Goal: Task Accomplishment & Management: Use online tool/utility

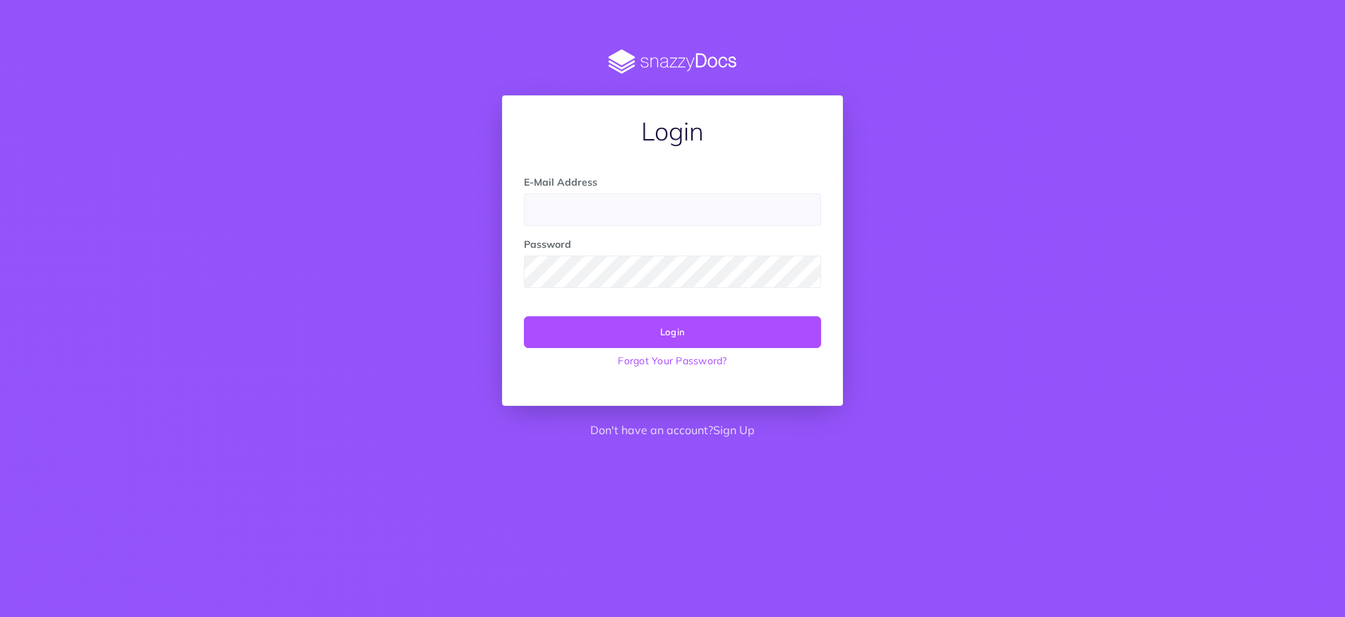
type input "[EMAIL_ADDRESS][DOMAIN_NAME]"
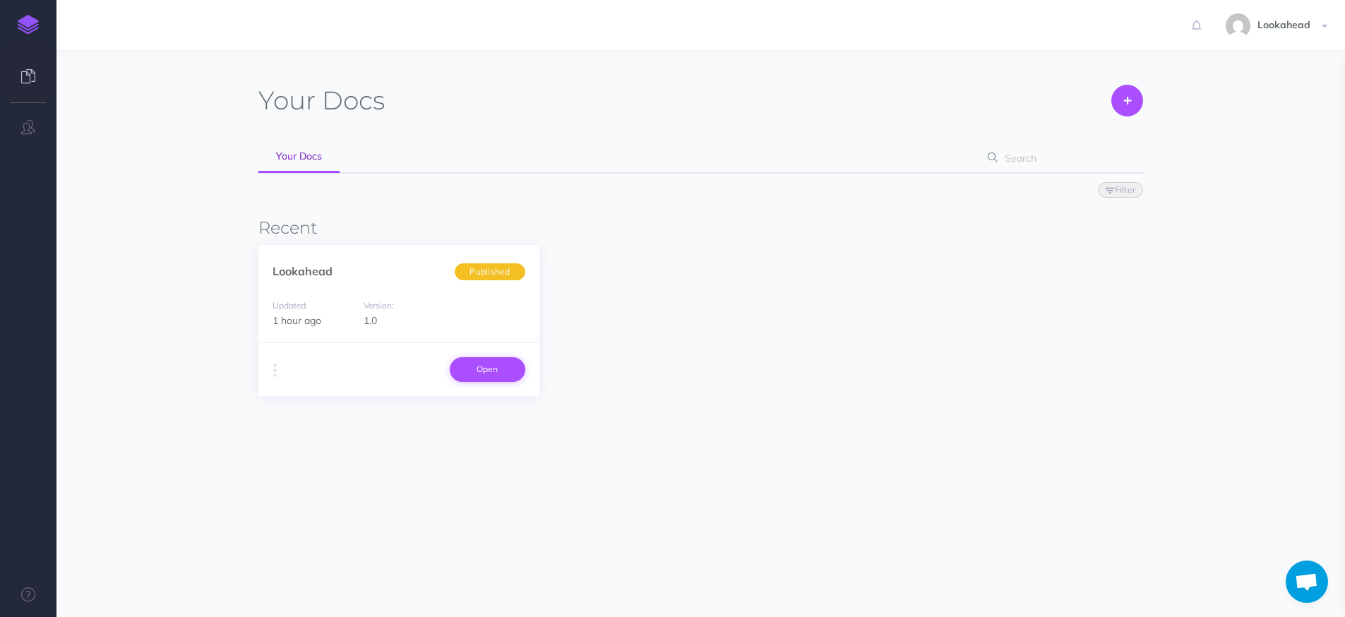
click at [498, 369] on link "Open" at bounding box center [488, 369] width 76 height 24
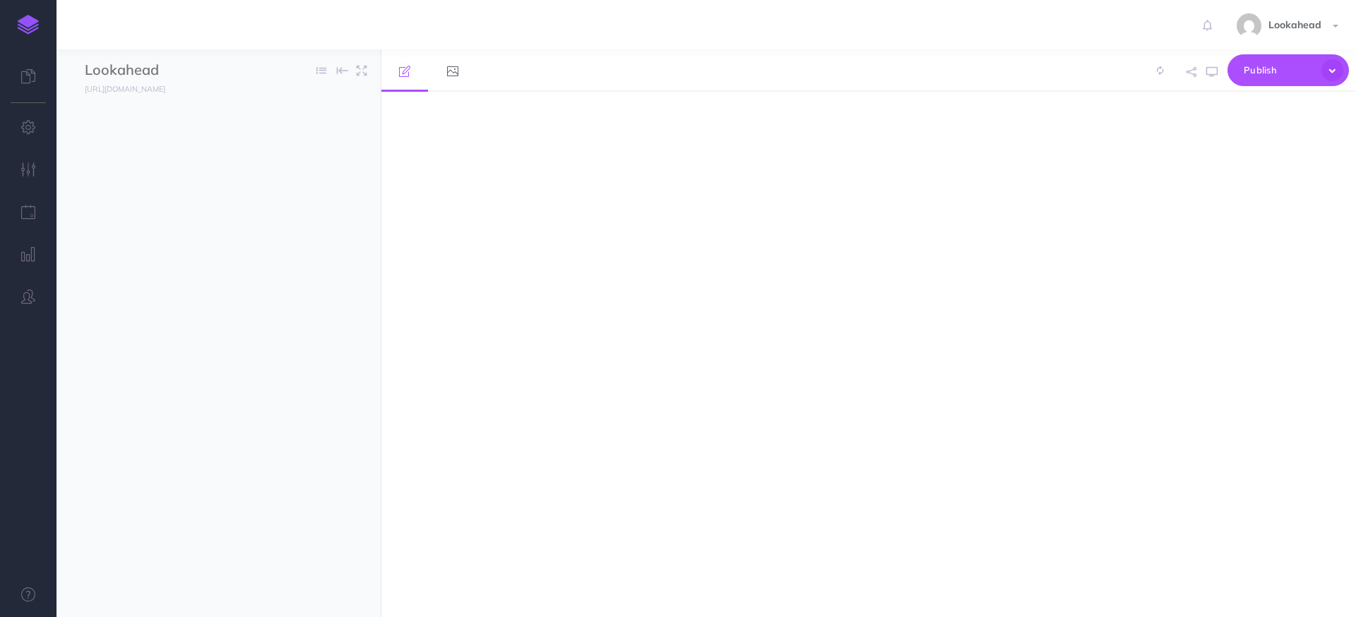
select select "null"
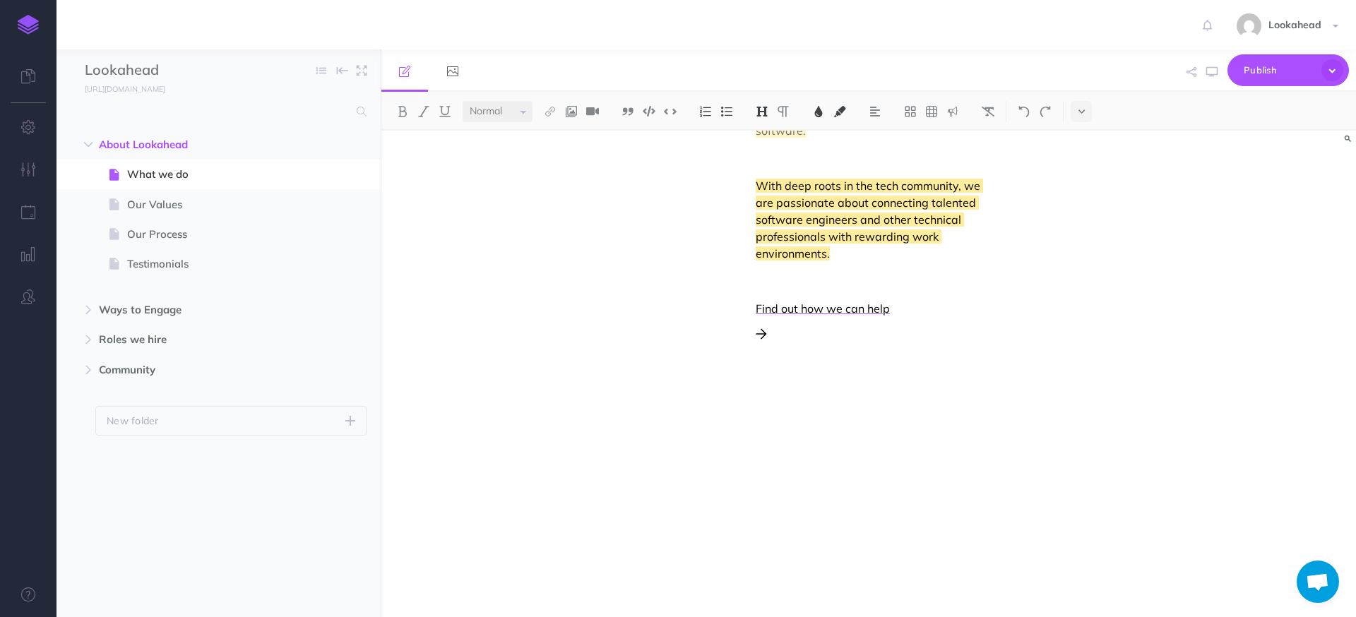
scroll to position [586, 0]
click at [141, 208] on span "Our Values" at bounding box center [211, 204] width 169 height 17
select select "null"
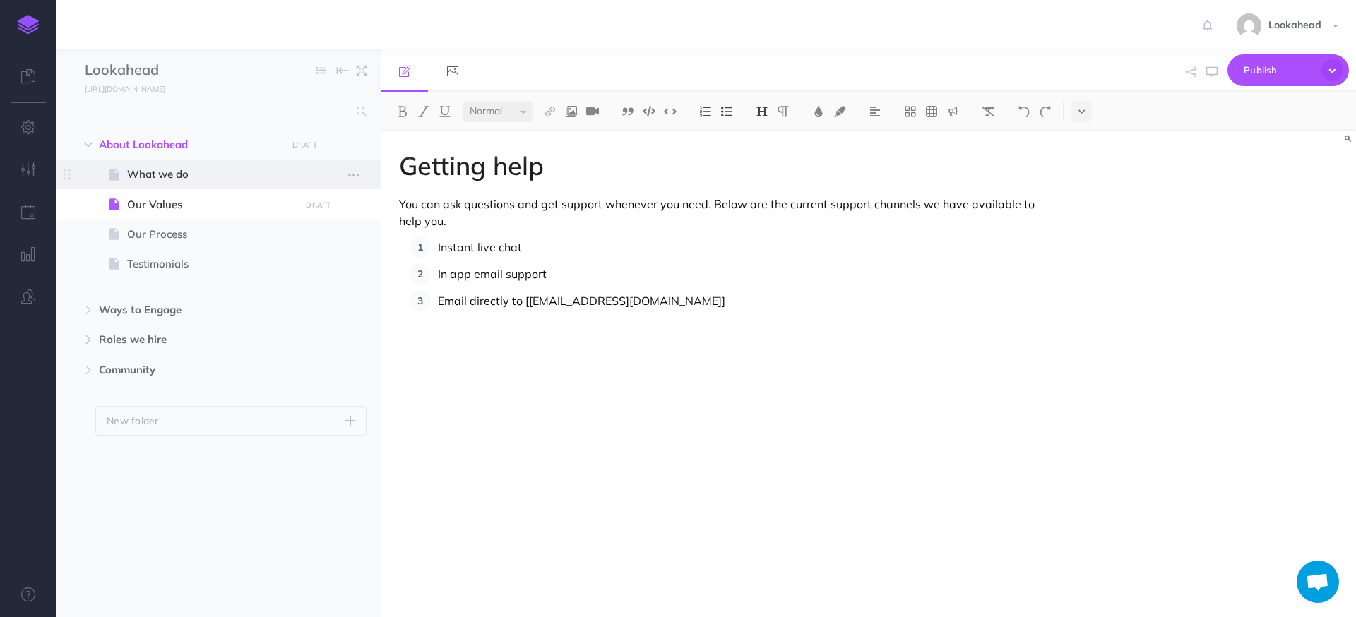
click at [155, 174] on span "What we do" at bounding box center [211, 174] width 169 height 17
select select "null"
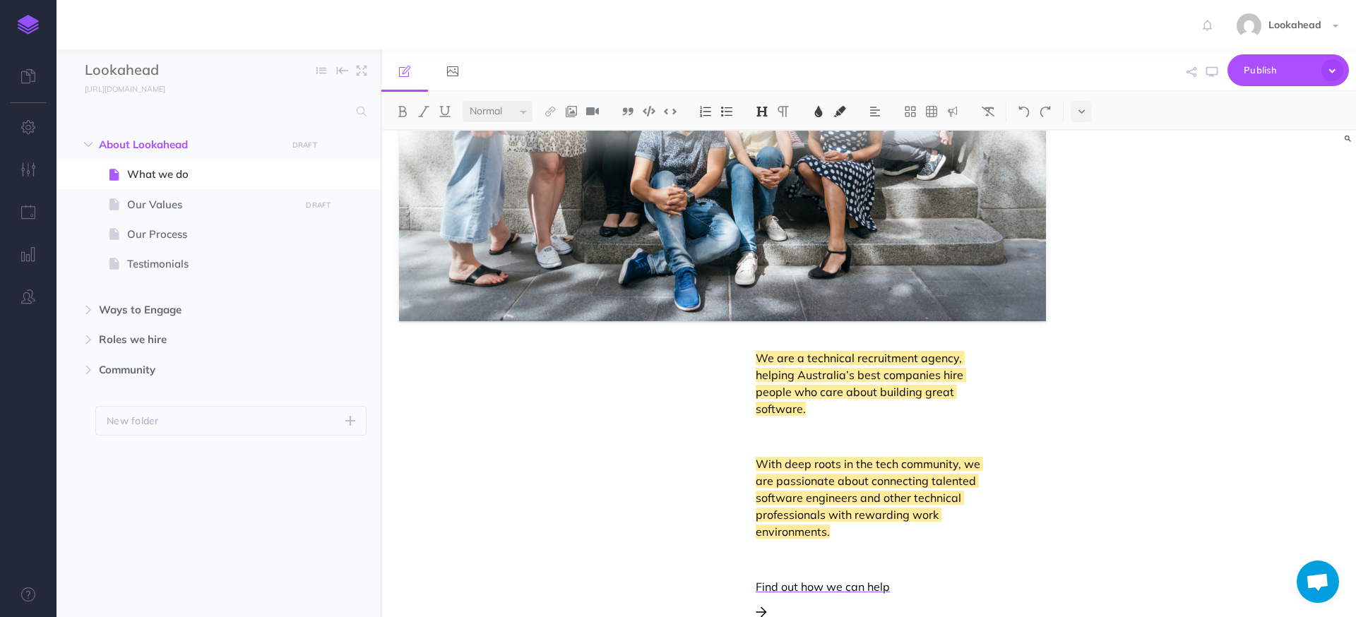
scroll to position [313, 0]
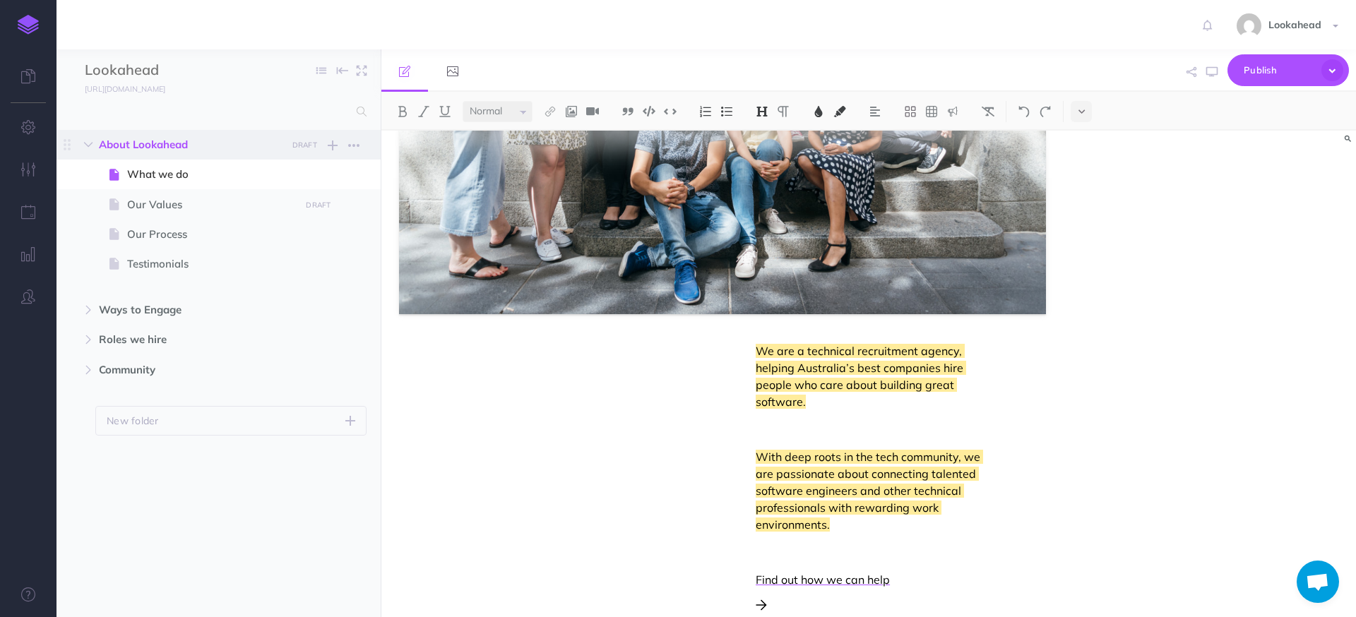
click at [148, 147] on span "About Lookahead" at bounding box center [188, 144] width 179 height 17
click at [150, 181] on span "What we do" at bounding box center [211, 174] width 169 height 17
click at [173, 210] on span "Our Values" at bounding box center [211, 204] width 169 height 17
select select "null"
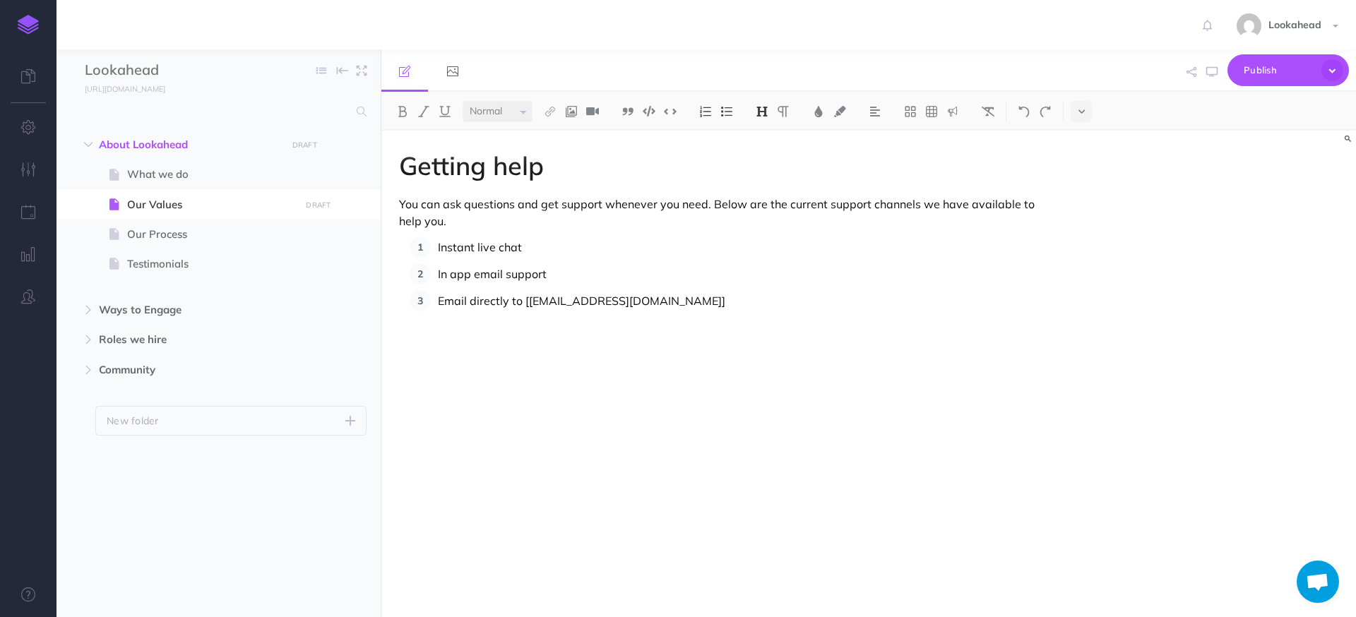
click at [479, 169] on h1 "Getting help" at bounding box center [722, 166] width 647 height 28
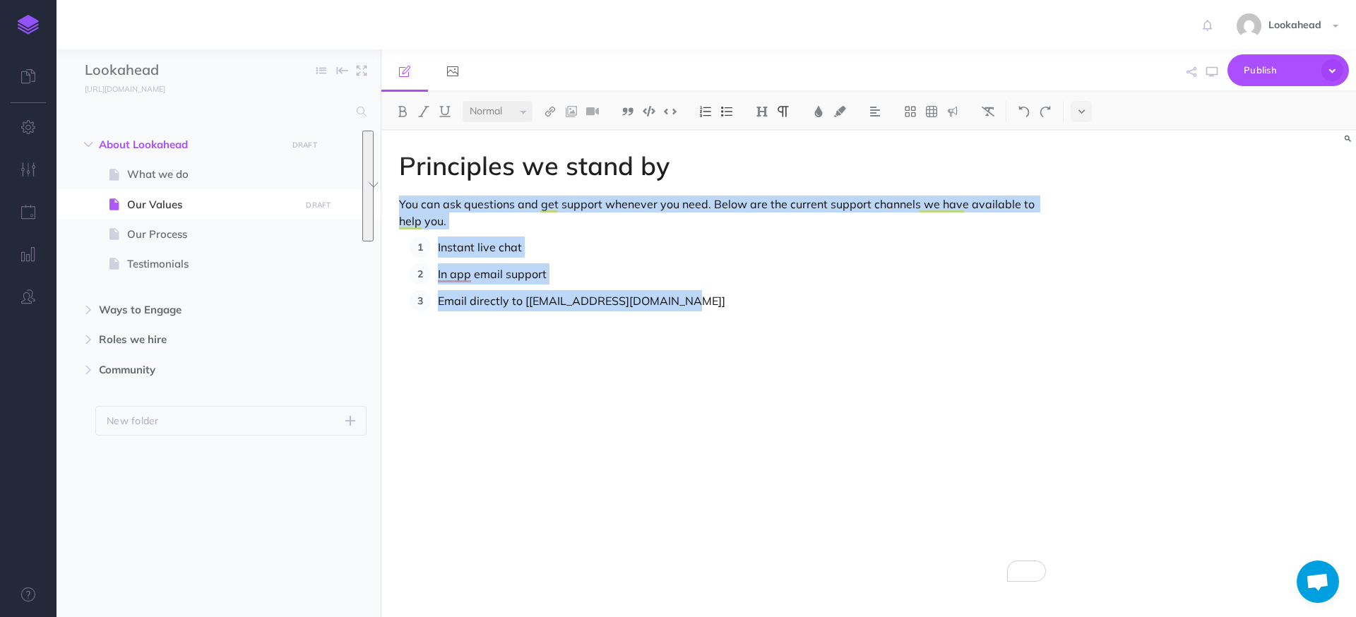
drag, startPoint x: 693, startPoint y: 304, endPoint x: 393, endPoint y: 199, distance: 317.8
click at [393, 199] on div "Principles we stand by You can ask questions and get support whenever you need.…" at bounding box center [722, 367] width 682 height 472
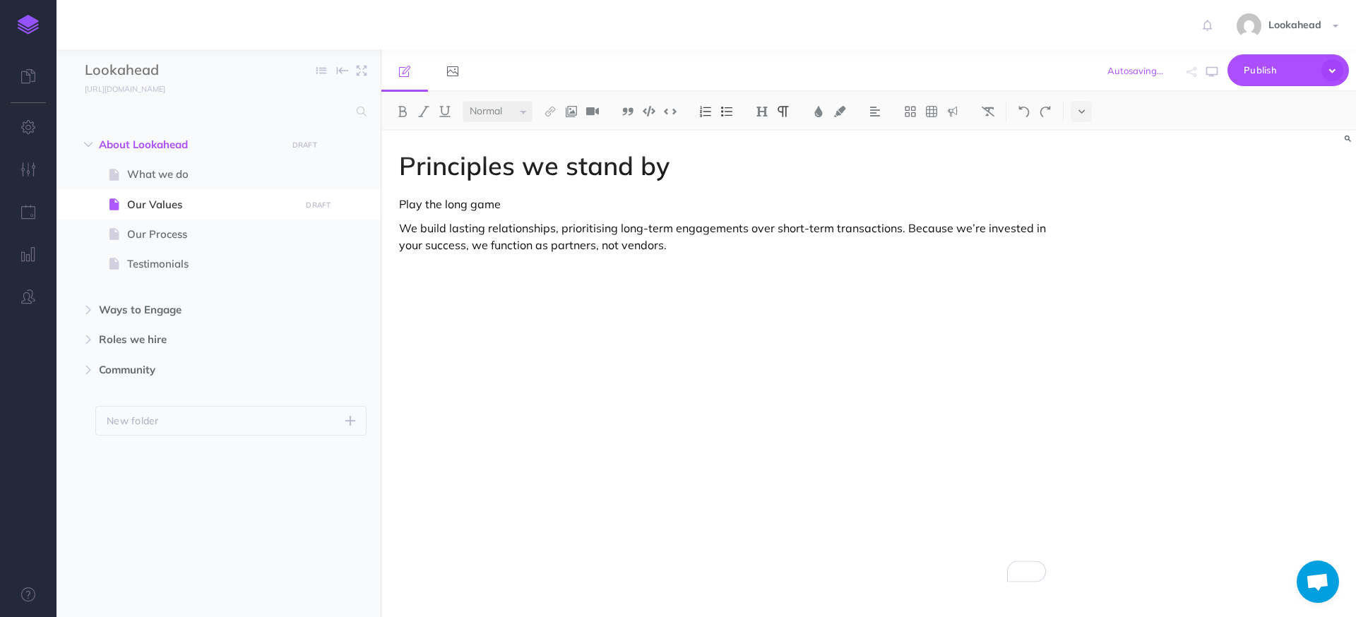
click at [401, 227] on p "We build lasting relationships, prioritising long-term engagements over short-t…" at bounding box center [722, 237] width 647 height 34
click at [912, 117] on button at bounding box center [910, 111] width 21 height 21
click at [913, 160] on icon at bounding box center [910, 157] width 13 height 13
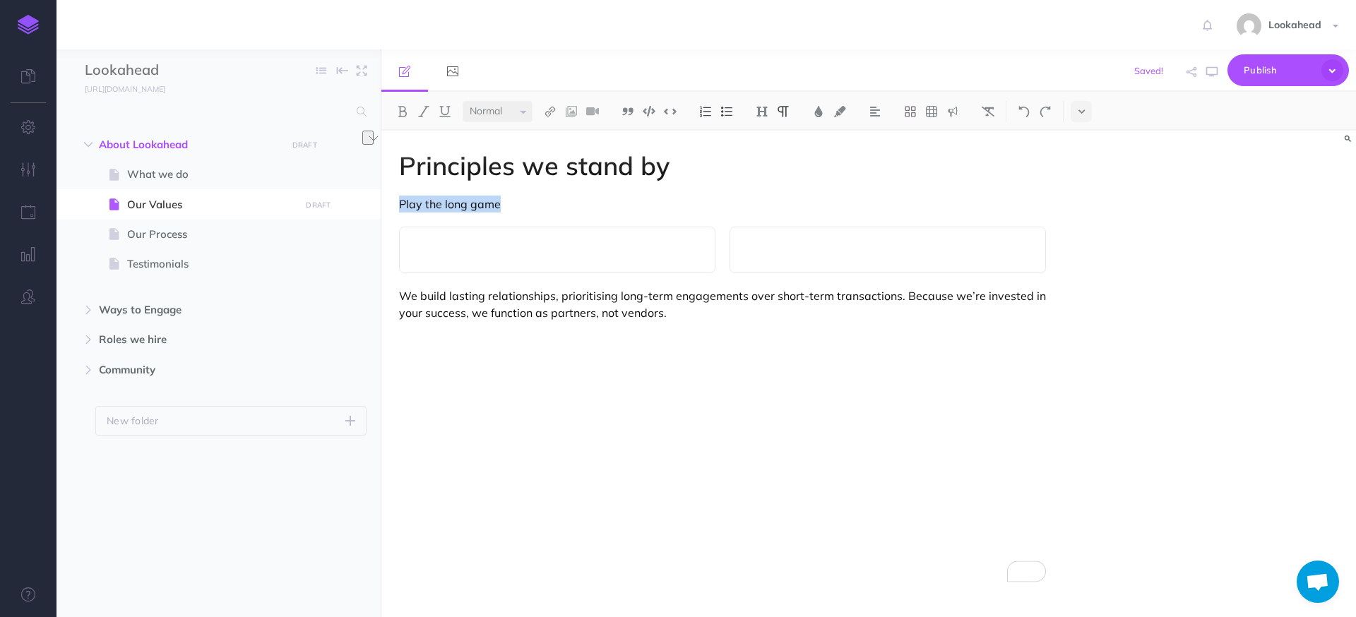
drag, startPoint x: 402, startPoint y: 203, endPoint x: 511, endPoint y: 210, distance: 109.0
click at [511, 210] on p "Play the long game" at bounding box center [722, 204] width 647 height 17
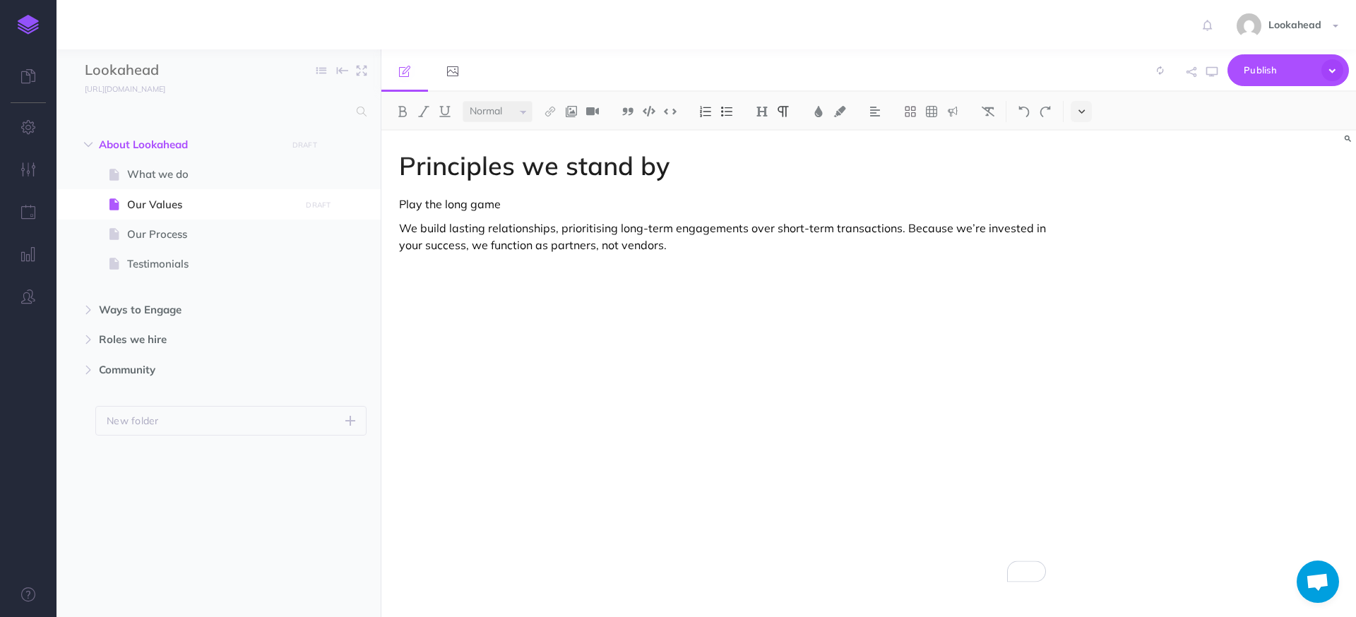
click at [1083, 113] on icon at bounding box center [1081, 112] width 6 height 10
click at [514, 119] on select "Small Normal Large" at bounding box center [498, 111] width 70 height 21
click at [193, 172] on span "What we do" at bounding box center [211, 174] width 169 height 17
select select "null"
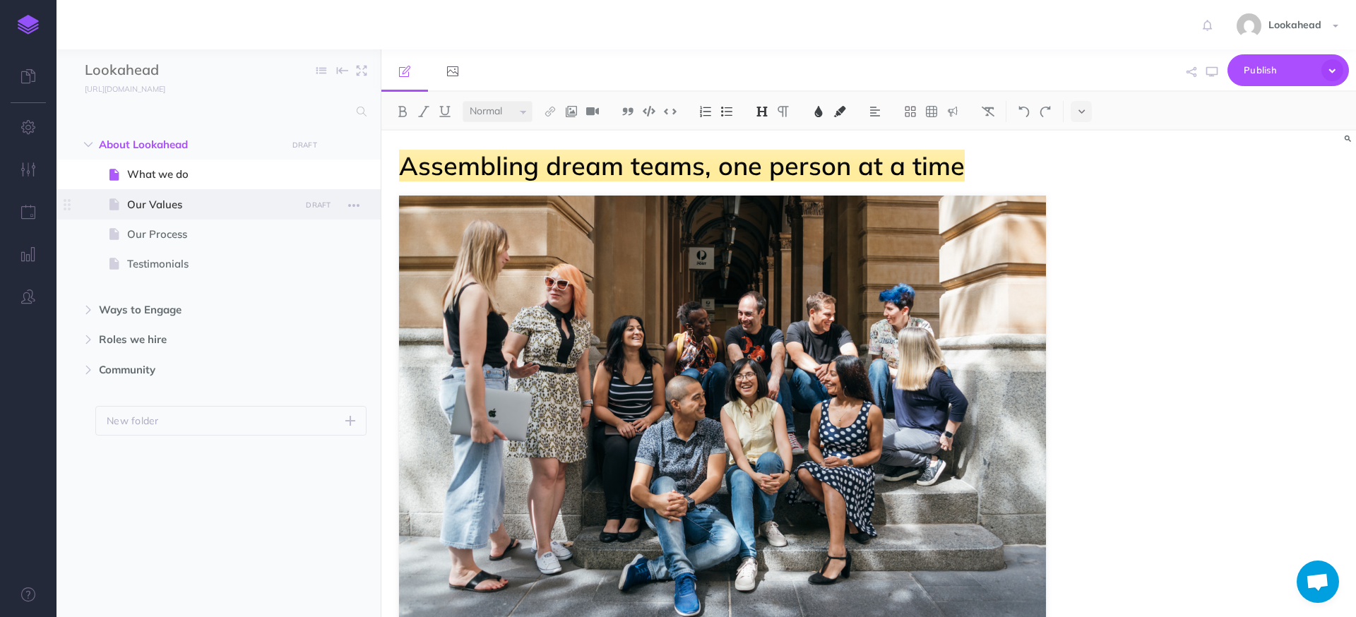
click at [179, 206] on span "Our Values" at bounding box center [211, 204] width 169 height 17
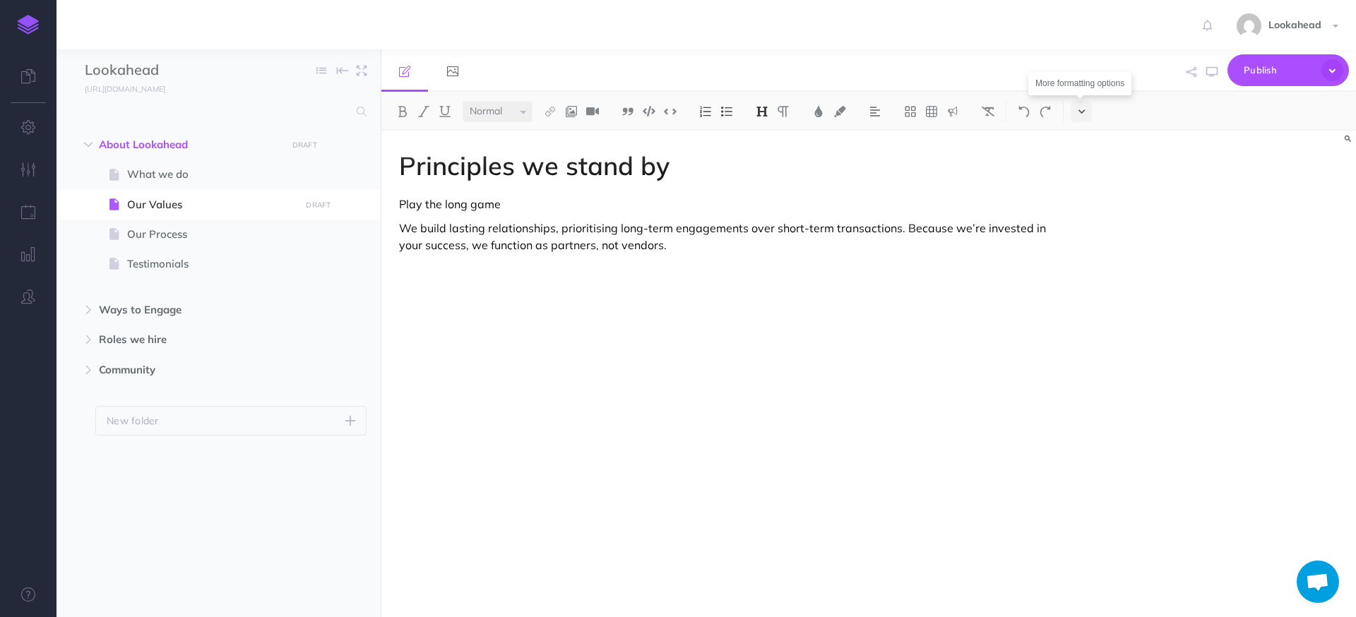
click at [1078, 111] on icon at bounding box center [1081, 112] width 6 height 10
click at [1078, 197] on icon at bounding box center [1081, 200] width 13 height 14
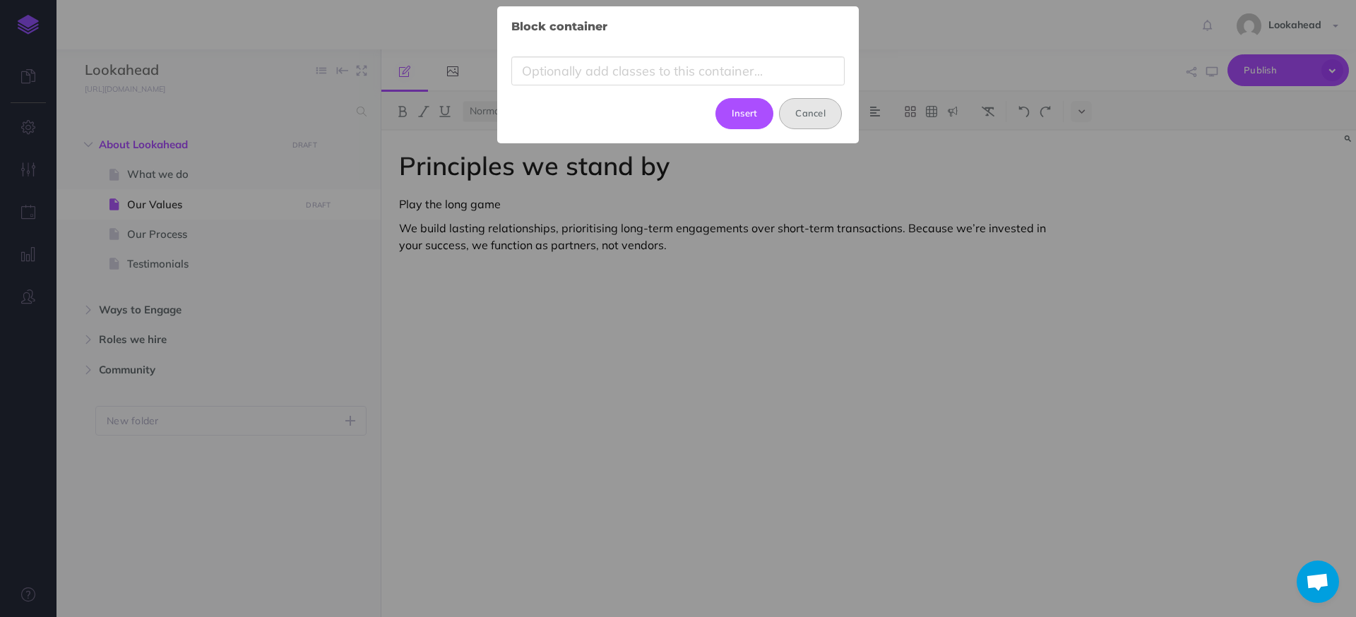
click at [814, 116] on button "Cancel" at bounding box center [810, 113] width 63 height 31
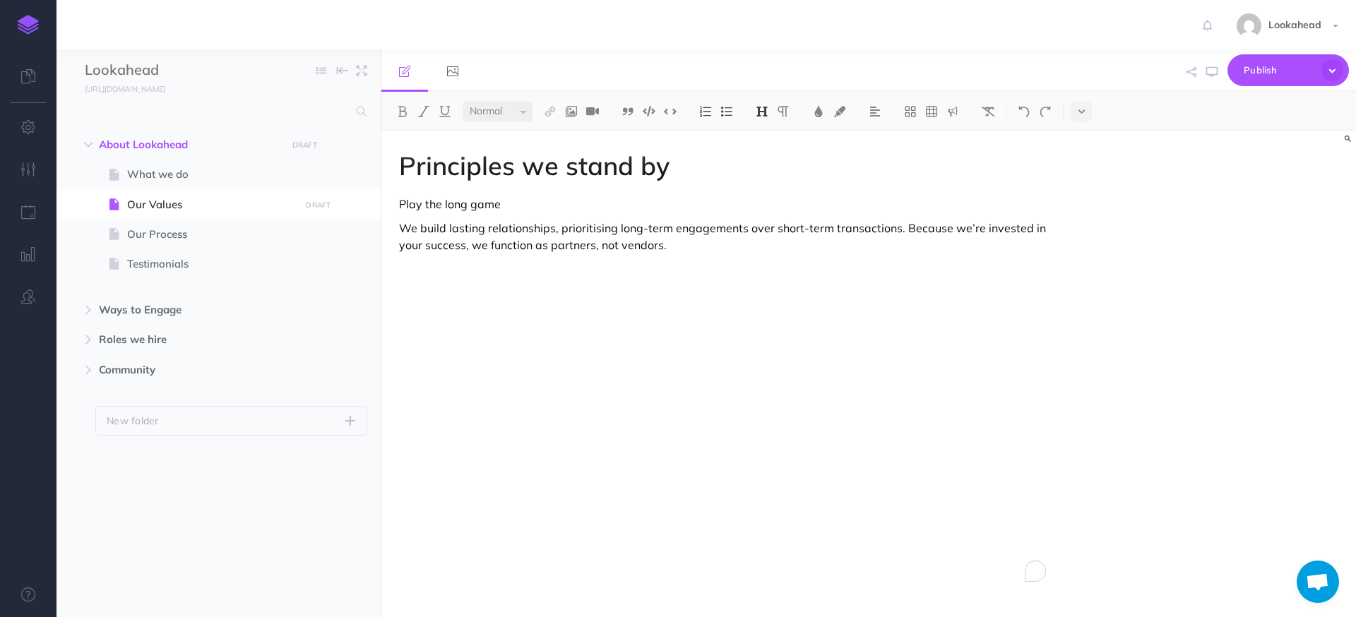
click at [710, 248] on p "We build lasting relationships, prioritising long-term engagements over short-t…" at bounding box center [722, 237] width 647 height 34
click at [424, 205] on p "Play the long game" at bounding box center [722, 204] width 647 height 17
click at [504, 111] on select "Small Normal Large" at bounding box center [498, 111] width 70 height 21
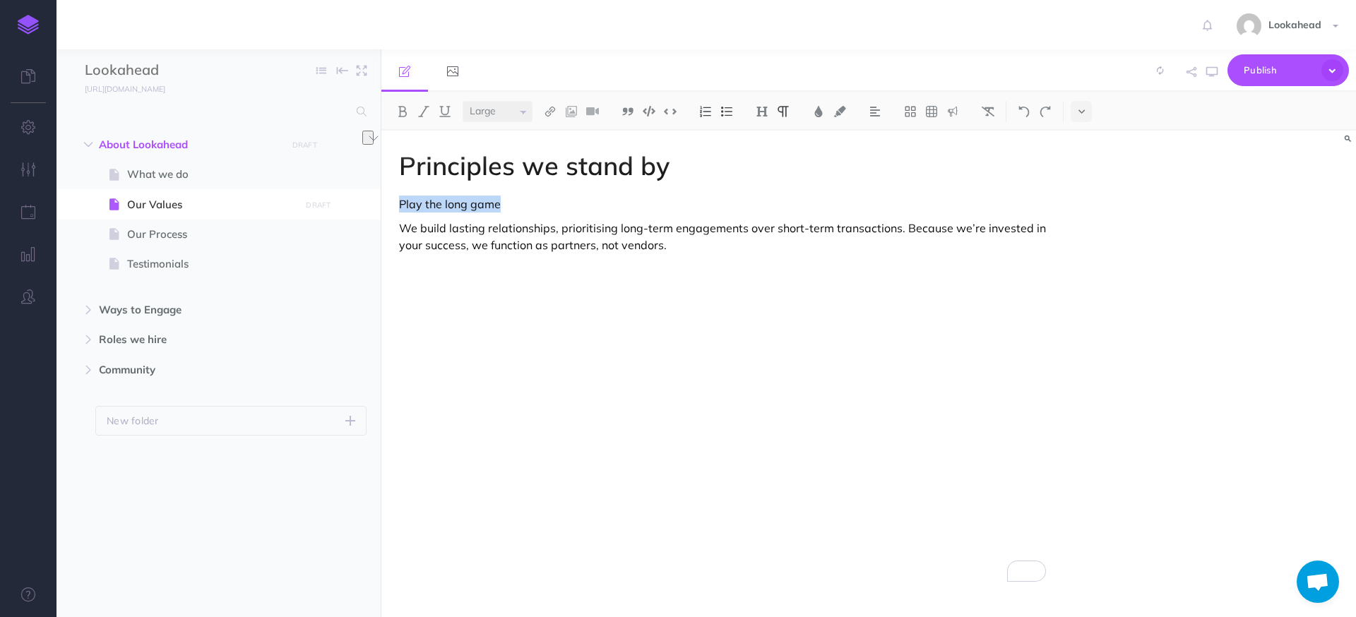
click at [463, 101] on select "Small Normal Large" at bounding box center [498, 111] width 70 height 21
click at [481, 288] on p "To enrich screen reader interactions, please activate Accessibility in Grammarl…" at bounding box center [722, 294] width 647 height 17
click at [399, 231] on p "We build lasting relationships, prioritising long-term engagements over short-t…" at bounding box center [722, 238] width 647 height 34
click at [733, 114] on img at bounding box center [726, 111] width 13 height 11
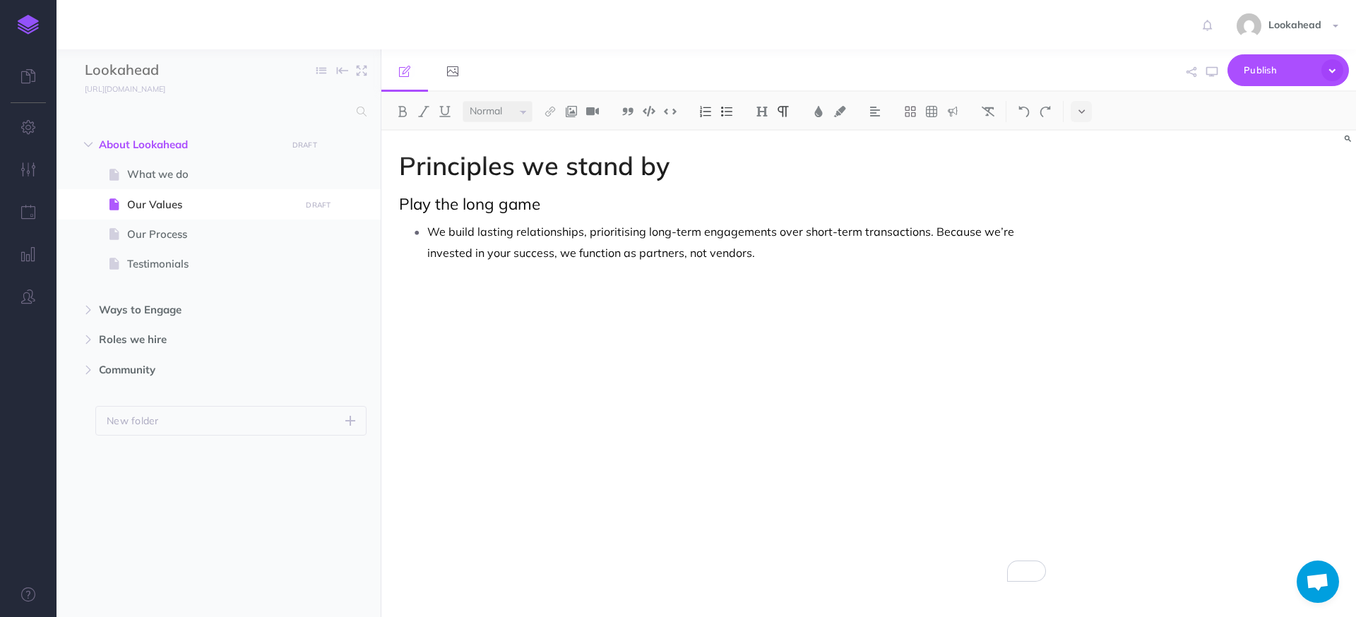
click at [761, 259] on p "We build lasting relationships, prioritising long-term engagements over short-t…" at bounding box center [736, 242] width 619 height 42
click at [477, 299] on div "Principles we stand by Play the long game We build lasting relationships, prior…" at bounding box center [722, 367] width 682 height 472
click at [476, 298] on div "Principles we stand by Play the long game We build lasting relationships, prior…" at bounding box center [722, 367] width 682 height 472
click at [477, 291] on p "Cultivate community" at bounding box center [722, 288] width 647 height 17
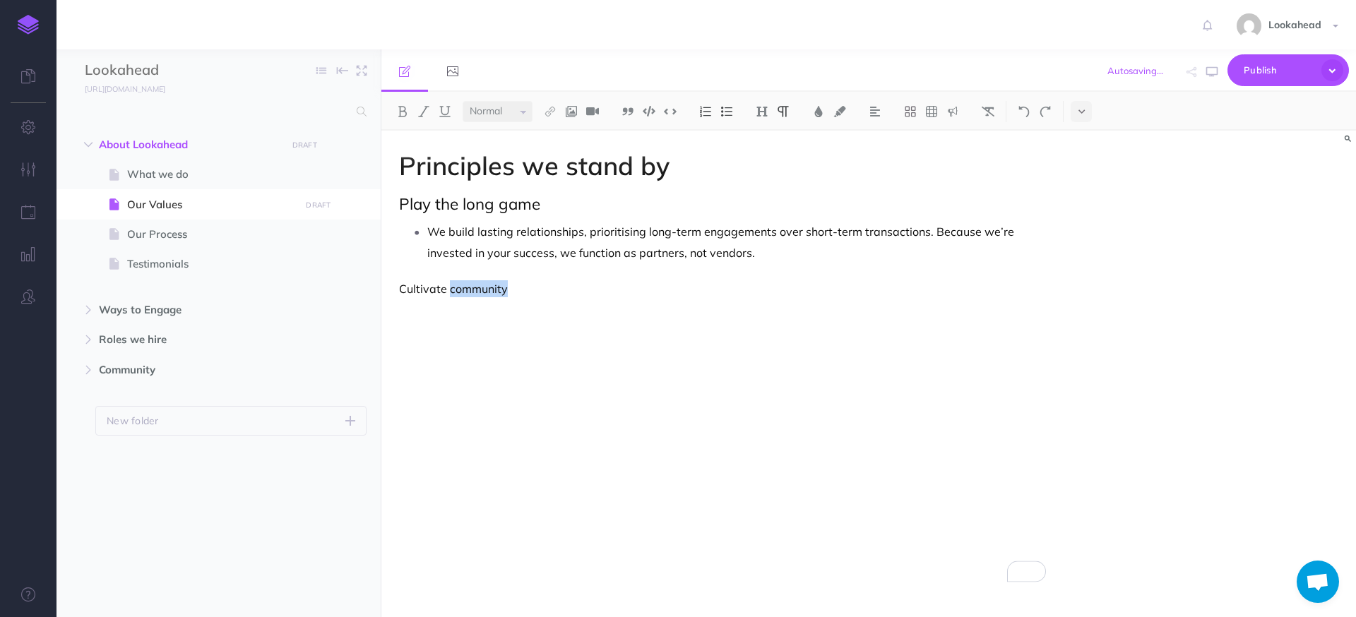
click at [477, 291] on p "Cultivate community" at bounding box center [722, 288] width 647 height 17
click at [486, 110] on select "Small Normal Large" at bounding box center [498, 111] width 70 height 21
click at [463, 101] on select "Small Normal Large" at bounding box center [498, 111] width 70 height 21
click at [563, 288] on p "Cultivate community" at bounding box center [722, 289] width 647 height 18
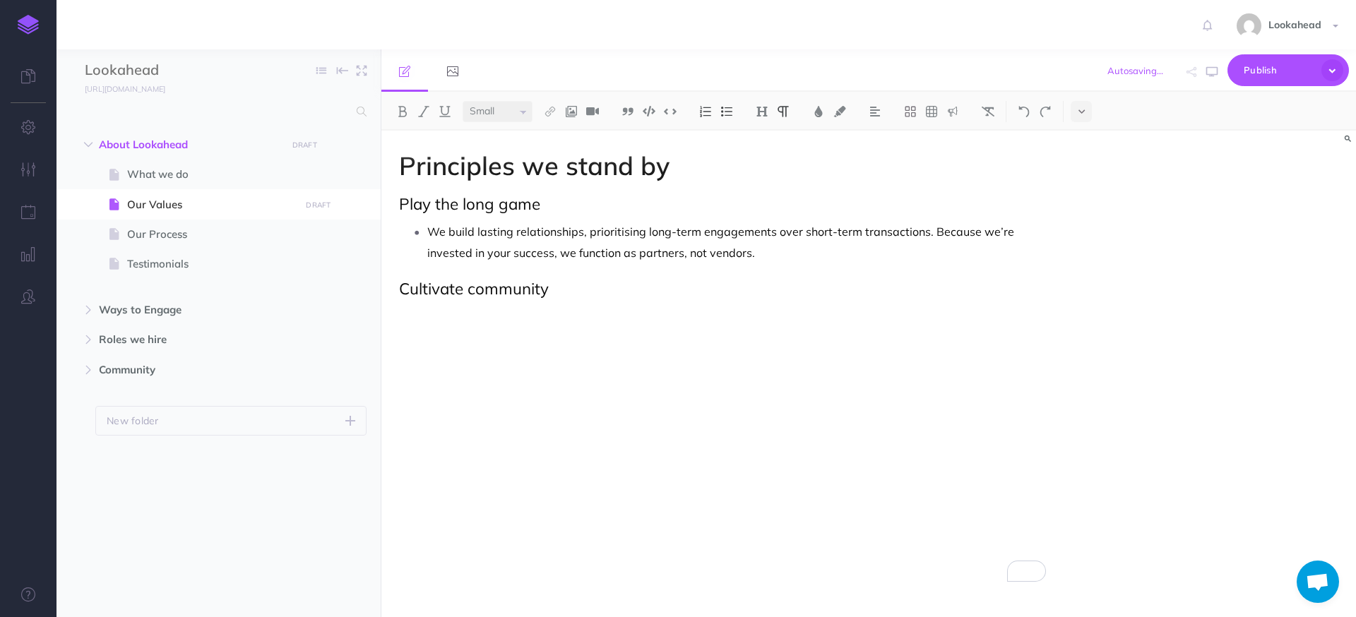
select select "null"
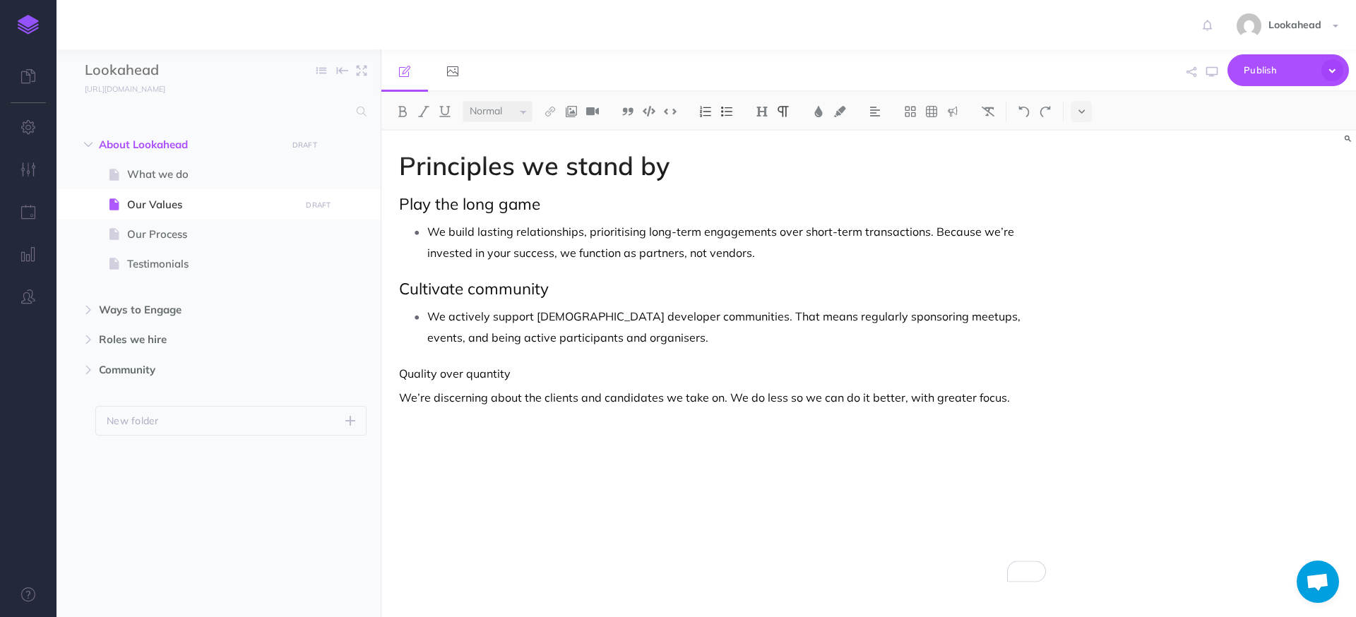
click at [469, 375] on p "Quality over quantity" at bounding box center [722, 373] width 647 height 17
click at [501, 116] on select "Small Normal Large" at bounding box center [498, 111] width 70 height 21
click at [463, 101] on select "Small Normal Large" at bounding box center [498, 111] width 70 height 21
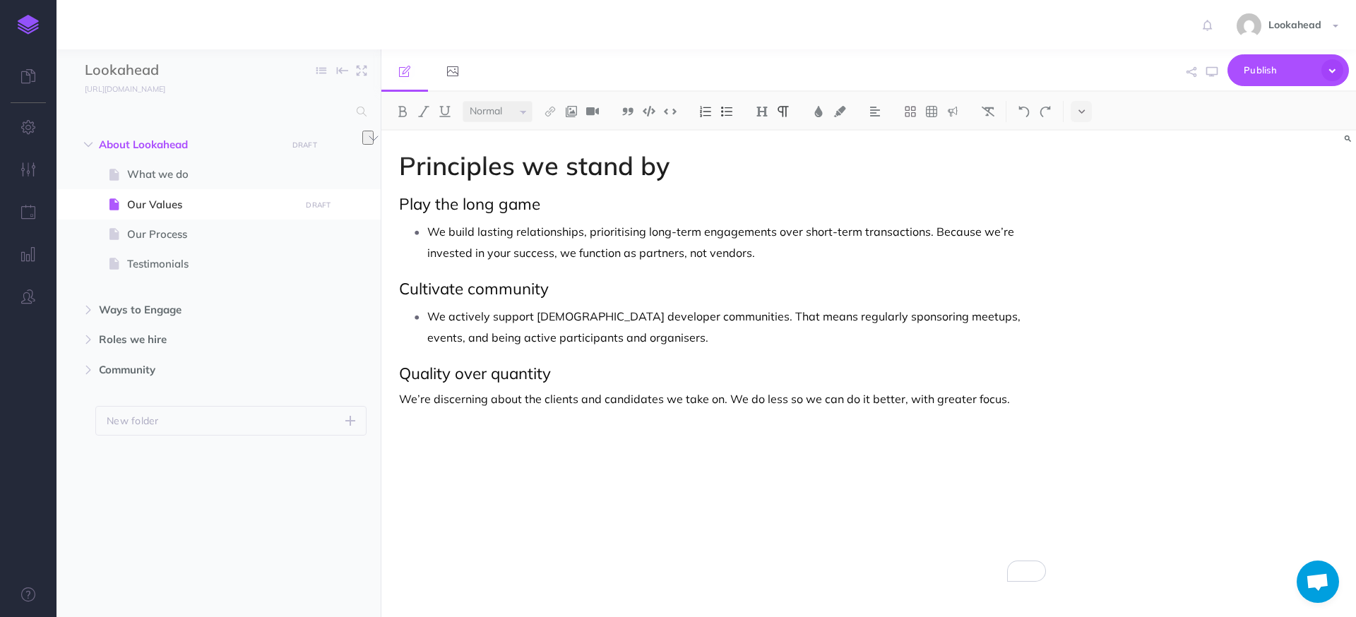
click at [403, 397] on p "We’re discerning about the clients and candidates we take on. We do less so we …" at bounding box center [722, 399] width 647 height 17
click at [729, 115] on img at bounding box center [726, 111] width 13 height 11
click at [1082, 409] on div "Principles we stand by Play the long game We build lasting relationships, prior…" at bounding box center [868, 374] width 975 height 487
click at [1063, 407] on div "Principles we stand by Play the long game We build lasting relationships, prior…" at bounding box center [722, 367] width 682 height 472
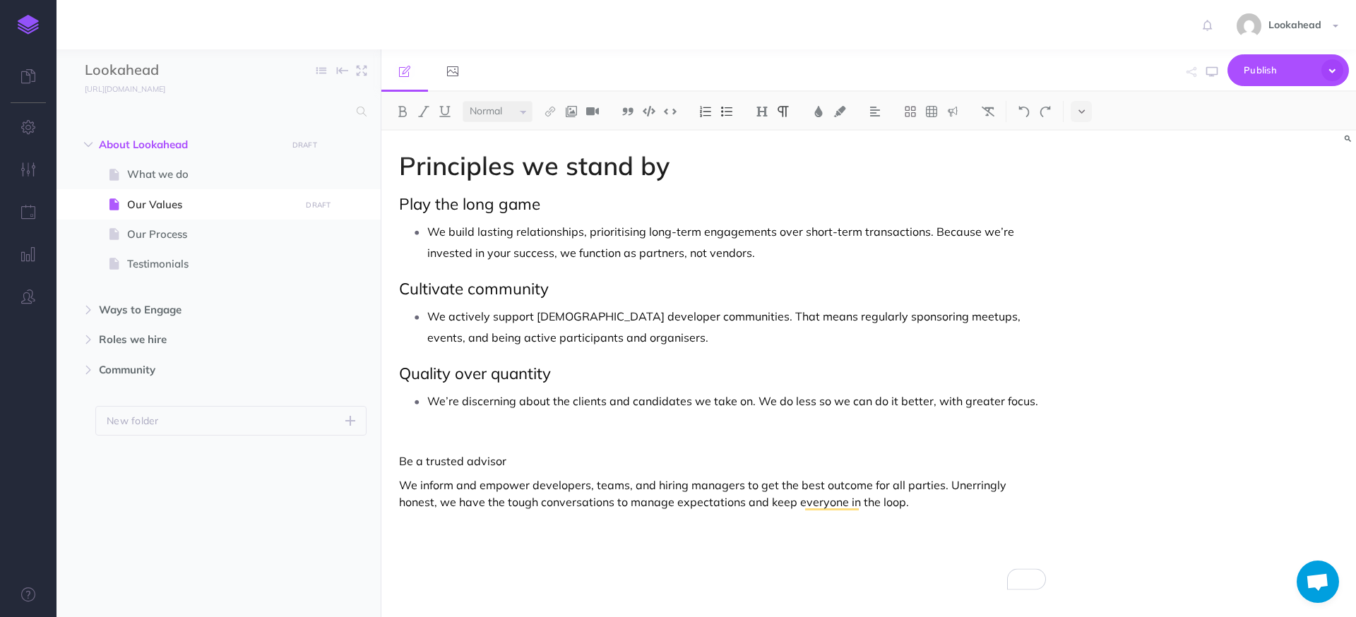
click at [419, 450] on div "Principles we stand by Play the long game We build lasting relationships, prior…" at bounding box center [722, 371] width 682 height 480
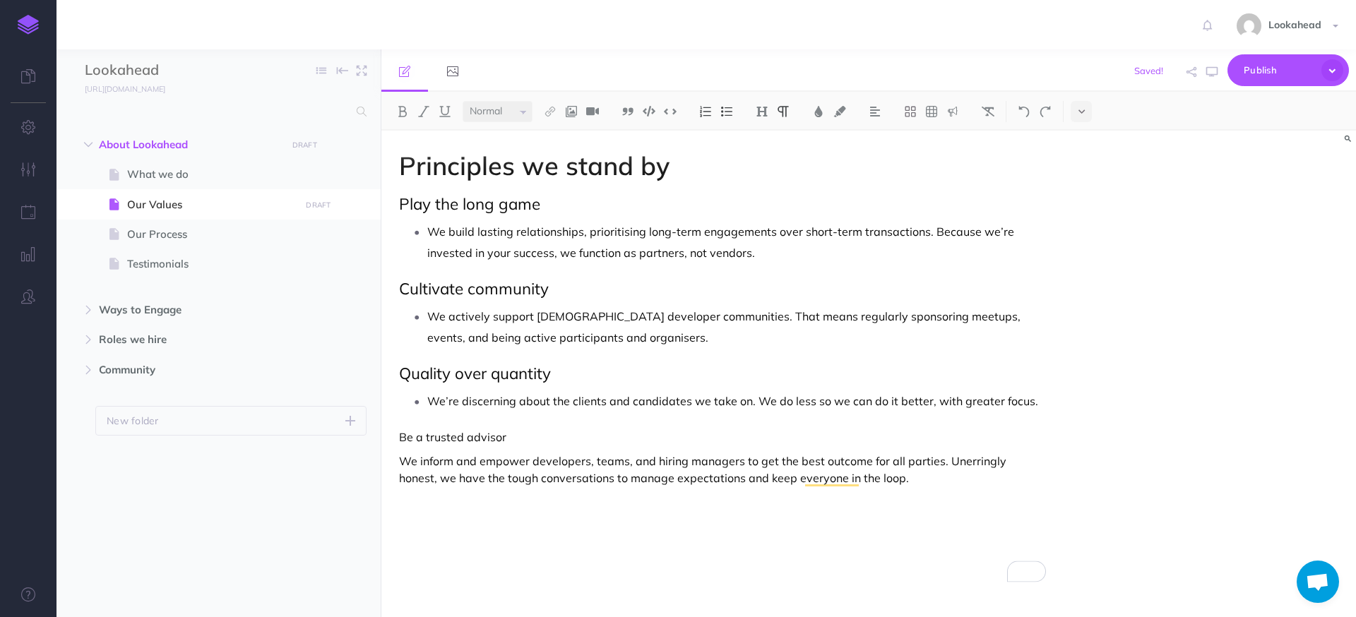
click at [420, 441] on p "Be a trusted advisor" at bounding box center [722, 437] width 647 height 17
click at [506, 113] on select "Small Normal Large" at bounding box center [498, 111] width 70 height 21
click at [463, 101] on select "Small Normal Large" at bounding box center [498, 111] width 70 height 21
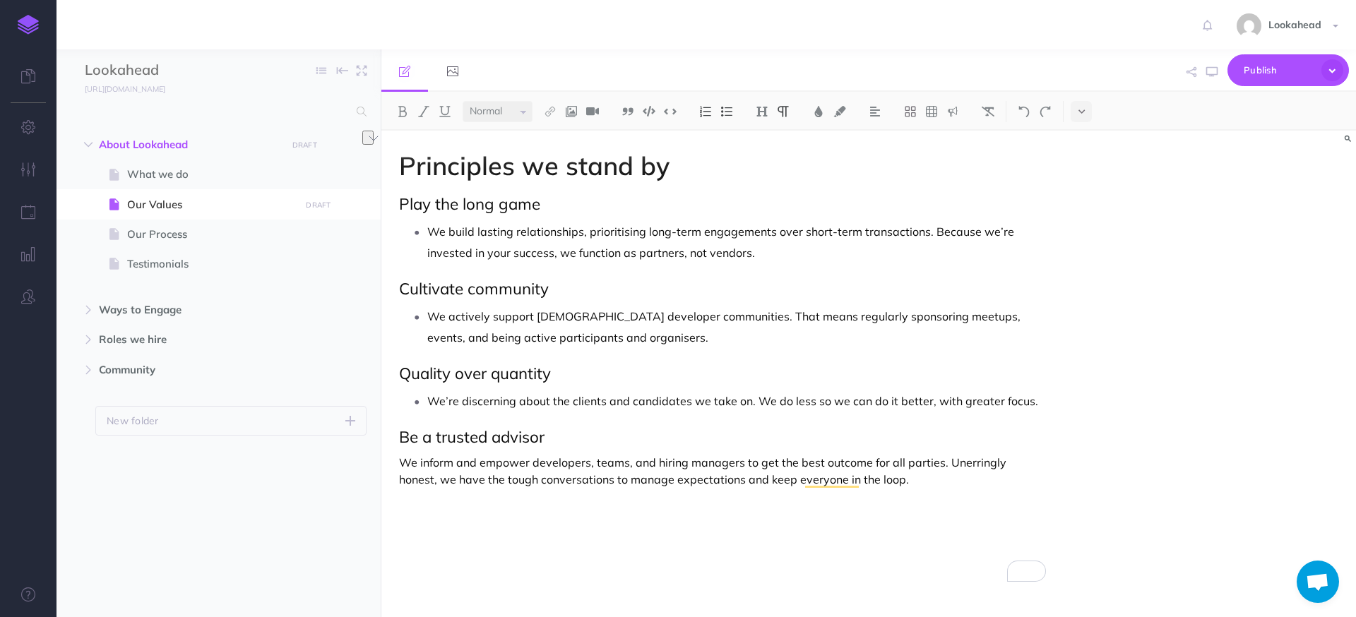
click at [401, 464] on p "We inform and empower developers, teams, and hiring managers to get the best ou…" at bounding box center [722, 471] width 647 height 34
click at [734, 112] on button at bounding box center [726, 111] width 21 height 21
click at [965, 496] on div "Principles we stand by Play the long game We build lasting relationships, prior…" at bounding box center [722, 369] width 682 height 476
click at [958, 490] on p "We inform and empower developers, teams, and hiring managers to get the best ou…" at bounding box center [736, 475] width 619 height 42
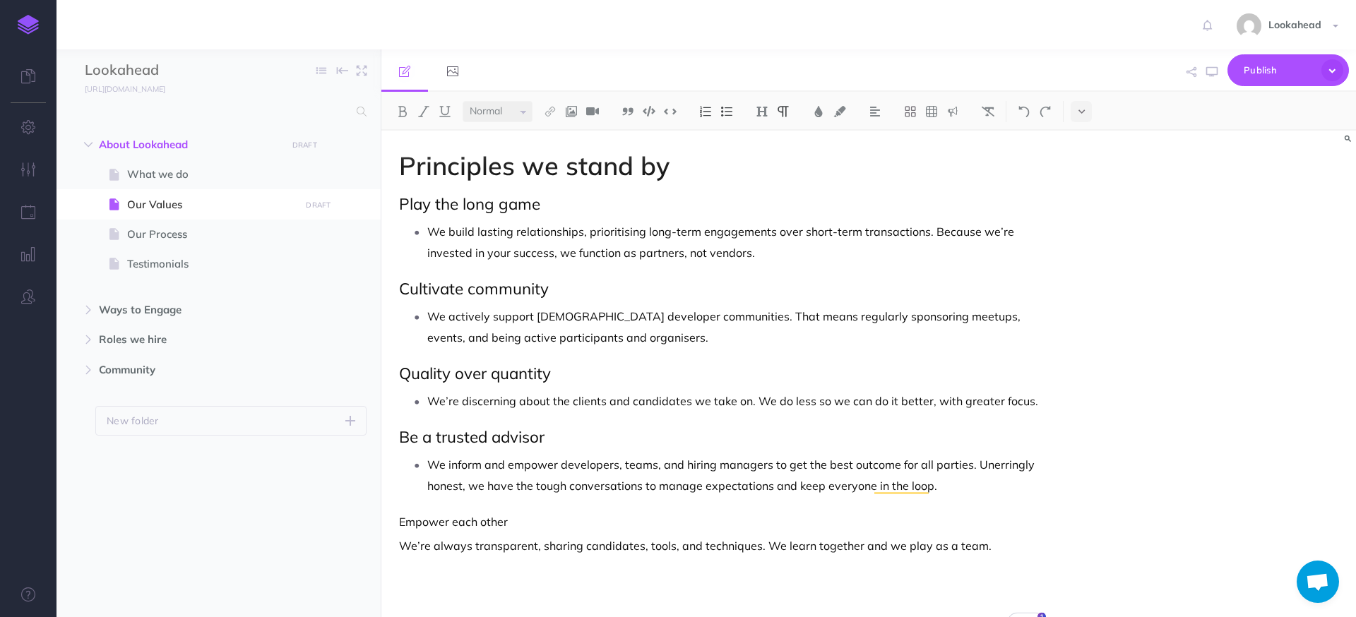
click at [433, 520] on p "Empower each other" at bounding box center [722, 521] width 647 height 17
click at [495, 111] on select "Small Normal Large" at bounding box center [498, 111] width 70 height 21
click at [463, 101] on select "Small Normal Large" at bounding box center [498, 111] width 70 height 21
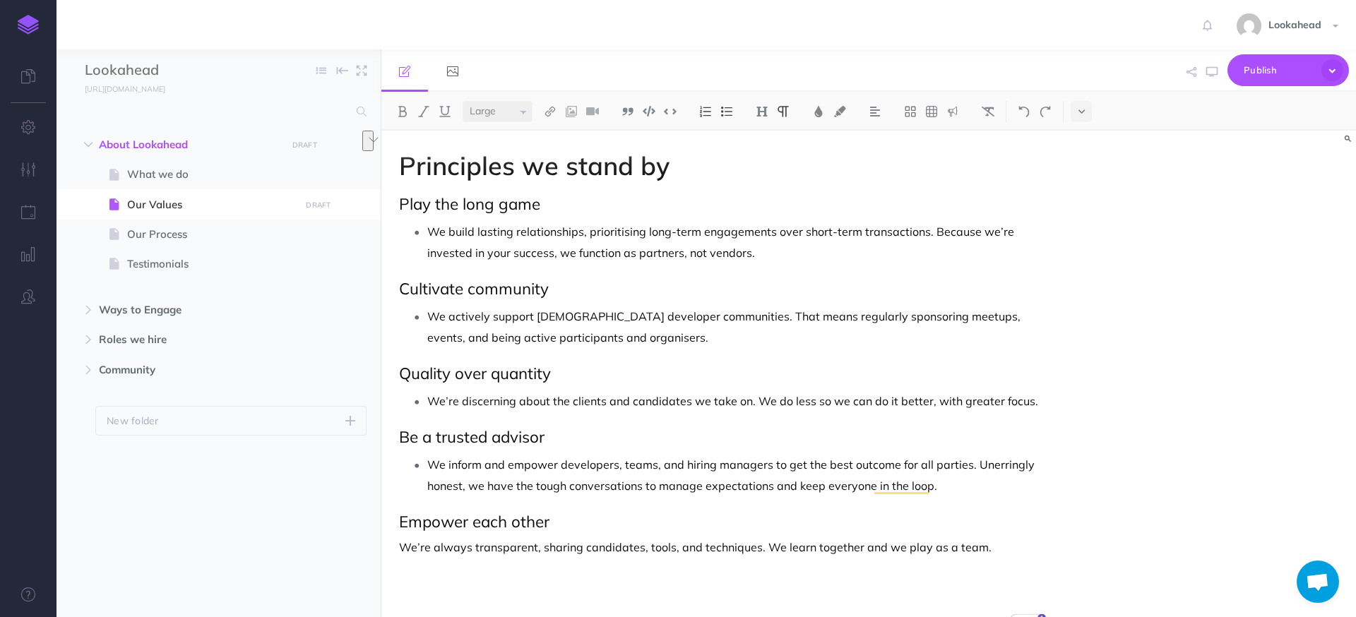
select select "null"
click at [395, 546] on div "Principles we stand by Play the long game We build lasting relationships, prior…" at bounding box center [722, 393] width 682 height 525
click at [730, 114] on img at bounding box center [726, 111] width 13 height 11
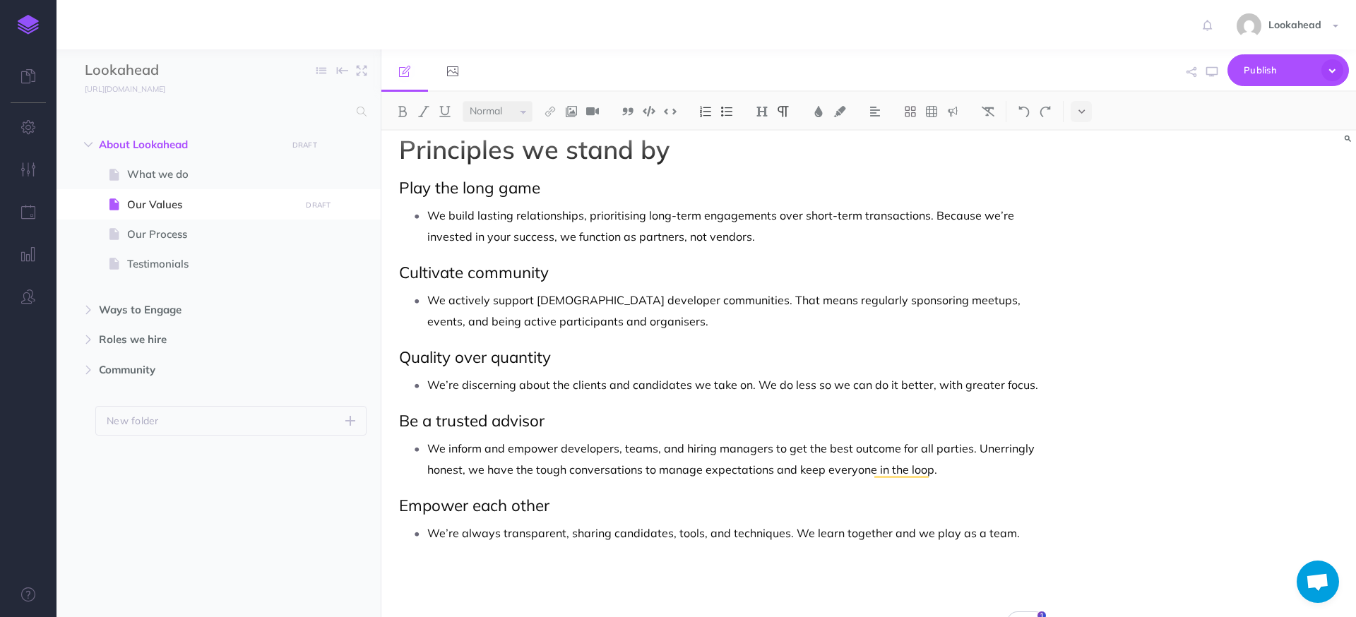
scroll to position [20, 0]
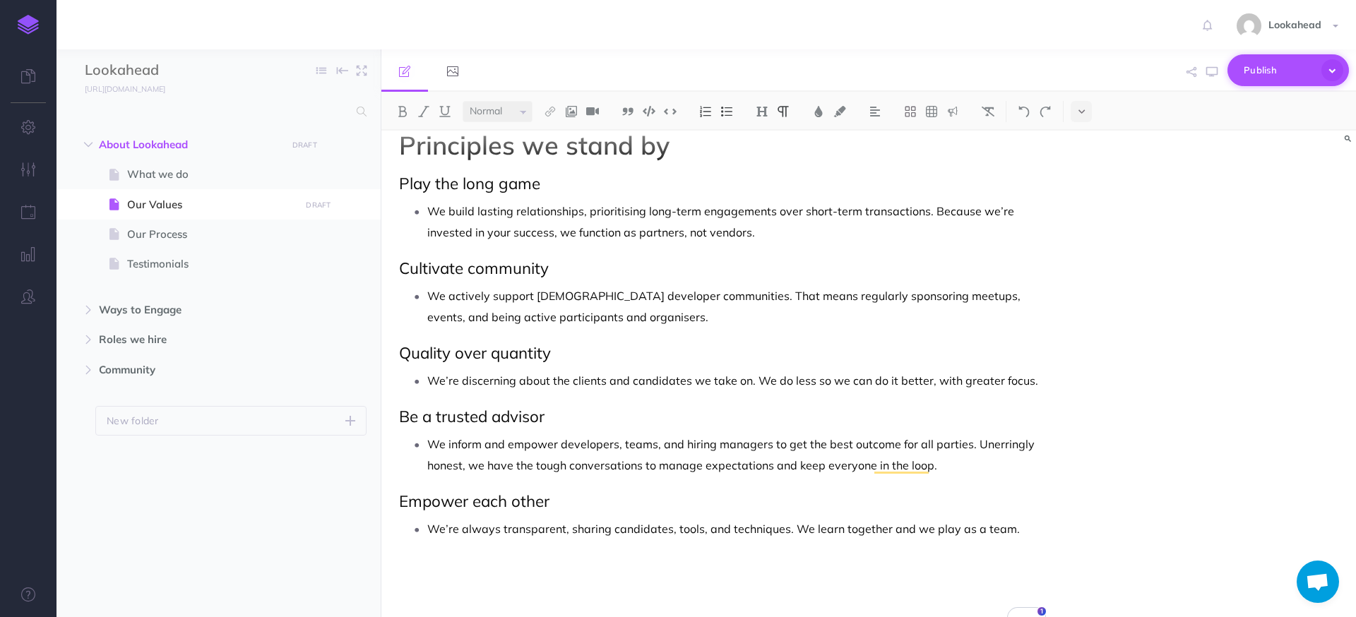
click at [1265, 74] on span "Publish" at bounding box center [1279, 70] width 71 height 22
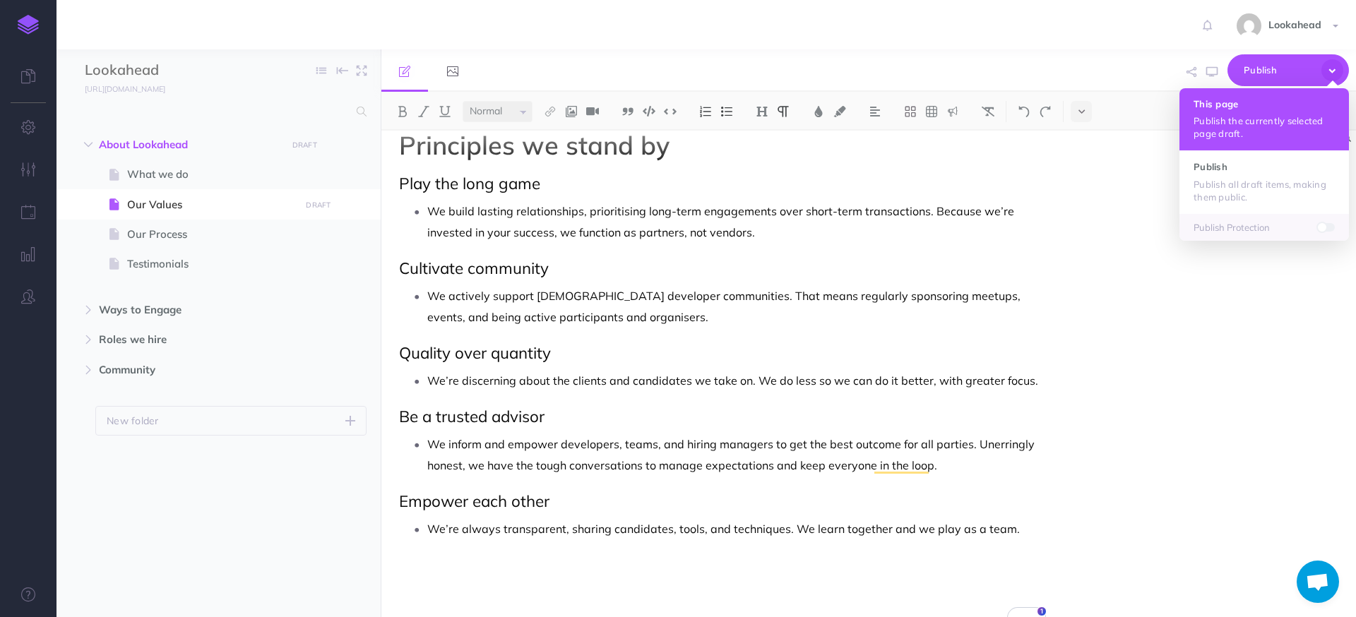
click at [1230, 134] on p "Publish the currently selected page draft." at bounding box center [1264, 126] width 141 height 25
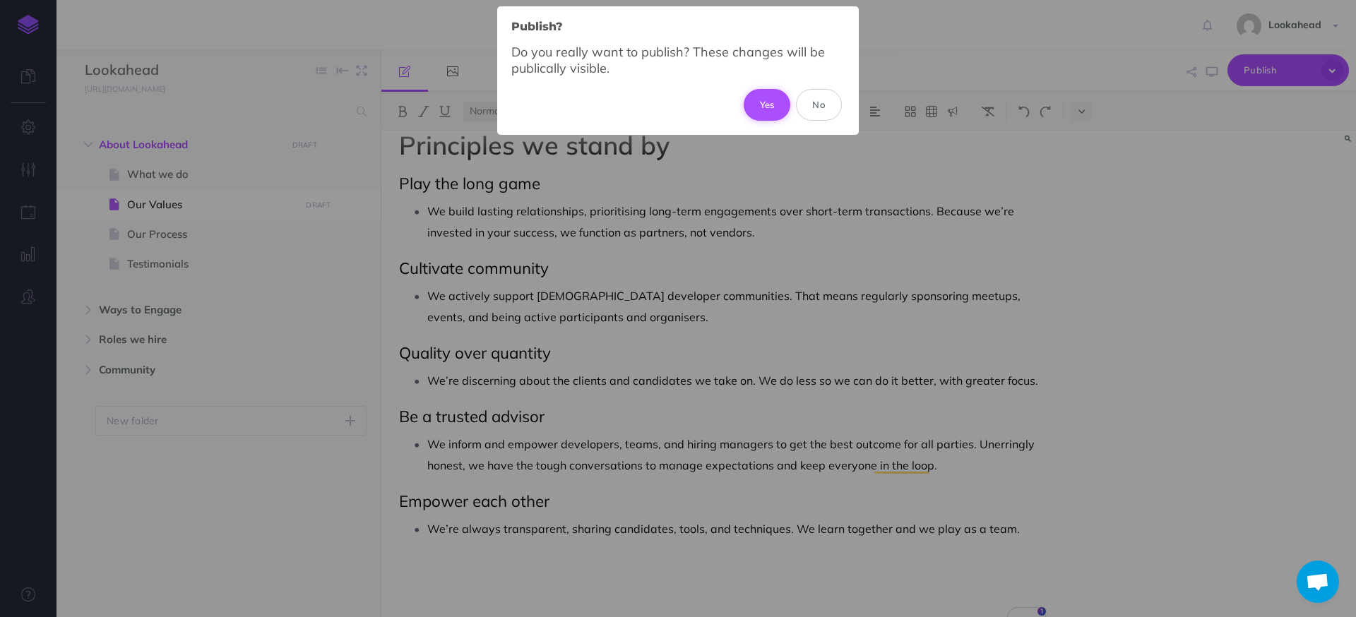
click at [765, 112] on button "Yes" at bounding box center [767, 104] width 47 height 31
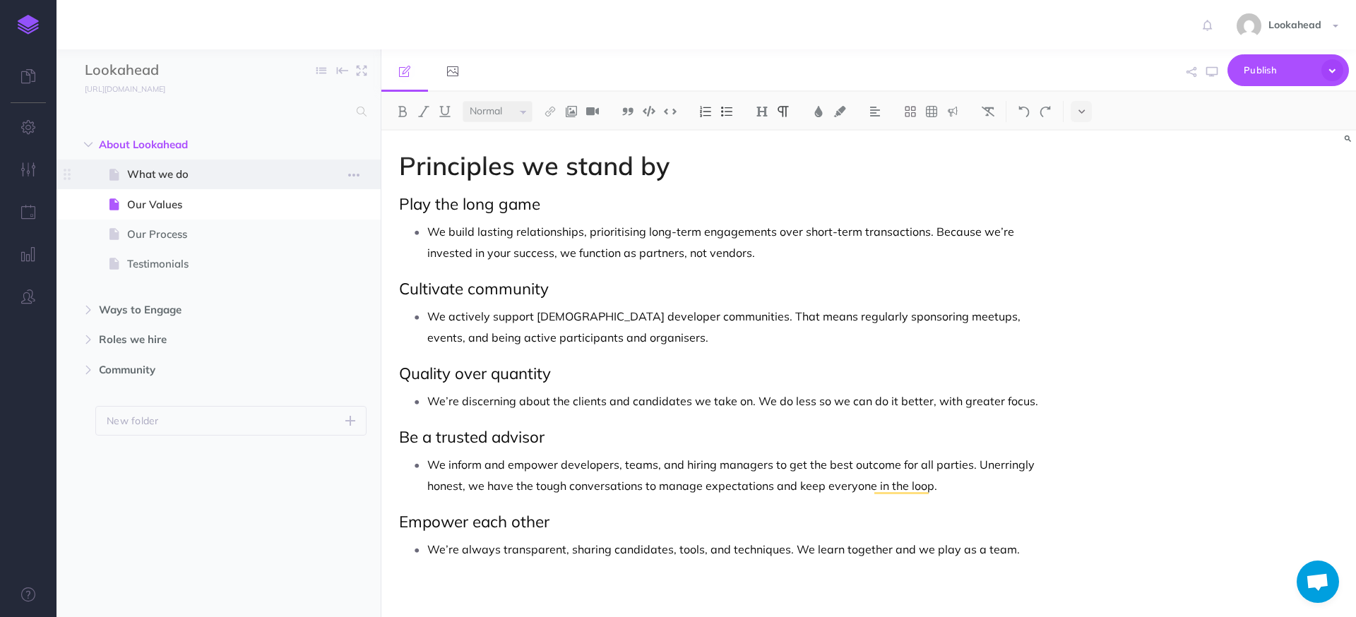
click at [183, 173] on span "What we do" at bounding box center [211, 174] width 169 height 17
select select "null"
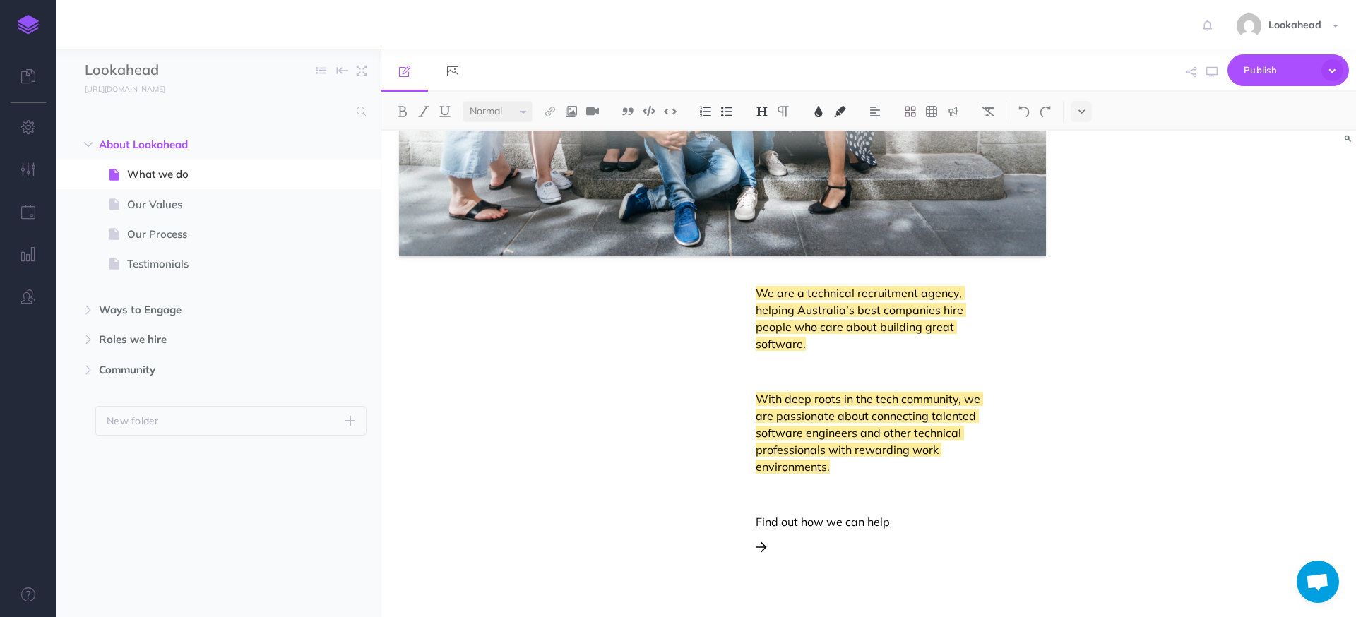
click at [787, 525] on span "Find out how we can help" at bounding box center [823, 522] width 134 height 14
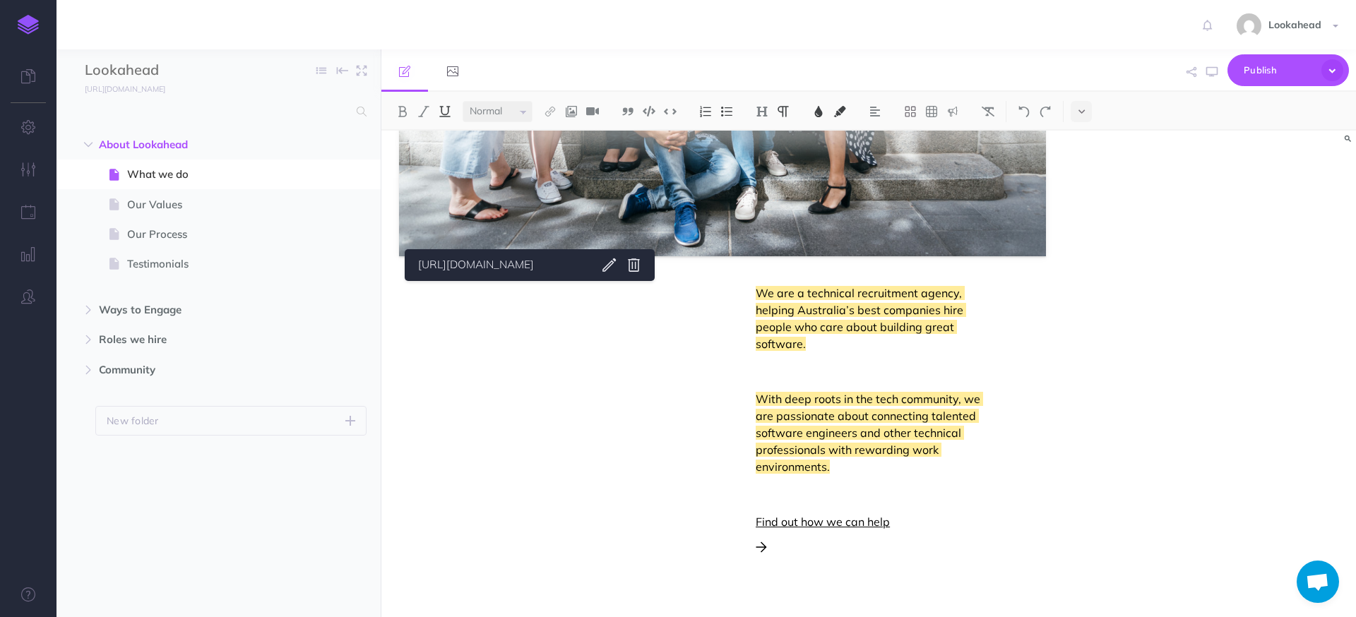
scroll to position [371, 0]
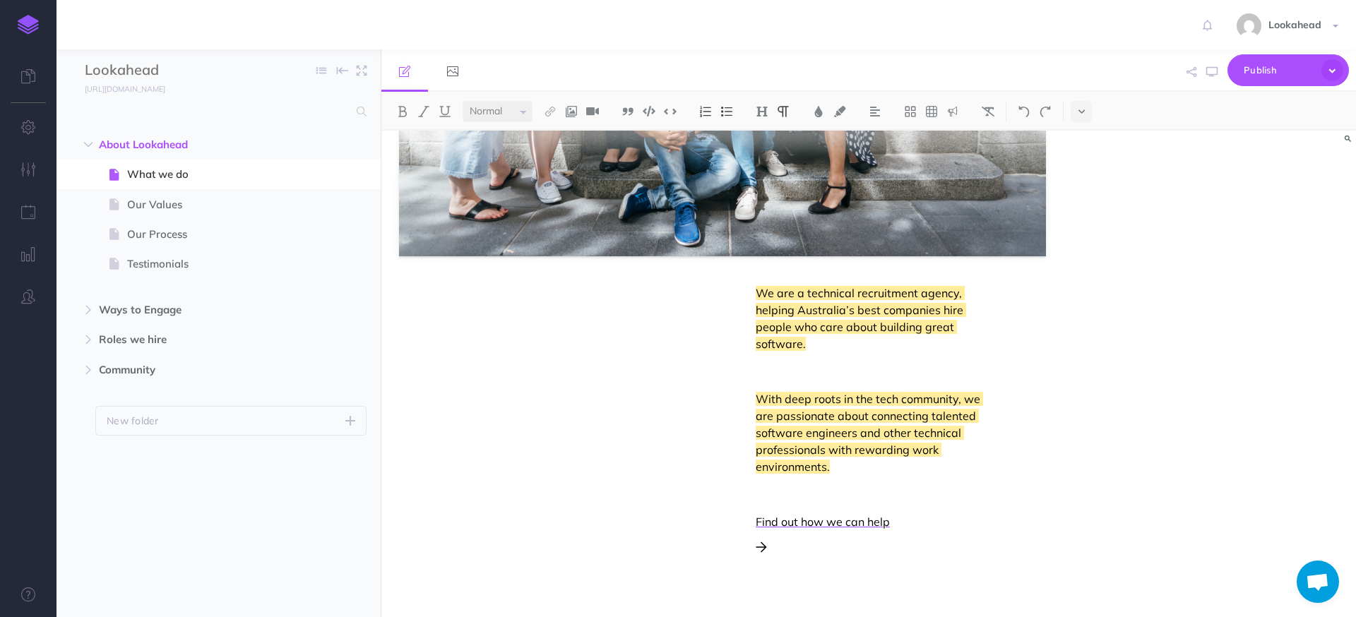
click at [527, 376] on div "We are a technical recruitment agency, helping Australia’s best companies hire …" at bounding box center [722, 456] width 647 height 343
click at [592, 366] on div "We are a technical recruitment agency, helping Australia’s best companies hire …" at bounding box center [722, 456] width 647 height 343
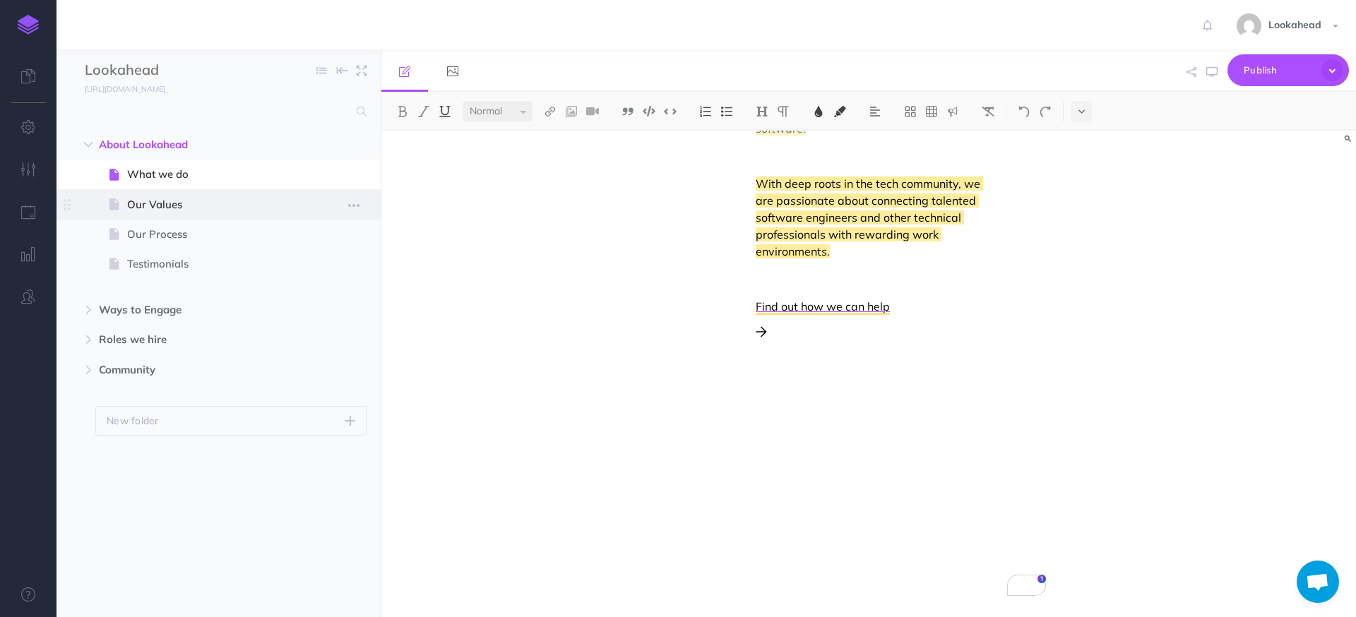
click at [166, 203] on span "Our Values" at bounding box center [211, 204] width 169 height 17
select select "null"
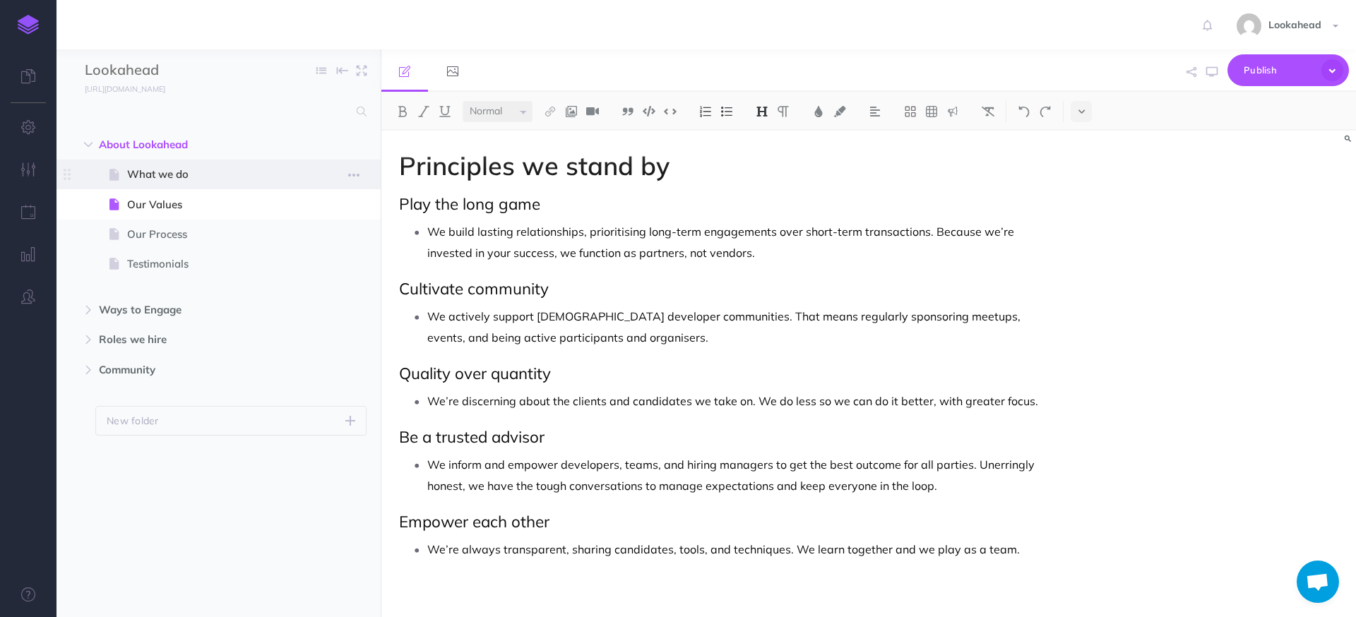
click at [176, 177] on span "What we do" at bounding box center [211, 174] width 169 height 17
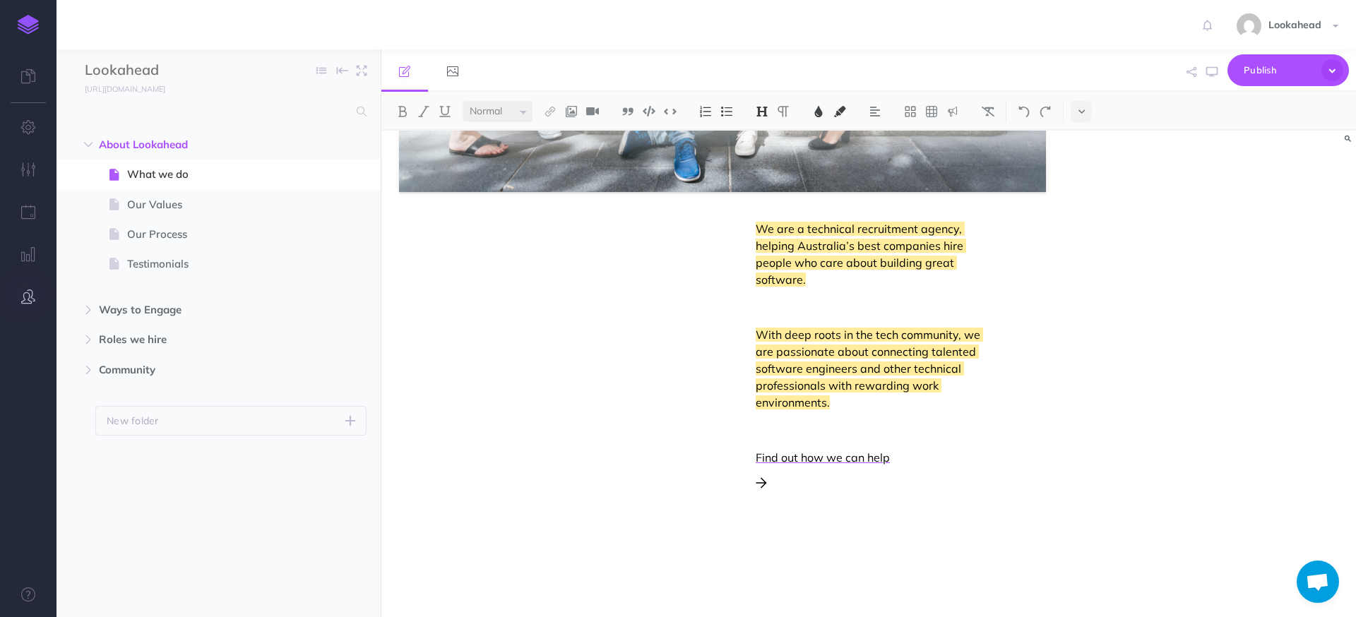
scroll to position [460, 0]
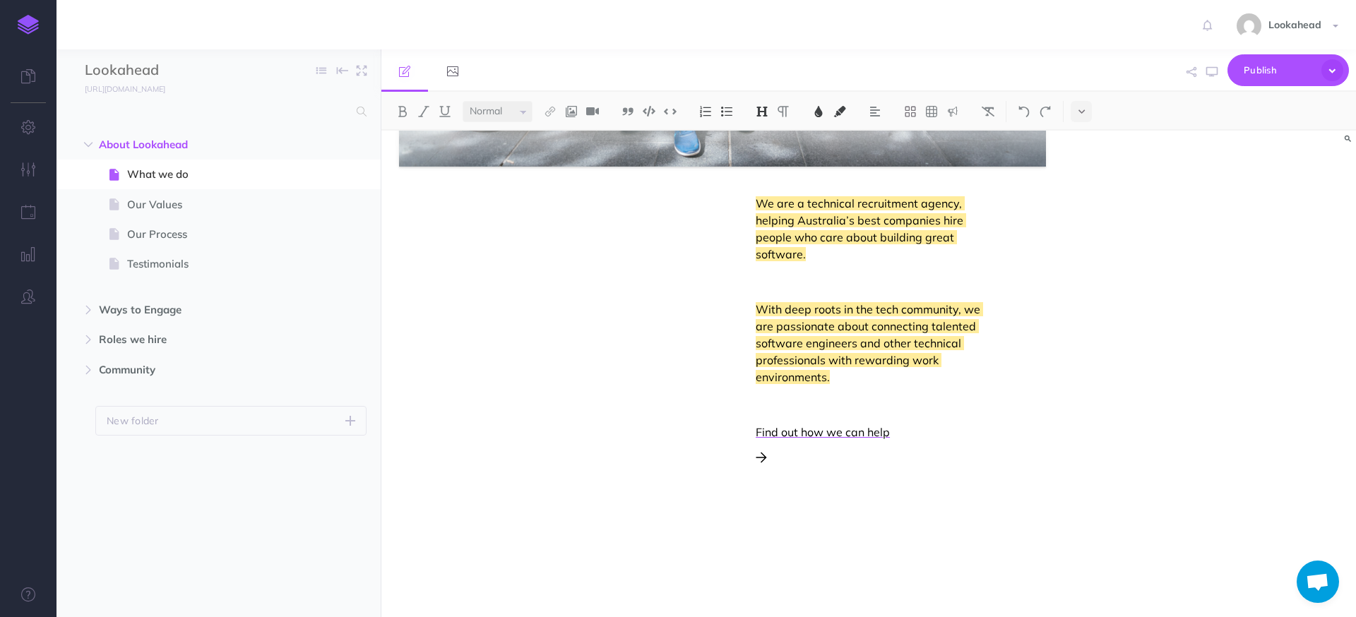
click at [794, 463] on p at bounding box center [871, 456] width 231 height 17
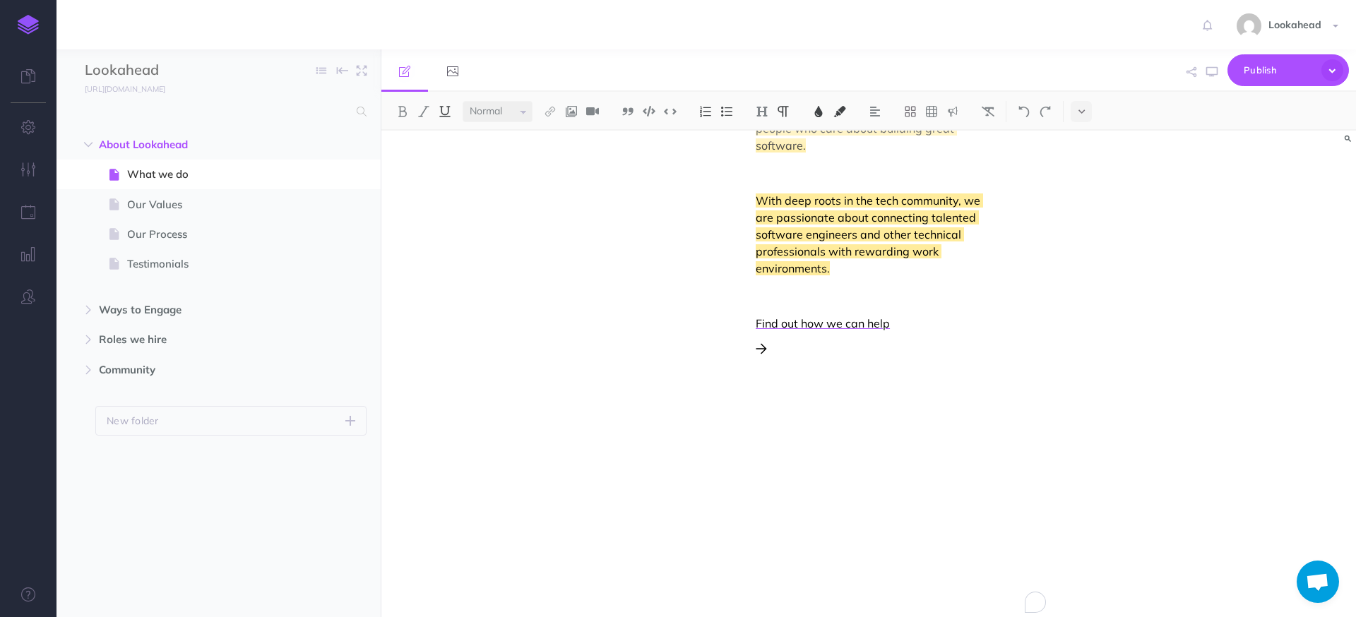
scroll to position [586, 0]
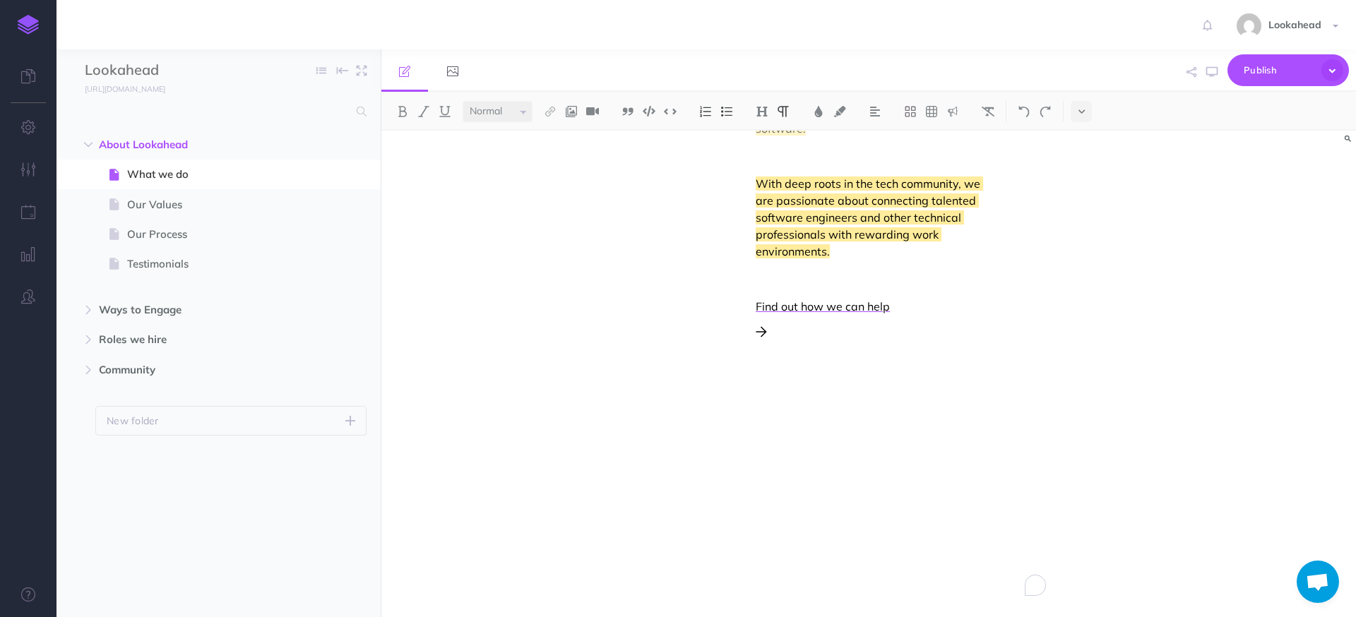
click at [798, 340] on div "We are a technical recruitment agency, helping Australia’s best companies hire …" at bounding box center [871, 226] width 231 height 315
click at [798, 325] on p "To enrich screen reader interactions, please activate Accessibility in Grammarl…" at bounding box center [871, 330] width 231 height 17
click at [795, 335] on p "To enrich screen reader interactions, please activate Accessibility in Grammarl…" at bounding box center [871, 330] width 231 height 17
click at [1336, 68] on icon "button" at bounding box center [1332, 70] width 22 height 22
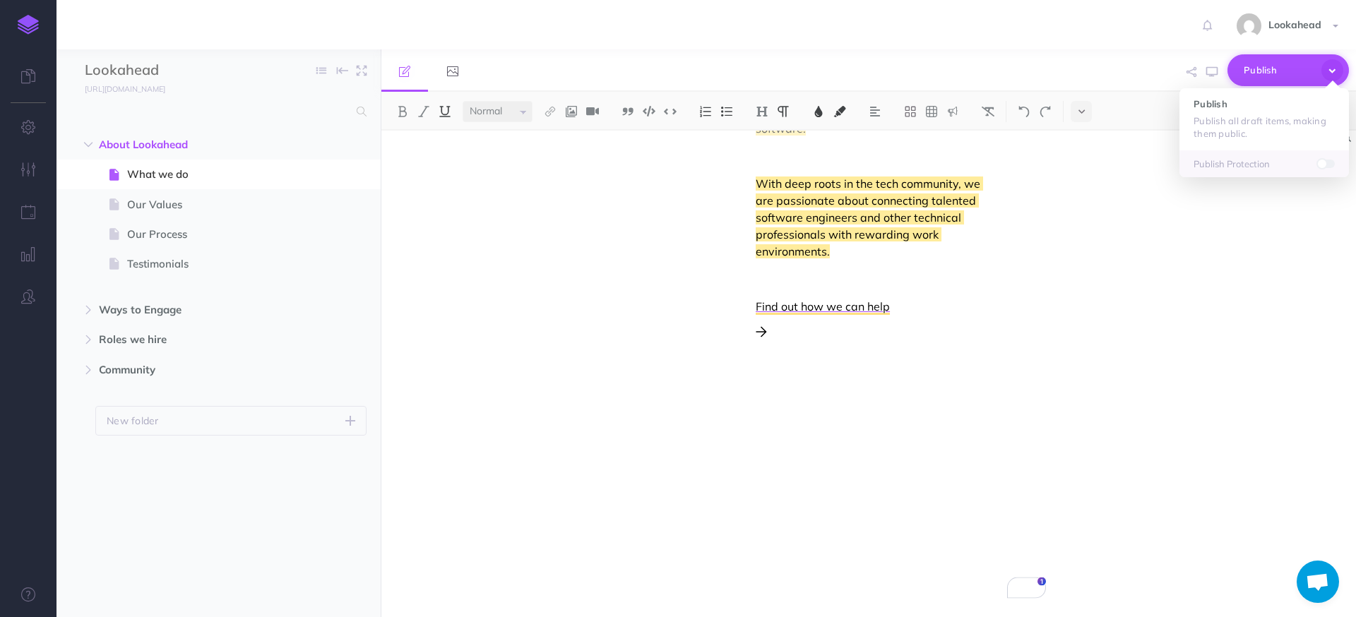
scroll to position [586, 0]
click at [1130, 371] on div "Assembling dream teams, one person at a time We are a technical recruitment age…" at bounding box center [868, 374] width 975 height 487
click at [889, 347] on p "To enrich screen reader interactions, please activate Accessibility in Grammarl…" at bounding box center [895, 354] width 279 height 17
click at [595, 381] on div "We are a technical recruitment agency, helping Australia’s best companies hire …" at bounding box center [722, 240] width 647 height 343
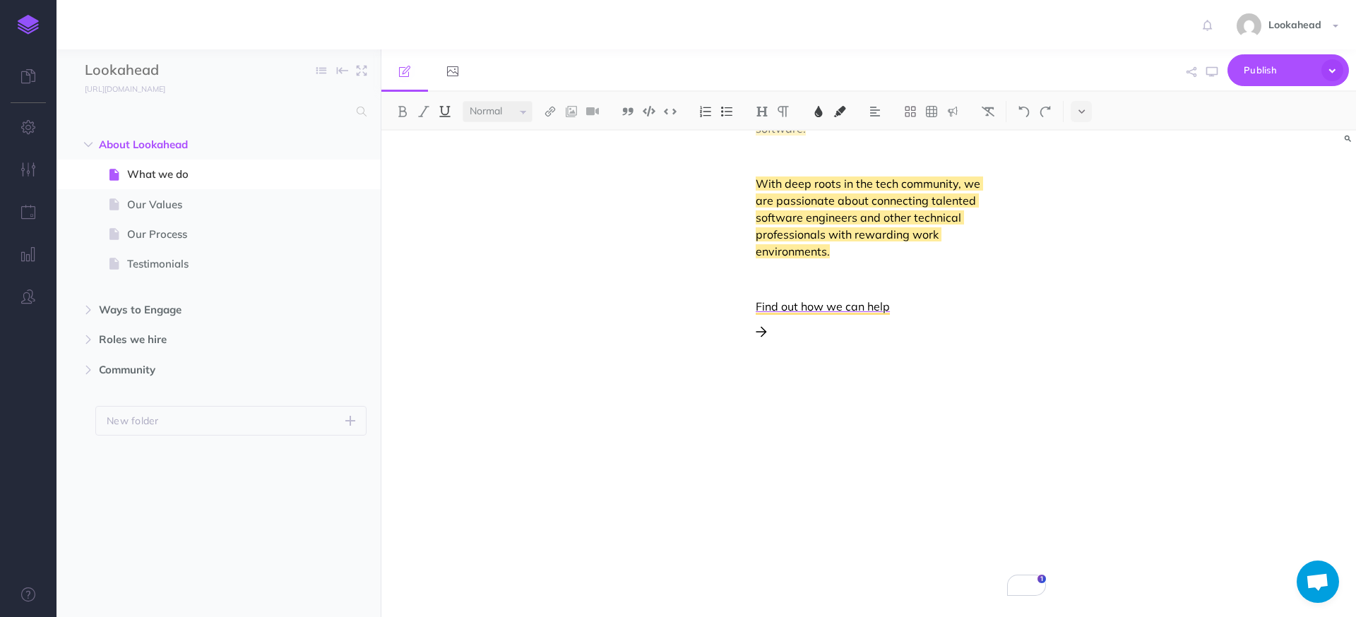
click at [786, 355] on p "To enrich screen reader interactions, please activate Accessibility in Grammarl…" at bounding box center [895, 354] width 279 height 17
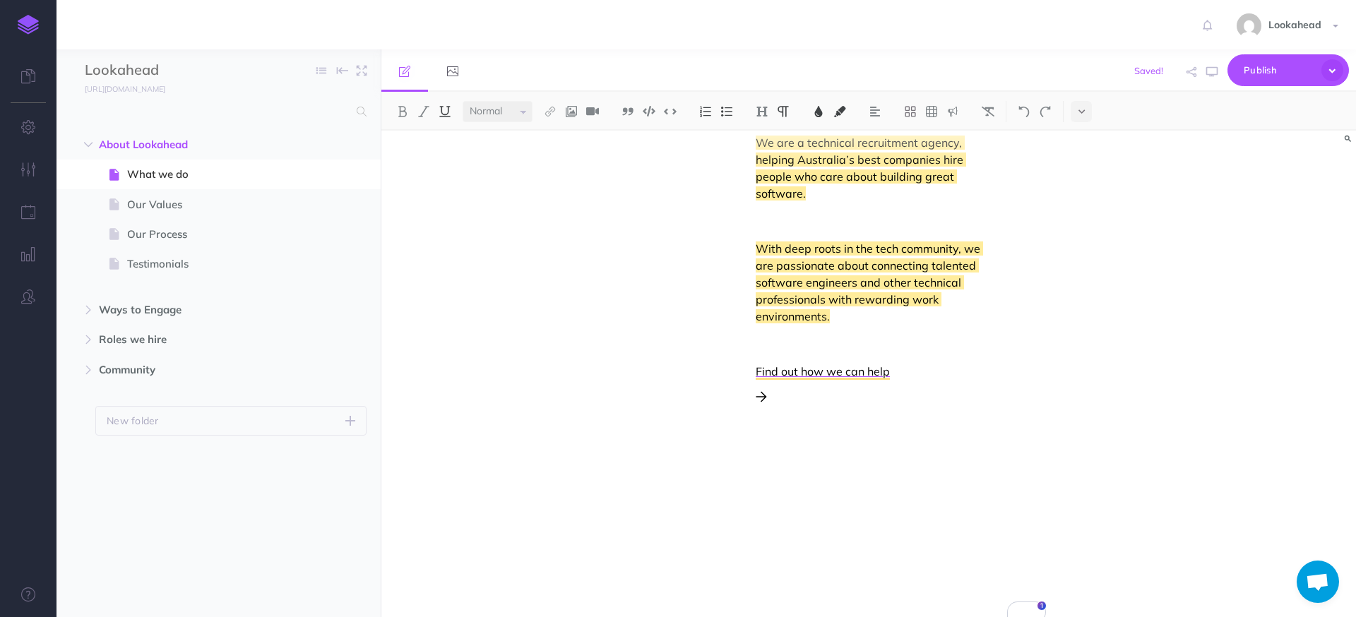
click at [470, 438] on div "We are a technical recruitment agency, helping Australia’s best companies hire …" at bounding box center [722, 286] width 647 height 305
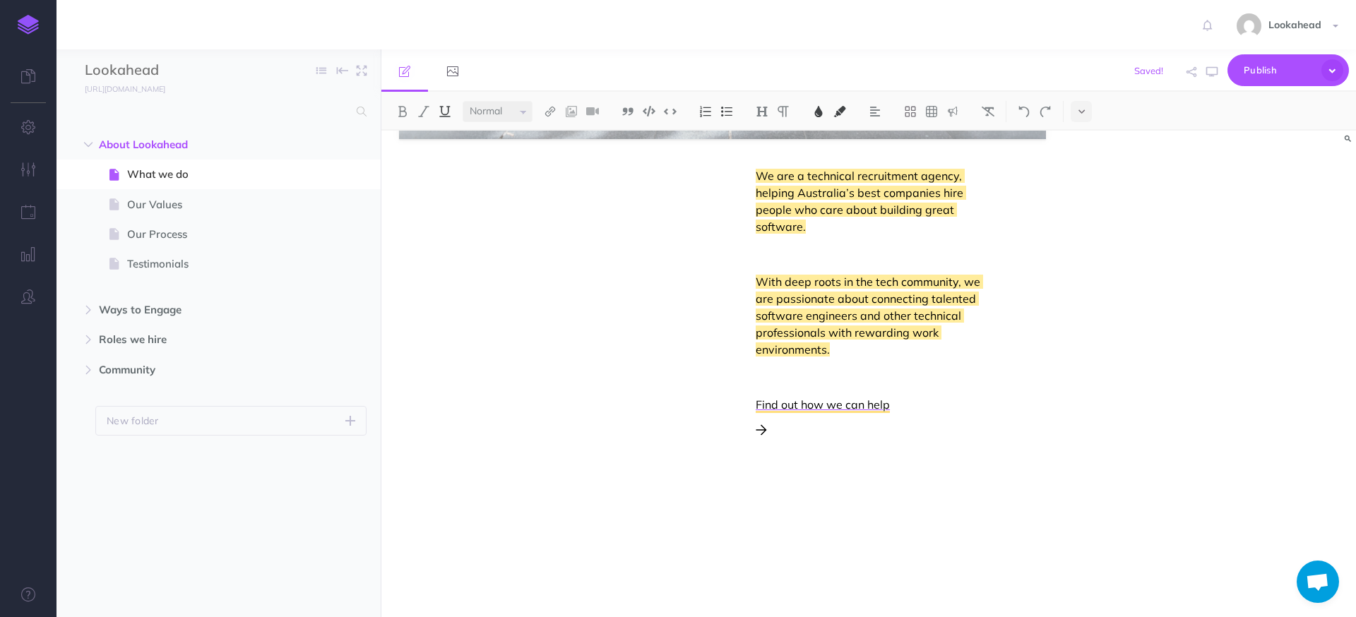
scroll to position [240, 0]
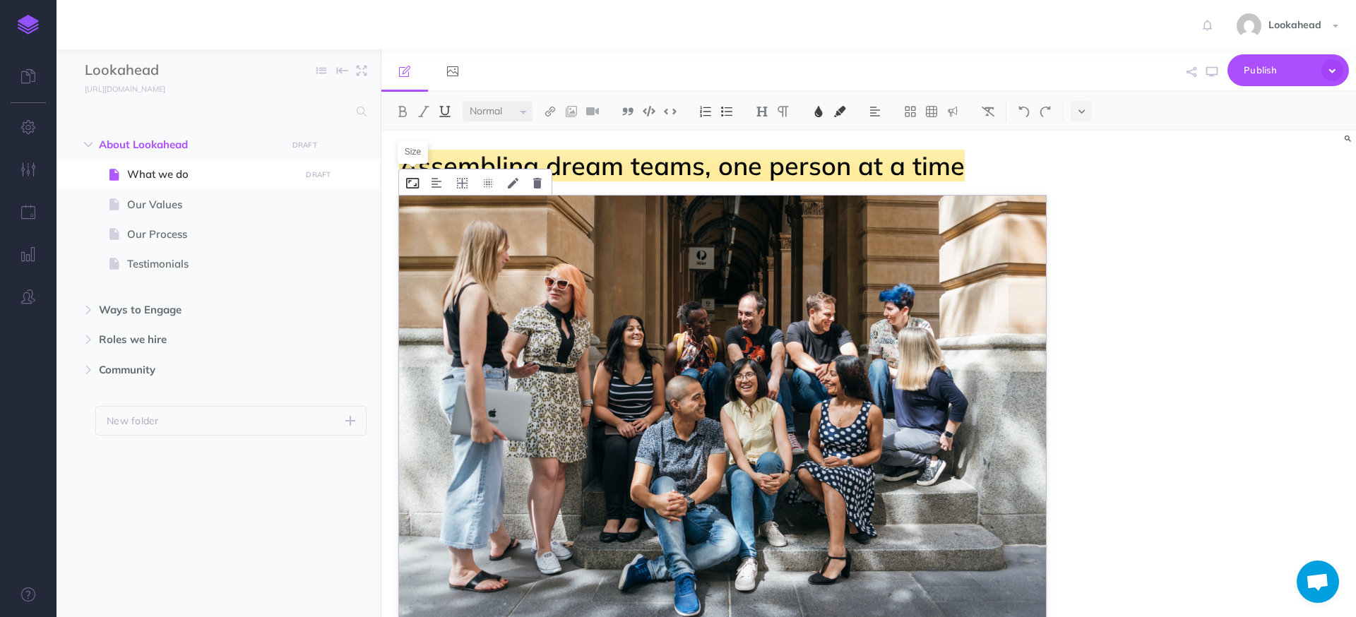
click at [412, 184] on icon "To enrich screen reader interactions, please activate Accessibility in Grammarl…" at bounding box center [412, 183] width 13 height 11
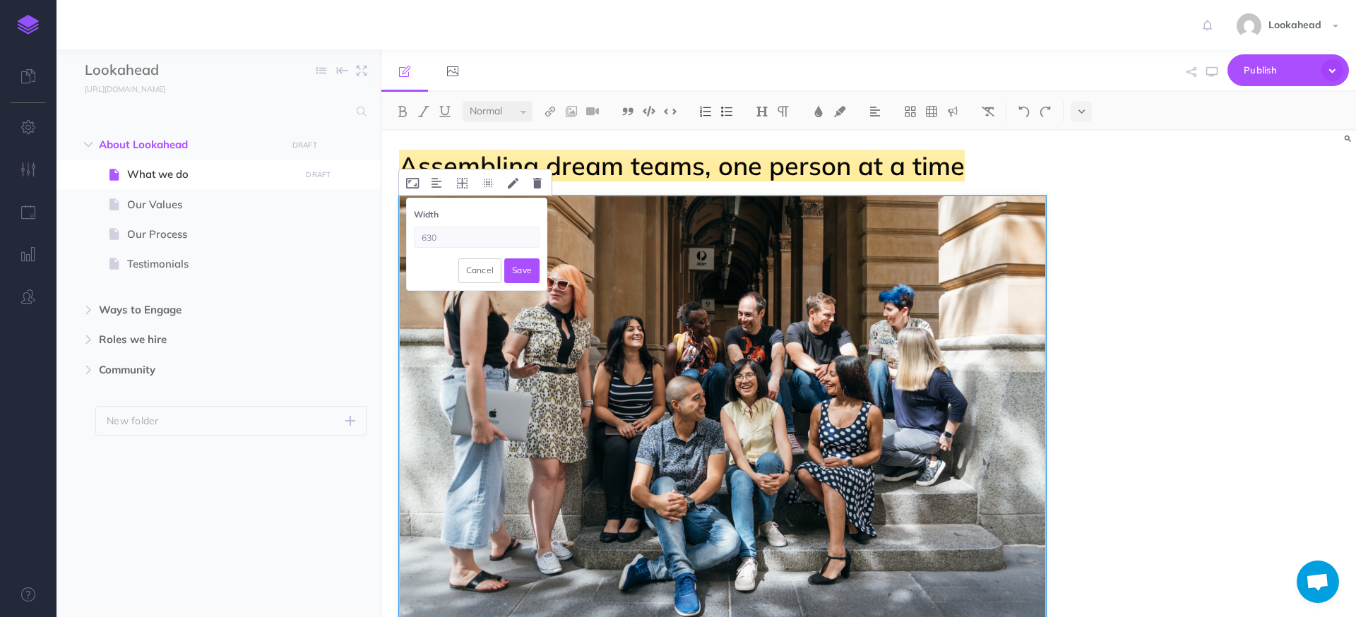
click at [960, 294] on img "To enrich screen reader interactions, please activate Accessibility in Grammarl…" at bounding box center [722, 412] width 647 height 432
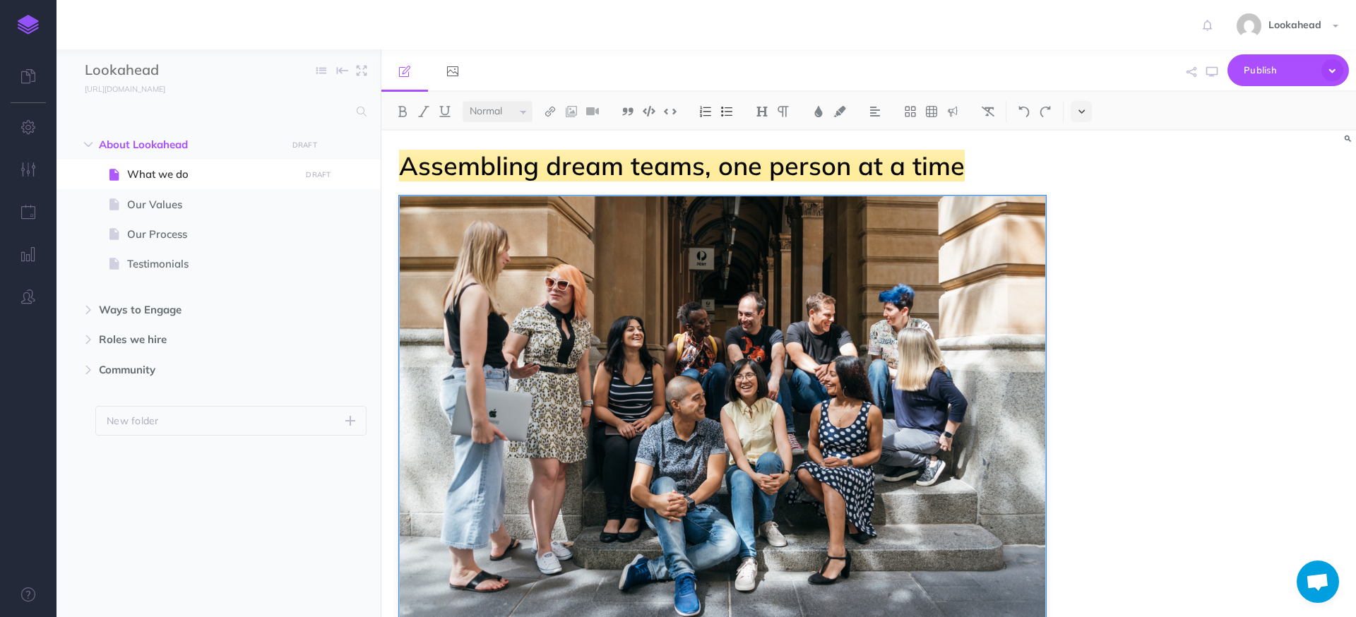
click at [1076, 112] on button at bounding box center [1081, 111] width 21 height 21
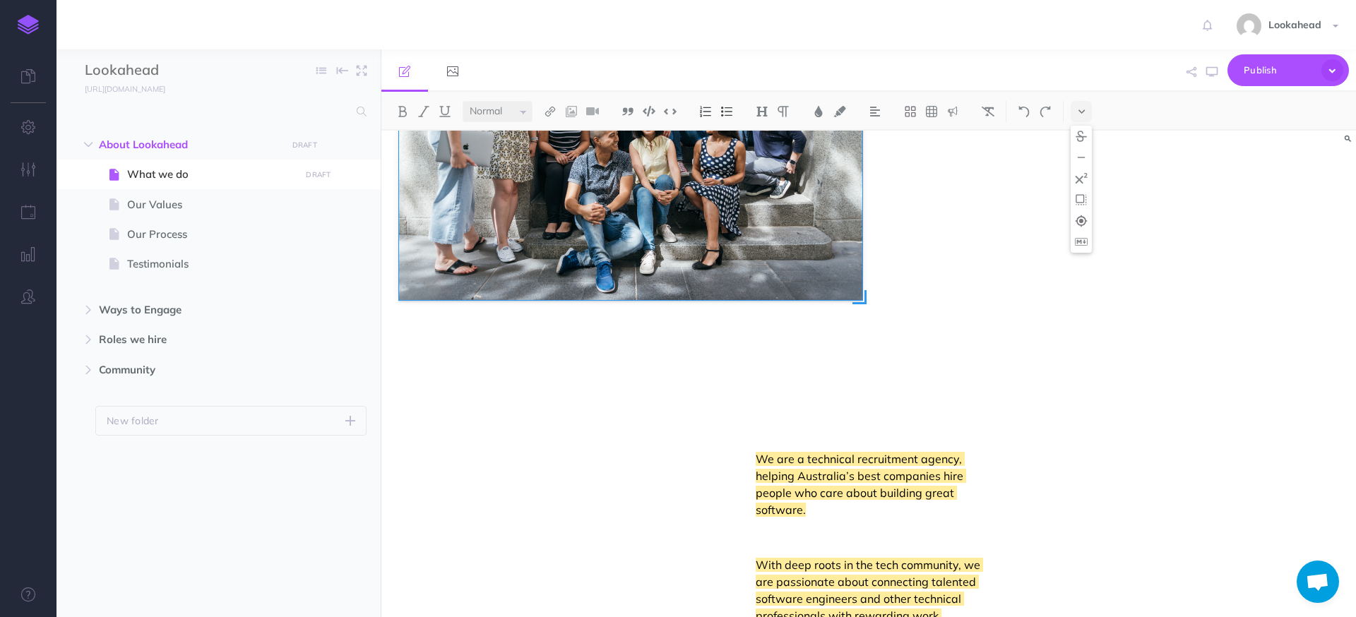
drag, startPoint x: 1047, startPoint y: 419, endPoint x: 863, endPoint y: 357, distance: 193.9
click at [863, 357] on div "To enrich screen reader interactions, please activate Accessibility in Grammarl…" at bounding box center [722, 207] width 647 height 432
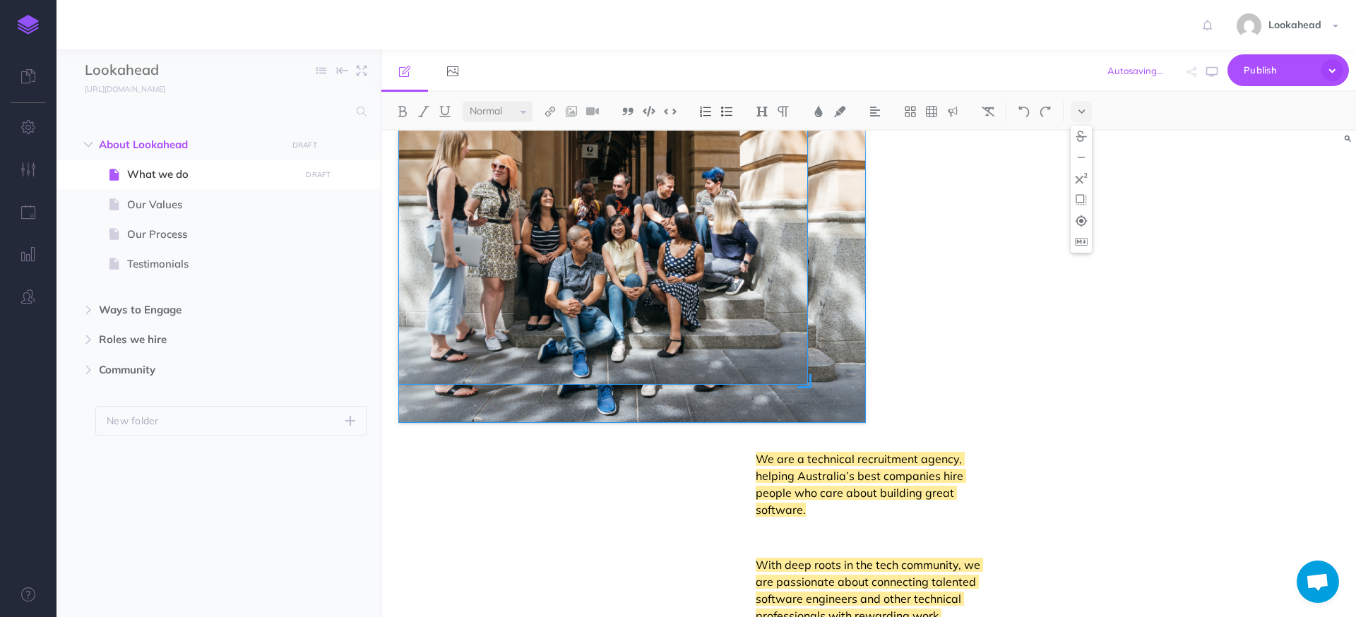
drag, startPoint x: 864, startPoint y: 423, endPoint x: 791, endPoint y: 369, distance: 90.8
click at [797, 374] on span "To enrich screen reader interactions, please activate Accessibility in Grammarl…" at bounding box center [804, 381] width 14 height 14
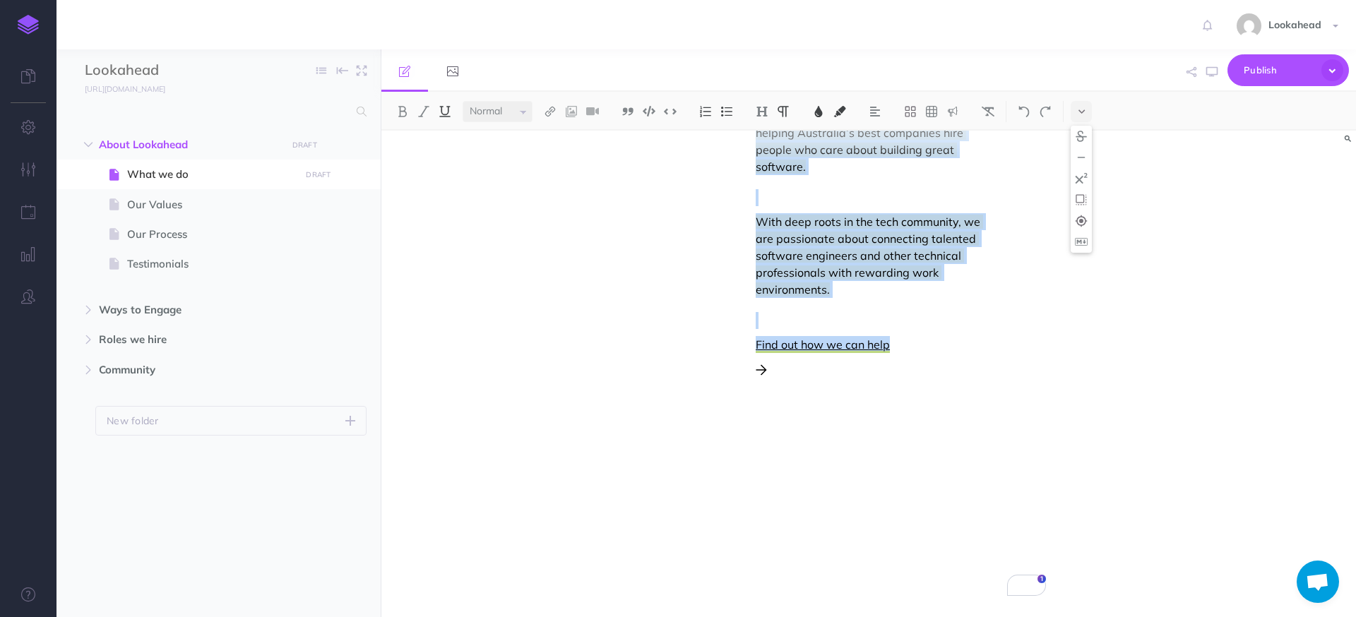
drag, startPoint x: 757, startPoint y: 457, endPoint x: 878, endPoint y: 357, distance: 157.0
click at [878, 357] on div "We are a technical recruitment agency, helping Australia’s best companies hire …" at bounding box center [871, 245] width 231 height 277
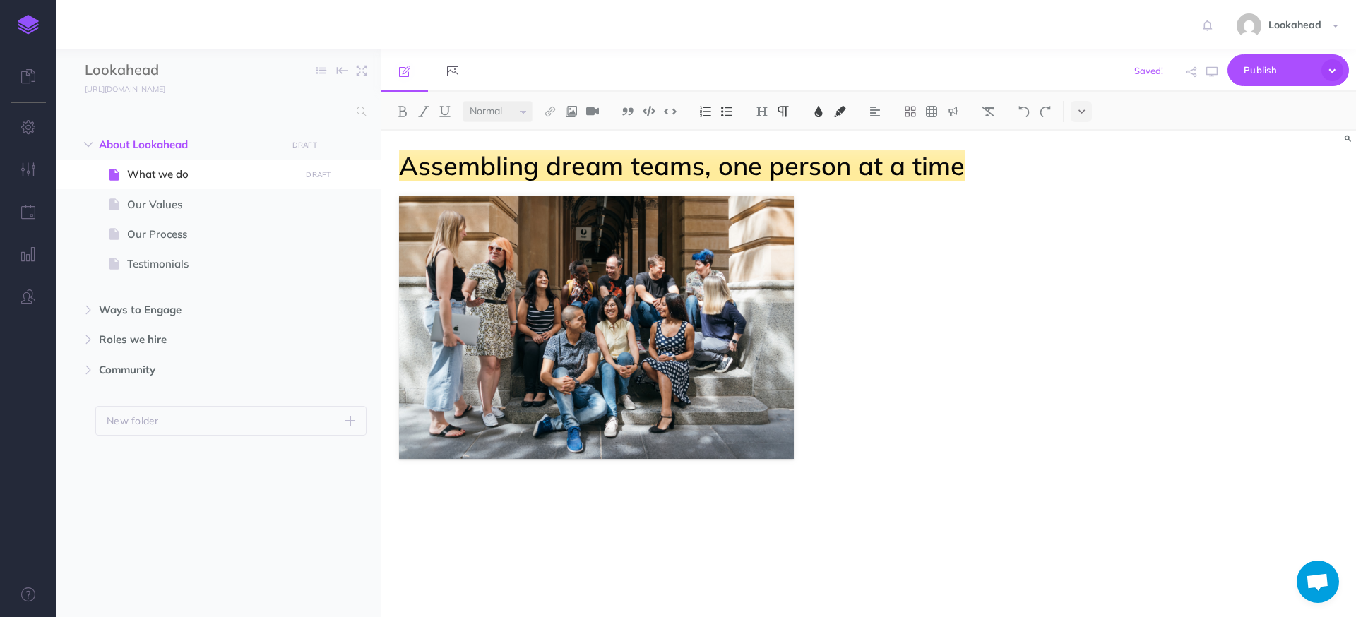
click at [811, 208] on div "Assembling dream teams, one person at a time" at bounding box center [722, 438] width 682 height 614
click at [733, 275] on img "To enrich screen reader interactions, please activate Accessibility in Grammarl…" at bounding box center [596, 327] width 395 height 263
click at [436, 182] on img "To enrich screen reader interactions, please activate Accessibility in Grammarl…" at bounding box center [437, 182] width 10 height 11
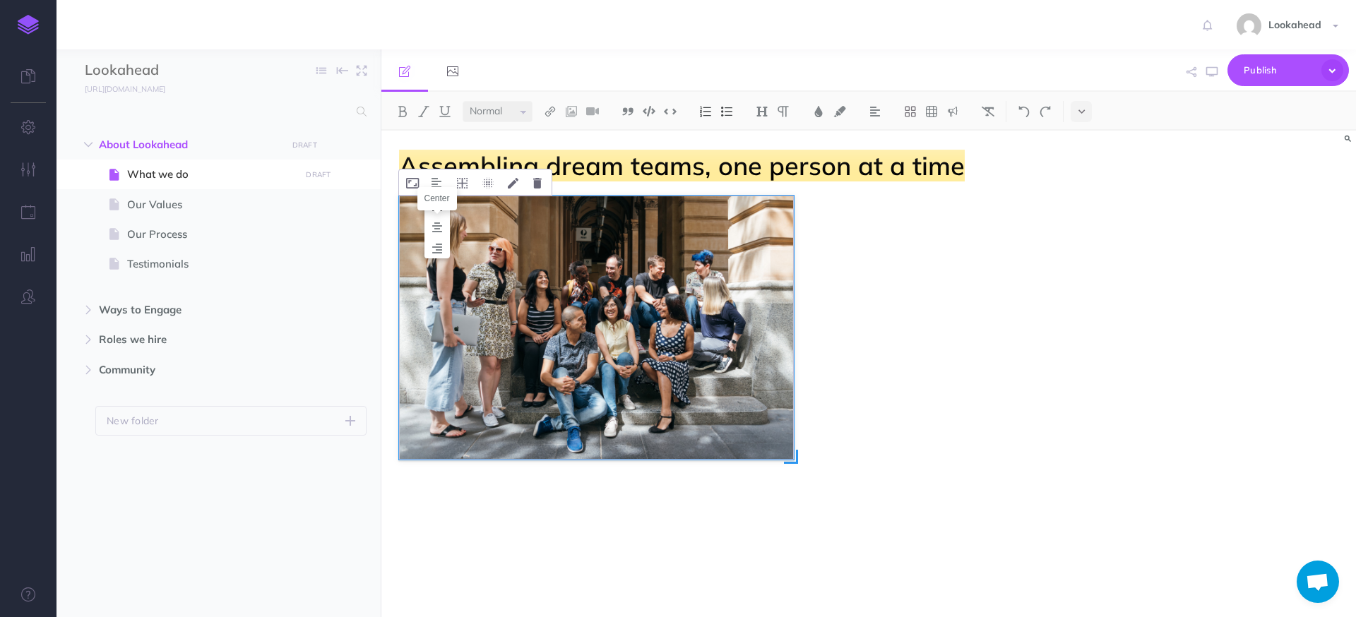
click at [434, 203] on img "To enrich screen reader interactions, please activate Accessibility in Grammarl…" at bounding box center [436, 206] width 25 height 11
drag, startPoint x: 840, startPoint y: 216, endPoint x: 822, endPoint y: 215, distance: 18.4
click at [838, 216] on div "Assembling dream teams, one person at a time" at bounding box center [722, 438] width 682 height 614
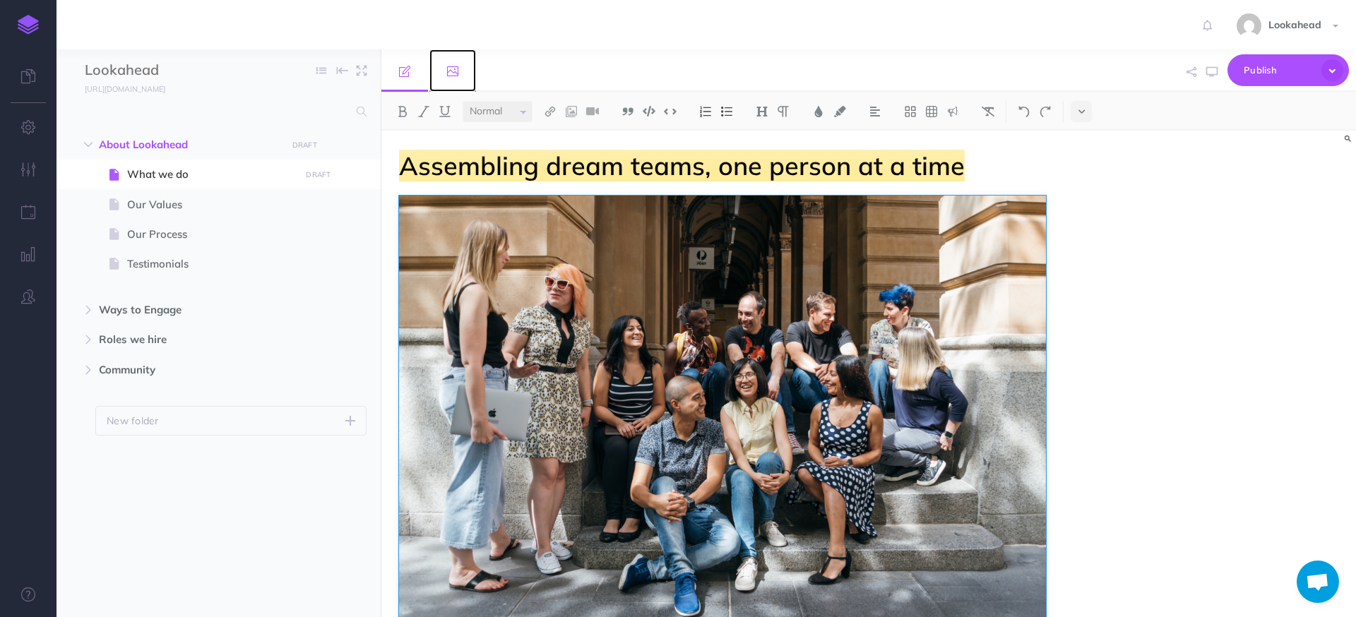
click at [461, 68] on link at bounding box center [452, 70] width 47 height 42
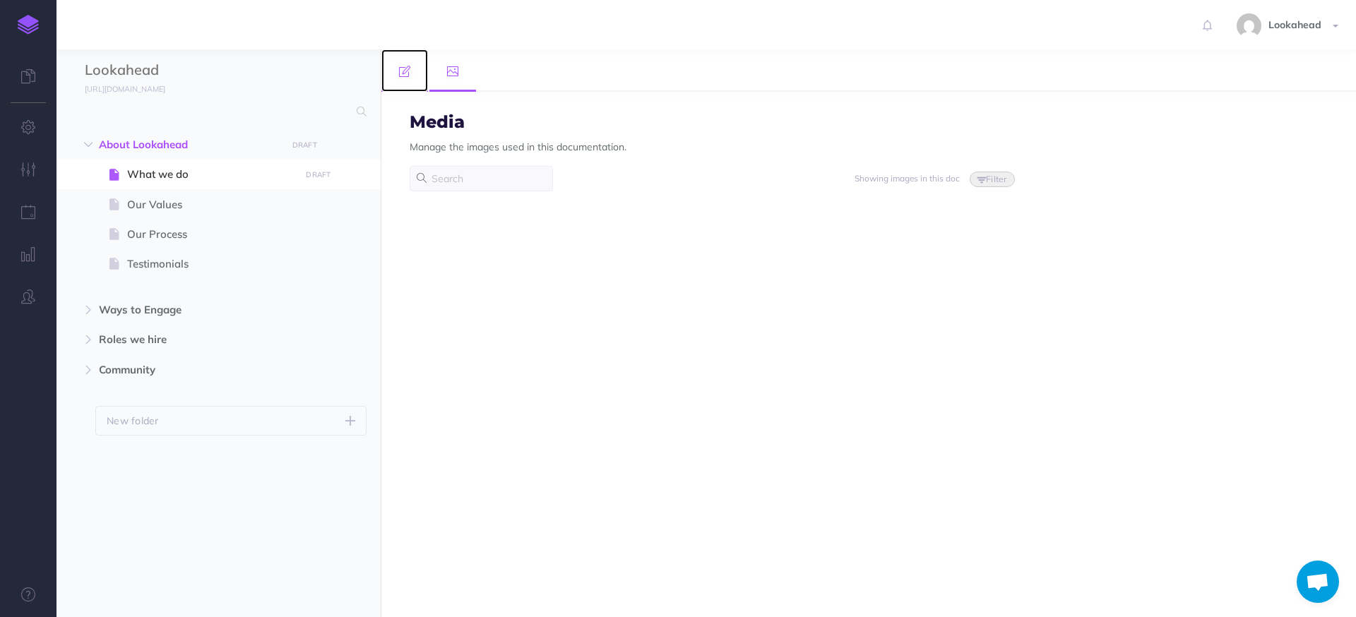
click at [413, 73] on link at bounding box center [404, 70] width 47 height 42
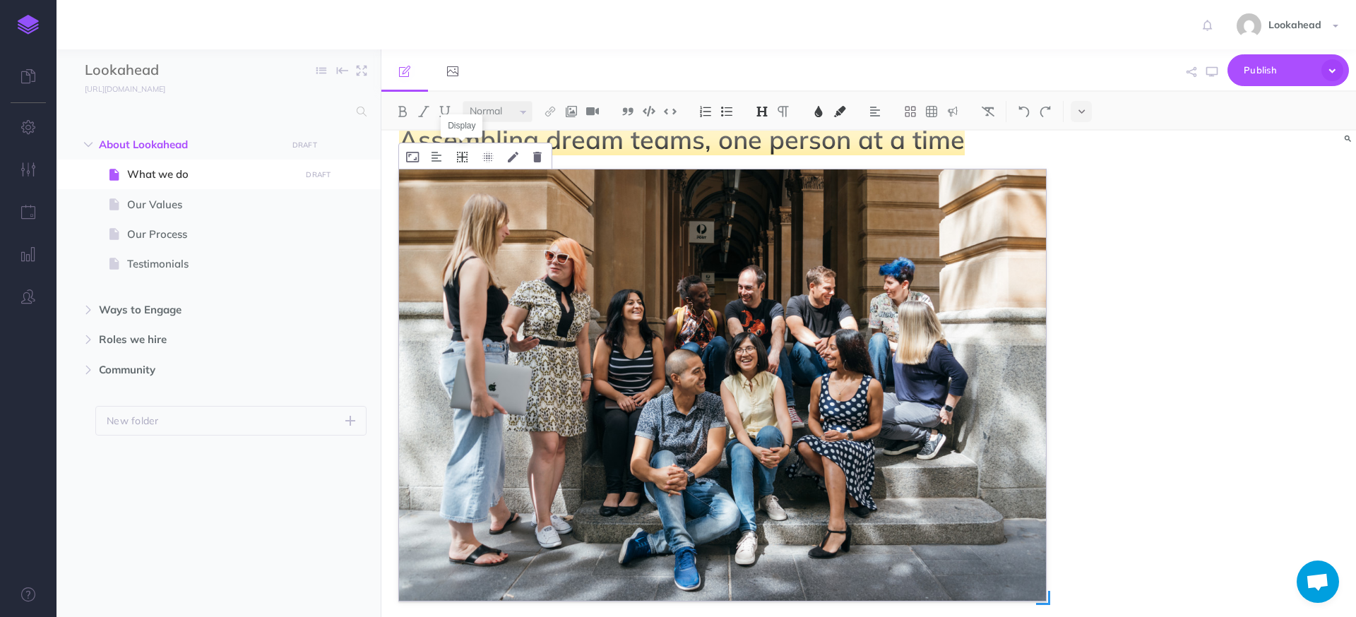
click at [465, 155] on icon "To enrich screen reader interactions, please activate Accessibility in Grammarl…" at bounding box center [462, 157] width 11 height 11
click at [460, 179] on icon "To enrich screen reader interactions, please activate Accessibility in Grammarl…" at bounding box center [462, 180] width 25 height 22
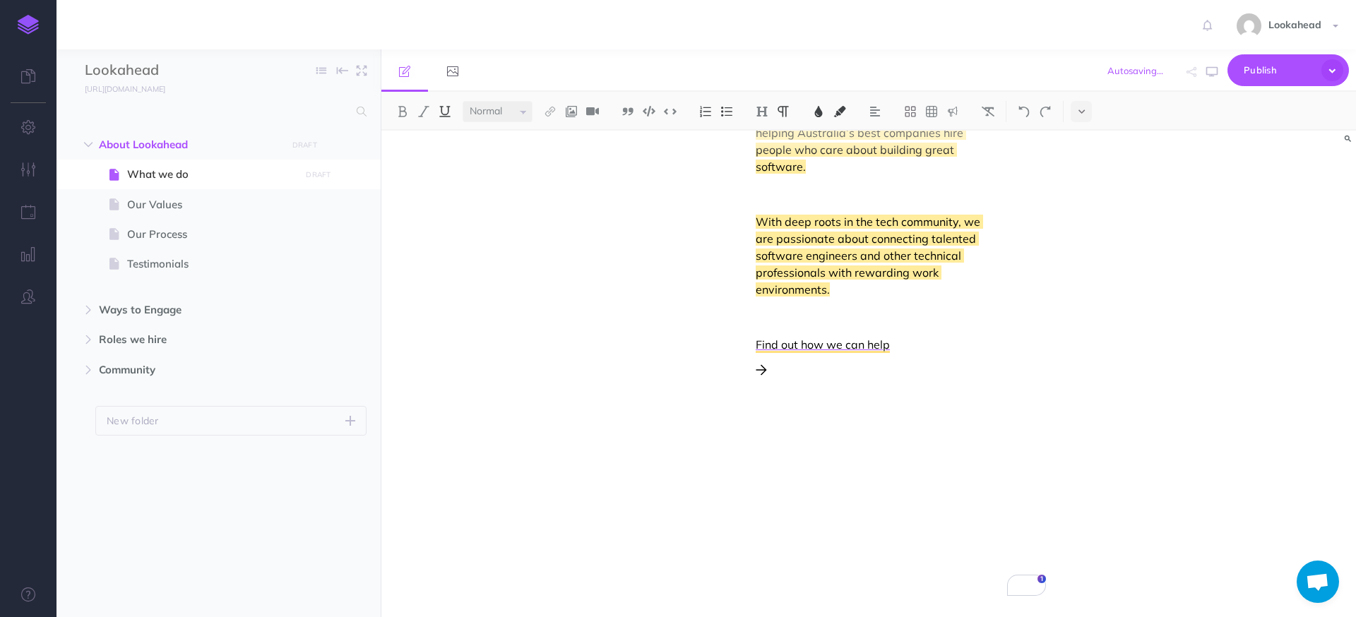
click at [797, 370] on p "To enrich screen reader interactions, please activate Accessibility in Grammarl…" at bounding box center [871, 368] width 231 height 17
click at [766, 399] on div "We are a technical recruitment agency, helping Australia’s best companies hire …" at bounding box center [722, 259] width 647 height 305
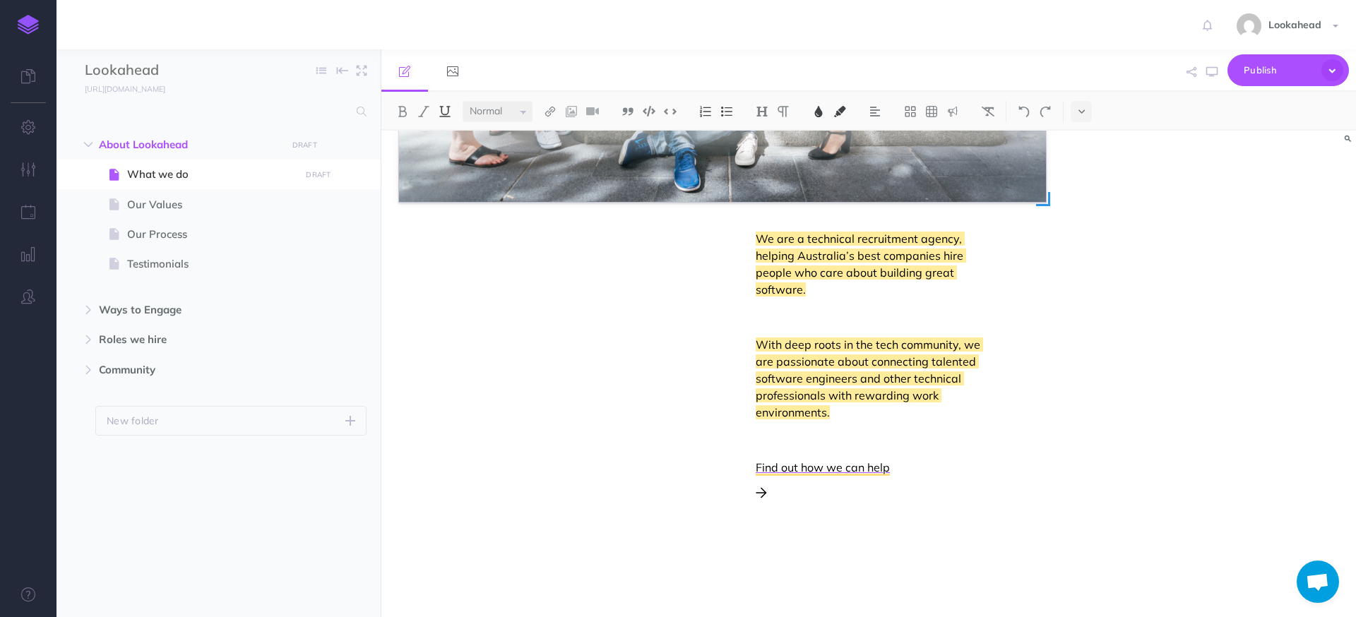
drag, startPoint x: 872, startPoint y: 511, endPoint x: 874, endPoint y: 499, distance: 12.9
click at [871, 511] on div "We are a technical recruitment agency, helping Australia’s best companies hire …" at bounding box center [722, 382] width 647 height 305
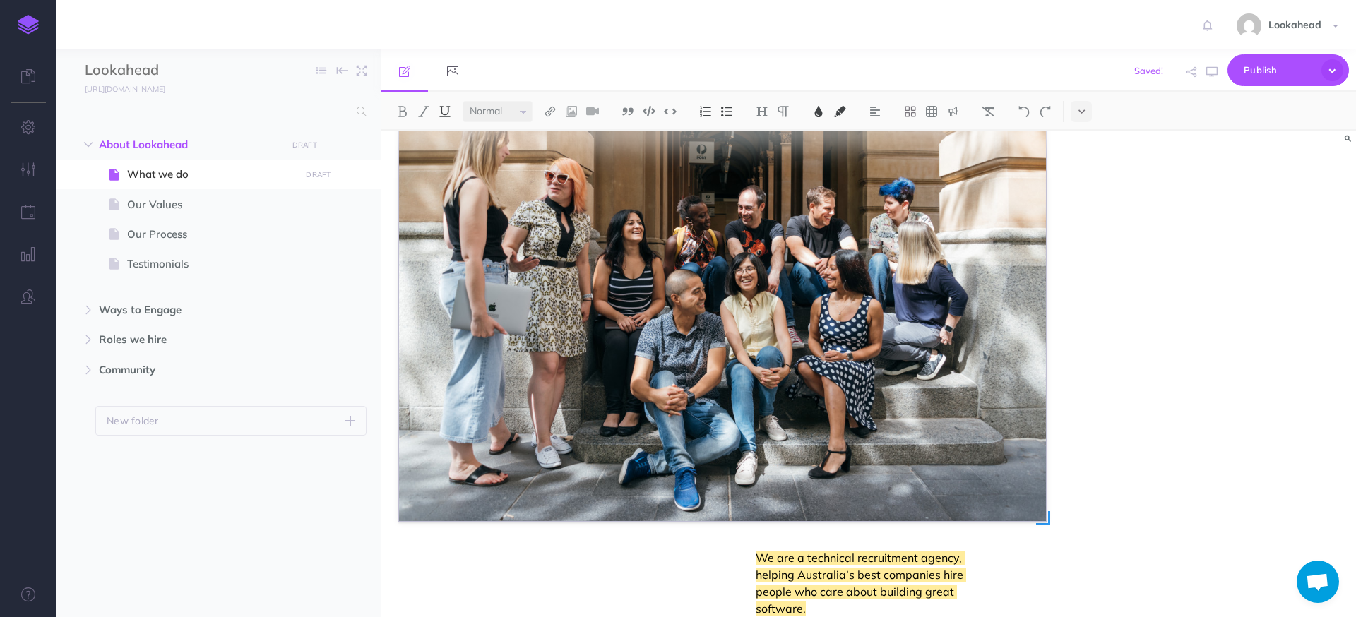
click at [689, 382] on img "To enrich screen reader interactions, please activate Accessibility in Grammarl…" at bounding box center [722, 306] width 647 height 432
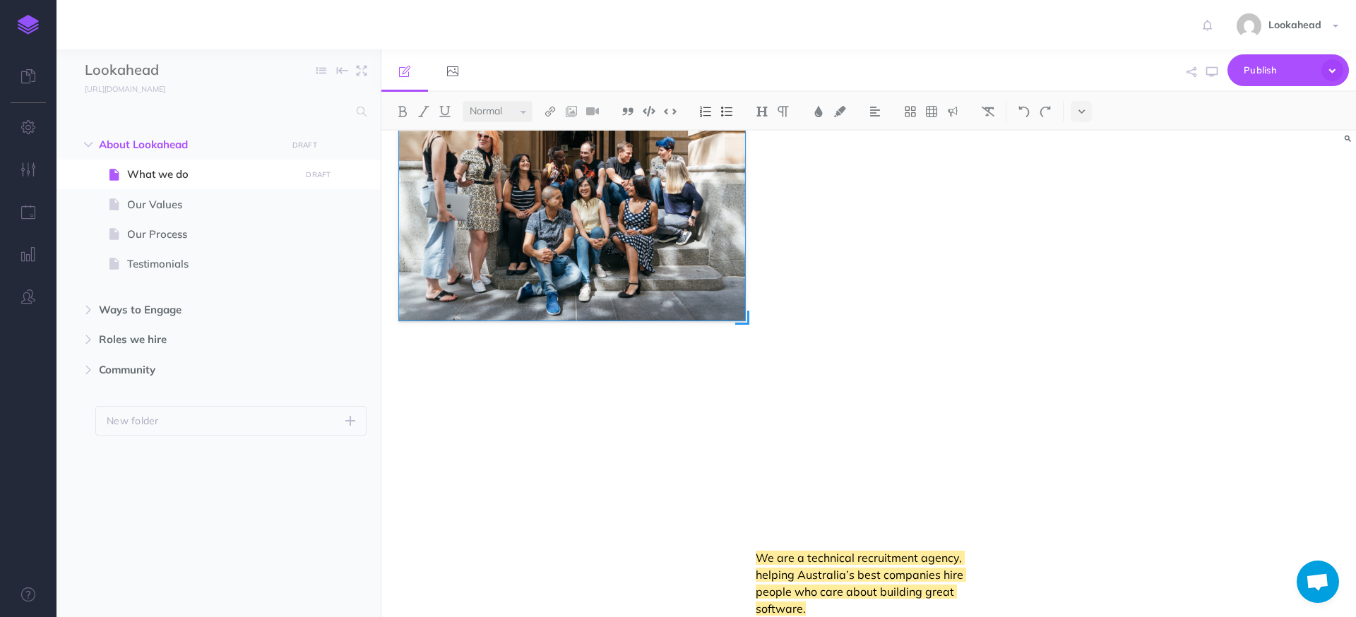
drag, startPoint x: 1047, startPoint y: 523, endPoint x: 746, endPoint y: 443, distance: 311.3
click at [746, 443] on div "To enrich screen reader interactions, please activate Accessibility in Grammarl…" at bounding box center [722, 306] width 647 height 432
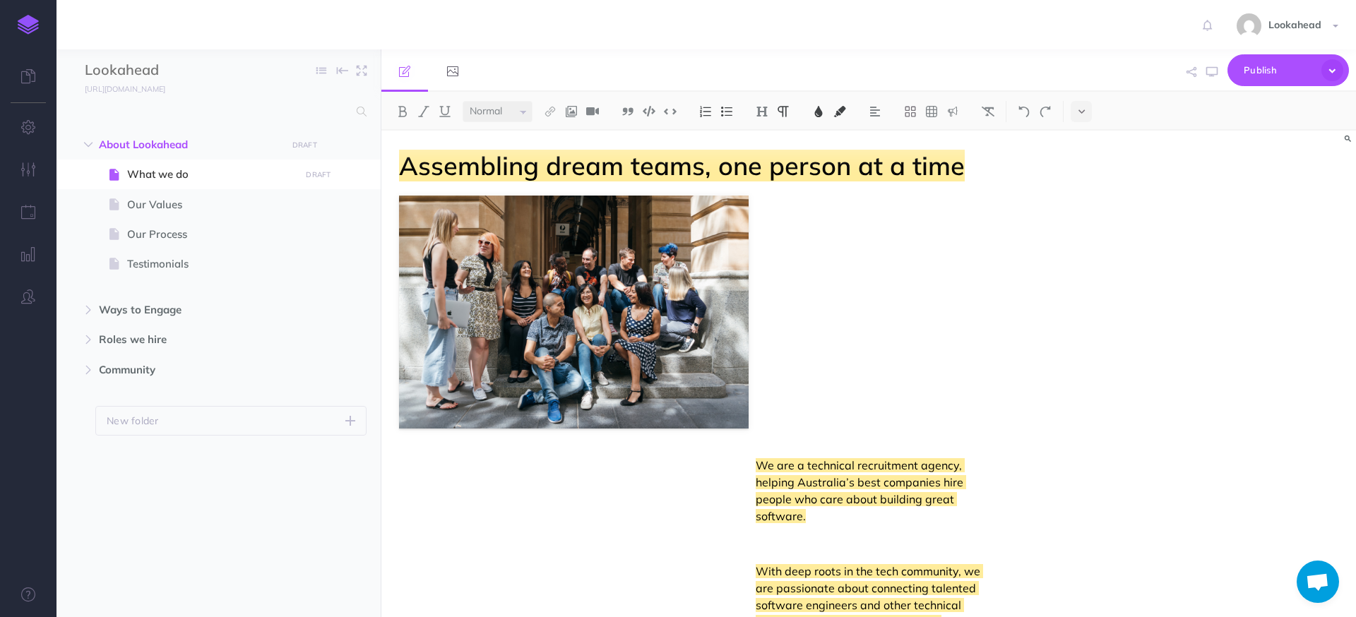
click at [790, 484] on span "We are a technical recruitment agency, helping Australia’s best companies hire …" at bounding box center [861, 490] width 210 height 65
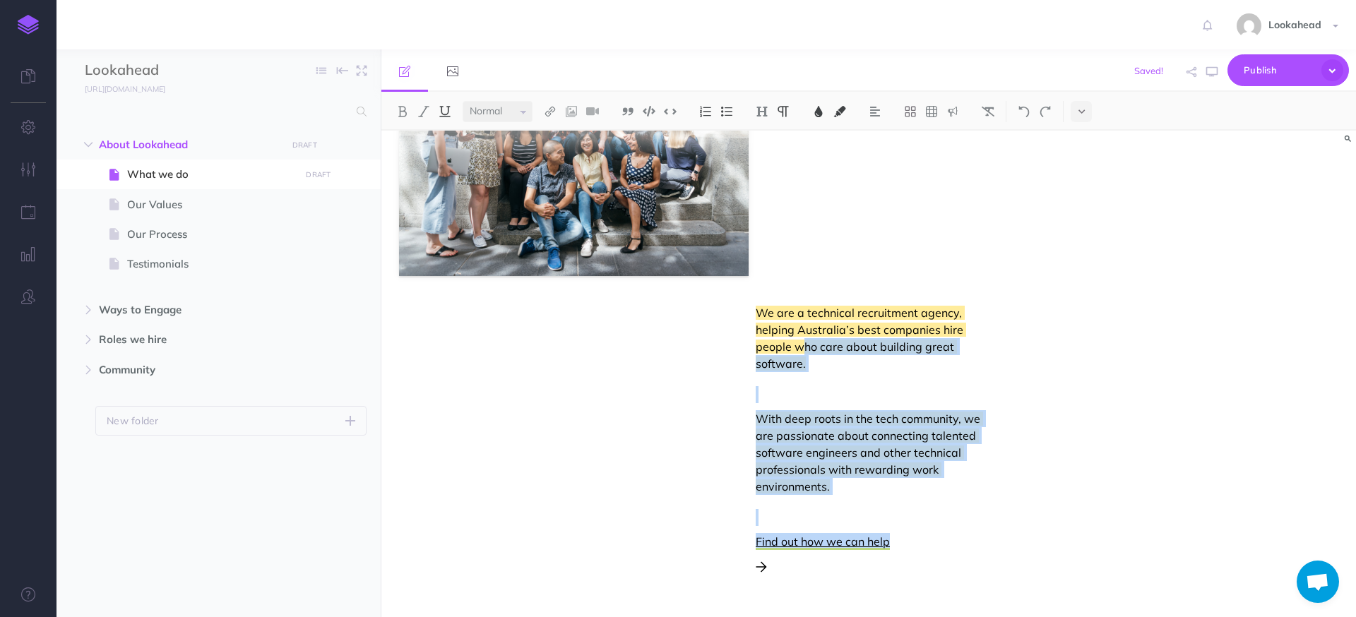
drag, startPoint x: 866, startPoint y: 490, endPoint x: 788, endPoint y: 319, distance: 188.4
click at [803, 345] on div "We are a technical recruitment agency, helping Australia’s best companies hire …" at bounding box center [871, 442] width 231 height 277
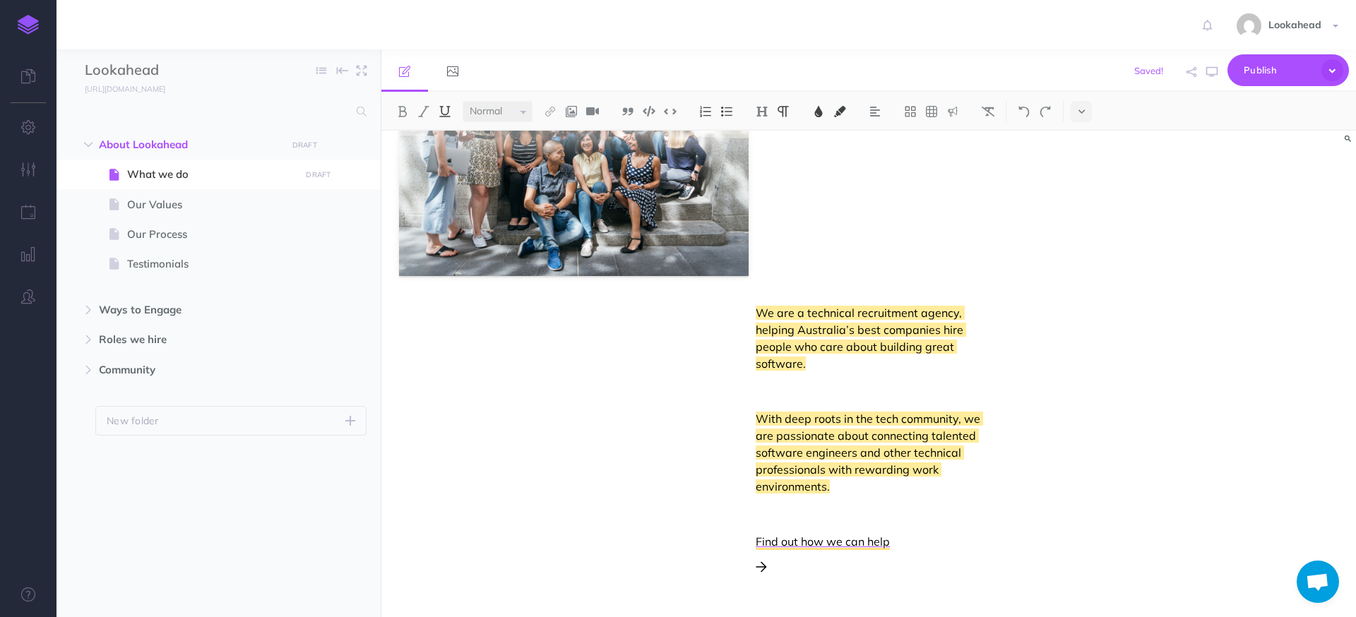
drag, startPoint x: 981, startPoint y: 528, endPoint x: 975, endPoint y: 539, distance: 12.4
click at [980, 528] on div "We are a technical recruitment agency, helping Australia’s best companies hire …" at bounding box center [871, 442] width 231 height 277
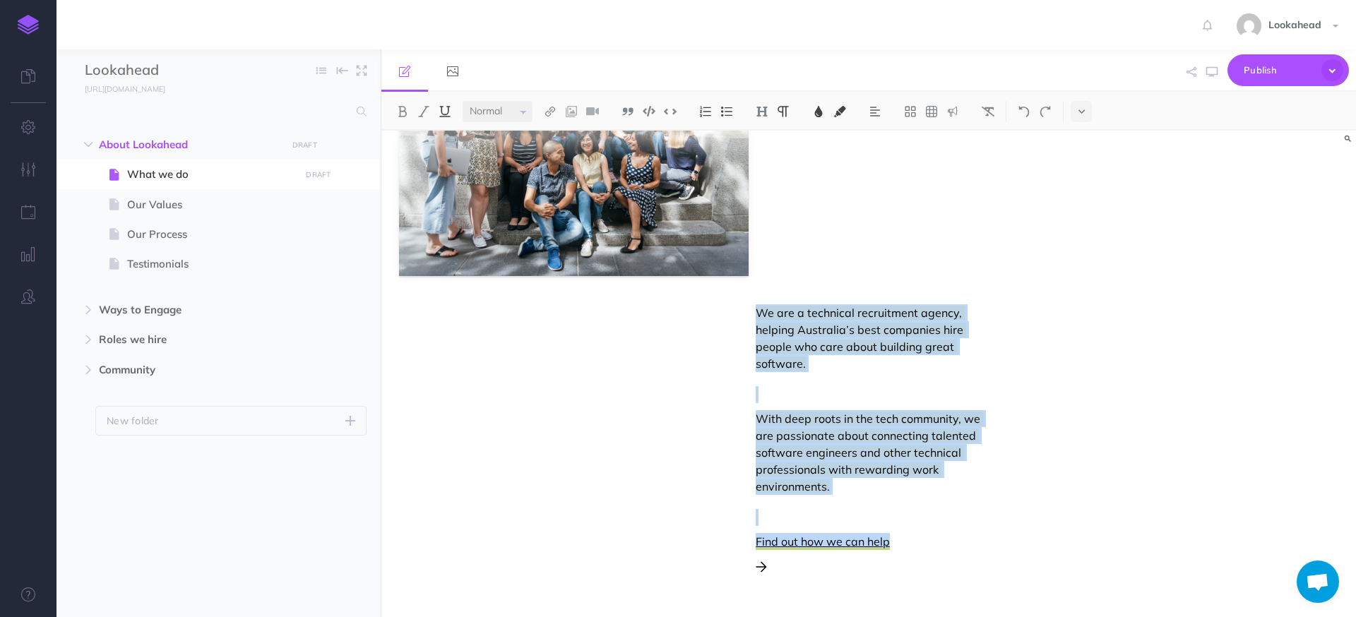
drag, startPoint x: 939, startPoint y: 586, endPoint x: 758, endPoint y: 311, distance: 329.3
click at [758, 311] on div "We are a technical recruitment agency, helping Australia’s best companies hire …" at bounding box center [722, 456] width 647 height 305
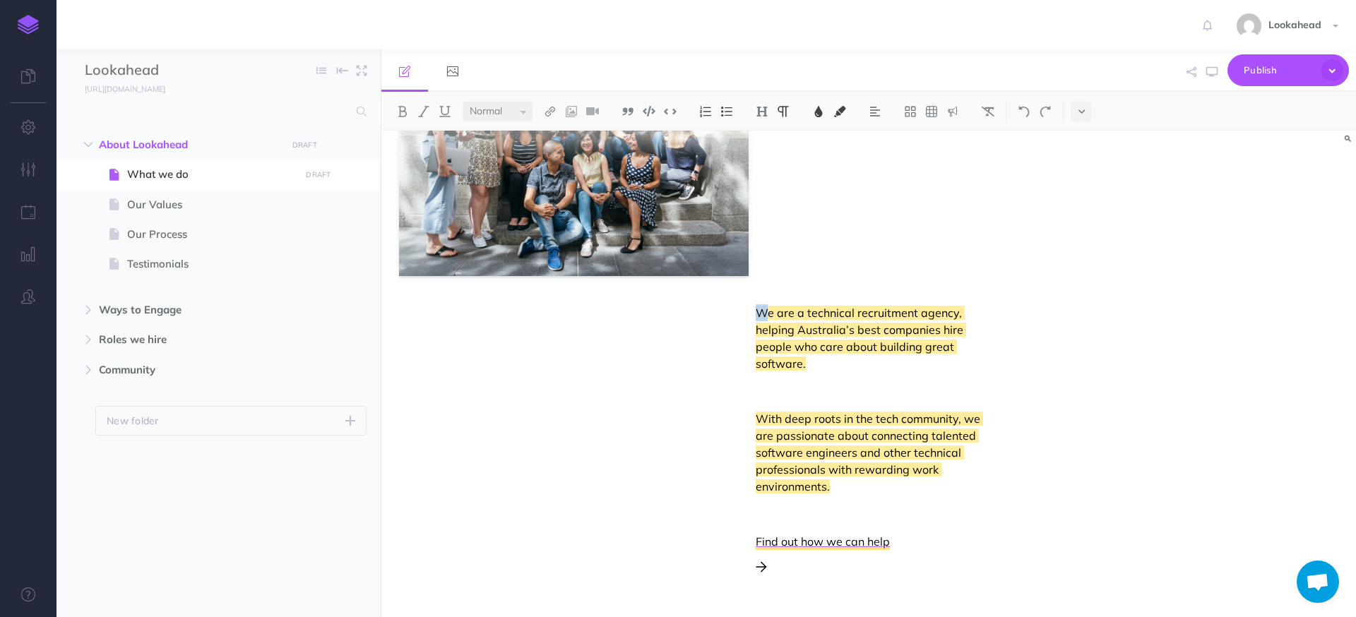
drag, startPoint x: 771, startPoint y: 308, endPoint x: 832, endPoint y: 331, distance: 65.7
click at [808, 191] on div "Assembling dream teams, one person at a time We are a technical recruitment age…" at bounding box center [722, 396] width 682 height 836
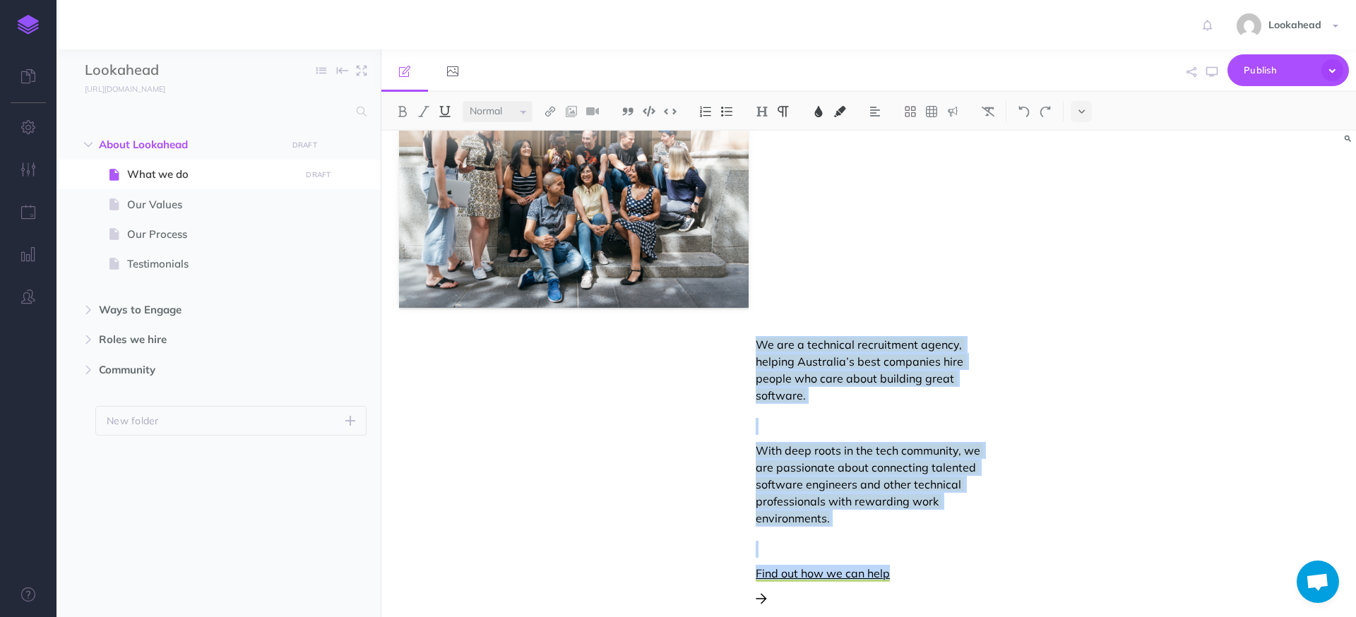
drag, startPoint x: 935, startPoint y: 603, endPoint x: 751, endPoint y: 335, distance: 325.0
click at [751, 336] on div "We are a technical recruitment agency, helping Australia’s best companies hire …" at bounding box center [722, 488] width 647 height 305
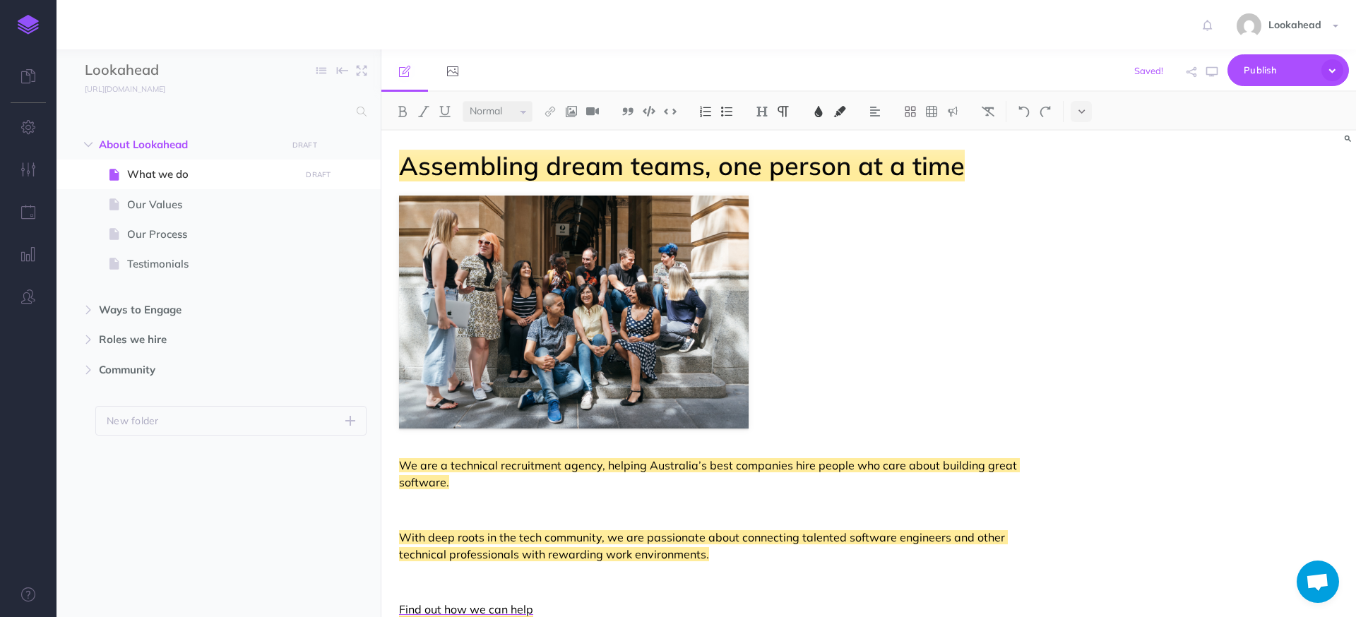
click at [403, 475] on span "We are a technical recruitment agency, helping Australia’s best companies hire …" at bounding box center [709, 473] width 621 height 31
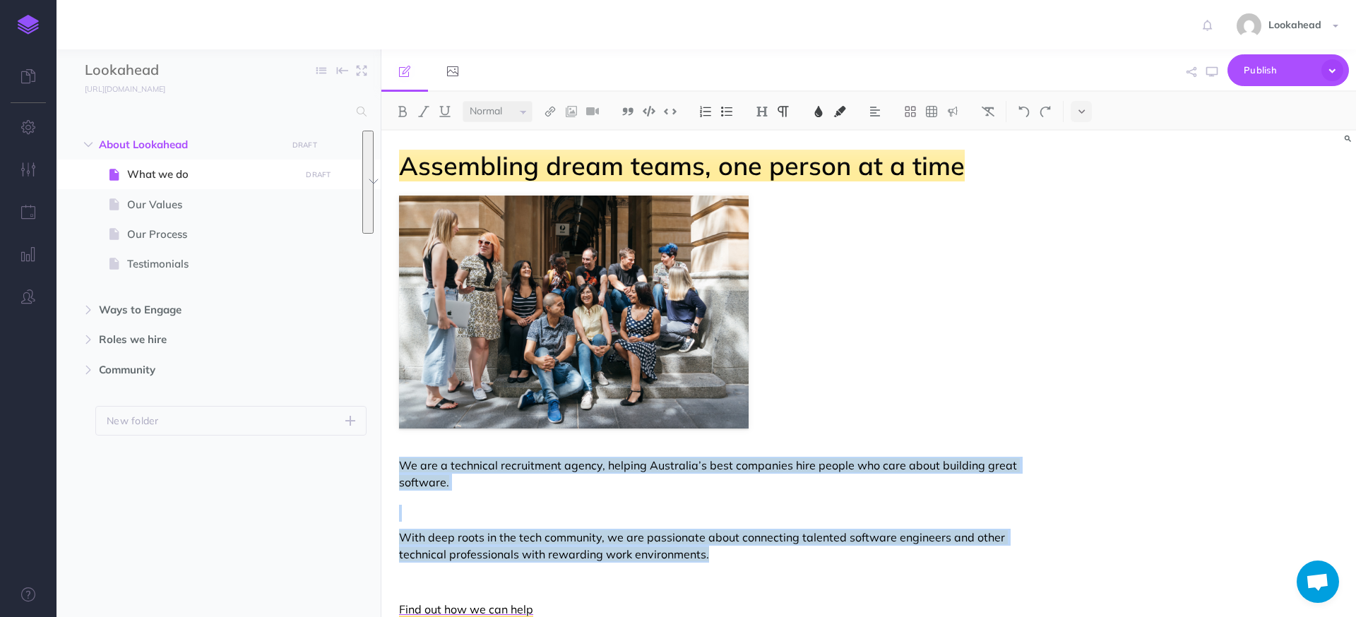
drag, startPoint x: 736, startPoint y: 559, endPoint x: 401, endPoint y: 465, distance: 347.9
click at [401, 465] on div "We are a technical recruitment agency, helping Australia’s best companies hire …" at bounding box center [722, 549] width 647 height 185
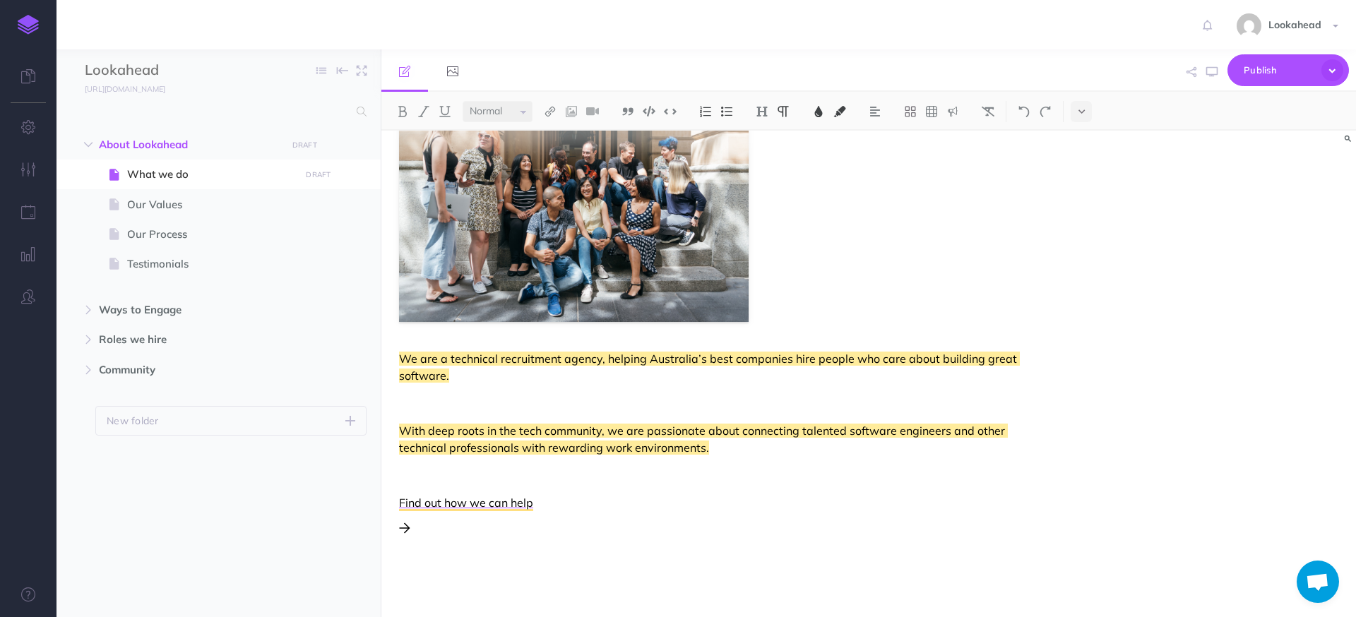
click at [576, 515] on div "We are a technical recruitment agency, helping Australia’s best companies hire …" at bounding box center [722, 442] width 647 height 185
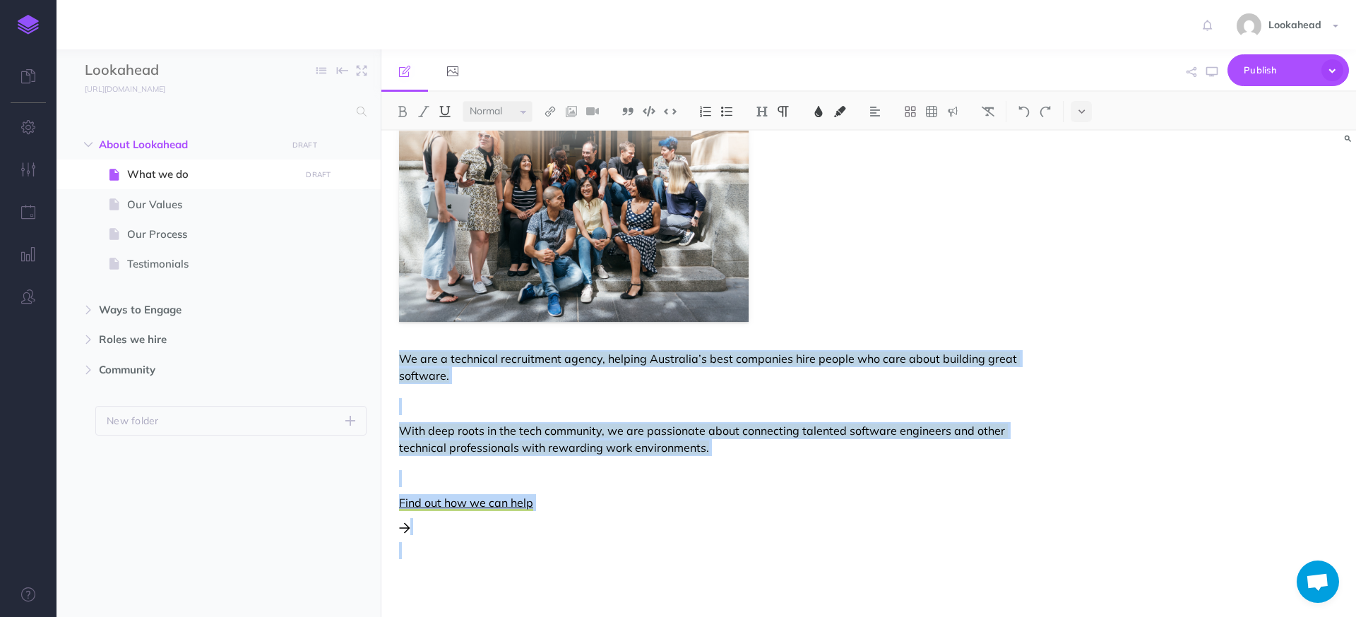
drag, startPoint x: 535, startPoint y: 539, endPoint x: 398, endPoint y: 366, distance: 220.3
click at [398, 366] on div "Assembling dream teams, one person at a time We are a technical recruitment age…" at bounding box center [722, 411] width 682 height 775
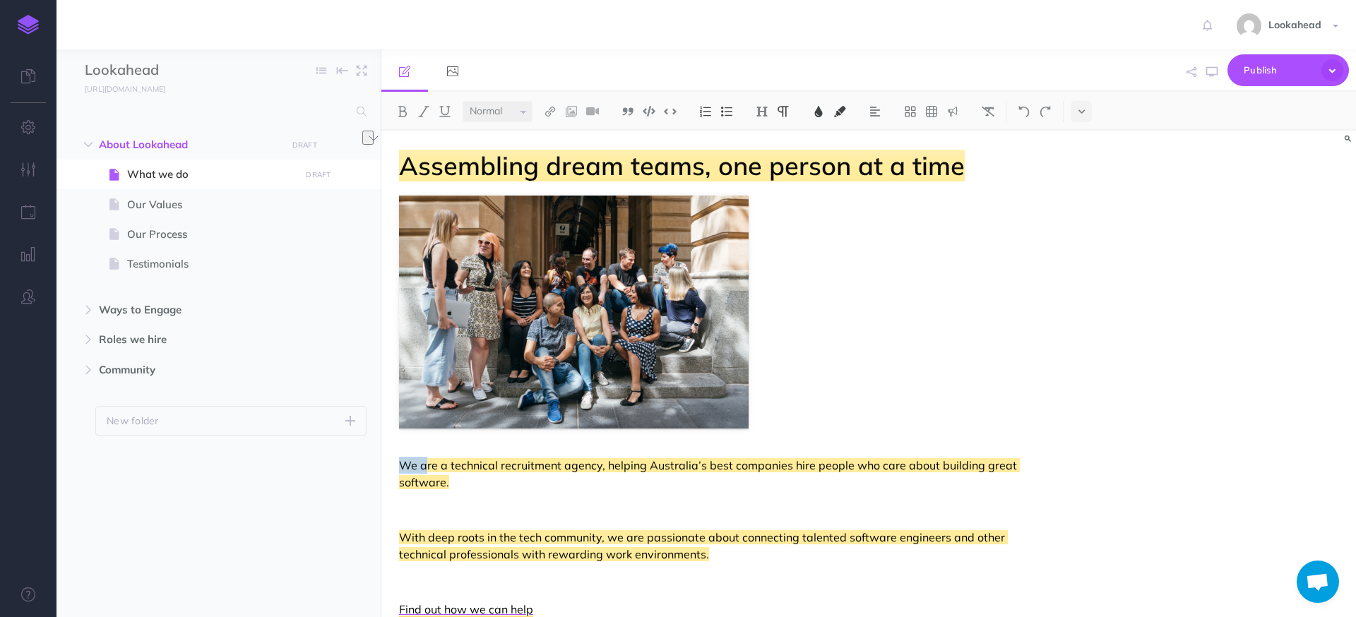
drag, startPoint x: 427, startPoint y: 465, endPoint x: 775, endPoint y: 350, distance: 366.3
click at [775, 350] on div "Assembling dream teams, one person at a time We are a technical recruitment age…" at bounding box center [722, 518] width 682 height 775
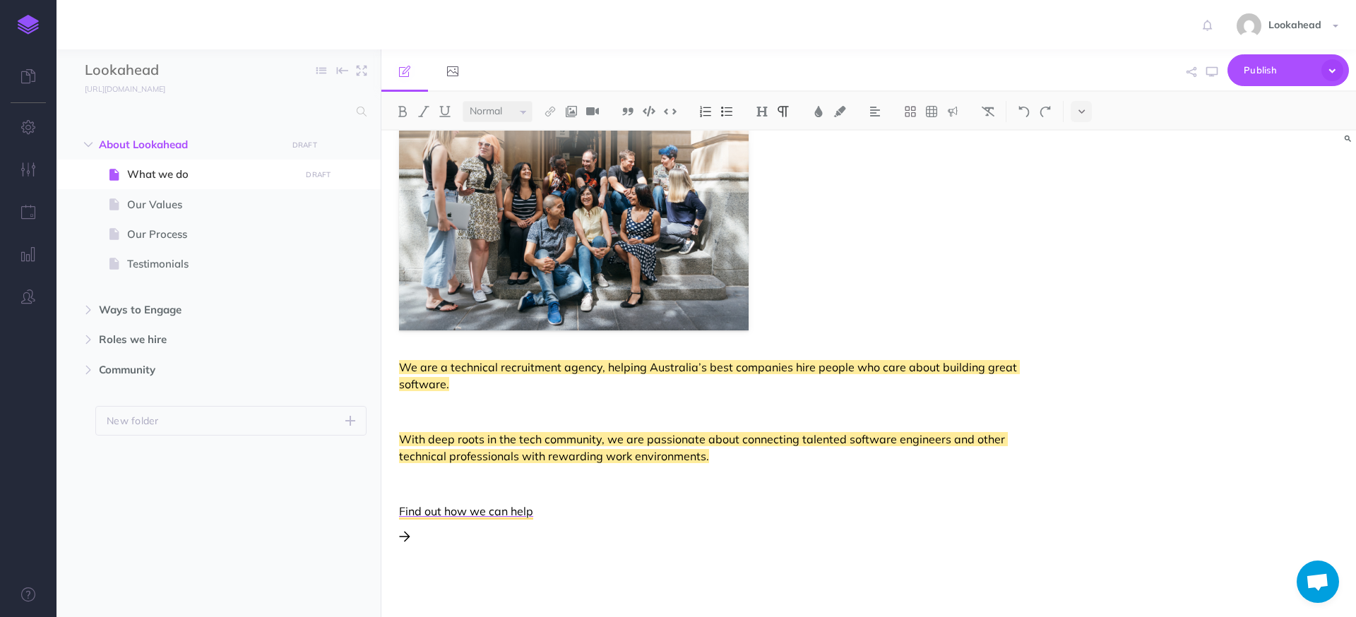
click at [563, 545] on div "Assembling dream teams, one person at a time We are a technical recruitment age…" at bounding box center [722, 419] width 682 height 775
drag, startPoint x: 500, startPoint y: 548, endPoint x: 401, endPoint y: 370, distance: 203.6
click at [401, 370] on div "Assembling dream teams, one person at a time We are a technical recruitment age…" at bounding box center [722, 419] width 682 height 775
drag, startPoint x: 410, startPoint y: 368, endPoint x: 513, endPoint y: 433, distance: 121.9
click at [508, 364] on span "We are a technical recruitment agency, helping Australia’s best companies hire …" at bounding box center [709, 375] width 621 height 31
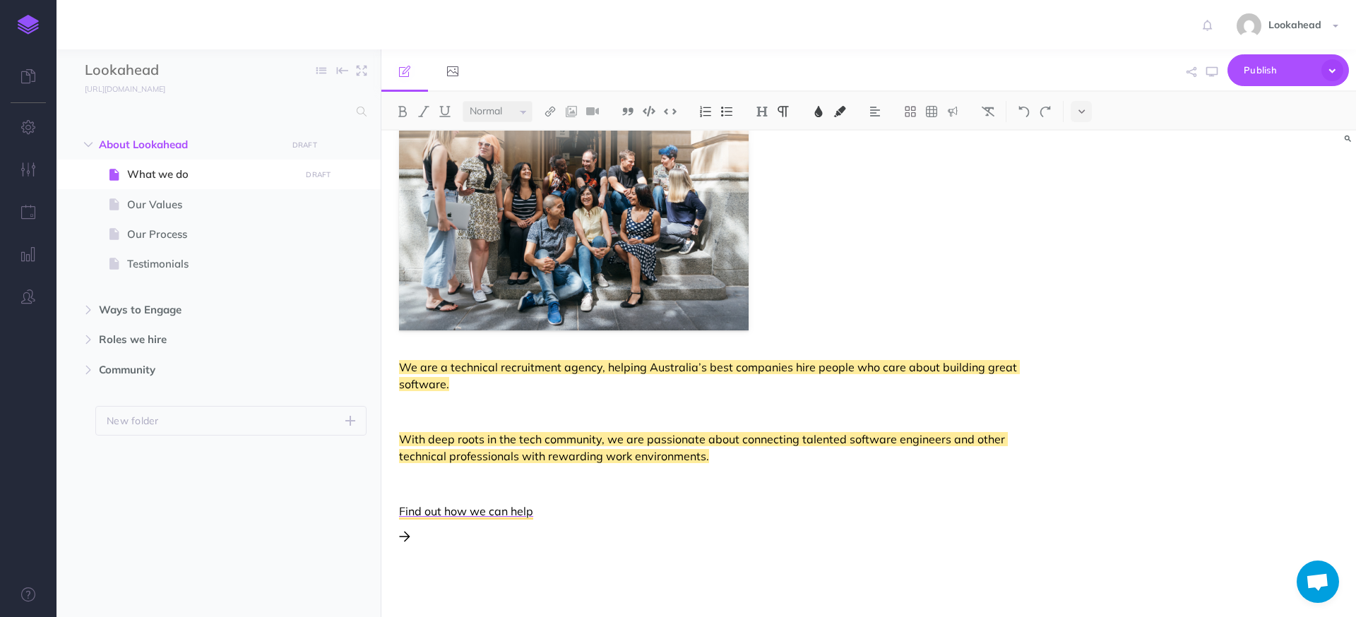
drag, startPoint x: 529, startPoint y: 556, endPoint x: 469, endPoint y: 540, distance: 62.0
click at [525, 551] on div "To enrich screen reader interactions, please activate Accessibility in Grammarl…" at bounding box center [722, 577] width 647 height 52
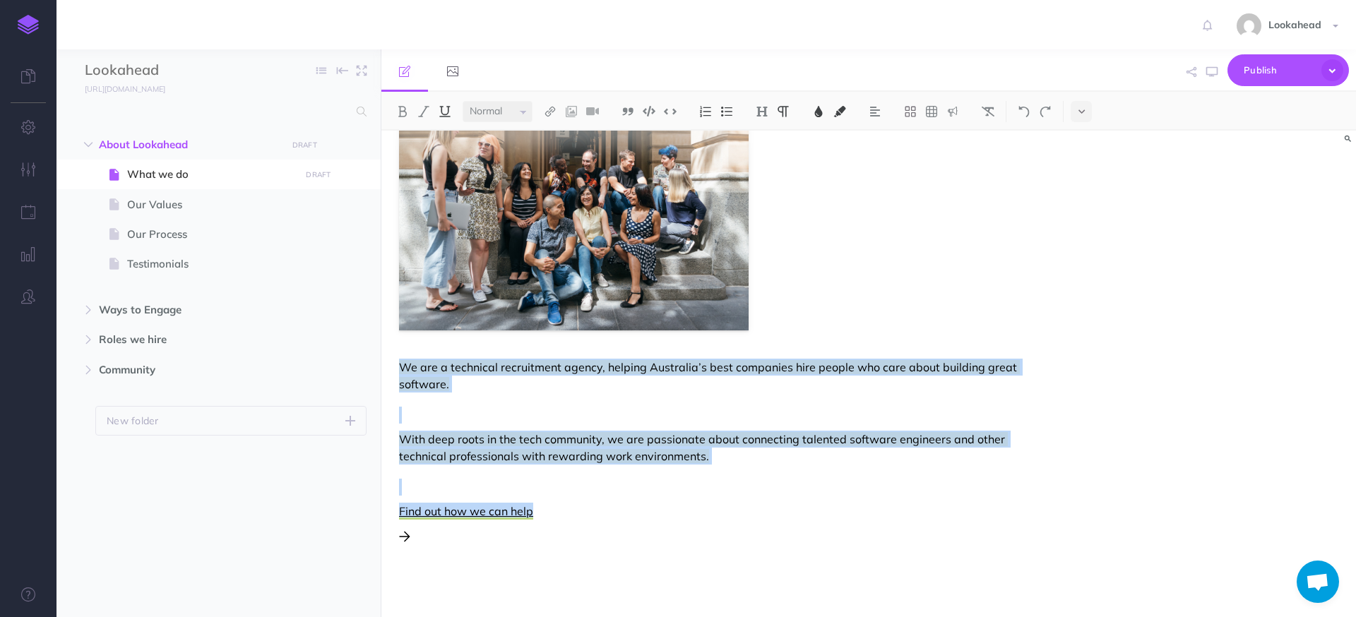
drag, startPoint x: 451, startPoint y: 540, endPoint x: 388, endPoint y: 359, distance: 191.4
click at [388, 359] on div "Assembling dream teams, one person at a time We are a technical recruitment age…" at bounding box center [722, 419] width 682 height 775
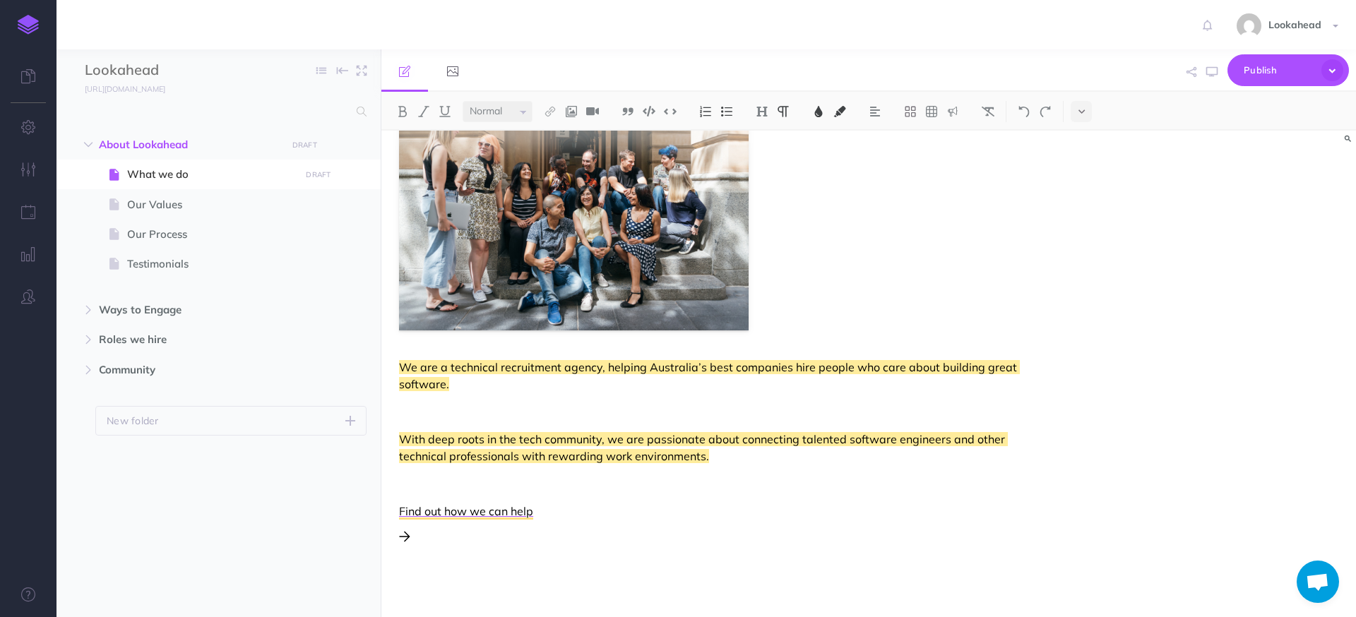
drag, startPoint x: 403, startPoint y: 370, endPoint x: 500, endPoint y: 354, distance: 98.8
click at [500, 354] on div "Assembling dream teams, one person at a time We are a technical recruitment age…" at bounding box center [722, 419] width 682 height 775
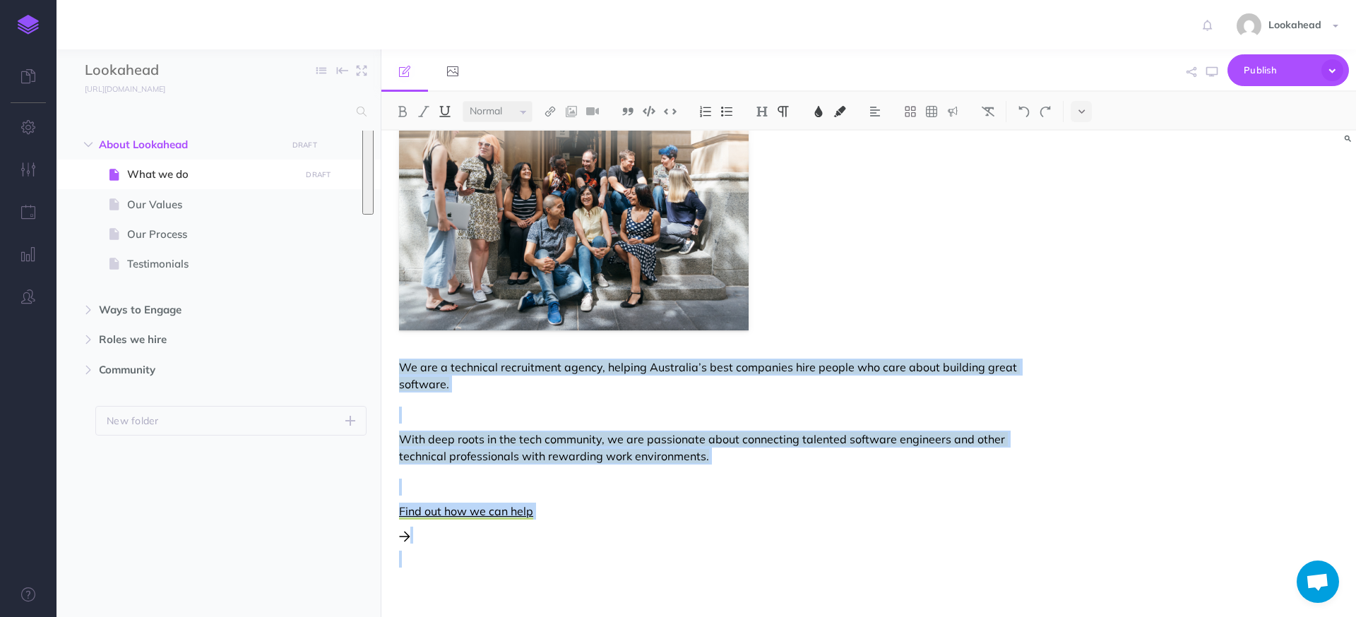
drag, startPoint x: 472, startPoint y: 513, endPoint x: 387, endPoint y: 371, distance: 165.1
click at [387, 371] on div "Assembling dream teams, one person at a time We are a technical recruitment age…" at bounding box center [722, 419] width 682 height 775
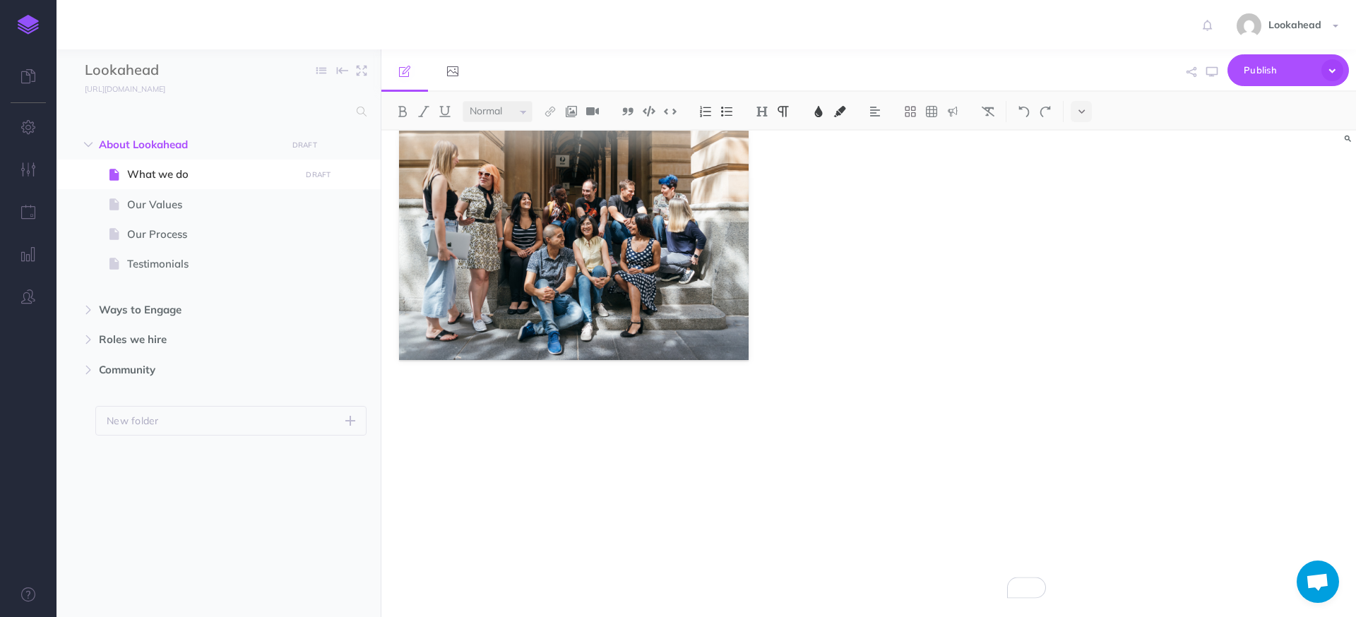
click at [772, 186] on div "Assembling dream teams, one person at a time" at bounding box center [722, 339] width 682 height 555
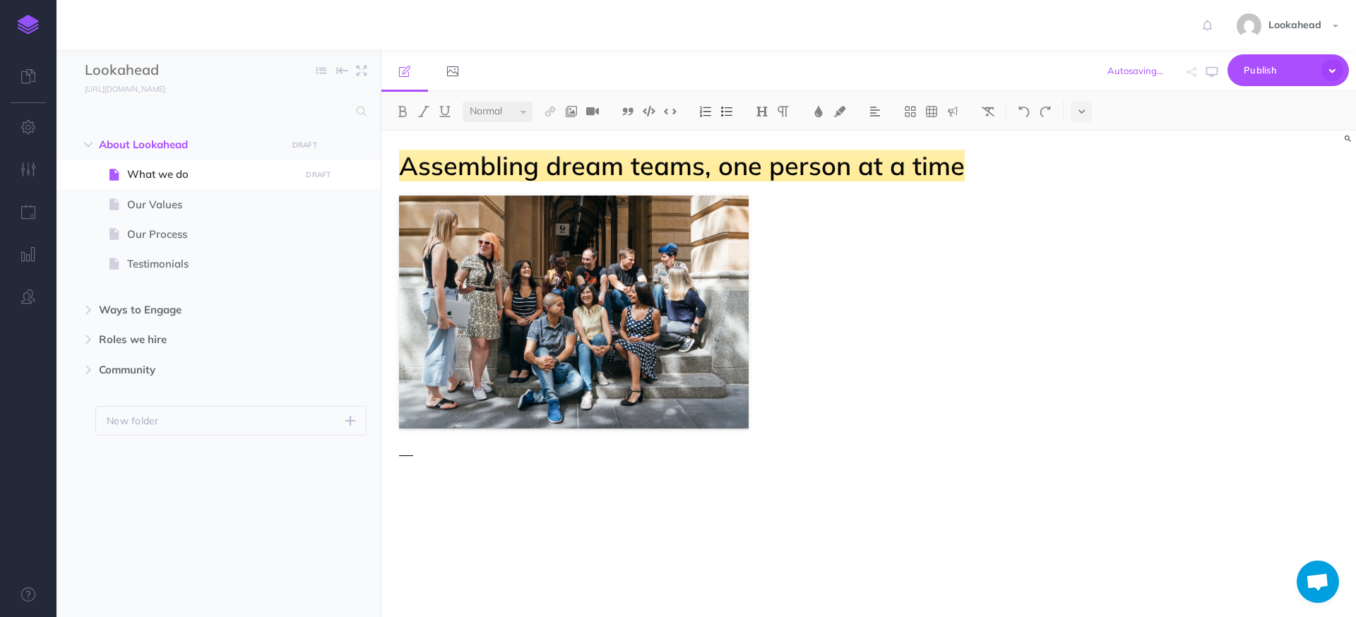
click at [763, 204] on div "Assembling dream teams, one person at a time" at bounding box center [722, 408] width 682 height 555
click at [714, 285] on img "To enrich screen reader interactions, please activate Accessibility in Grammarl…" at bounding box center [574, 312] width 350 height 233
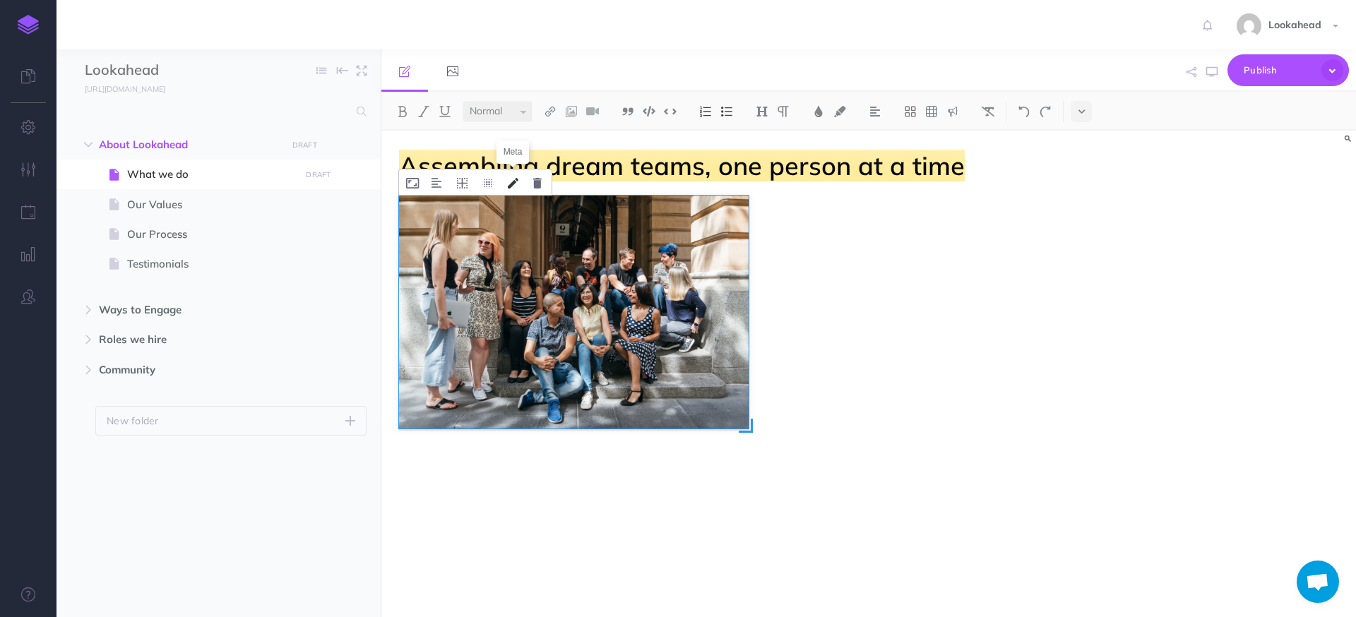
click at [508, 179] on icon "To enrich screen reader interactions, please activate Accessibility in Grammarl…" at bounding box center [513, 183] width 11 height 11
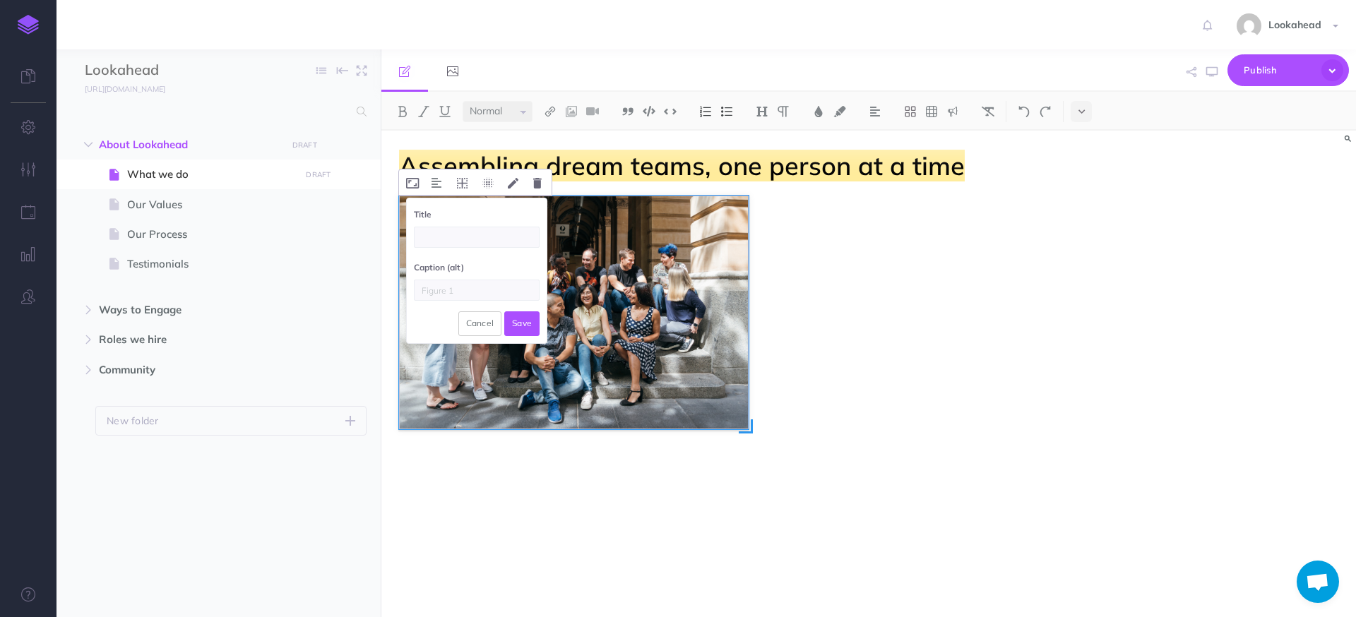
click at [689, 315] on img "To enrich screen reader interactions, please activate Accessibility in Grammarl…" at bounding box center [574, 313] width 350 height 234
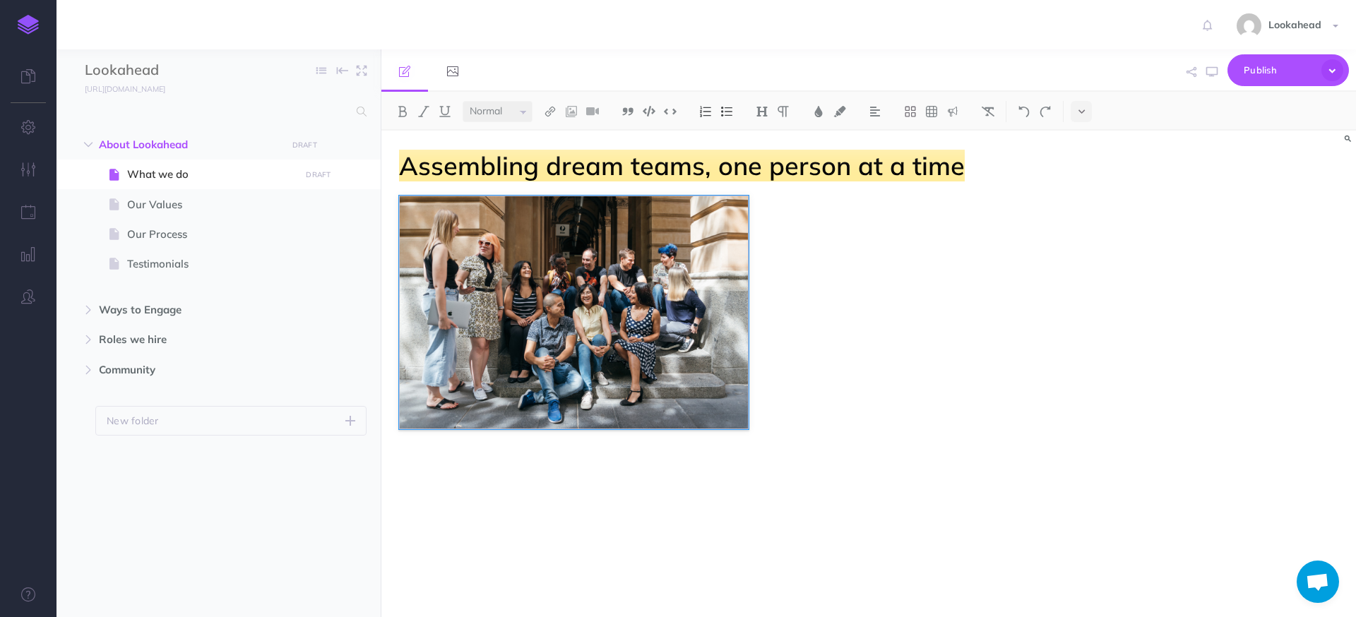
click at [771, 257] on div "Assembling dream teams, one person at a time Title Caption (alt) Cancel Save" at bounding box center [722, 409] width 682 height 556
click at [759, 413] on div "Assembling dream teams, one person at a time Title Caption (alt) Cancel Save" at bounding box center [722, 409] width 682 height 556
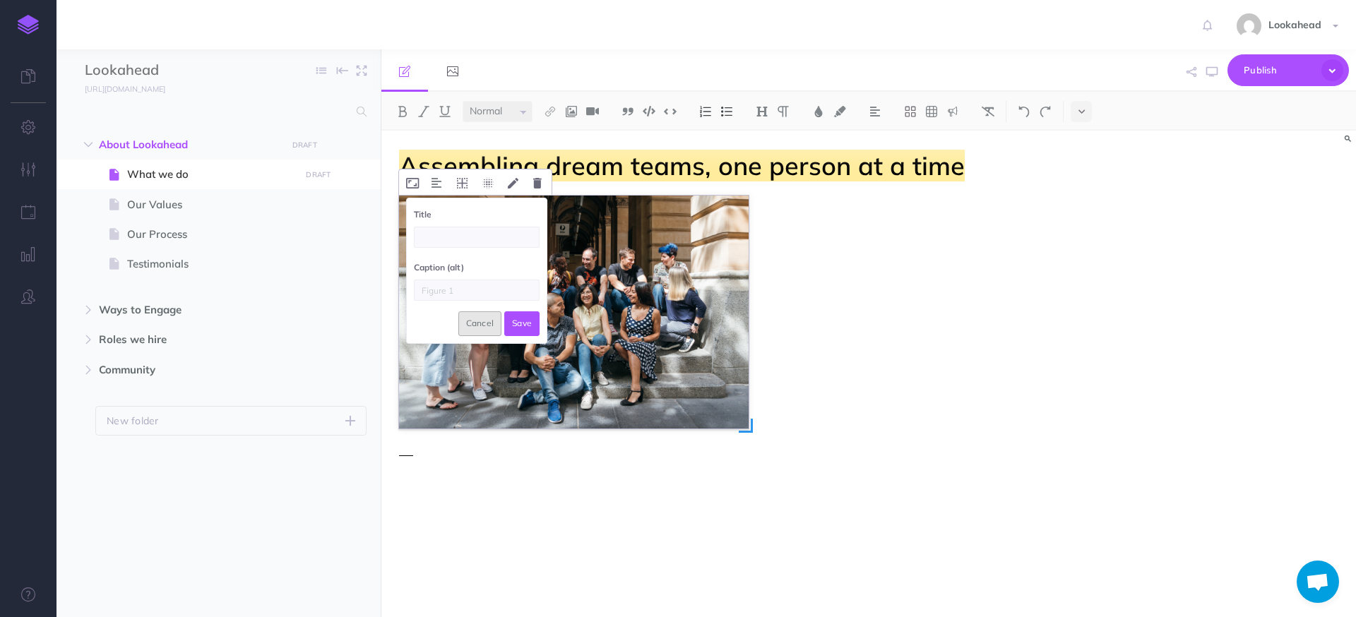
click at [489, 325] on button "Cancel" at bounding box center [480, 323] width 44 height 24
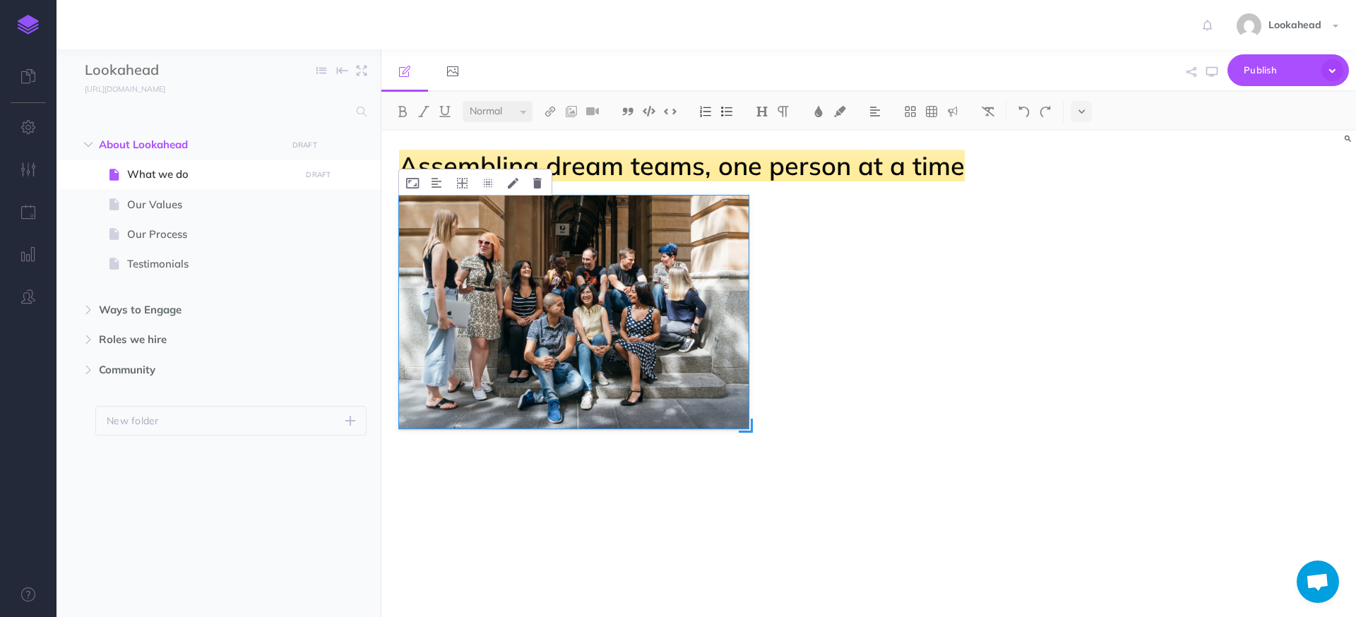
click at [515, 112] on select "Small Normal Large" at bounding box center [498, 111] width 70 height 21
click at [775, 210] on div "Assembling dream teams, one person at a time" at bounding box center [722, 408] width 682 height 555
click at [1083, 119] on button at bounding box center [1081, 111] width 21 height 21
click at [787, 251] on div "Assembling dream teams, one person at a time" at bounding box center [722, 408] width 682 height 555
click at [533, 316] on img "To enrich screen reader interactions, please activate Accessibility in Grammarl…" at bounding box center [574, 312] width 350 height 233
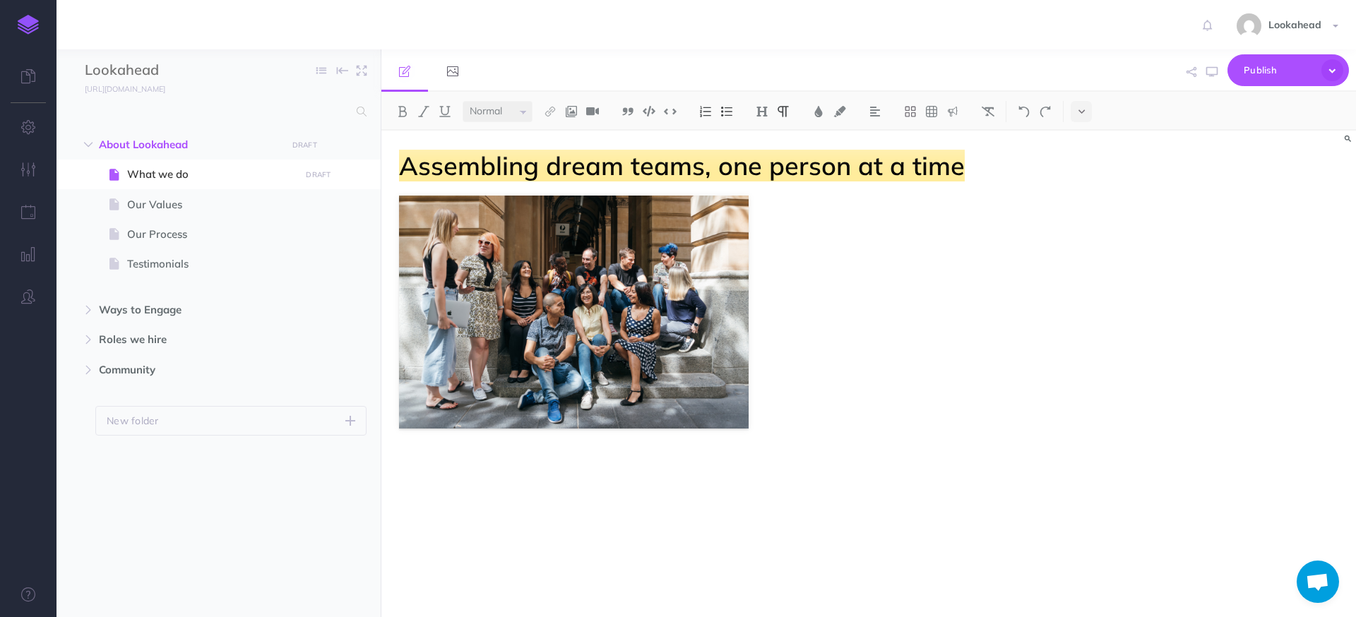
click at [673, 465] on p "To enrich screen reader interactions, please activate Accessibility in Grammarl…" at bounding box center [722, 465] width 647 height 17
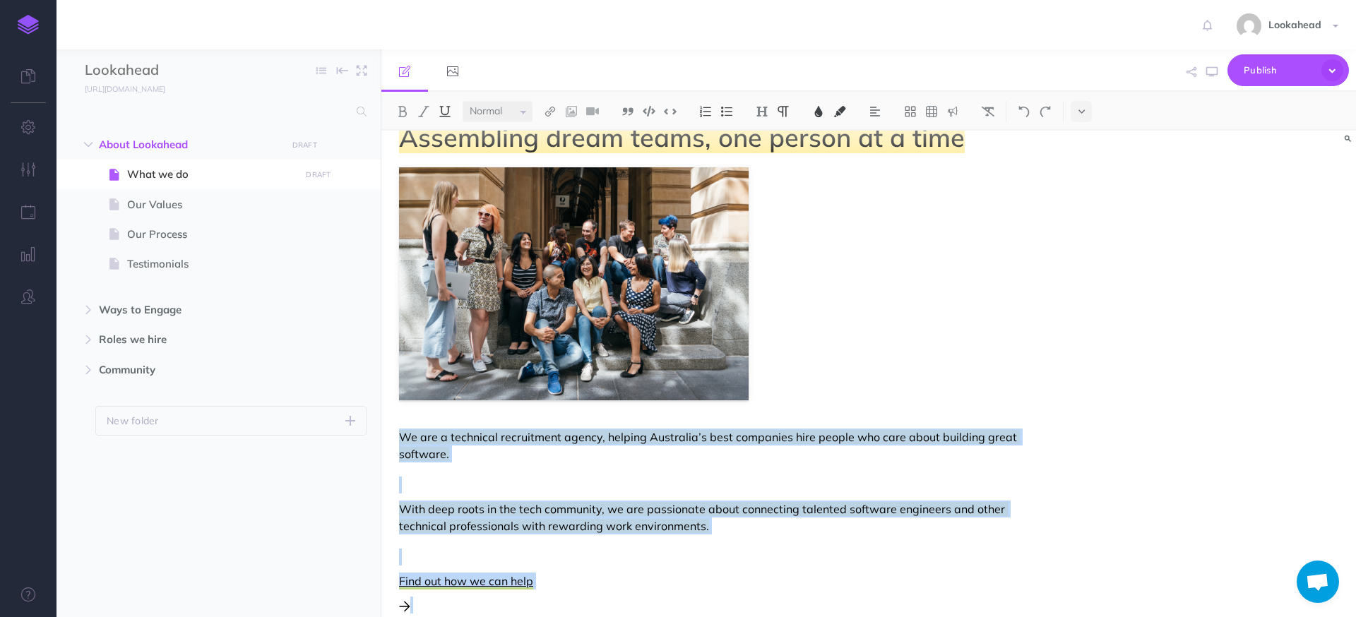
scroll to position [148, 0]
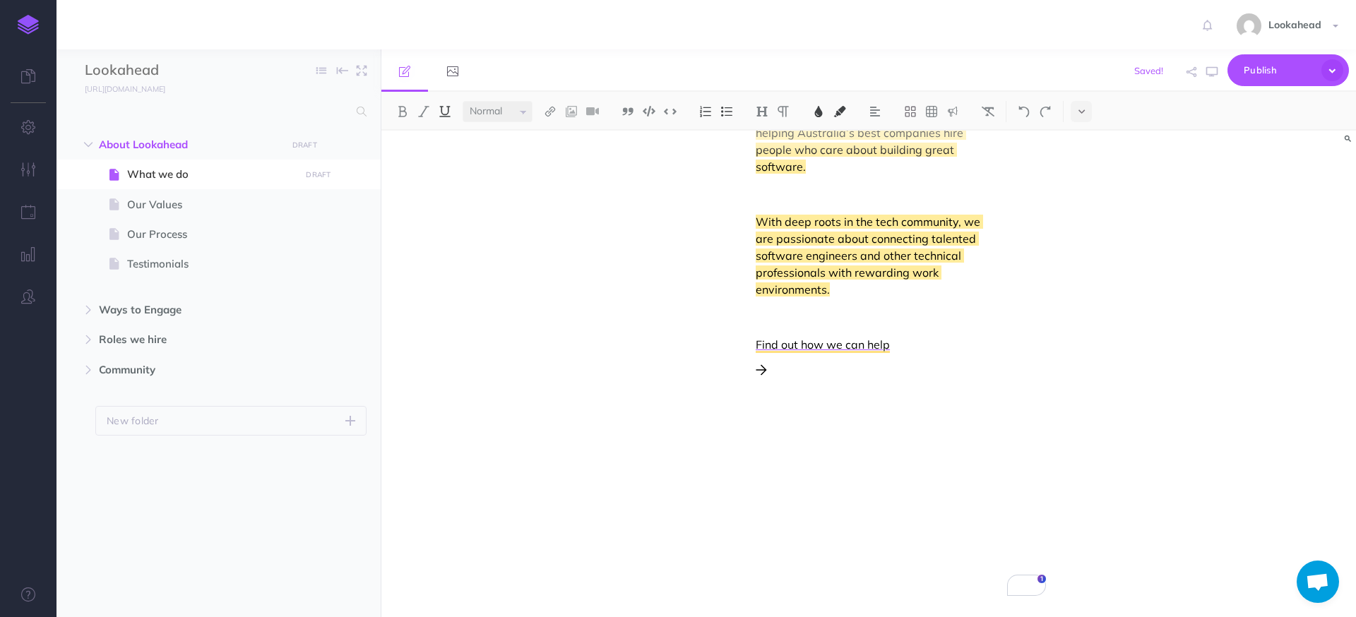
click at [790, 402] on div "We are a technical recruitment agency, helping Australia’s best companies hire …" at bounding box center [722, 259] width 647 height 305
drag, startPoint x: 808, startPoint y: 383, endPoint x: 801, endPoint y: 381, distance: 7.6
click at [807, 383] on div "We are a technical recruitment agency, helping Australia’s best companies hire …" at bounding box center [871, 245] width 231 height 277
click at [742, 409] on div "We are a technical recruitment agency, helping Australia’s best companies hire …" at bounding box center [722, 259] width 647 height 305
click at [792, 376] on p "To enrich screen reader interactions, please activate Accessibility in Grammarl…" at bounding box center [871, 368] width 231 height 17
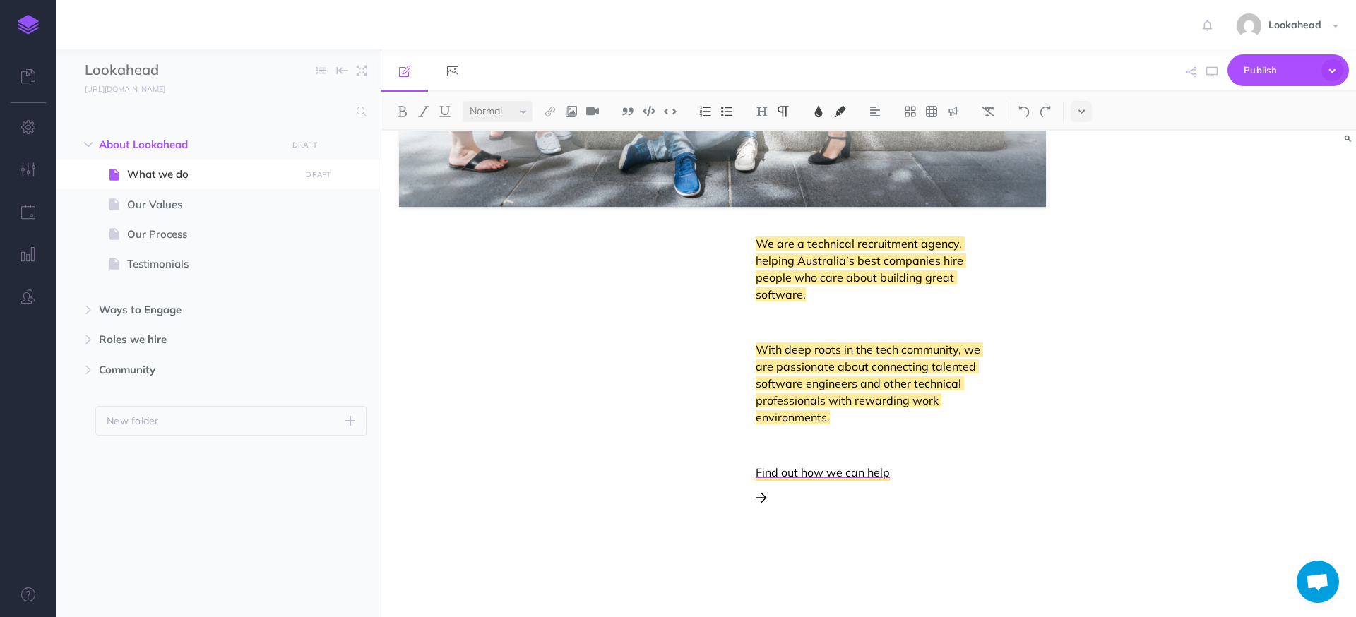
click at [756, 247] on span "We are a technical recruitment agency, helping Australia’s best companies hire …" at bounding box center [861, 269] width 210 height 65
click at [780, 504] on p "To enrich screen reader interactions, please activate Accessibility in Grammarl…" at bounding box center [871, 496] width 231 height 17
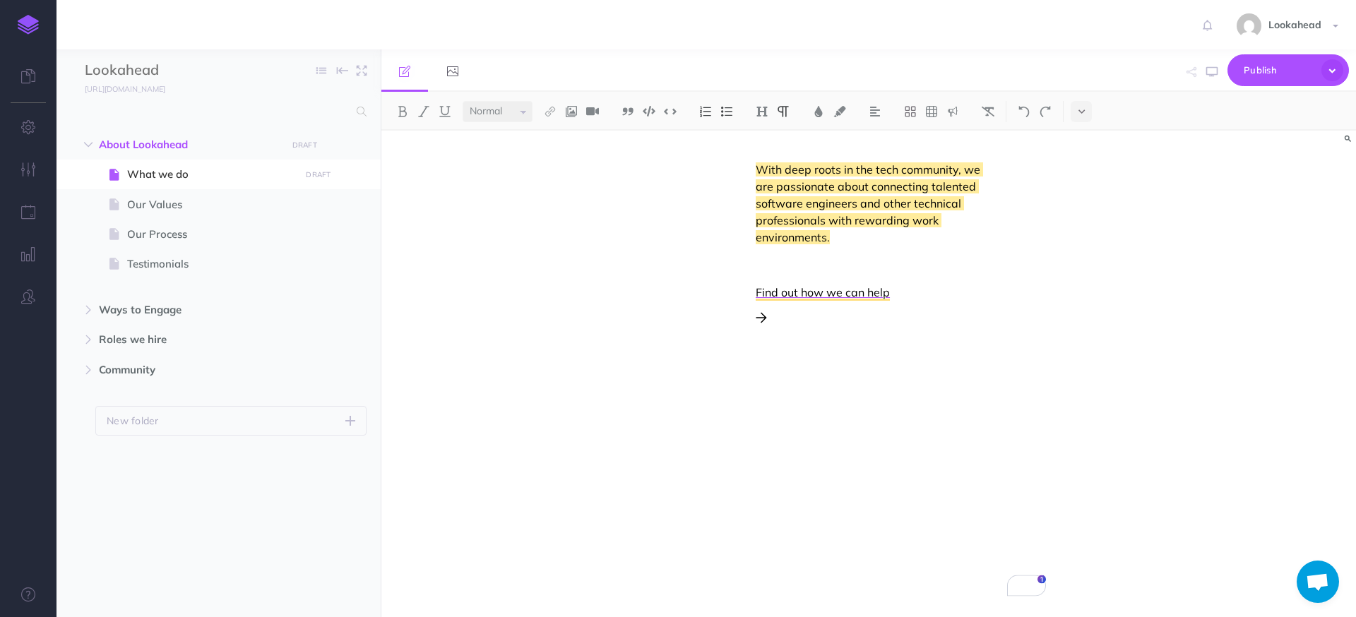
drag, startPoint x: 1100, startPoint y: 516, endPoint x: 582, endPoint y: 329, distance: 550.9
click at [581, 328] on div "Assembling dream teams, one person at a time We are a technical recruitment age…" at bounding box center [868, 374] width 975 height 487
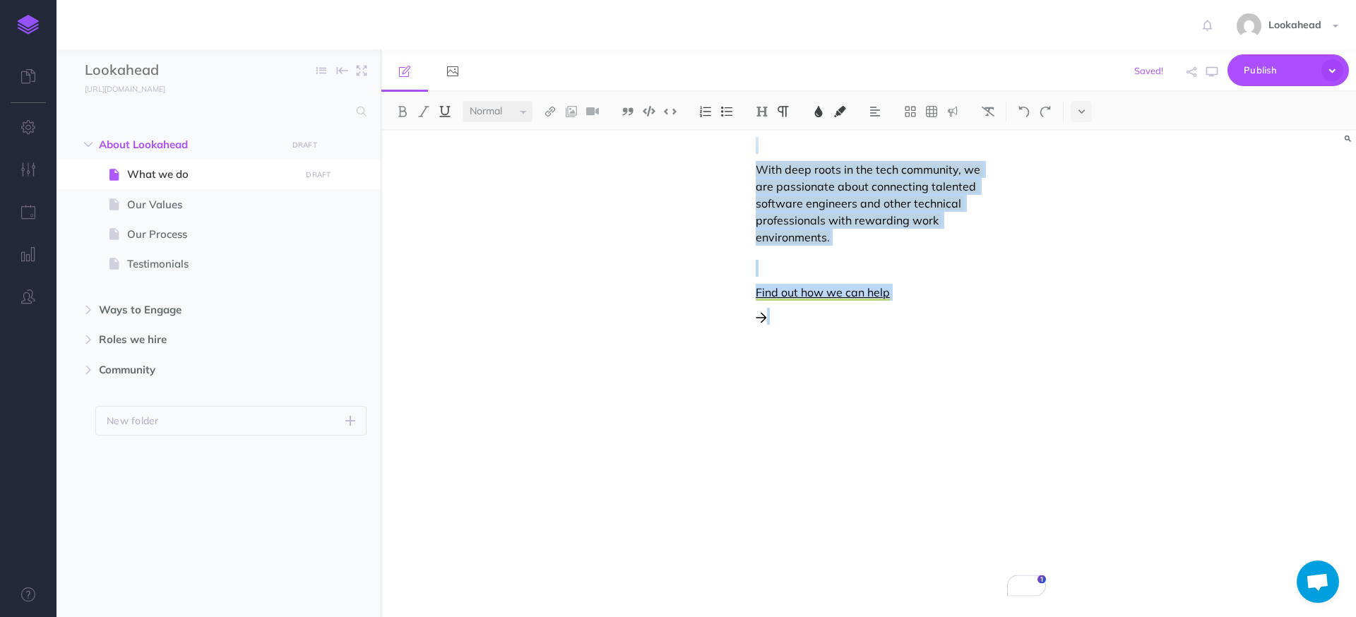
drag, startPoint x: 650, startPoint y: 335, endPoint x: 943, endPoint y: 486, distance: 329.4
click at [943, 486] on div "Assembling dream teams, one person at a time We are a technical recruitment age…" at bounding box center [722, 73] width 682 height 1087
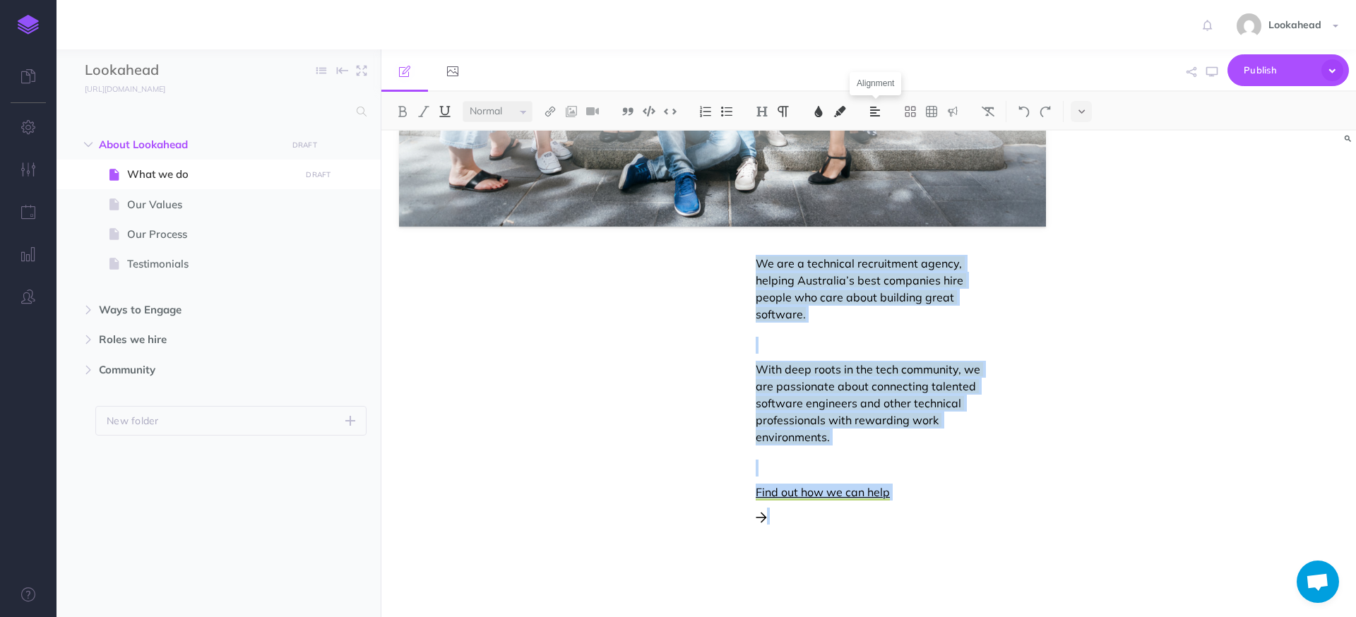
click at [881, 118] on button at bounding box center [874, 111] width 21 height 21
click at [874, 201] on img at bounding box center [875, 199] width 13 height 11
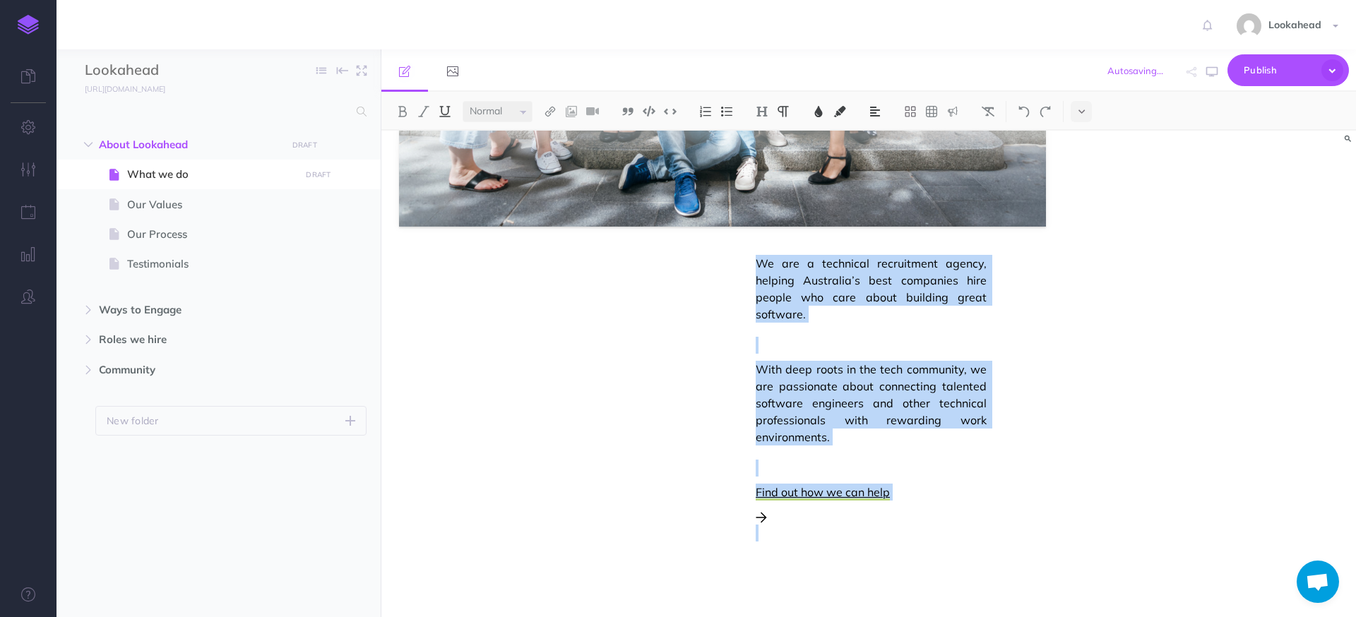
click at [876, 115] on img at bounding box center [875, 111] width 13 height 11
click at [752, 260] on div "We are a technical recruitment agency, helping Australia’s best companies hire …" at bounding box center [722, 416] width 647 height 322
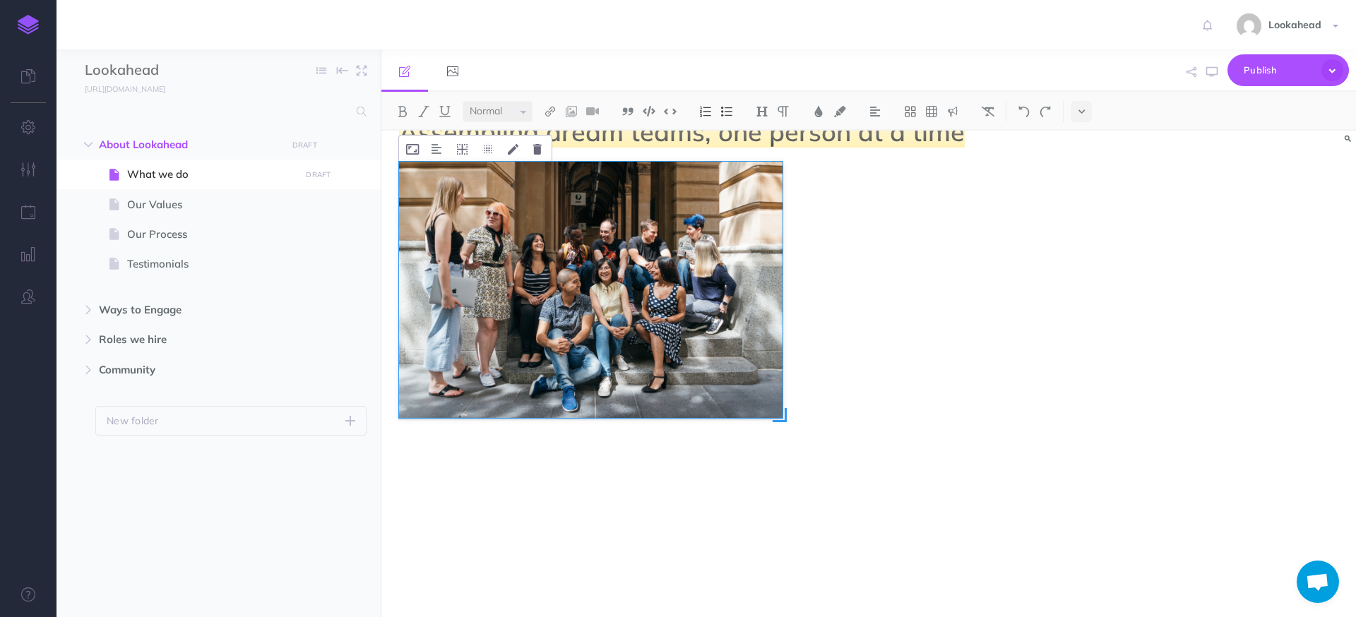
drag, startPoint x: 1048, startPoint y: 592, endPoint x: 785, endPoint y: 472, distance: 289.5
click at [785, 472] on div "To enrich screen reader interactions, please activate Accessibility in Grammarl…" at bounding box center [722, 378] width 647 height 432
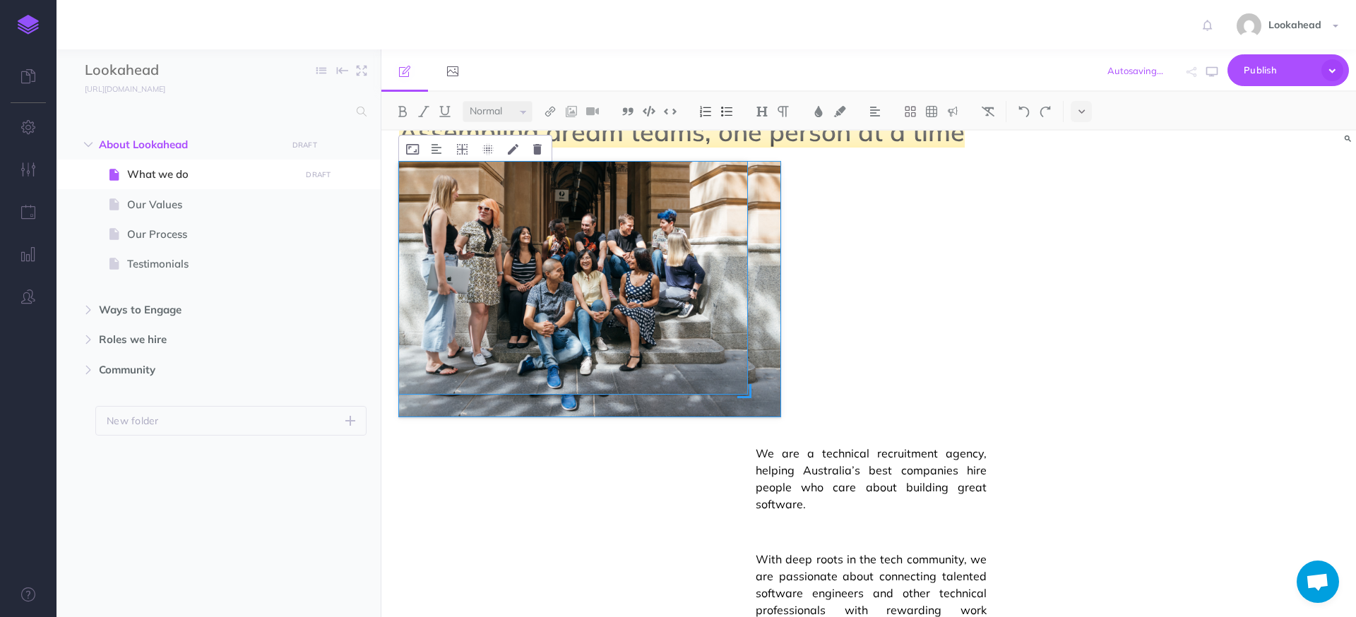
drag, startPoint x: 782, startPoint y: 417, endPoint x: 735, endPoint y: 390, distance: 53.8
click at [735, 390] on div "To enrich screen reader interactions, please activate Accessibility in Grammarl…" at bounding box center [589, 289] width 381 height 255
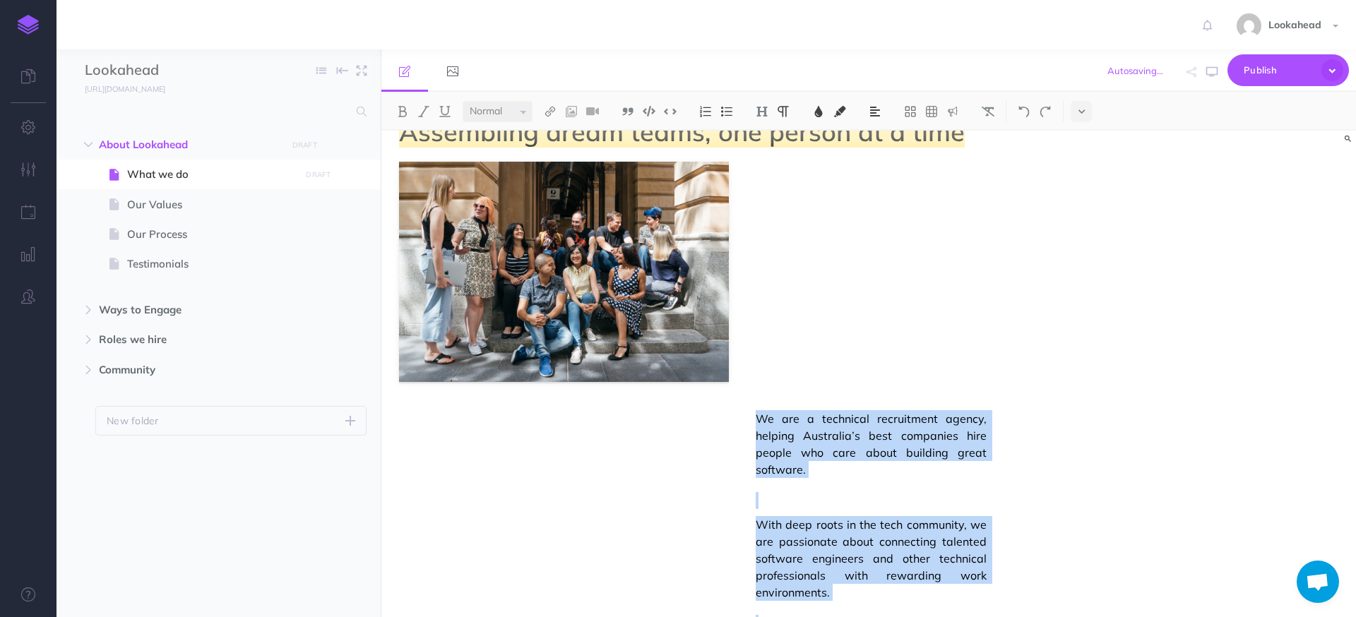
drag, startPoint x: 758, startPoint y: 421, endPoint x: 886, endPoint y: 602, distance: 222.0
click at [886, 602] on div "We are a technical recruitment agency, helping Australia’s best companies hire …" at bounding box center [871, 557] width 231 height 294
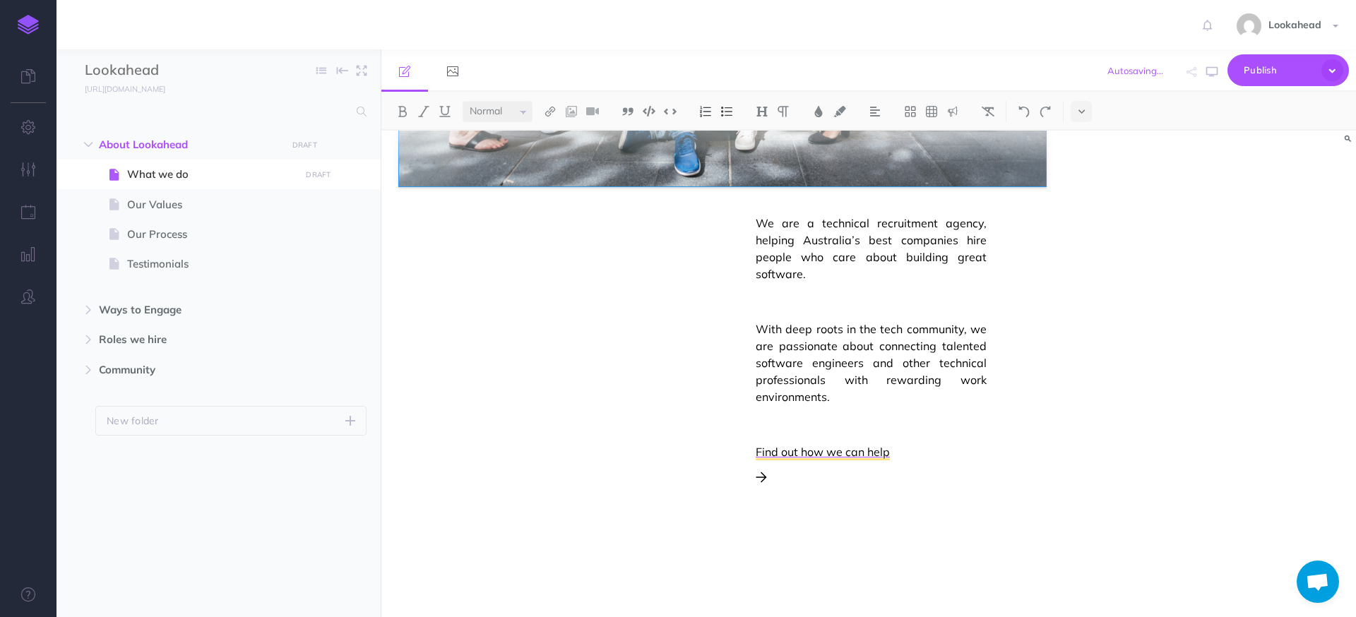
click at [780, 498] on p "To enrich screen reader interactions, please activate Accessibility in Grammarl…" at bounding box center [871, 485] width 231 height 34
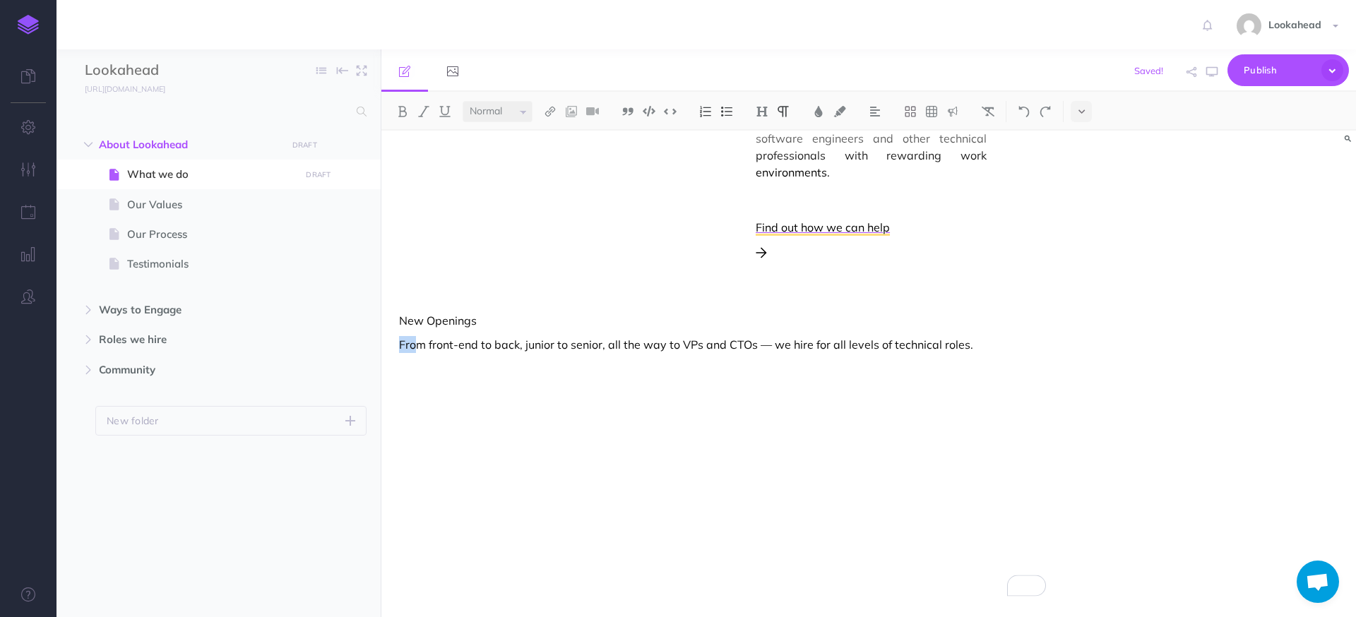
drag, startPoint x: 401, startPoint y: 345, endPoint x: 419, endPoint y: 345, distance: 17.7
click at [419, 345] on p "From front-end to back, junior to senior, all the way to VPs and CTOs — we hire…" at bounding box center [722, 344] width 647 height 17
click at [558, 378] on div "To enrich screen reader interactions, please activate Accessibility in Grammarl…" at bounding box center [722, 386] width 647 height 52
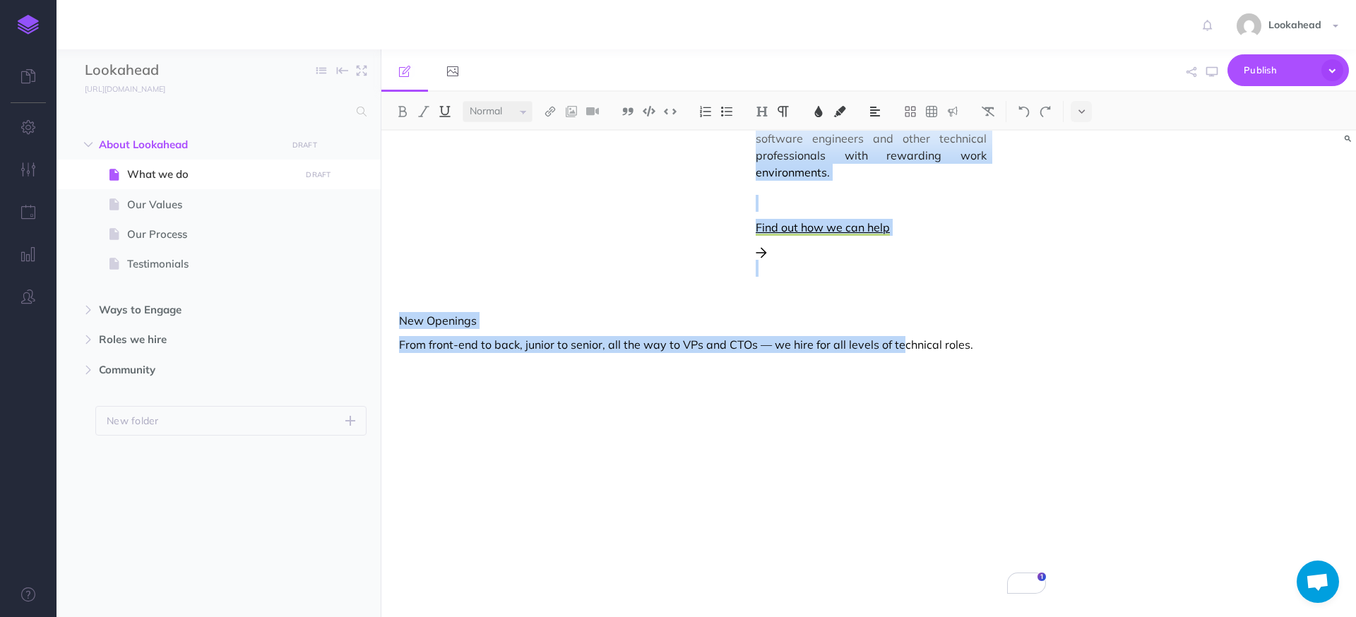
drag, startPoint x: 412, startPoint y: 310, endPoint x: 903, endPoint y: 344, distance: 492.0
click at [903, 344] on div "Assembling dream teams, one person at a time We are a technical recruitment age…" at bounding box center [722, 41] width 682 height 1152
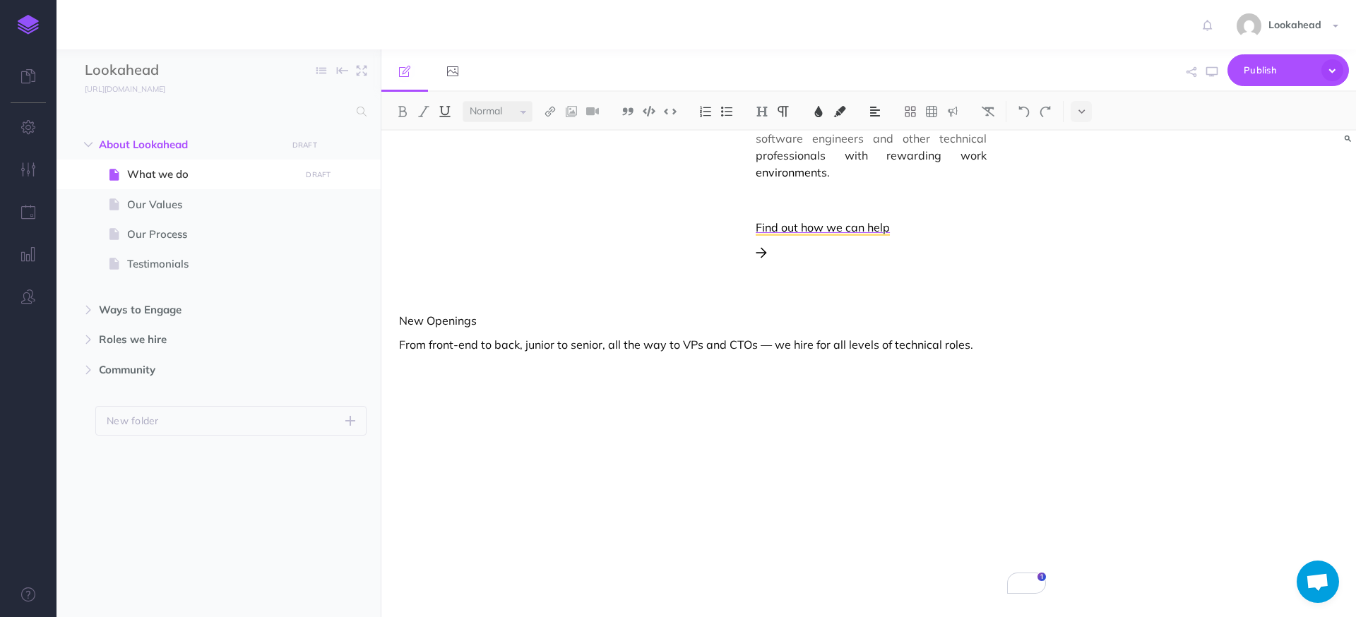
click at [908, 374] on div "To enrich screen reader interactions, please activate Accessibility in Grammarl…" at bounding box center [722, 386] width 647 height 52
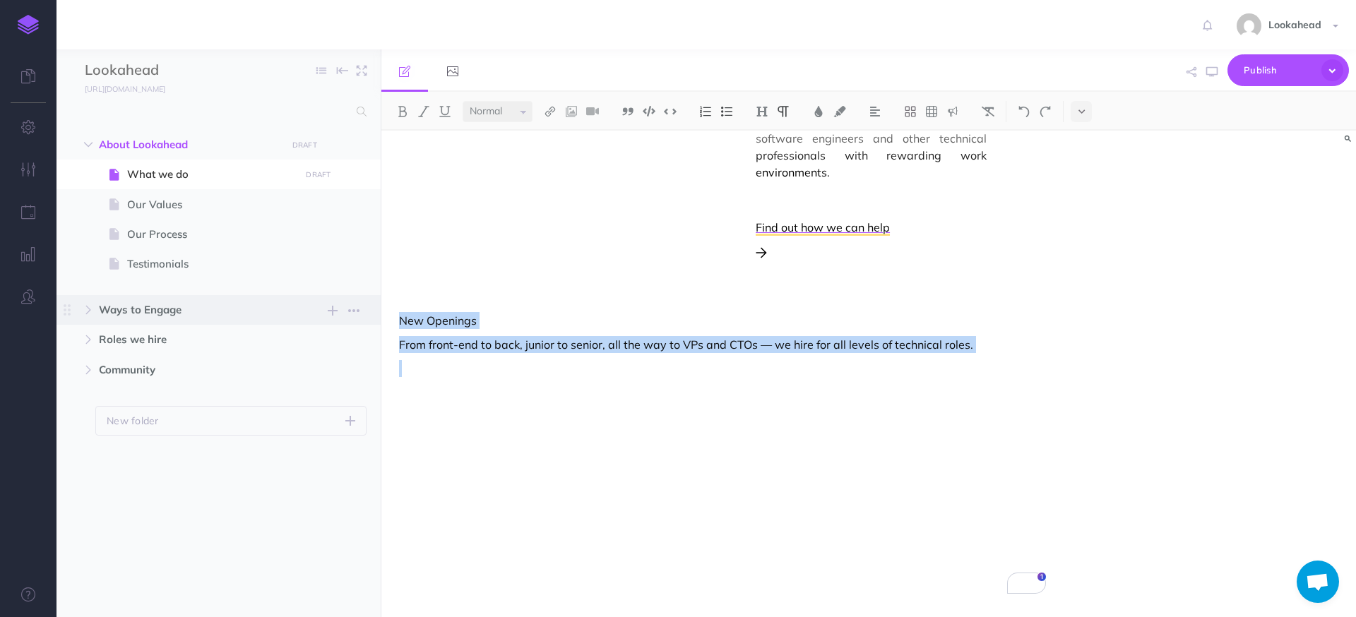
drag, startPoint x: 997, startPoint y: 355, endPoint x: 376, endPoint y: 319, distance: 621.1
click at [376, 319] on div "Lookahead Collapse all Expand all Expand to root folders [URL][DOMAIN_NAME] Abo…" at bounding box center [705, 333] width 1299 height 568
click at [932, 112] on img at bounding box center [931, 111] width 13 height 11
click at [419, 378] on div "To enrich screen reader interactions, please activate Accessibility in Grammarl…" at bounding box center [722, 386] width 647 height 52
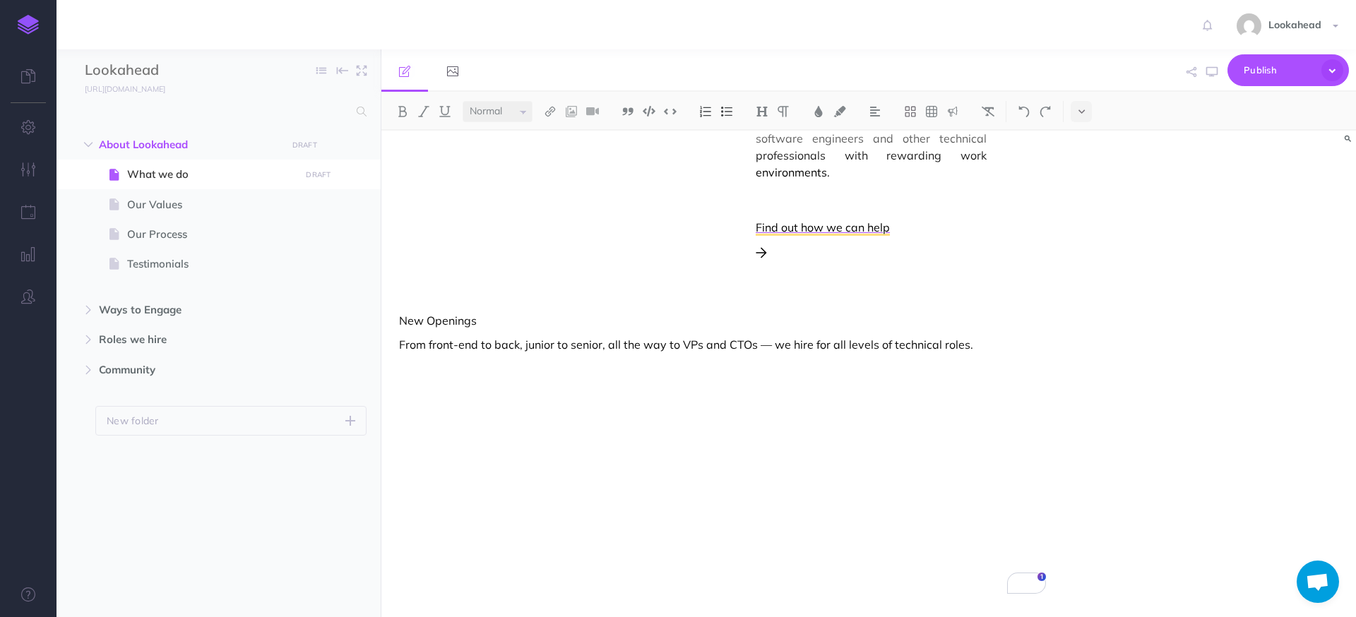
click at [718, 319] on p "New Openings" at bounding box center [722, 320] width 647 height 17
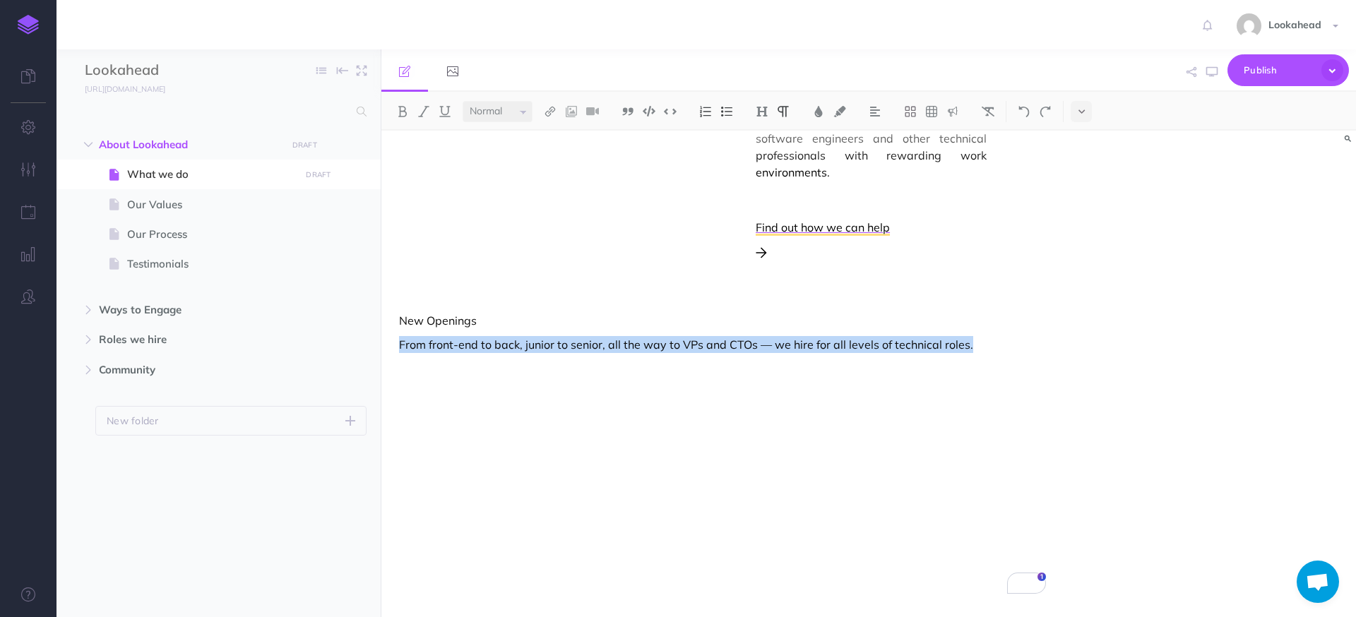
drag, startPoint x: 399, startPoint y: 343, endPoint x: 979, endPoint y: 345, distance: 579.8
click at [979, 345] on p "From front-end to back, junior to senior, all the way to VPs and CTOs — we hire…" at bounding box center [722, 344] width 647 height 17
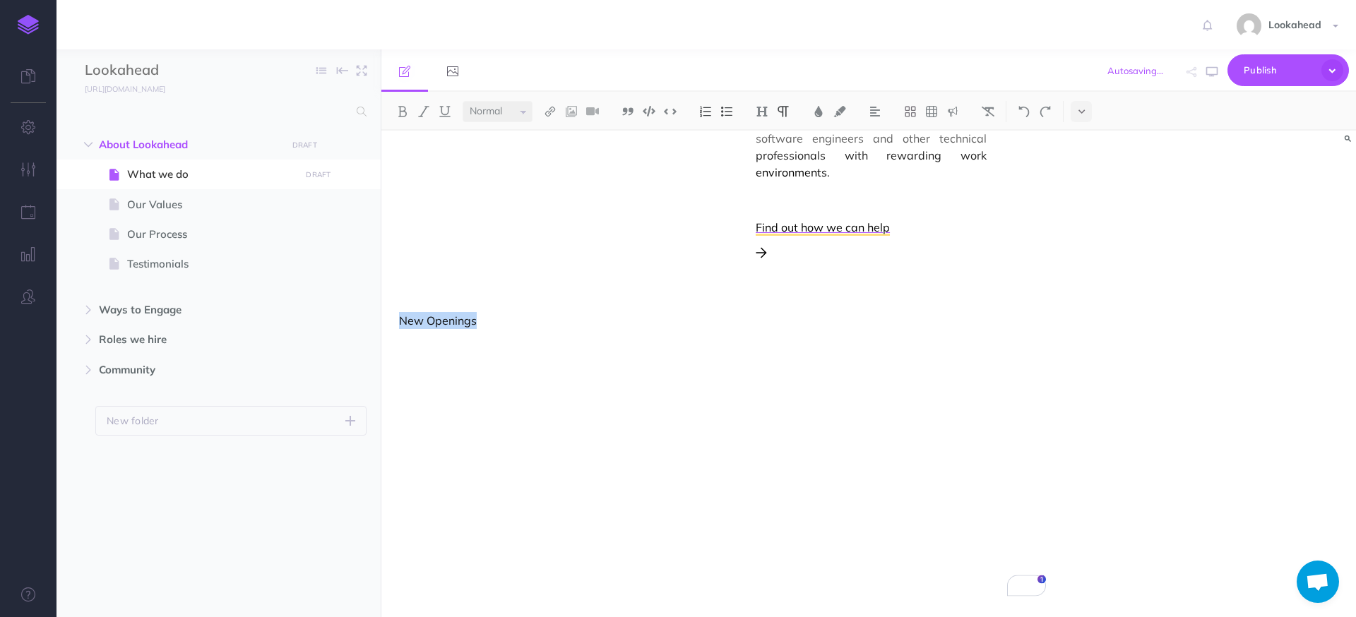
drag, startPoint x: 395, startPoint y: 320, endPoint x: 506, endPoint y: 329, distance: 111.3
click at [506, 329] on div "Assembling dream teams, one person at a time We are a technical recruitment age…" at bounding box center [722, 41] width 682 height 1152
click at [494, 119] on select "Small Normal Large" at bounding box center [498, 111] width 70 height 21
click at [463, 101] on select "Small Normal Large" at bounding box center [498, 111] width 70 height 21
click at [527, 321] on p "New Openings" at bounding box center [722, 321] width 647 height 18
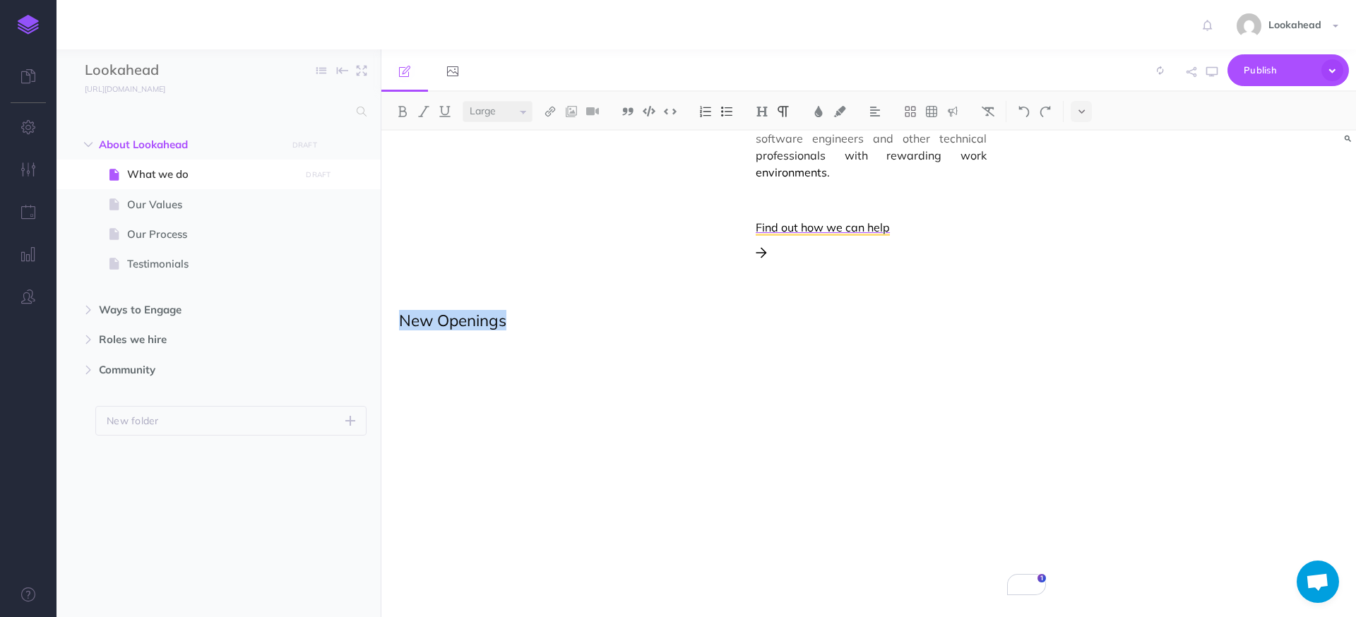
select select "small"
click at [763, 326] on p "New Openings" at bounding box center [722, 321] width 647 height 18
click at [802, 319] on p "New Openings" at bounding box center [722, 321] width 647 height 18
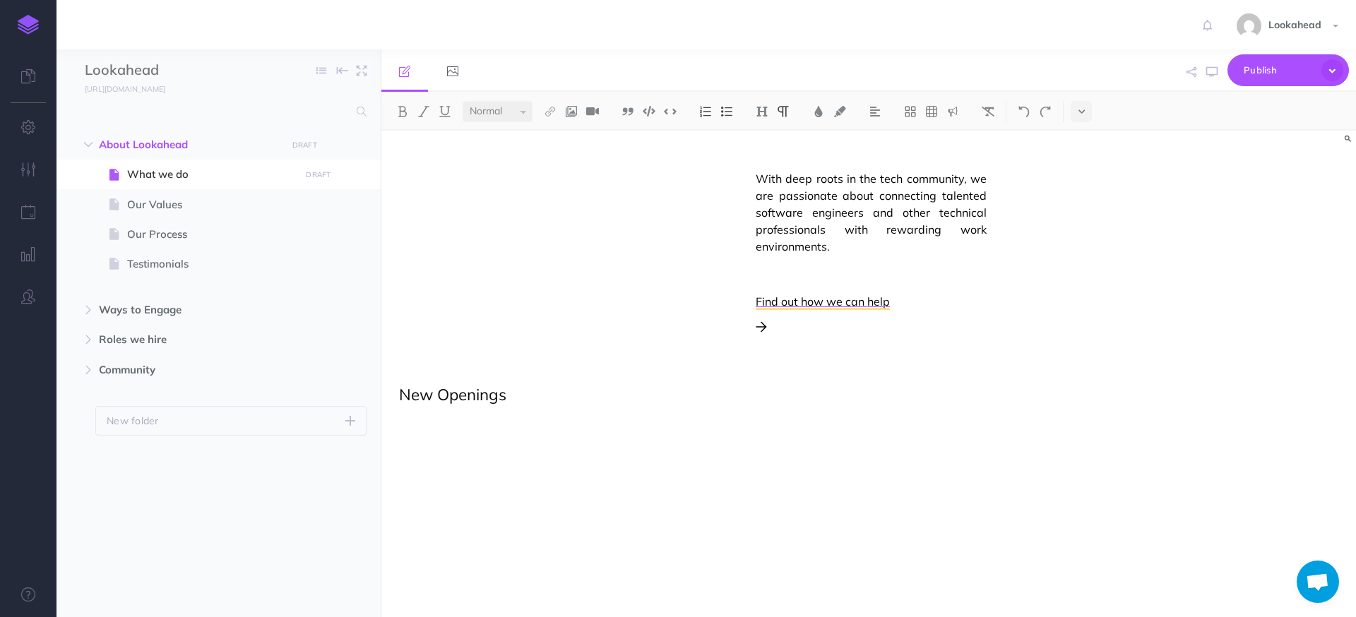
click at [445, 420] on p "To enrich screen reader interactions, please activate Accessibility in Grammarl…" at bounding box center [722, 420] width 647 height 17
click at [934, 114] on img at bounding box center [931, 111] width 13 height 11
click at [440, 474] on td "To enrich screen reader interactions, please activate Accessibility in Grammarl…" at bounding box center [436, 465] width 15 height 32
click at [421, 477] on td "To enrich screen reader interactions, please activate Accessibility in Grammarl…" at bounding box center [422, 465] width 15 height 32
click at [409, 431] on td "To enrich screen reader interactions, please activate Accessibility in Grammarl…" at bounding box center [407, 433] width 15 height 32
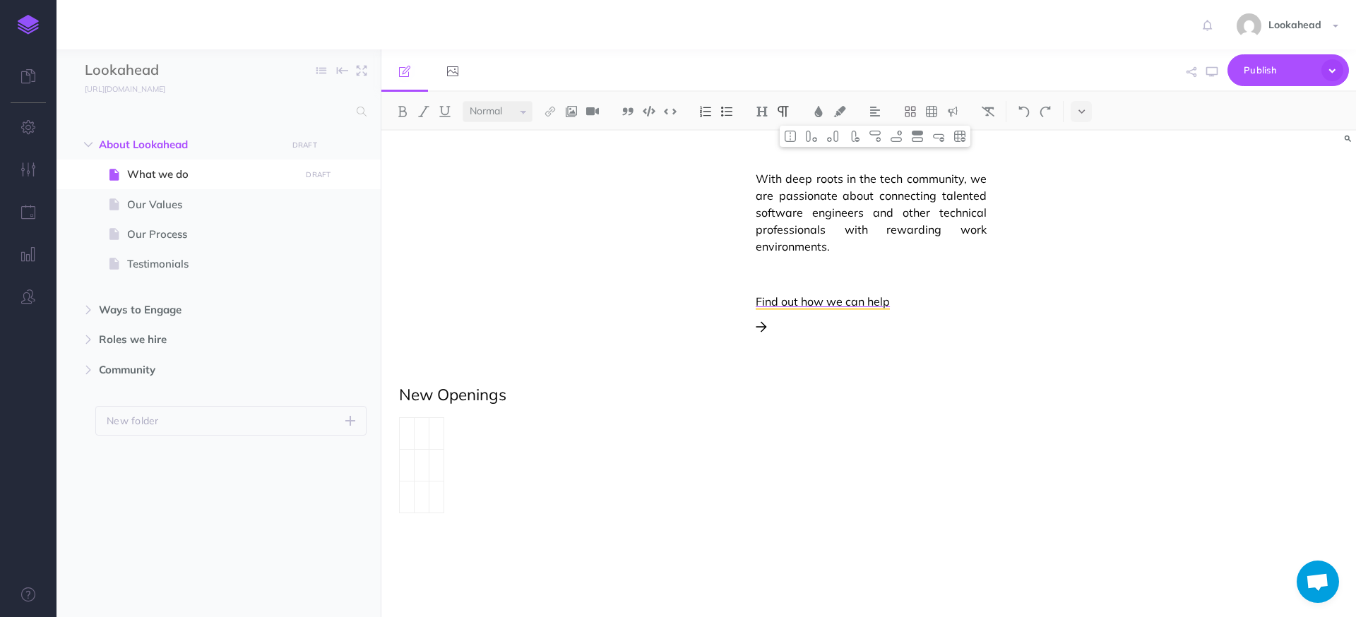
click at [442, 449] on td "To enrich screen reader interactions, please activate Accessibility in Grammarl…" at bounding box center [436, 465] width 15 height 32
click at [405, 434] on td "To enrich screen reader interactions, please activate Accessibility in Grammarl…" at bounding box center [407, 433] width 15 height 32
click at [406, 434] on td "To enrich screen reader interactions, please activate Accessibility in Grammarl…" at bounding box center [407, 433] width 15 height 32
click at [425, 436] on td "To enrich screen reader interactions, please activate Accessibility in Grammarl…" at bounding box center [422, 433] width 15 height 32
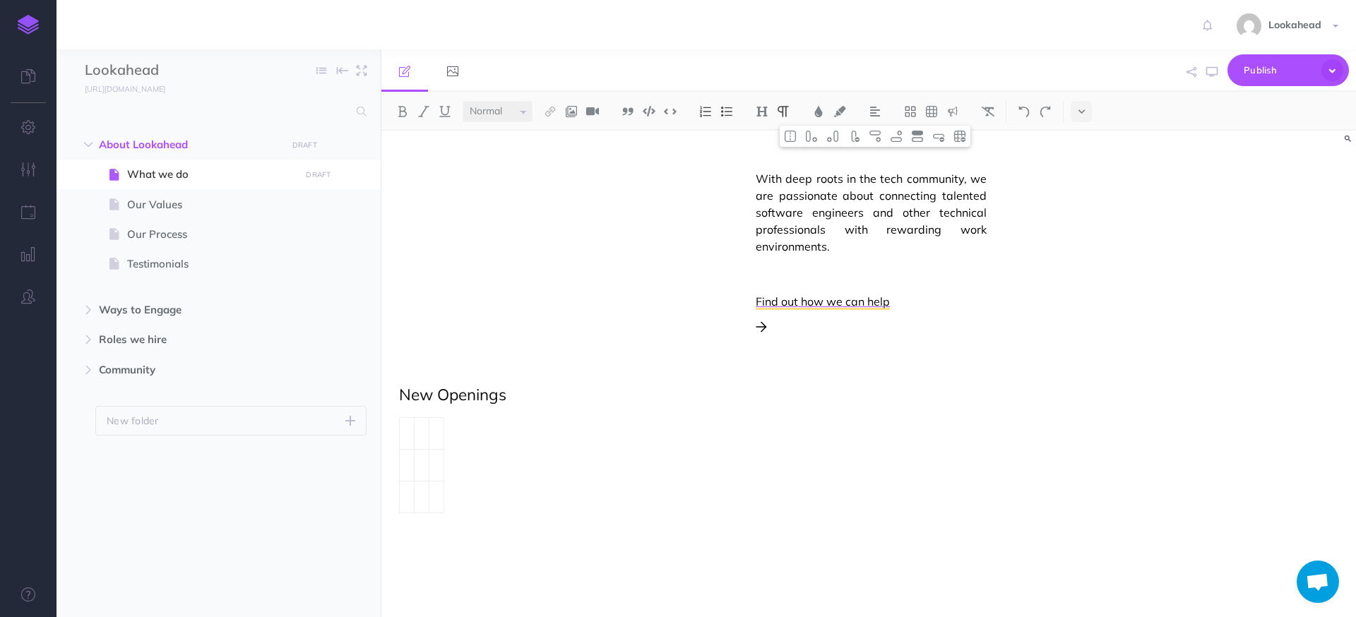
click at [507, 450] on div "Assembling dream teams, one person at a time We are a technical recruitment age…" at bounding box center [722, 161] width 682 height 1243
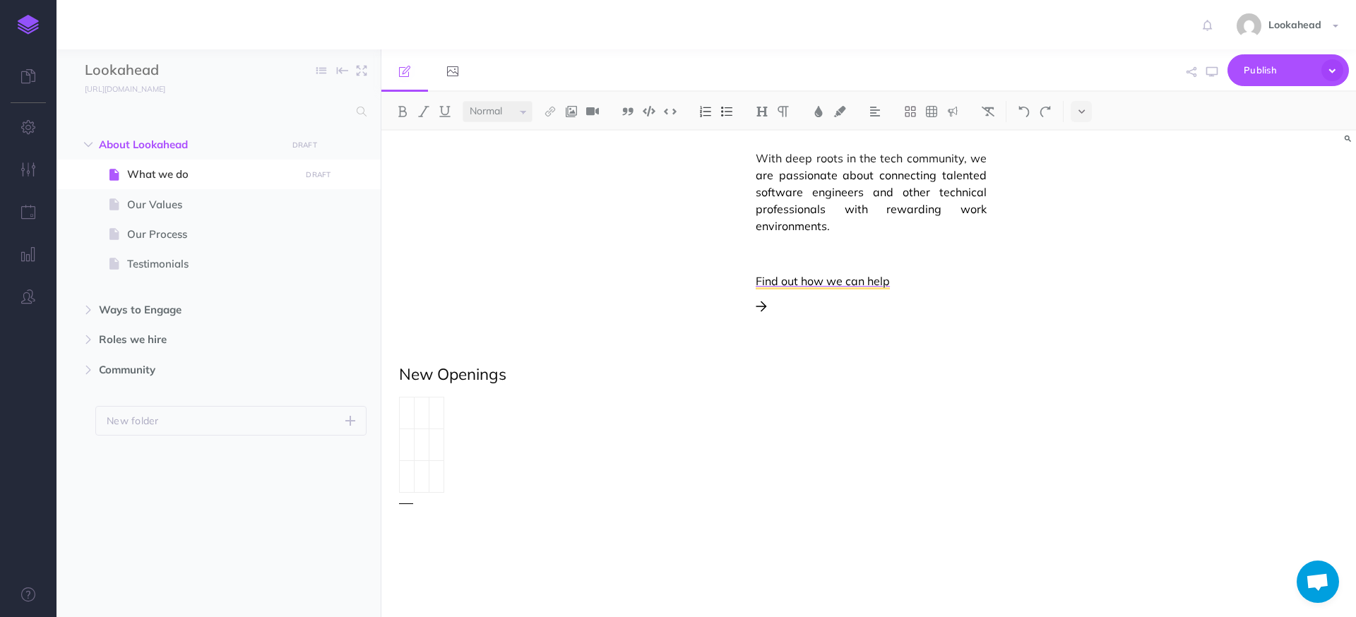
click at [446, 447] on div "Assembling dream teams, one person at a time We are a technical recruitment age…" at bounding box center [722, 140] width 682 height 1243
click at [436, 444] on td "To enrich screen reader interactions, please activate Accessibility in Grammarl…" at bounding box center [436, 445] width 15 height 32
click at [415, 413] on td "To enrich screen reader interactions, please activate Accessibility in Grammarl…" at bounding box center [422, 413] width 15 height 32
click at [407, 413] on td "To enrich screen reader interactions, please activate Accessibility in Grammarl…" at bounding box center [407, 413] width 15 height 32
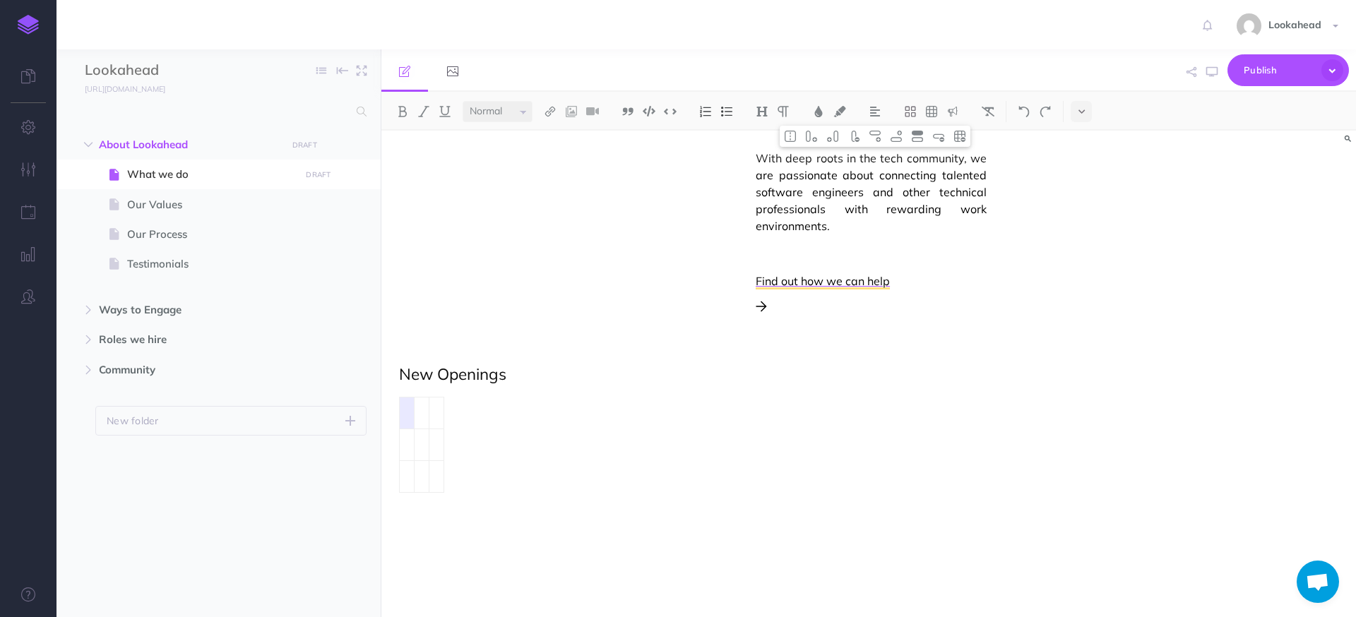
click at [407, 413] on td "To enrich screen reader interactions, please activate Accessibility in Grammarl…" at bounding box center [407, 413] width 15 height 32
drag, startPoint x: 439, startPoint y: 415, endPoint x: 443, endPoint y: 478, distance: 63.0
click at [443, 478] on tbody "To enrich screen reader interactions, please activate Accessibility in Grammarl…" at bounding box center [422, 444] width 44 height 95
click at [429, 413] on td "To enrich screen reader interactions, please activate Accessibility in Grammarl…" at bounding box center [436, 413] width 15 height 32
drag, startPoint x: 439, startPoint y: 414, endPoint x: 439, endPoint y: 480, distance: 66.4
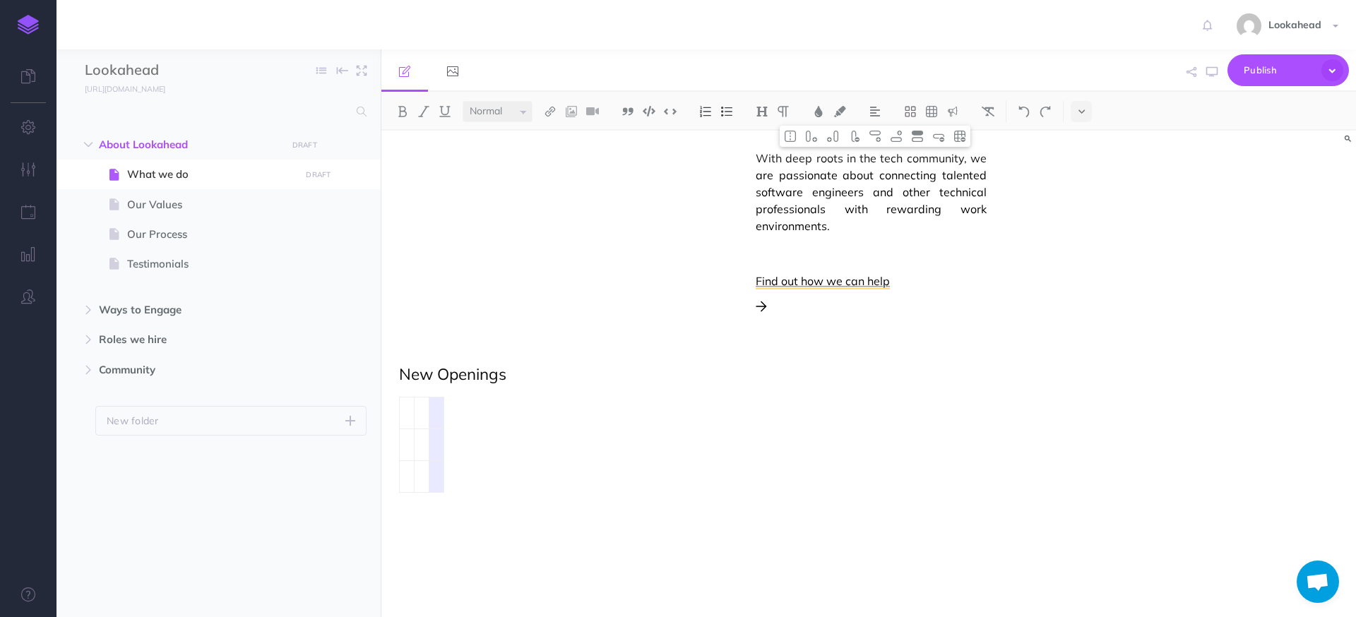
click at [439, 480] on tbody "To enrich screen reader interactions, please activate Accessibility in Grammarl…" at bounding box center [422, 444] width 44 height 95
click at [860, 141] on img at bounding box center [853, 136] width 13 height 11
click at [453, 441] on div "Assembling dream teams, one person at a time We are a technical recruitment age…" at bounding box center [722, 140] width 682 height 1243
click at [410, 412] on td "To enrich screen reader interactions, please activate Accessibility in Grammarl…" at bounding box center [407, 413] width 15 height 32
drag, startPoint x: 423, startPoint y: 413, endPoint x: 465, endPoint y: 414, distance: 41.7
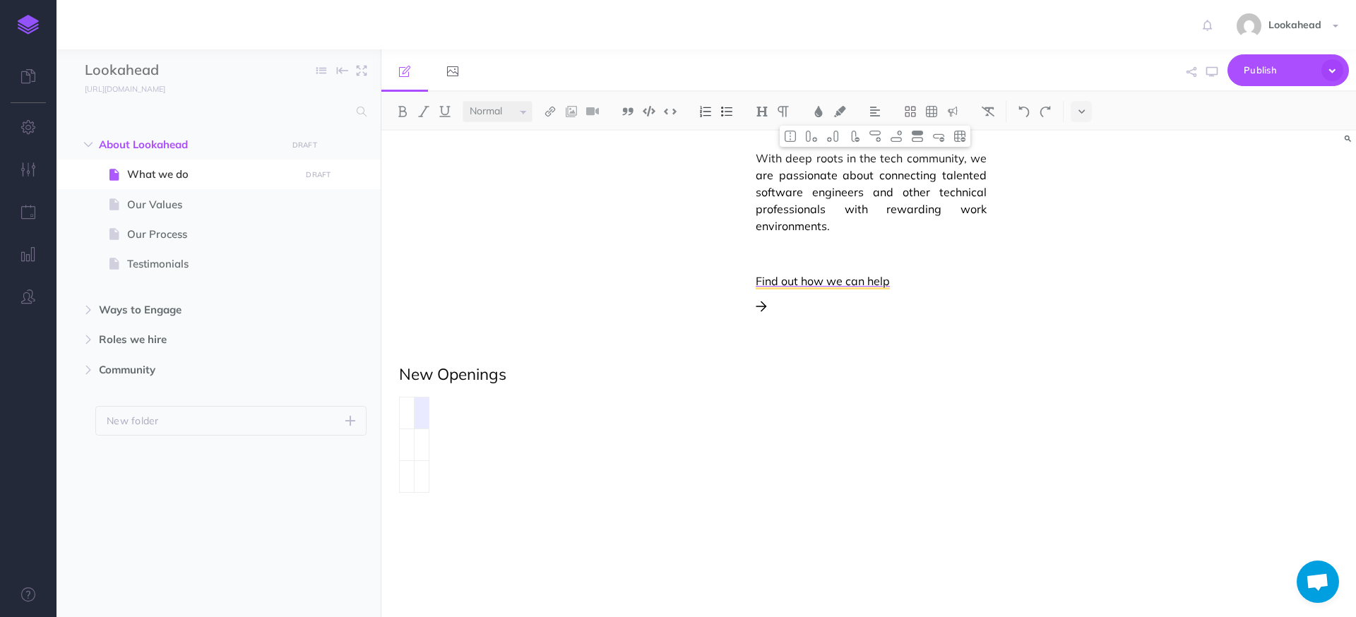
click at [465, 414] on div "Assembling dream teams, one person at a time We are a technical recruitment age…" at bounding box center [722, 140] width 682 height 1243
click at [424, 419] on td "To enrich screen reader interactions, please activate Accessibility in Grammarl…" at bounding box center [422, 413] width 15 height 32
click at [569, 447] on p "To enrich screen reader interactions, please activate Accessibility in Grammarl…" at bounding box center [709, 444] width 574 height 17
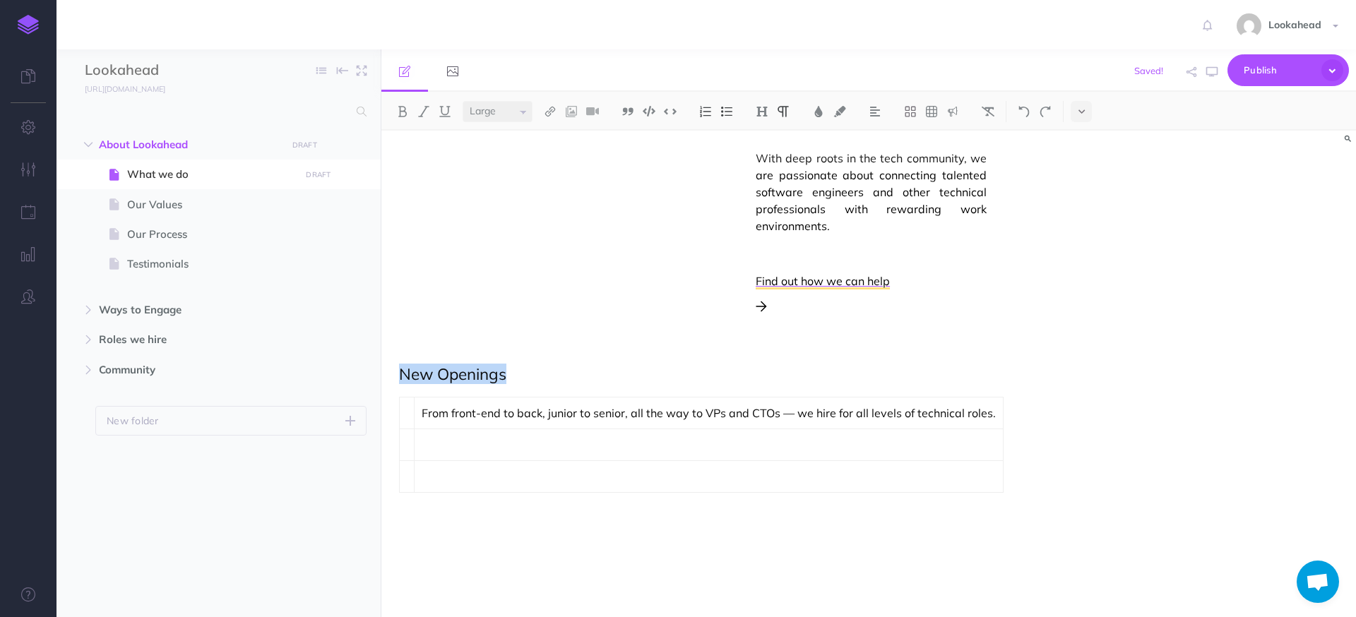
drag, startPoint x: 401, startPoint y: 372, endPoint x: 511, endPoint y: 376, distance: 109.5
click at [511, 376] on p "New Openings" at bounding box center [722, 375] width 647 height 18
copy span "New Openings"
click at [406, 419] on td "To enrich screen reader interactions, please activate Accessibility in Grammarl…" at bounding box center [407, 413] width 15 height 32
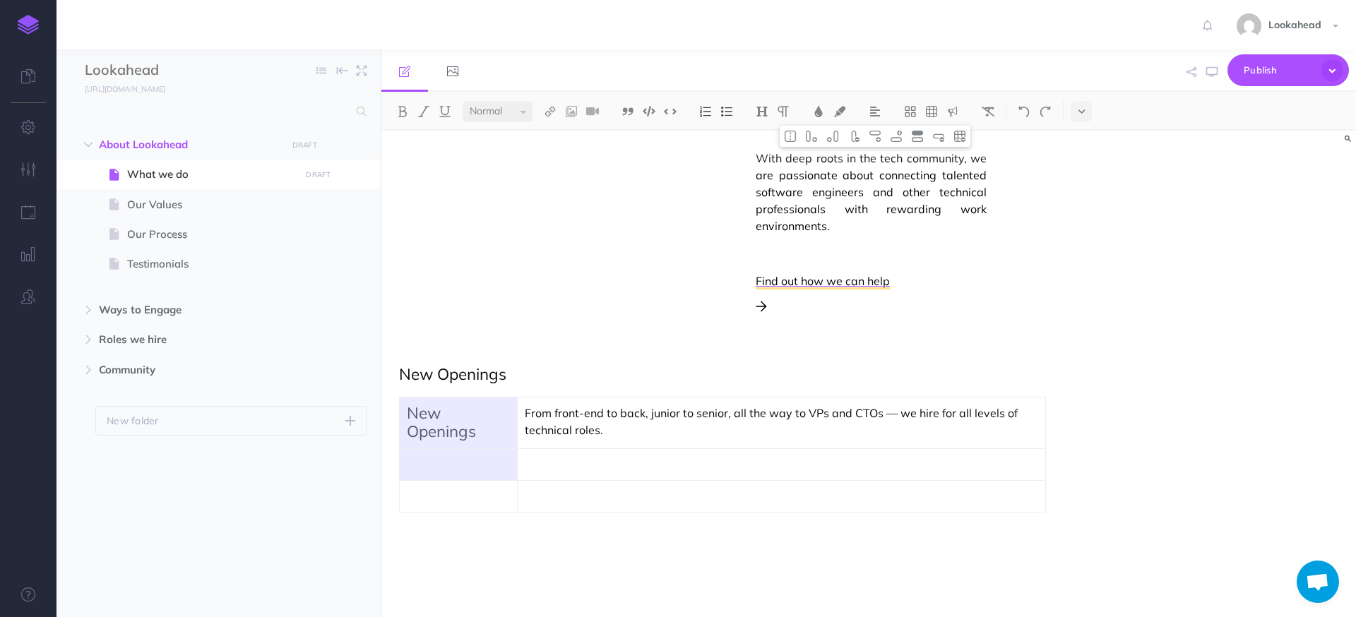
drag, startPoint x: 499, startPoint y: 418, endPoint x: 495, endPoint y: 455, distance: 36.9
click at [495, 455] on tbody "New Openings From front-end to back, junior to senior, all the way to VPs and C…" at bounding box center [723, 454] width 646 height 115
drag, startPoint x: 518, startPoint y: 422, endPoint x: 526, endPoint y: 422, distance: 8.5
click at [526, 422] on td "From front-end to back, junior to senior, all the way to VPs and CTOs — we hire…" at bounding box center [781, 423] width 528 height 52
click at [480, 429] on p "New Openings" at bounding box center [458, 423] width 103 height 37
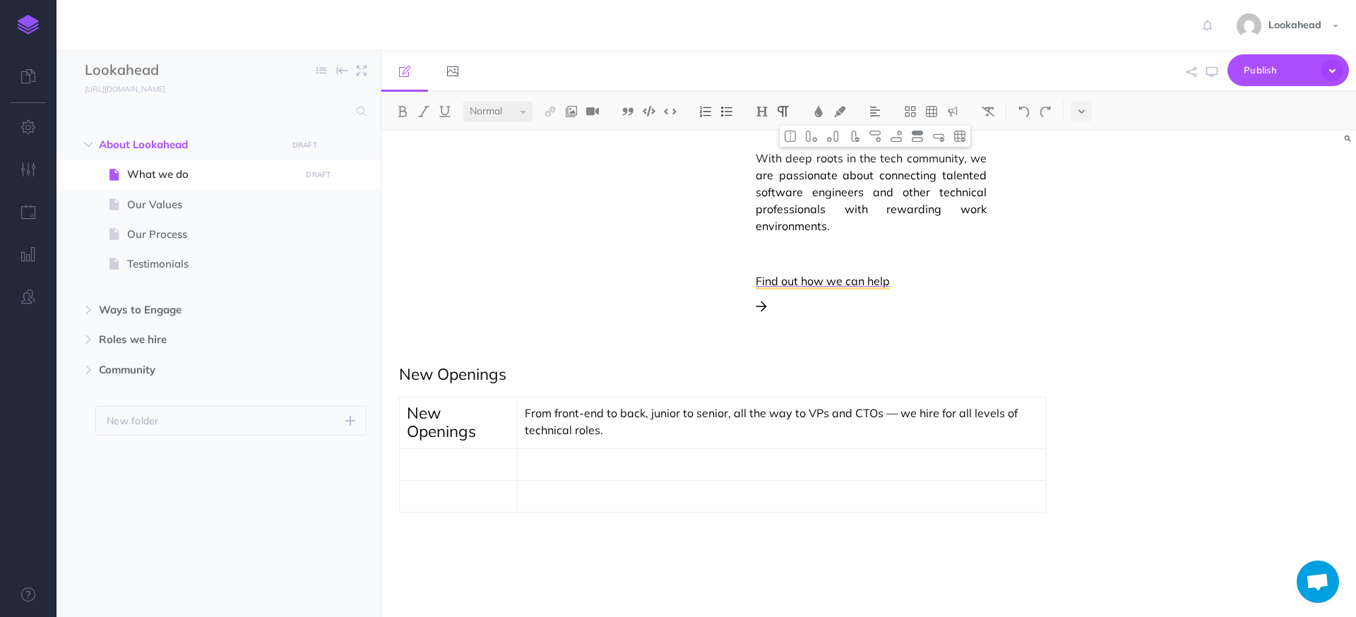
click at [554, 527] on div "To enrich screen reader interactions, please activate Accessibility in Grammarl…" at bounding box center [722, 551] width 647 height 52
click at [486, 506] on td "To enrich screen reader interactions, please activate Accessibility in Grammarl…" at bounding box center [459, 496] width 118 height 32
click at [464, 376] on span "New Openings" at bounding box center [452, 374] width 107 height 20
click at [470, 375] on span "New Openings" at bounding box center [452, 374] width 107 height 20
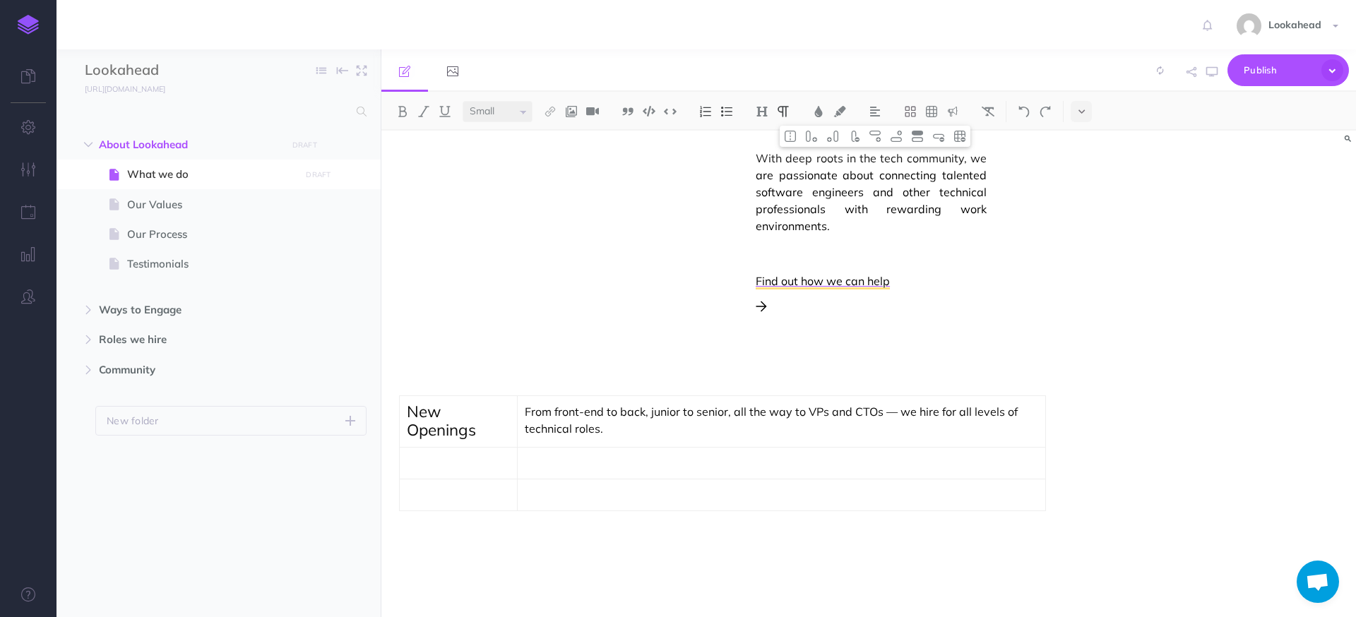
click at [486, 422] on p "New Openings" at bounding box center [458, 421] width 103 height 37
select select "null"
click at [519, 426] on td "From front-end to back, junior to senior, all the way to VPs and CTOs — we hire…" at bounding box center [781, 421] width 528 height 52
click at [486, 381] on p "To enrich screen reader interactions, please activate Accessibility in Grammarl…" at bounding box center [722, 374] width 647 height 17
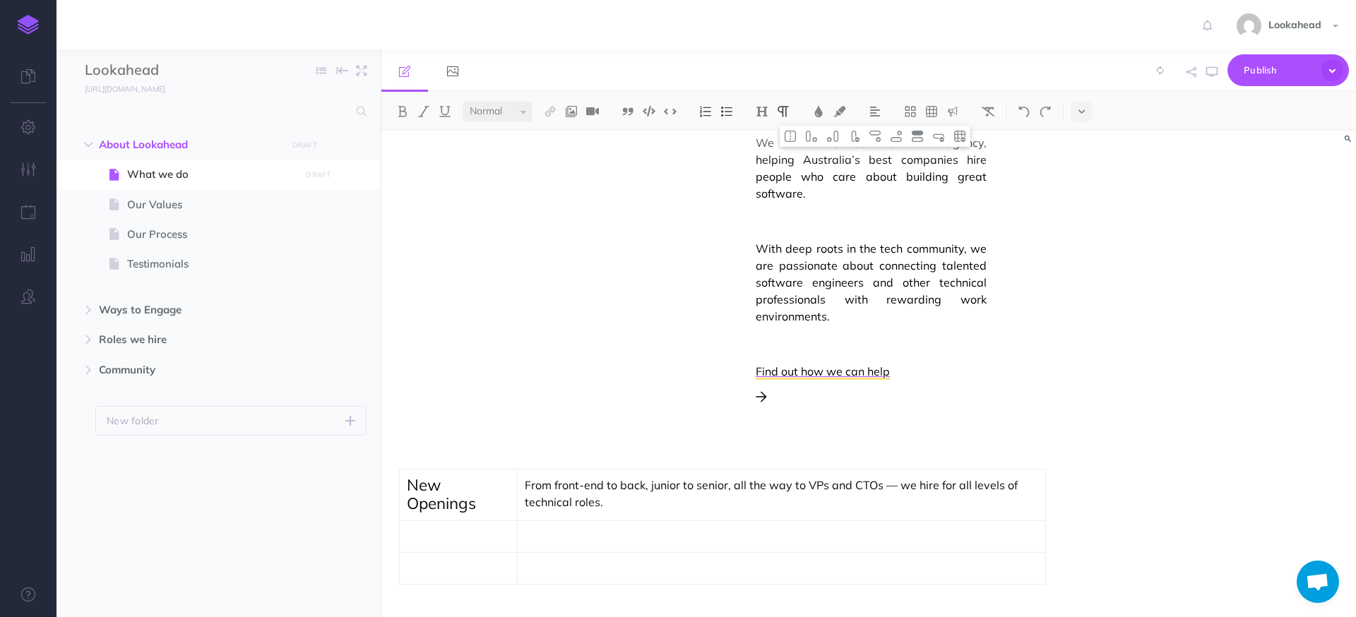
click at [459, 573] on p "To enrich screen reader interactions, please activate Accessibility in Grammarl…" at bounding box center [458, 568] width 103 height 17
click at [470, 569] on p "To enrich screen reader interactions, please activate Accessibility in Grammarl…" at bounding box center [458, 568] width 103 height 17
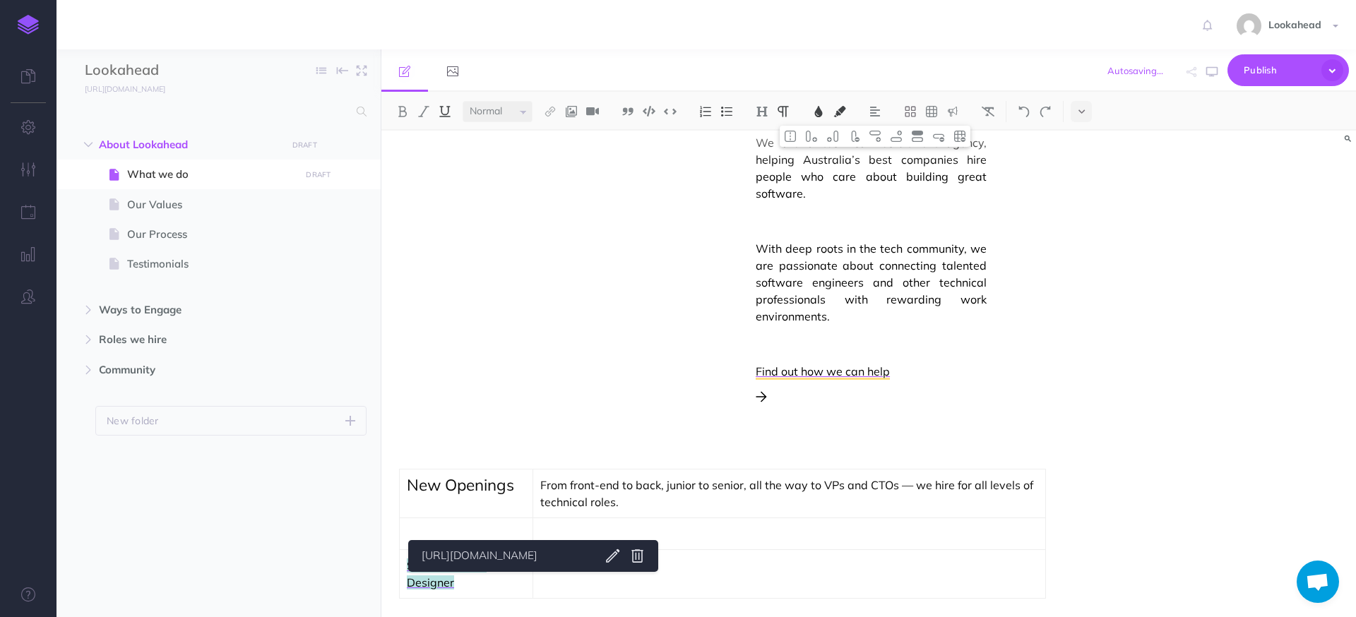
click at [518, 570] on div "Small Normal Large H1 H2 H3 H4 Block container Inline container [URL][DOMAIN_NA…" at bounding box center [868, 354] width 975 height 525
click at [573, 586] on td "To enrich screen reader interactions, please activate Accessibility in Grammarl…" at bounding box center [789, 573] width 513 height 49
click at [1030, 494] on p "From front-end to back, junior to senior, all the way to VPs and CTOs — we hire…" at bounding box center [789, 494] width 498 height 34
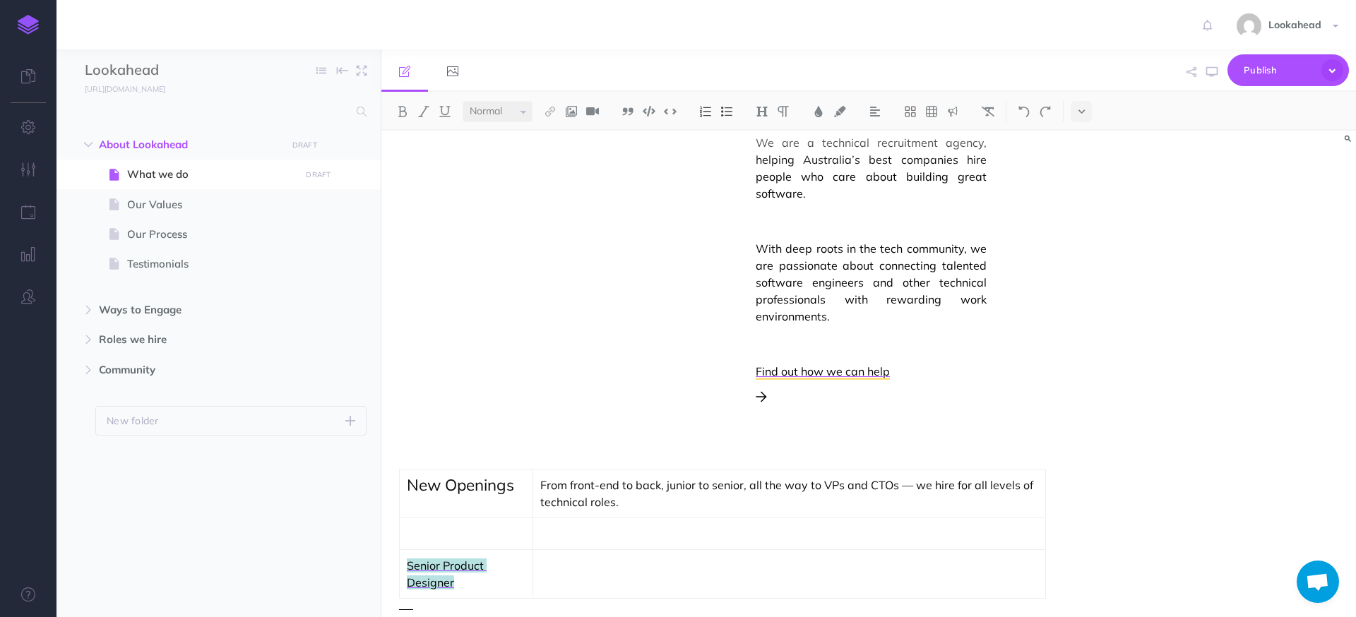
click at [1048, 501] on div "Assembling dream teams, one person at a time We are a technical recruitment age…" at bounding box center [722, 238] width 682 height 1259
drag, startPoint x: 977, startPoint y: 493, endPoint x: 1013, endPoint y: 495, distance: 36.1
click at [1013, 495] on p "From front-end to back, junior to senior, all the way to VPs and CTOs — we hire…" at bounding box center [789, 494] width 498 height 34
click at [832, 139] on img at bounding box center [832, 136] width 13 height 11
click at [1036, 508] on td "To enrich screen reader interactions, please activate Accessibility in Grammarl…" at bounding box center [1037, 493] width 15 height 49
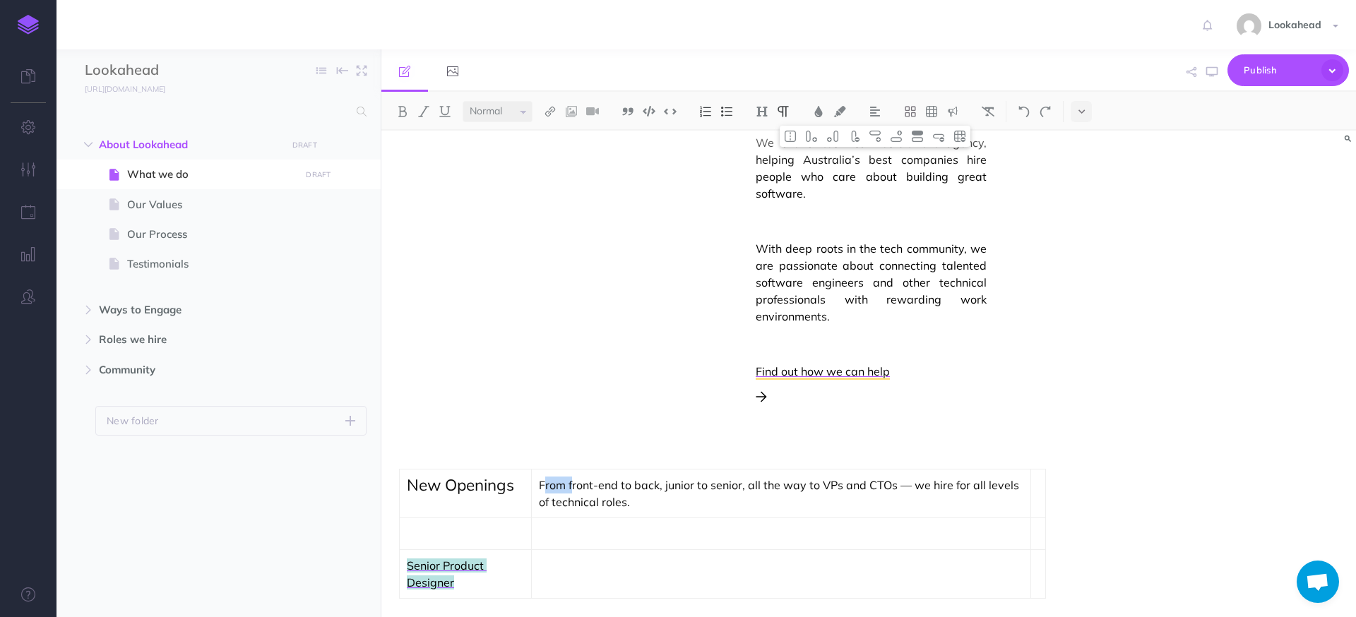
drag, startPoint x: 543, startPoint y: 484, endPoint x: 573, endPoint y: 487, distance: 29.7
click at [573, 487] on p "From front-end to back, junior to senior, all the way to VPs and CTOs — we hire…" at bounding box center [781, 494] width 484 height 34
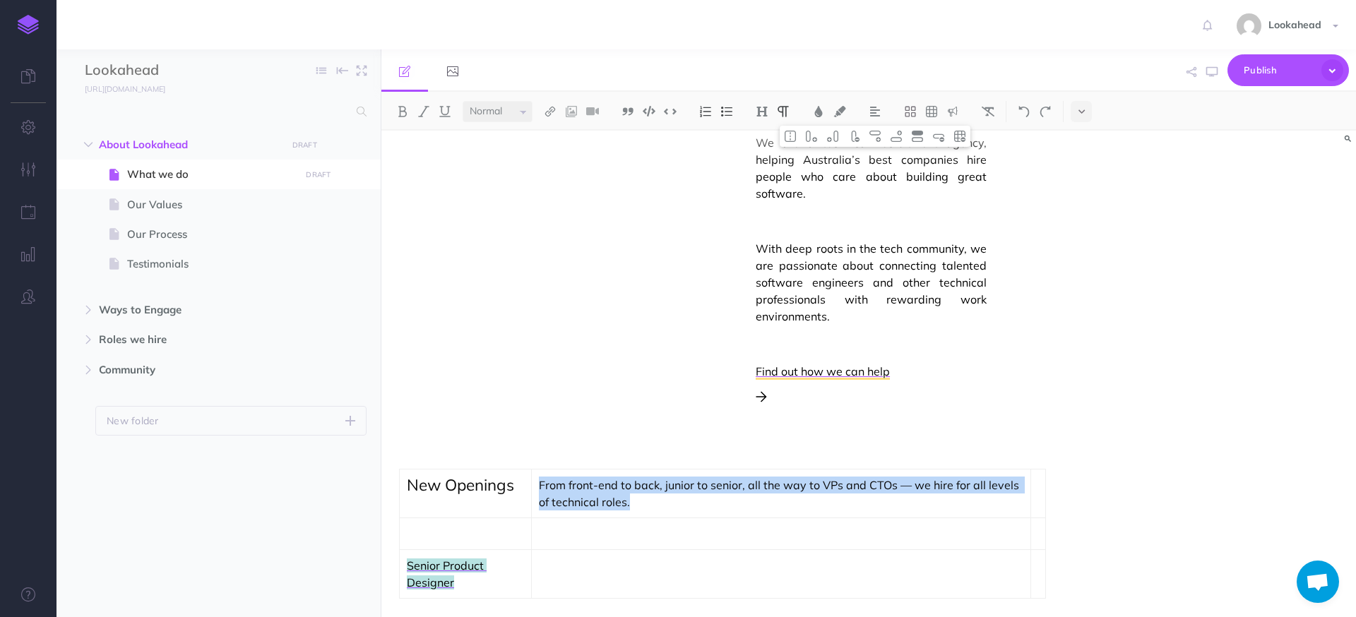
drag, startPoint x: 633, startPoint y: 506, endPoint x: 539, endPoint y: 484, distance: 96.4
click at [539, 484] on p "From front-end to back, junior to senior, all the way to VPs and CTOs — we hire…" at bounding box center [781, 494] width 484 height 34
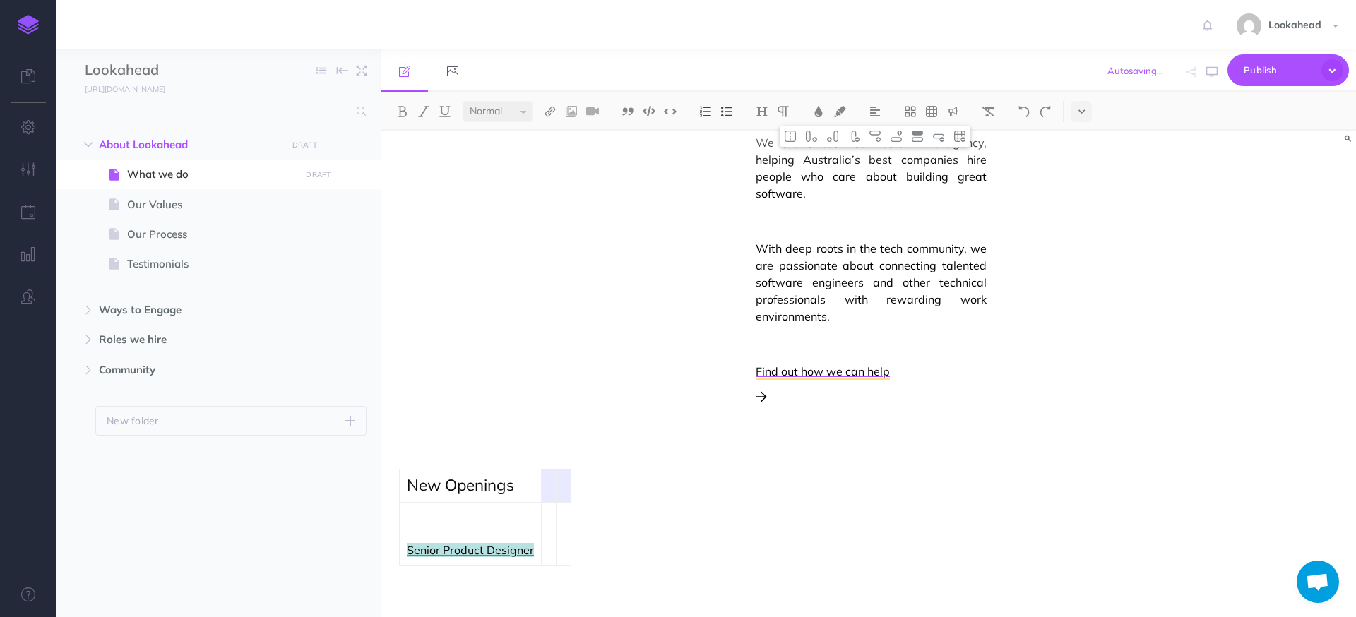
click at [561, 489] on tr "New Openings" at bounding box center [486, 485] width 172 height 33
click at [796, 143] on button at bounding box center [790, 136] width 21 height 21
click at [564, 484] on td "To enrich screen reader interactions, please activate Accessibility in Grammarl…" at bounding box center [557, 485] width 30 height 33
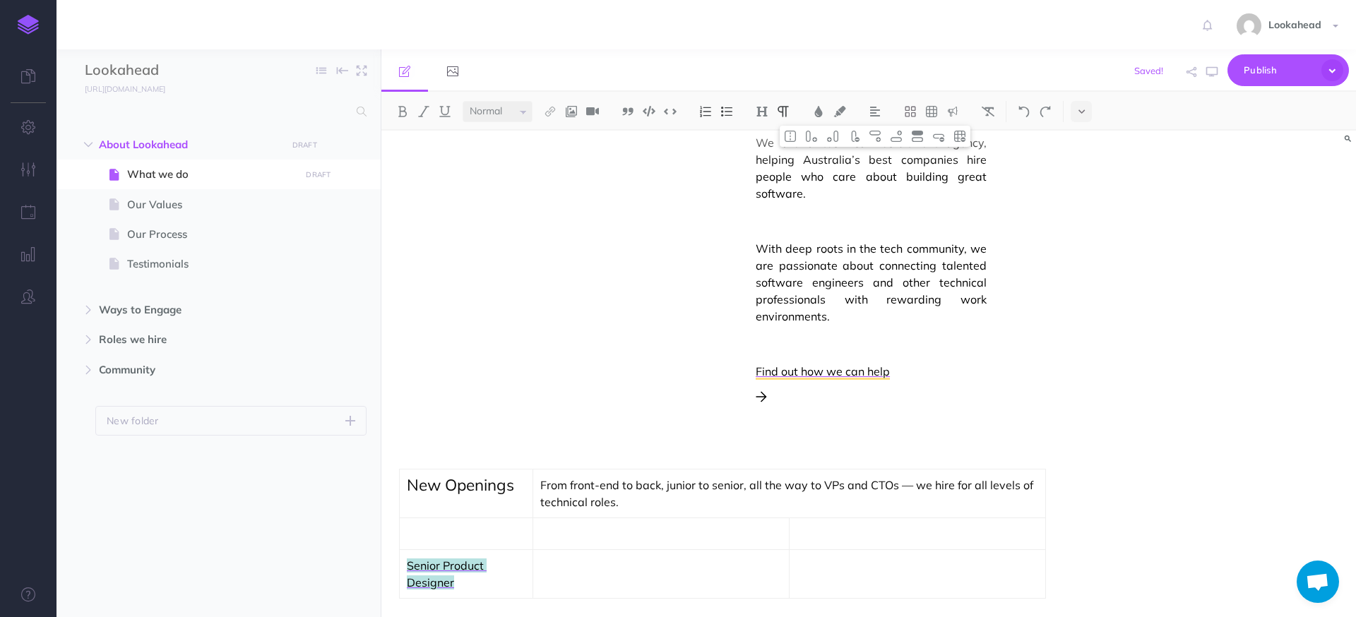
click at [880, 530] on p "To enrich screen reader interactions, please activate Accessibility in Grammarl…" at bounding box center [918, 533] width 242 height 17
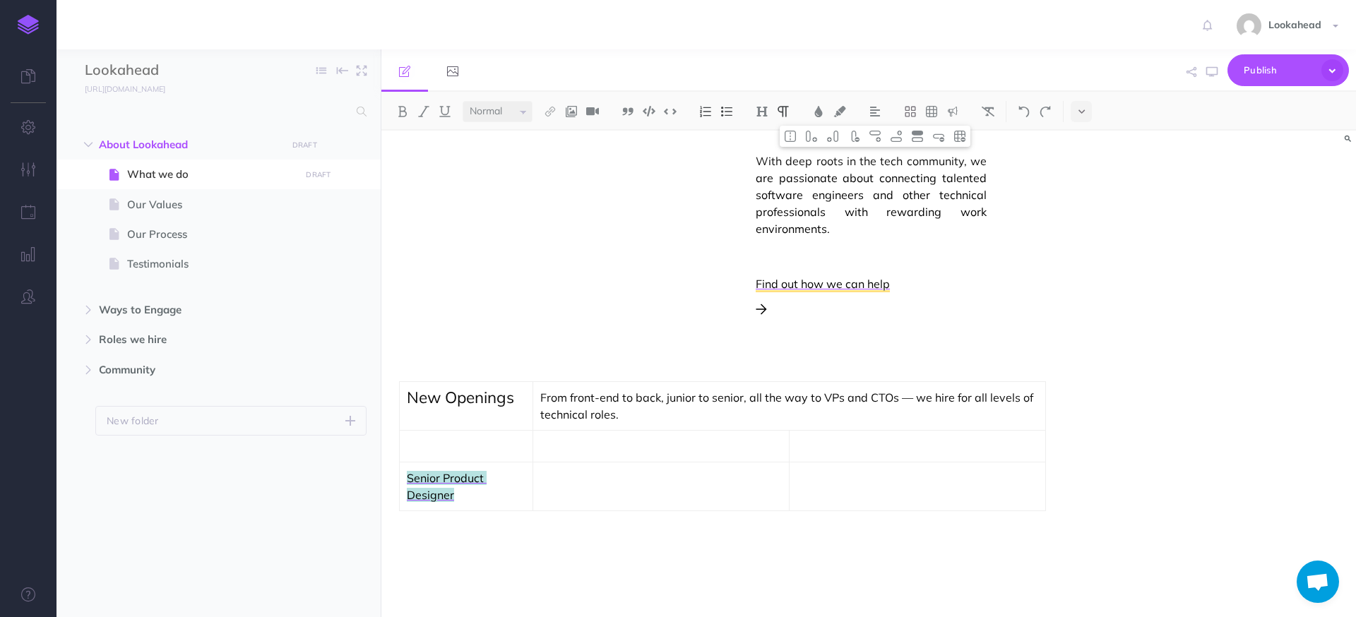
scroll to position [610, 0]
click at [630, 487] on td "To enrich screen reader interactions, please activate Accessibility in Grammarl…" at bounding box center [661, 482] width 256 height 49
click at [585, 484] on td "To enrich screen reader interactions, please activate Accessibility in Grammarl…" at bounding box center [661, 482] width 256 height 49
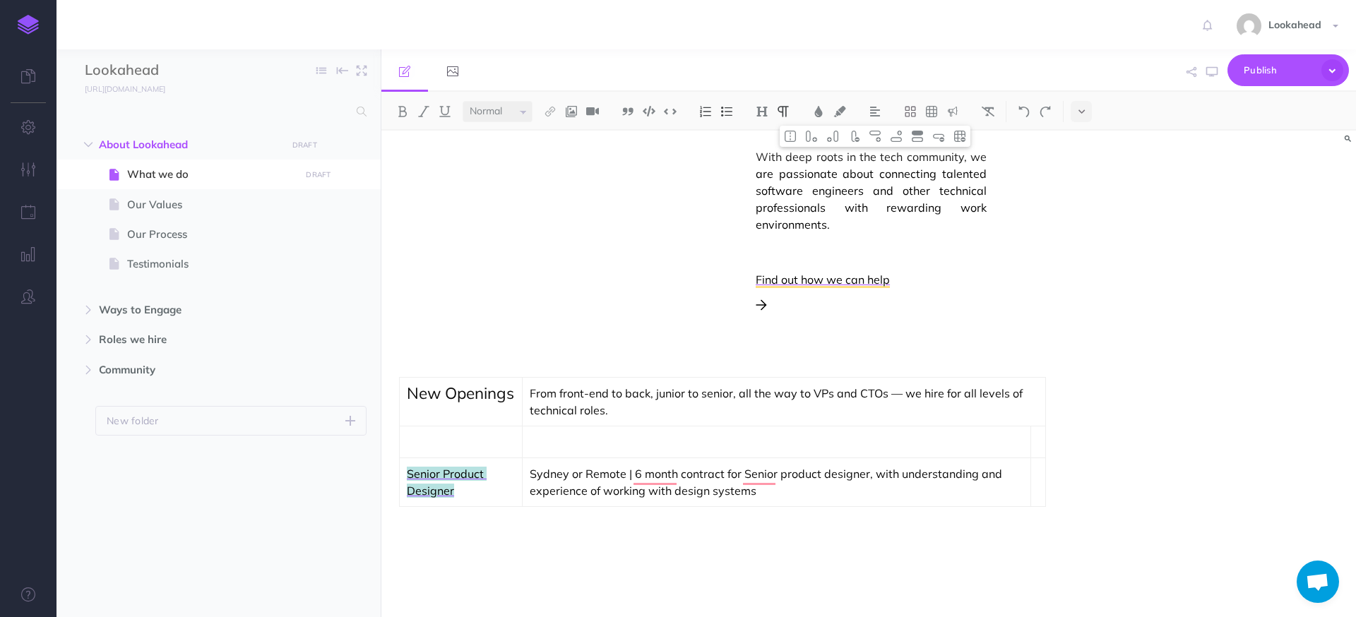
click at [1035, 482] on td "To enrich screen reader interactions, please activate Accessibility in Grammarl…" at bounding box center [1037, 482] width 15 height 49
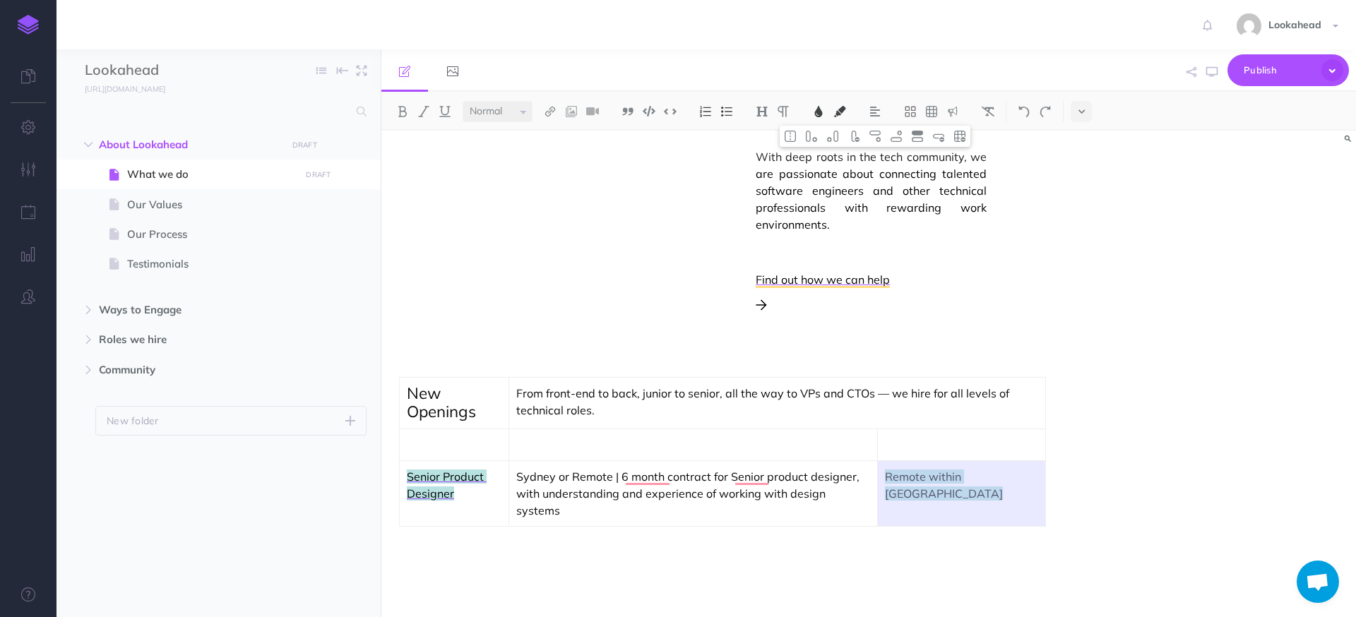
click at [1086, 495] on div "Assembling dream teams, one person at a time We are a technical recruitment age…" at bounding box center [868, 374] width 975 height 487
click at [846, 544] on div "To enrich screen reader interactions, please activate Accessibility in Grammarl…" at bounding box center [722, 565] width 647 height 52
click at [983, 547] on div "To enrich screen reader interactions, please activate Accessibility in Grammarl…" at bounding box center [722, 565] width 647 height 52
click at [1011, 498] on p "Remote within [GEOGRAPHIC_DATA]" at bounding box center [961, 485] width 153 height 34
click at [975, 539] on div "To enrich screen reader interactions, please activate Accessibility in Grammarl…" at bounding box center [722, 565] width 647 height 52
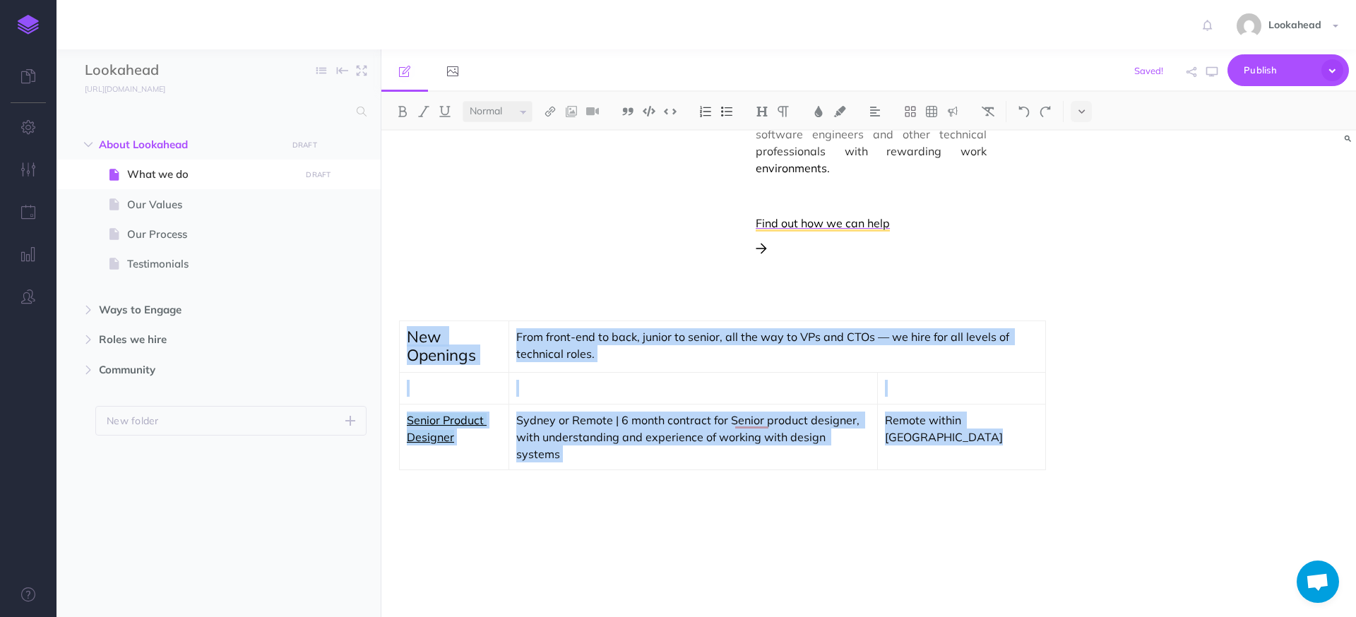
scroll to position [775, 0]
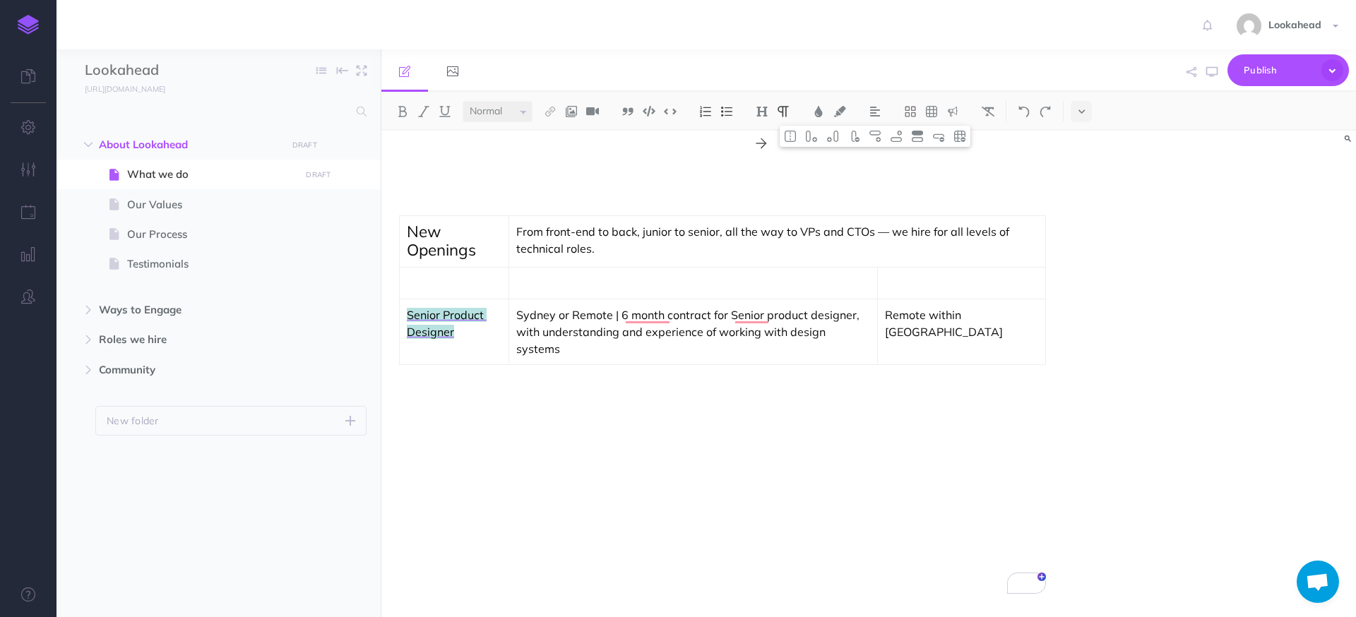
click at [695, 323] on p "Sydney or Remote | 6 month contract for Senior product designer, with understan…" at bounding box center [693, 332] width 354 height 51
click at [881, 139] on img at bounding box center [875, 136] width 13 height 11
click at [898, 132] on img at bounding box center [896, 136] width 13 height 11
click at [450, 372] on p "To enrich screen reader interactions, please activate Accessibility in Grammarl…" at bounding box center [454, 380] width 95 height 17
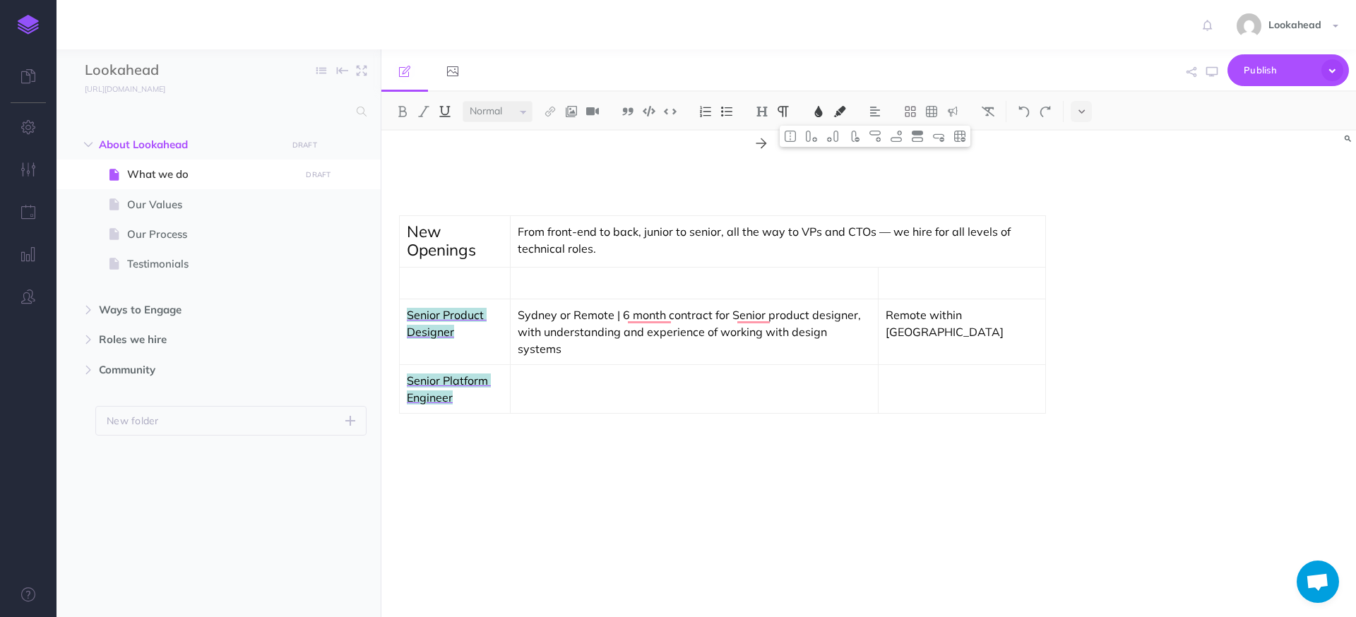
click at [593, 381] on td "To enrich screen reader interactions, please activate Accessibility in Grammarl…" at bounding box center [694, 388] width 368 height 49
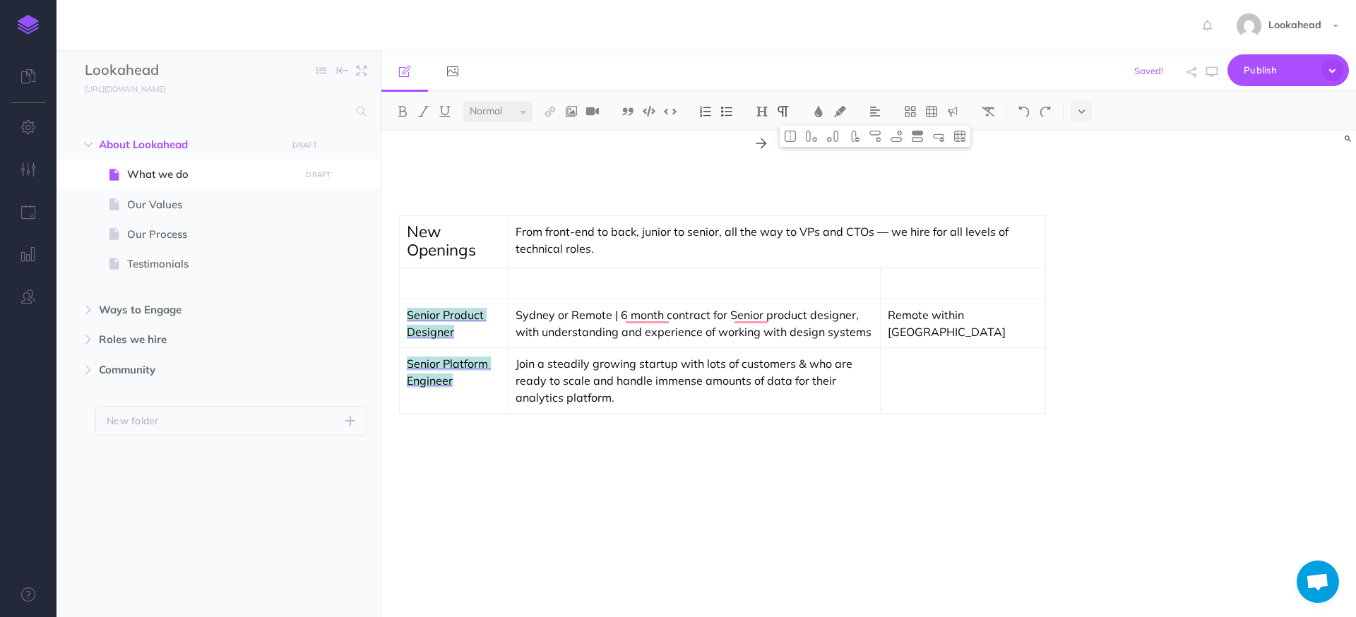
click at [991, 375] on td "To enrich screen reader interactions, please activate Accessibility in Grammarl…" at bounding box center [963, 380] width 165 height 66
click at [569, 478] on div "To enrich screen reader interactions, please activate Accessibility in Grammarl…" at bounding box center [722, 550] width 565 height 145
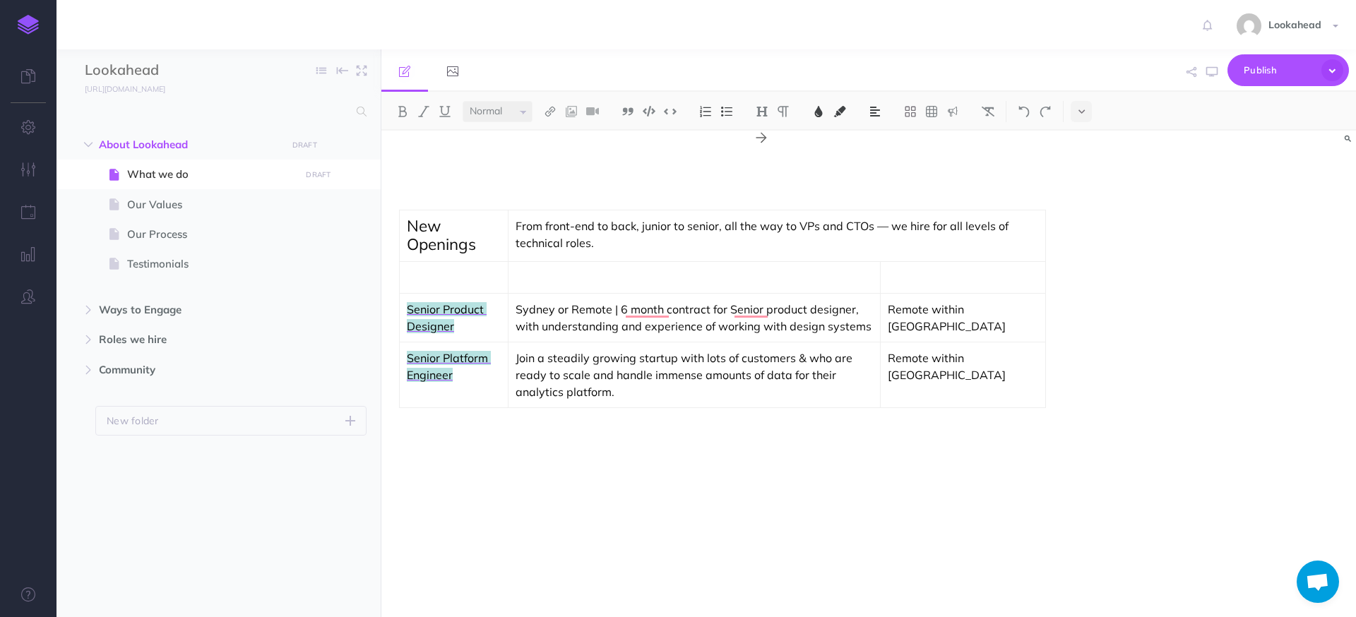
scroll to position [795, 0]
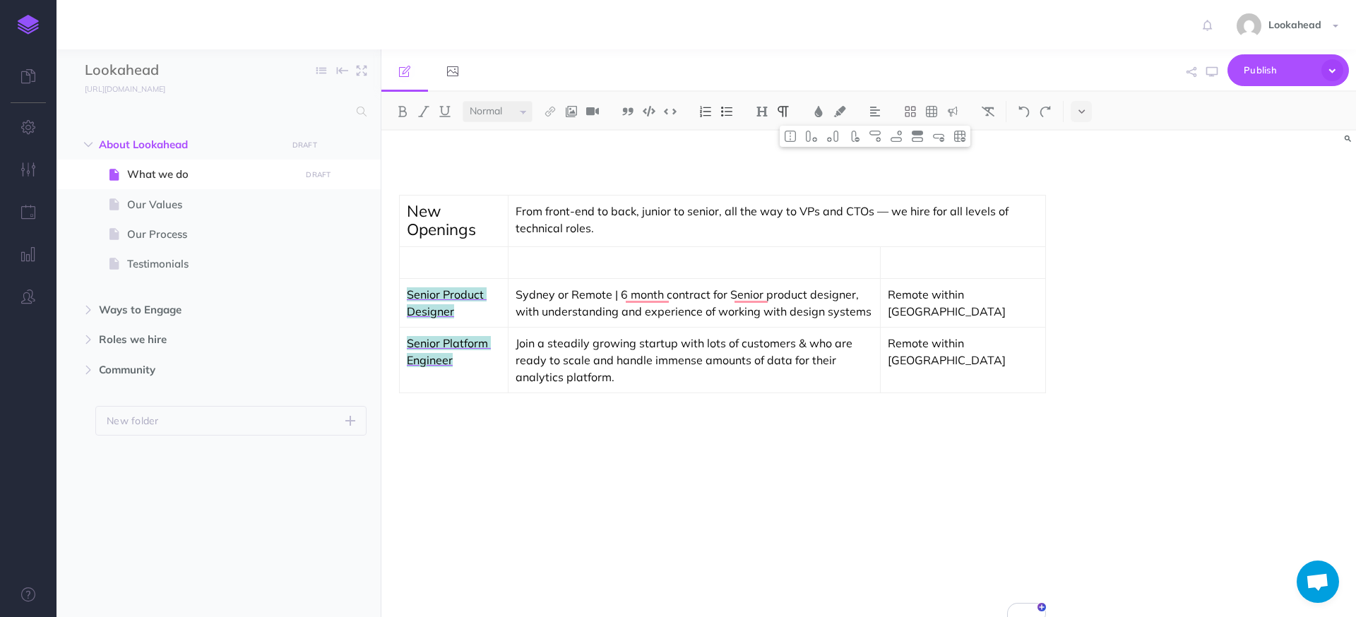
drag, startPoint x: 718, startPoint y: 338, endPoint x: 715, endPoint y: 360, distance: 22.2
click at [718, 339] on p "Join a steadily growing startup with lots of customers & who are ready to scale…" at bounding box center [694, 360] width 357 height 51
click at [899, 139] on img at bounding box center [896, 136] width 13 height 11
click at [460, 400] on p "To enrich screen reader interactions, please activate Accessibility in Grammarl…" at bounding box center [454, 408] width 94 height 17
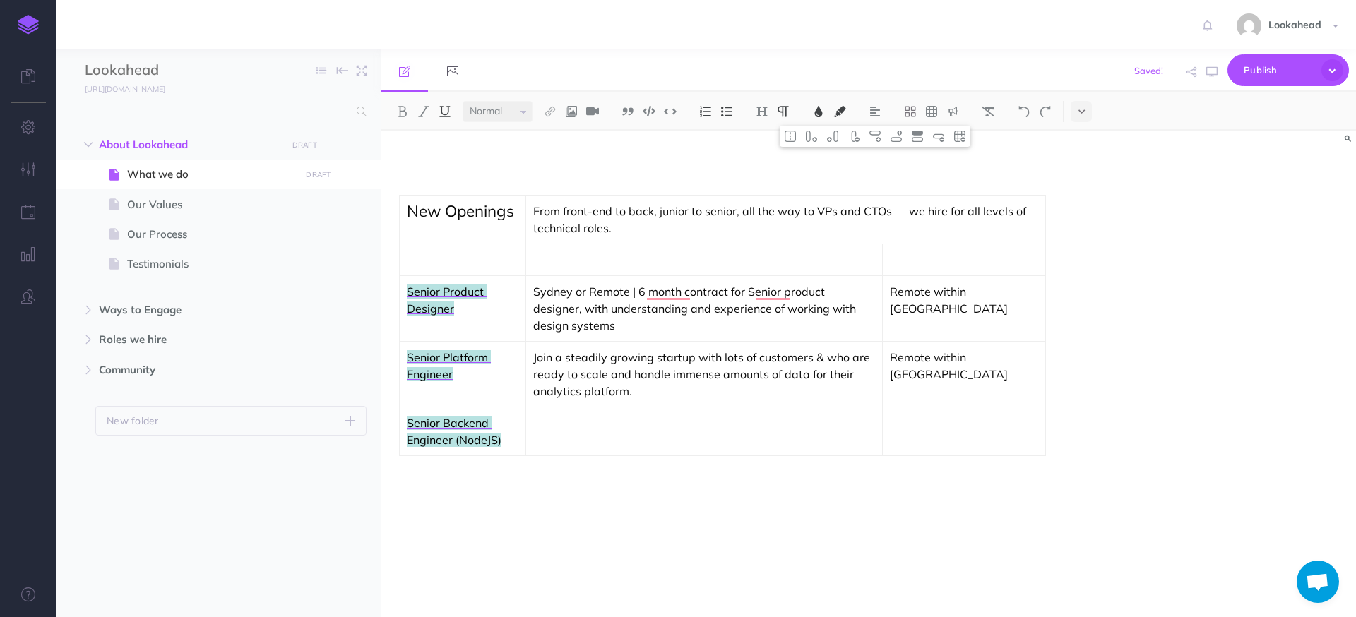
click at [602, 415] on p "To enrich screen reader interactions, please activate Accessibility in Grammarl…" at bounding box center [704, 423] width 342 height 17
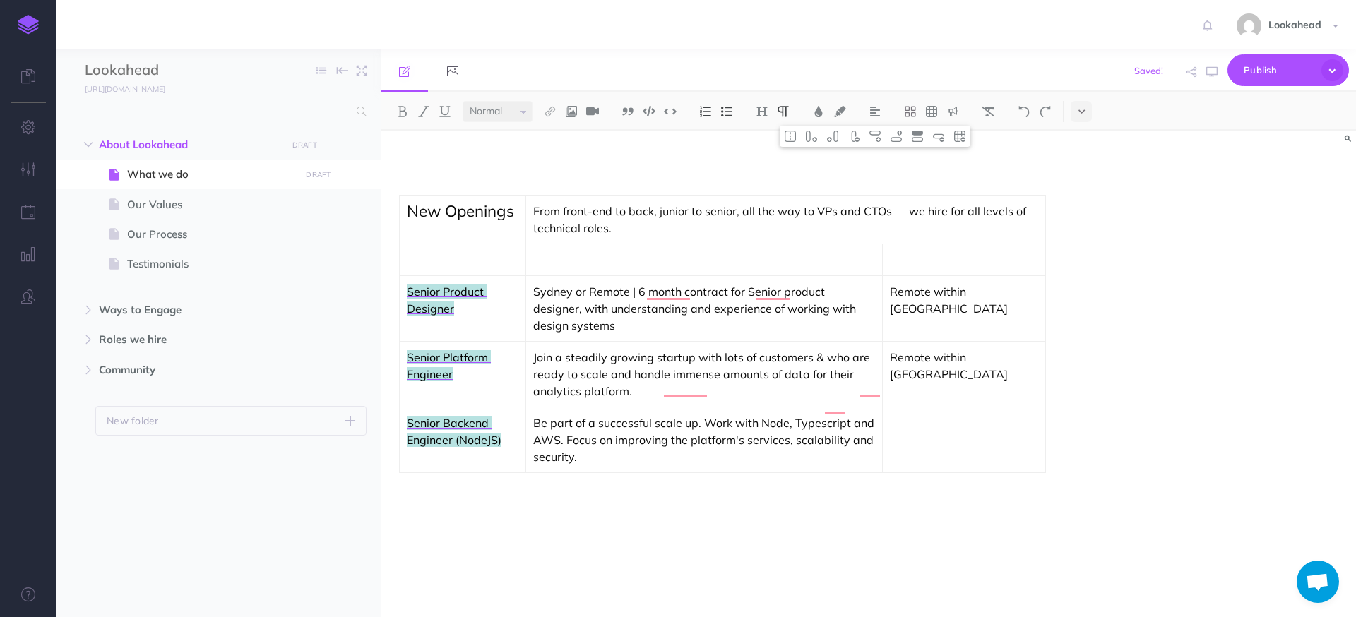
click at [980, 415] on p "To enrich screen reader interactions, please activate Accessibility in Grammarl…" at bounding box center [964, 423] width 148 height 17
click at [707, 485] on div "To enrich screen reader interactions, please activate Accessibility in Grammarl…" at bounding box center [722, 511] width 647 height 52
click at [717, 415] on p "Be part of a successful scale up. Work with Node, Typescript and AWS. Focus on …" at bounding box center [704, 440] width 342 height 51
click at [902, 134] on img at bounding box center [896, 136] width 13 height 11
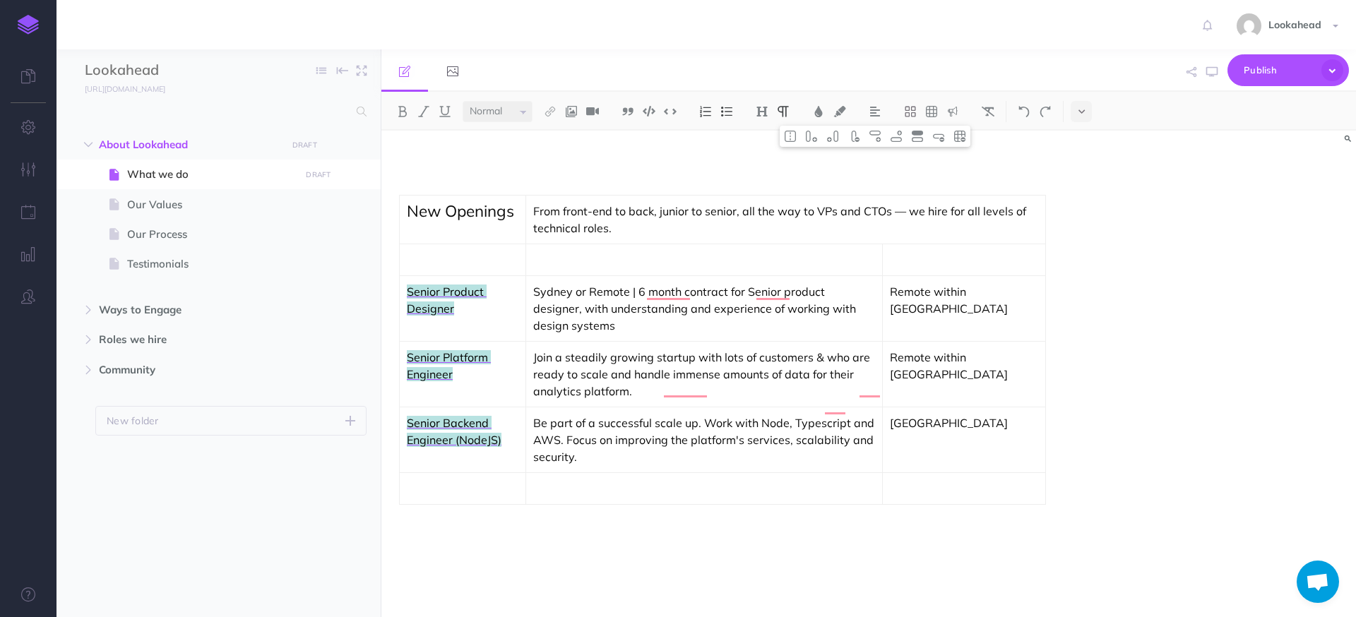
click at [461, 480] on p "To enrich screen reader interactions, please activate Accessibility in Grammarl…" at bounding box center [463, 488] width 112 height 17
click at [597, 480] on p "To enrich screen reader interactions, please activate Accessibility in Grammarl…" at bounding box center [704, 488] width 342 height 17
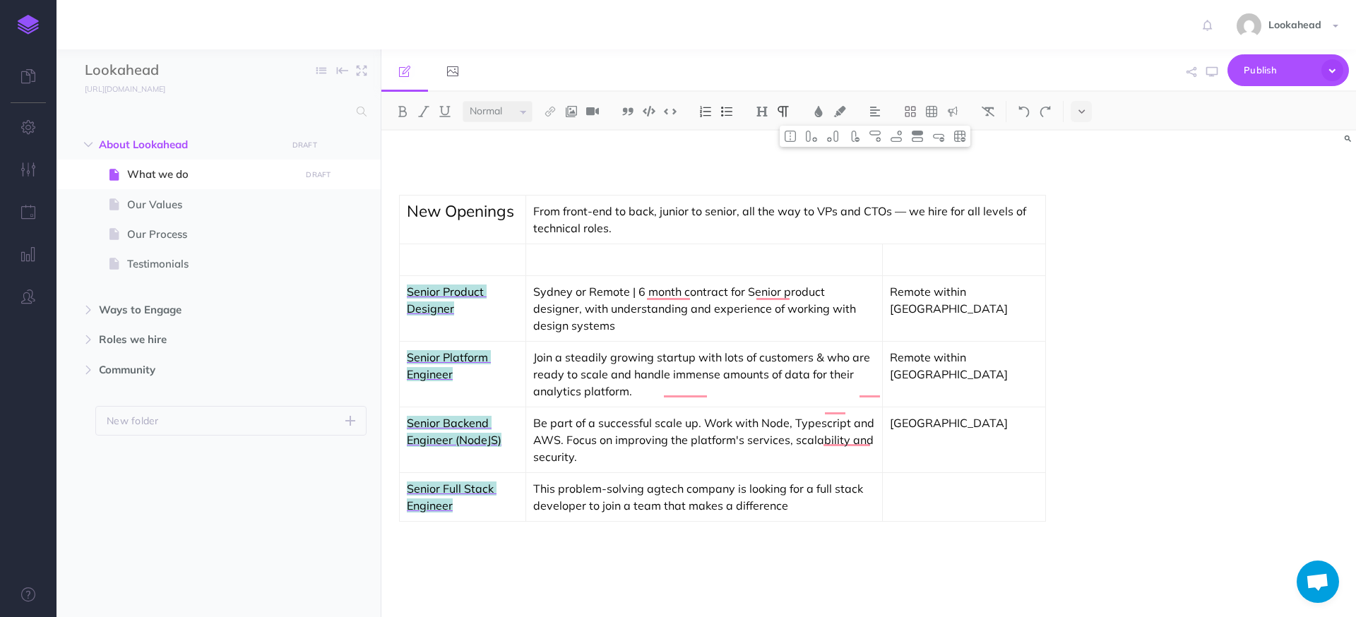
click at [977, 480] on p "To enrich screen reader interactions, please activate Accessibility in Grammarl…" at bounding box center [964, 488] width 148 height 17
click at [740, 534] on div "To enrich screen reader interactions, please activate Accessibility in Grammarl…" at bounding box center [722, 560] width 647 height 52
click at [727, 472] on td "This problem-solving agtech company is looking for a full stack developer to jo…" at bounding box center [704, 496] width 357 height 49
click at [896, 143] on button at bounding box center [896, 136] width 21 height 21
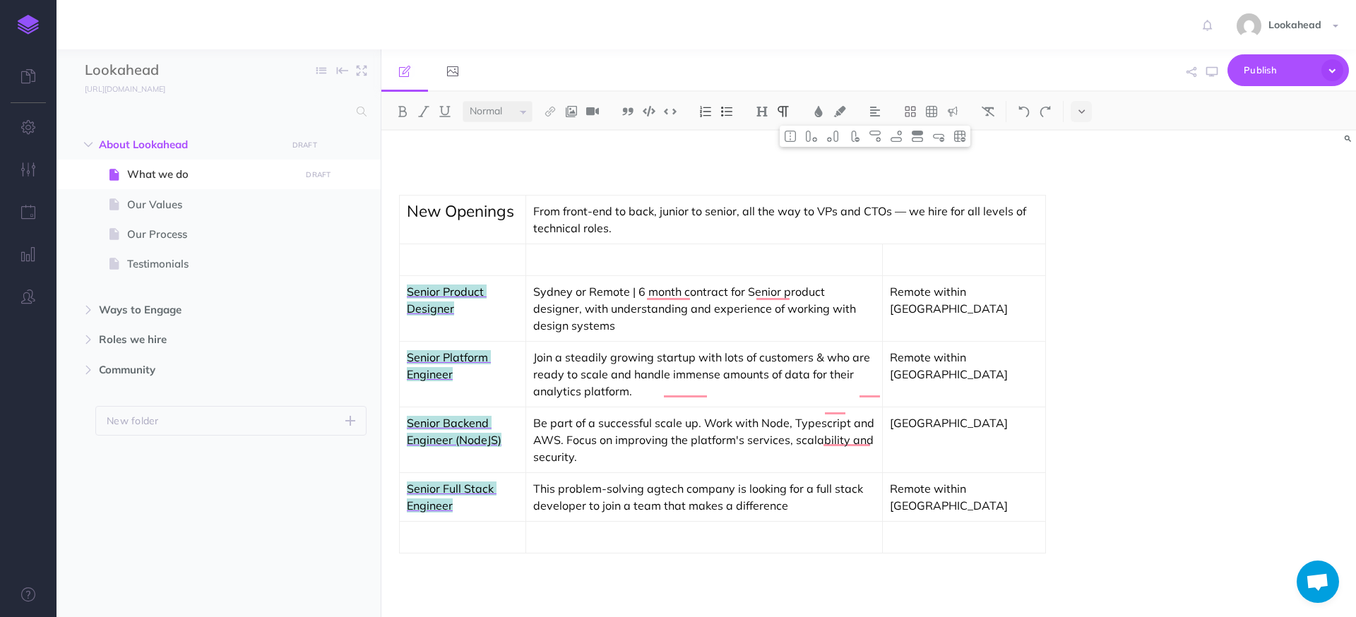
click at [454, 529] on p "To enrich screen reader interactions, please activate Accessibility in Grammarl…" at bounding box center [463, 537] width 112 height 17
click at [573, 521] on td "To enrich screen reader interactions, please activate Accessibility in Grammarl…" at bounding box center [705, 545] width 355 height 49
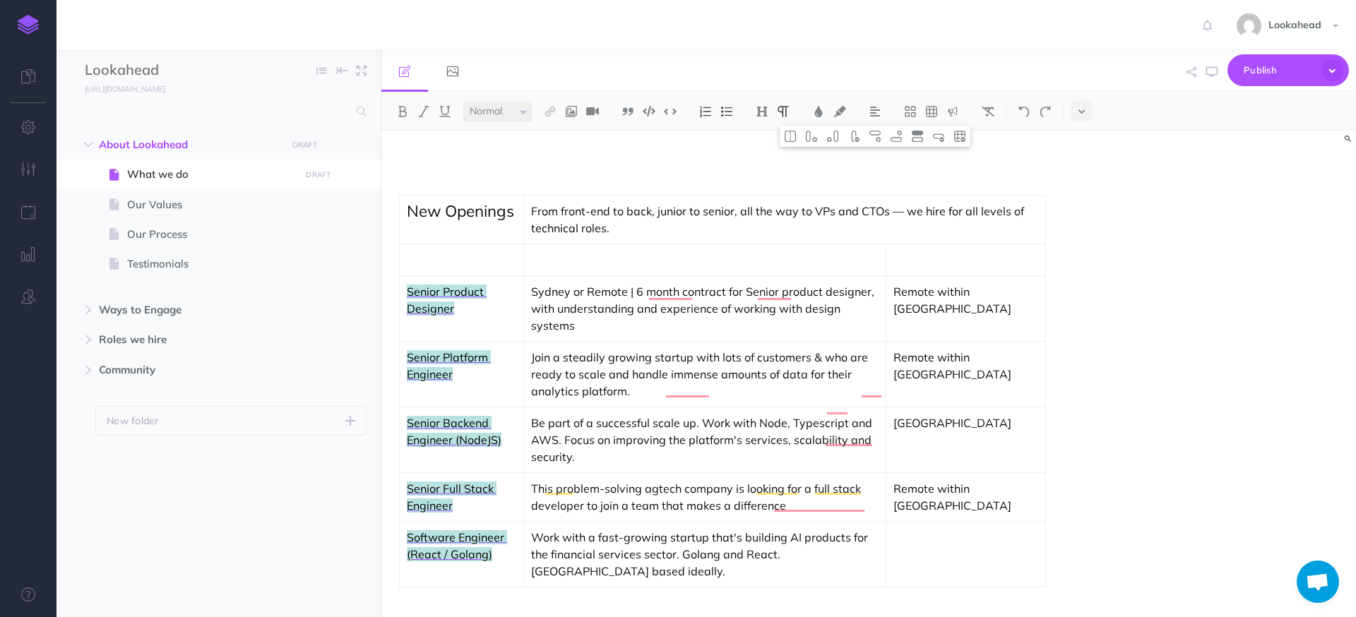
click at [968, 529] on p "To enrich screen reader interactions, please activate Accessibility in Grammarl…" at bounding box center [965, 537] width 145 height 17
click at [719, 529] on p "Work with a fast-growing startup that's building AI products for the financial …" at bounding box center [704, 554] width 348 height 51
click at [900, 141] on img at bounding box center [896, 136] width 13 height 11
click at [1024, 529] on p "[GEOGRAPHIC_DATA]" at bounding box center [965, 537] width 145 height 17
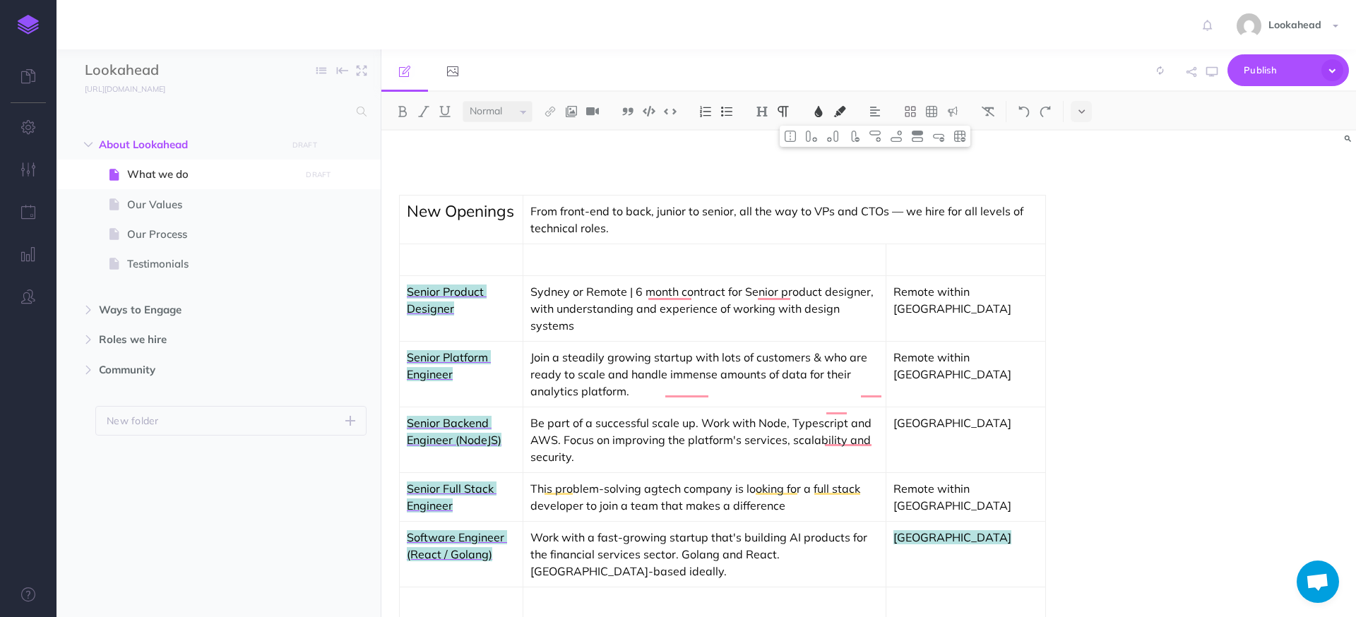
click at [978, 530] on span "[GEOGRAPHIC_DATA]" at bounding box center [952, 537] width 118 height 14
click at [979, 530] on span "[GEOGRAPHIC_DATA]" at bounding box center [952, 537] width 118 height 14
click at [1002, 521] on td "[GEOGRAPHIC_DATA]" at bounding box center [966, 554] width 160 height 66
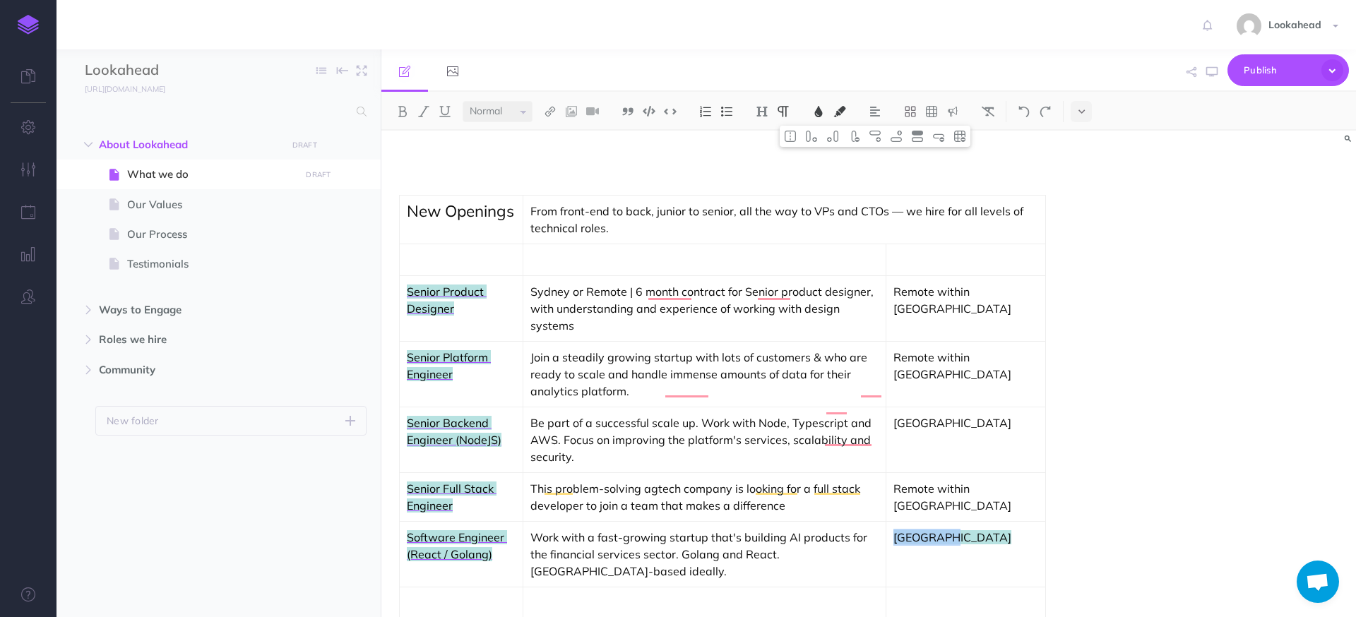
drag, startPoint x: 1004, startPoint y: 489, endPoint x: 948, endPoint y: 486, distance: 55.9
click at [948, 521] on td "[GEOGRAPHIC_DATA]" at bounding box center [966, 554] width 160 height 66
click at [472, 595] on p "To enrich screen reader interactions, please activate Accessibility in Grammarl…" at bounding box center [461, 603] width 109 height 17
click at [585, 595] on p "To enrich screen reader interactions, please activate Accessibility in Grammarl…" at bounding box center [704, 603] width 348 height 17
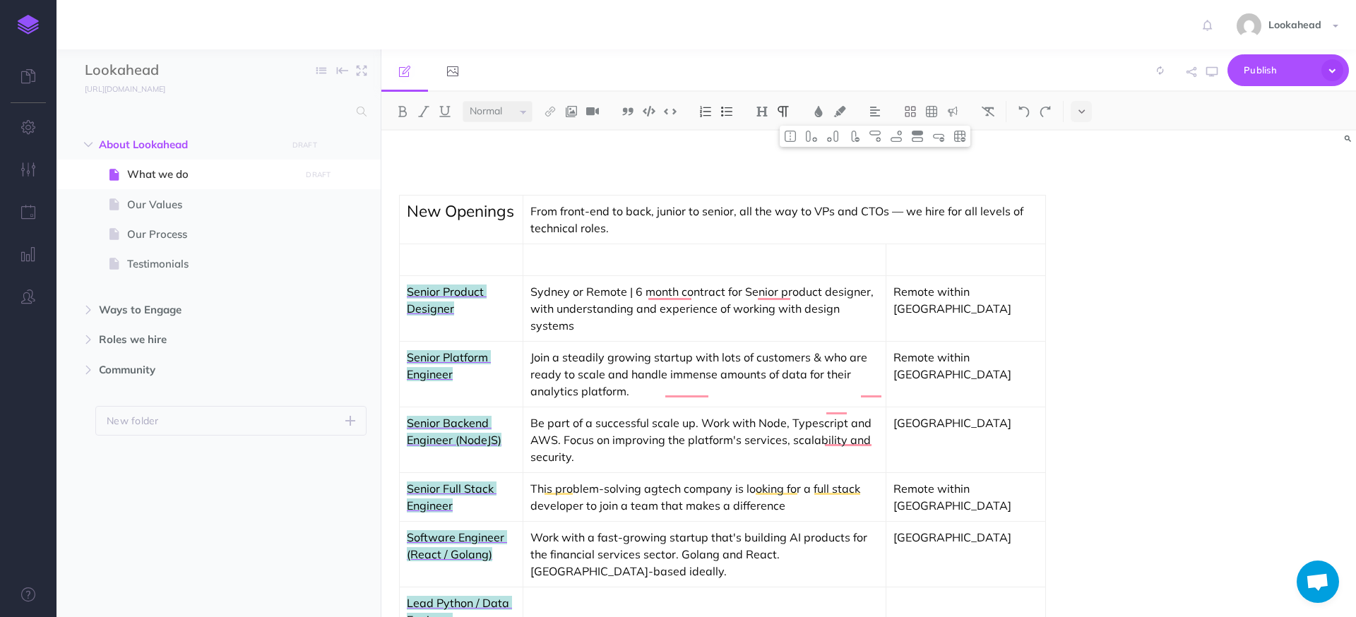
click at [595, 587] on td "To enrich screen reader interactions, please activate Accessibility in Grammarl…" at bounding box center [704, 611] width 363 height 49
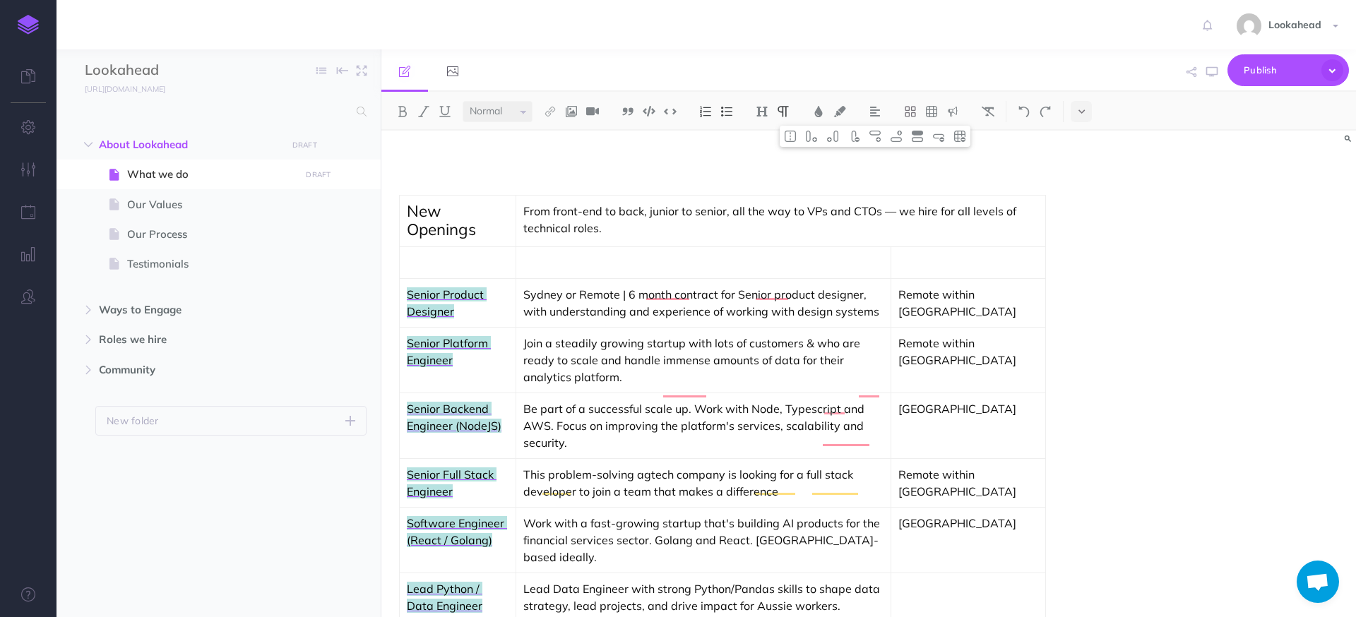
click at [985, 573] on td "To enrich screen reader interactions, please activate Accessibility in Grammarl…" at bounding box center [968, 606] width 155 height 66
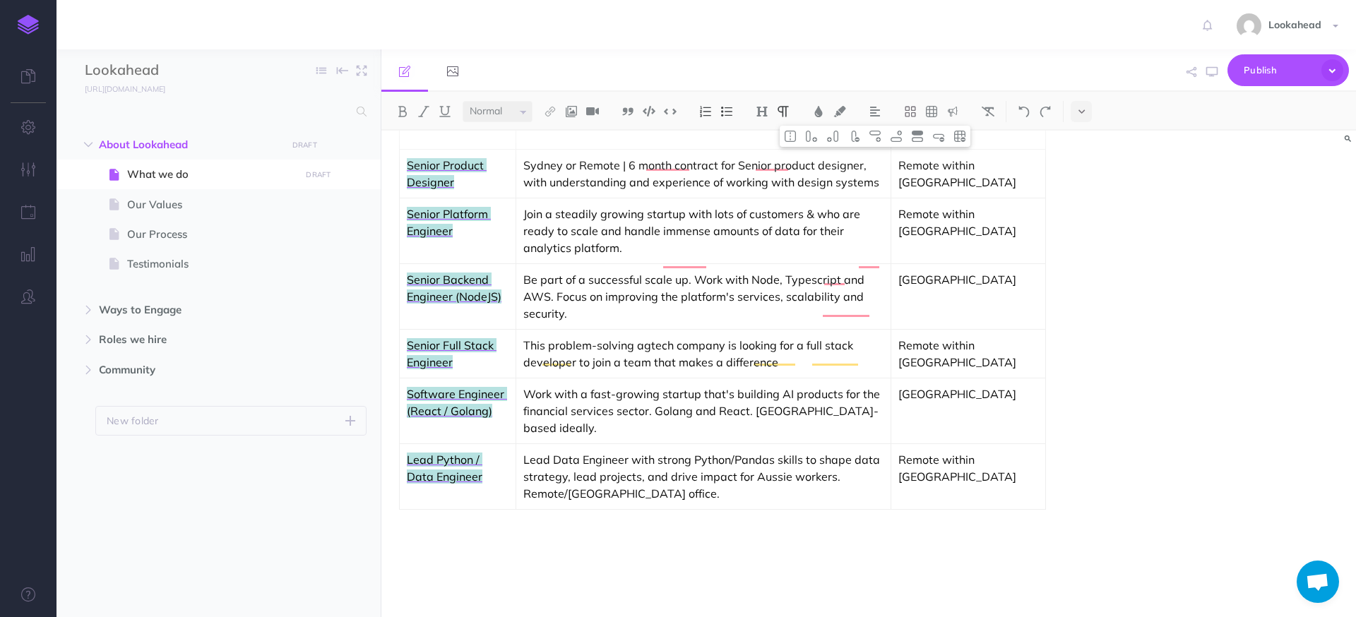
scroll to position [1030, 0]
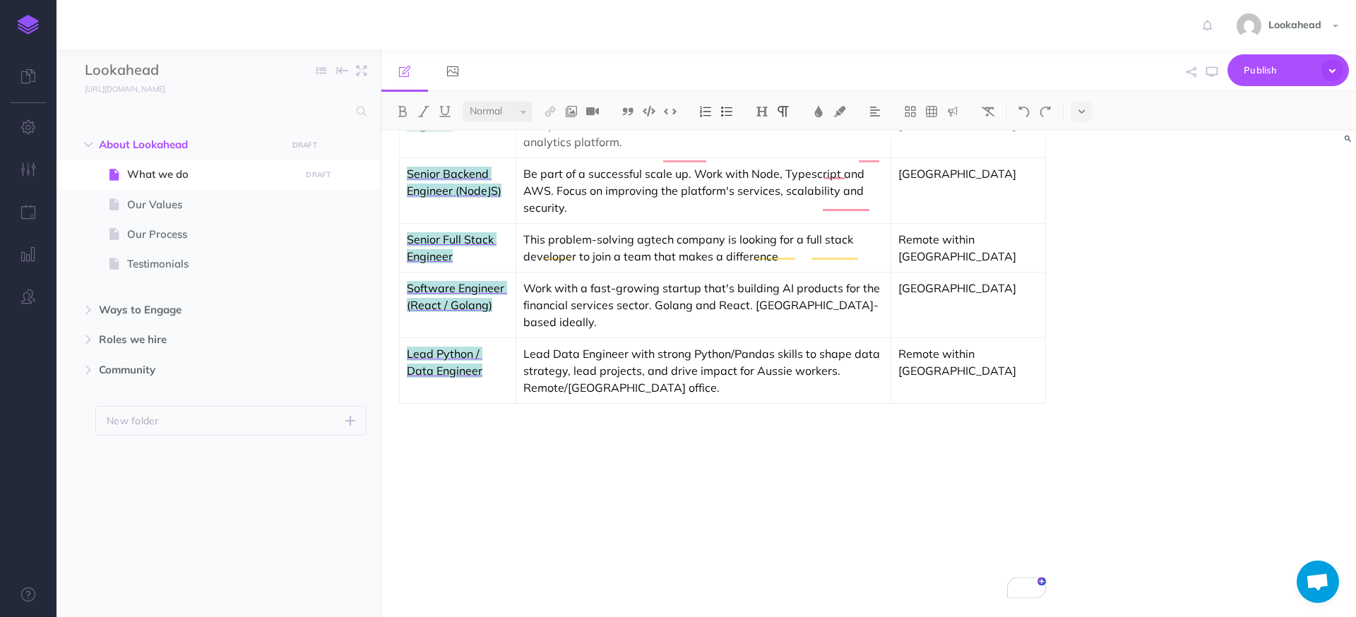
click at [720, 348] on td "Lead Data Engineer with strong Python/Pandas skills to shape data strategy, lea…" at bounding box center [703, 371] width 375 height 66
click at [904, 134] on button at bounding box center [896, 136] width 21 height 21
click at [472, 411] on p "To enrich screen reader interactions, please activate Accessibility in Grammarl…" at bounding box center [458, 419] width 102 height 17
click at [591, 411] on p "To enrich screen reader interactions, please activate Accessibility in Grammarl…" at bounding box center [703, 419] width 360 height 17
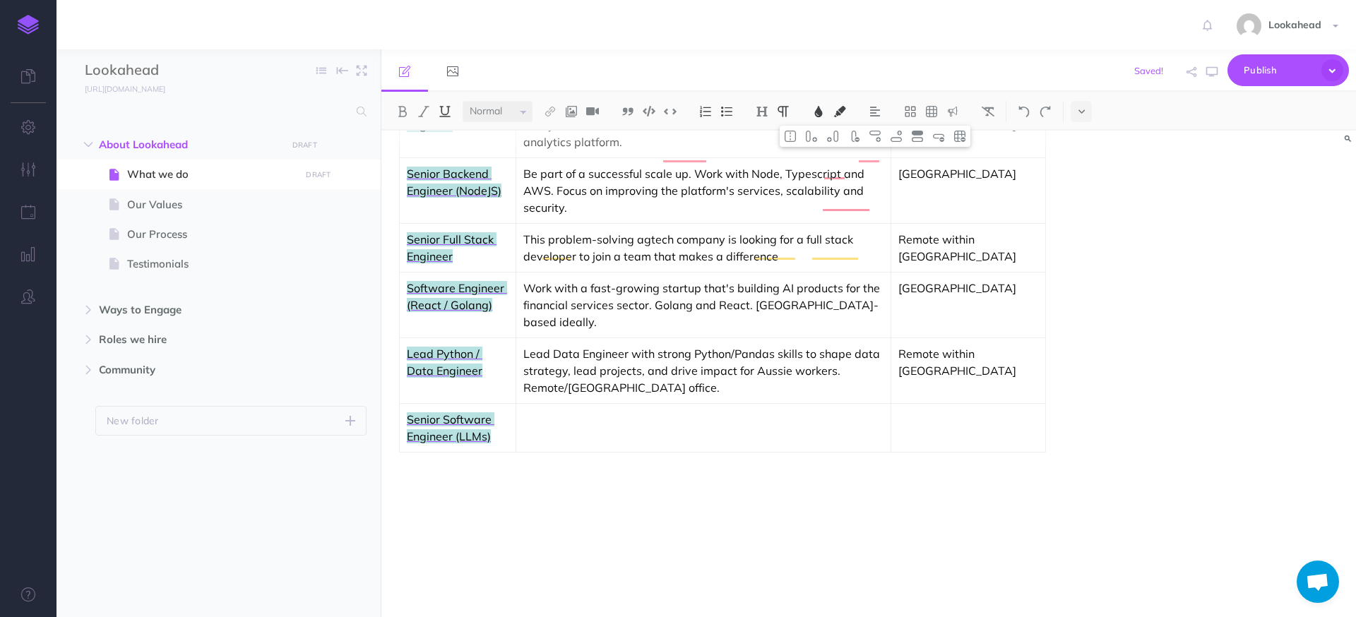
click at [591, 411] on p "To enrich screen reader interactions, please activate Accessibility in Grammarl…" at bounding box center [703, 419] width 360 height 17
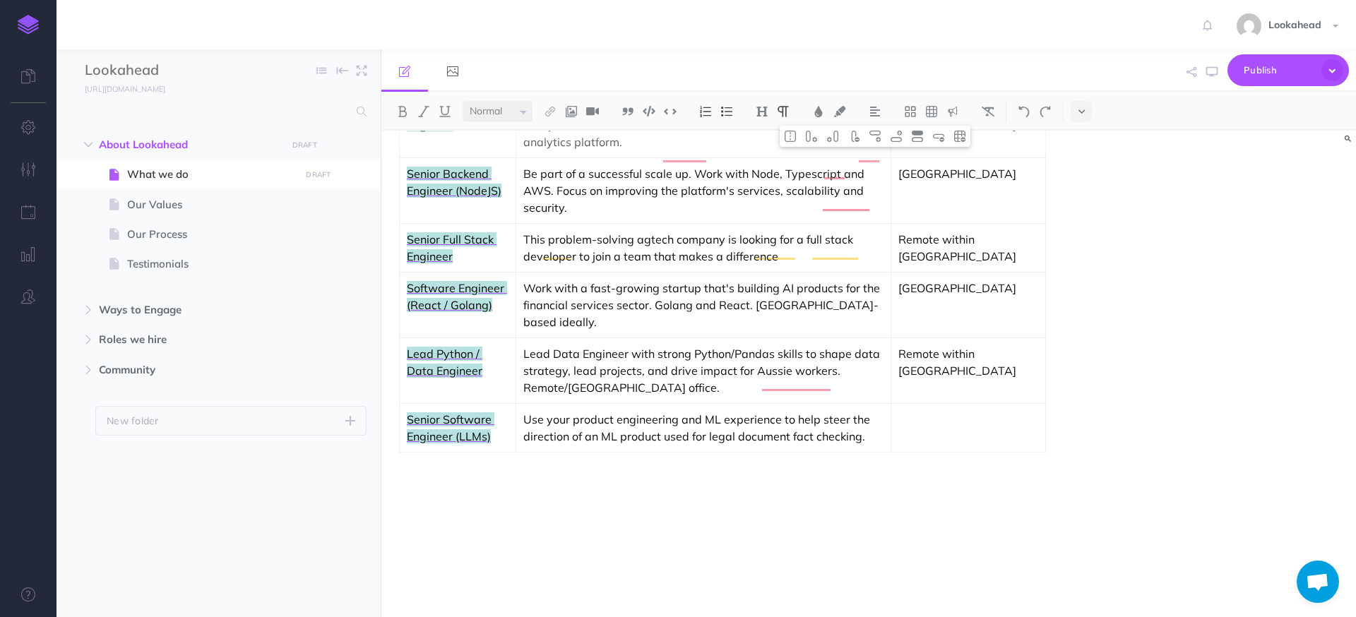
click at [956, 411] on p "To enrich screen reader interactions, please activate Accessibility in Grammarl…" at bounding box center [968, 419] width 140 height 17
click at [980, 411] on p "To enrich screen reader interactions, please activate Accessibility in Grammarl…" at bounding box center [968, 419] width 140 height 17
click at [923, 517] on div "To enrich screen reader interactions, please activate Accessibility in Grammarl…" at bounding box center [722, 589] width 565 height 145
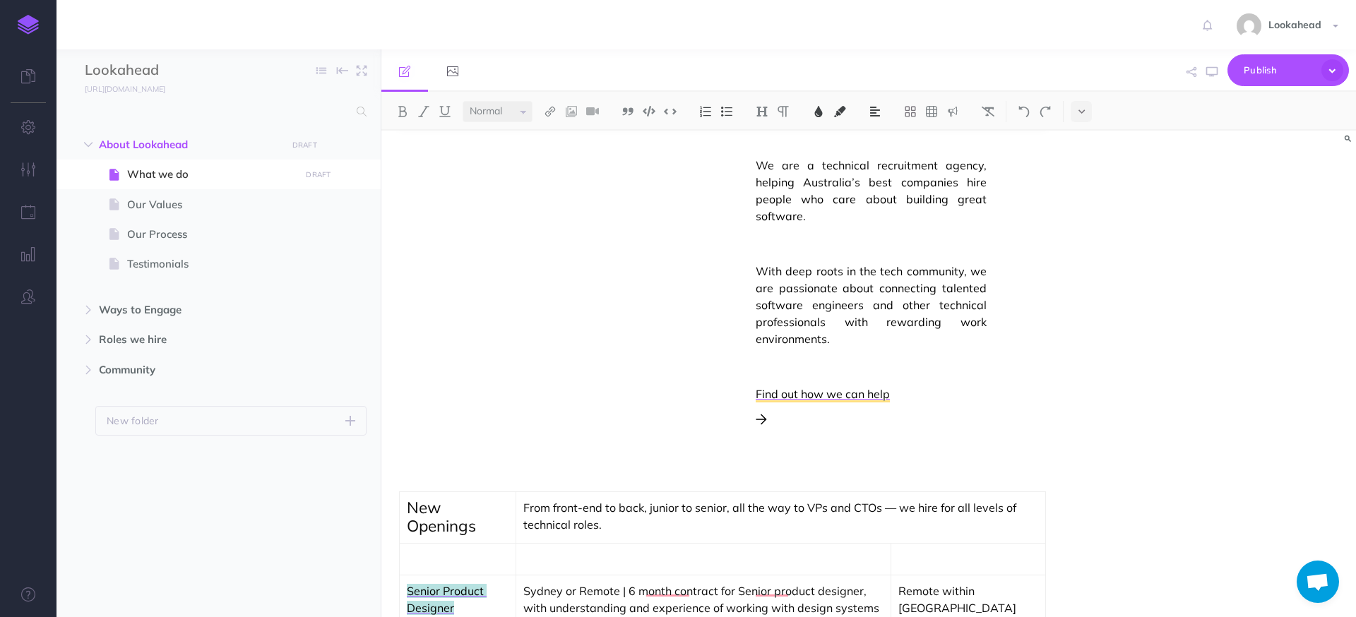
scroll to position [465, 0]
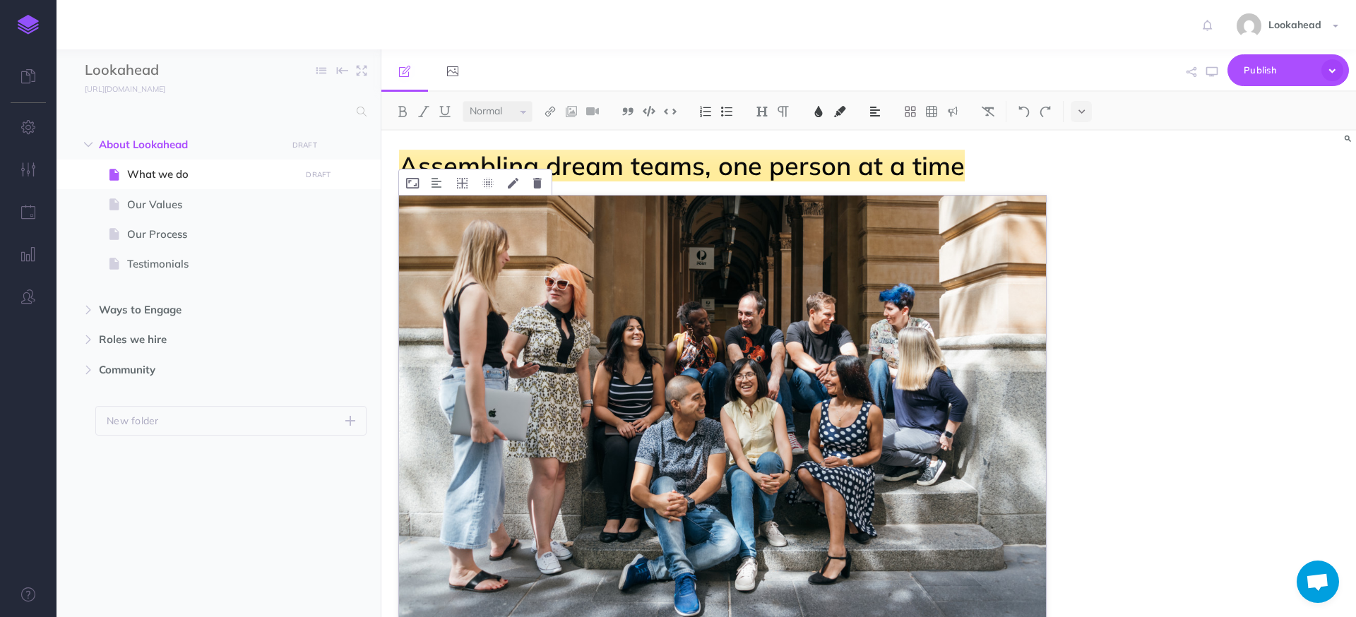
click at [465, 272] on img "To enrich screen reader interactions, please activate Accessibility in Grammarl…" at bounding box center [722, 412] width 647 height 432
click at [465, 183] on icon "To enrich screen reader interactions, please activate Accessibility in Grammarl…" at bounding box center [462, 183] width 11 height 11
click at [462, 271] on icon "To enrich screen reader interactions, please activate Accessibility in Grammarl…" at bounding box center [462, 269] width 25 height 22
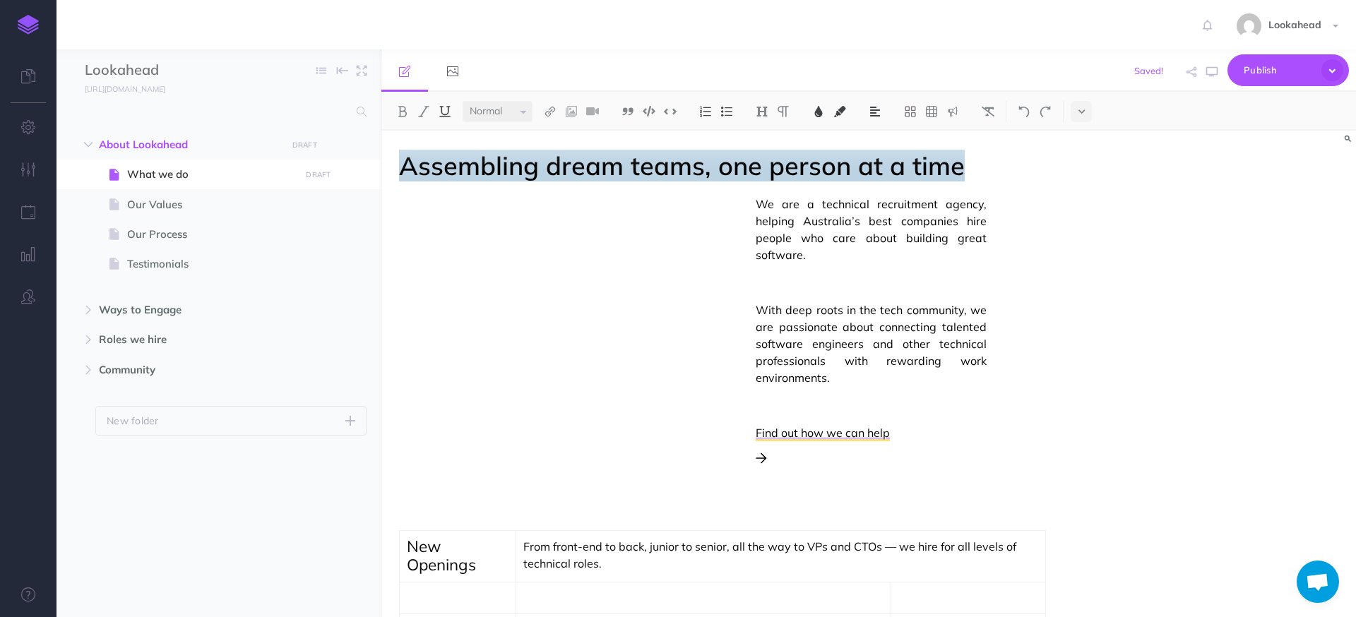
click at [501, 295] on div "We are a technical recruitment agency, helping Australia’s best companies hire …" at bounding box center [722, 357] width 647 height 322
click at [545, 282] on div "We are a technical recruitment agency, helping Australia’s best companies hire …" at bounding box center [722, 357] width 647 height 322
click at [547, 267] on div "We are a technical recruitment agency, helping Australia’s best companies hire …" at bounding box center [722, 357] width 647 height 322
click at [473, 218] on div "We are a technical recruitment agency, helping Australia’s best companies hire …" at bounding box center [722, 357] width 647 height 322
drag, startPoint x: 481, startPoint y: 207, endPoint x: 438, endPoint y: 215, distance: 43.9
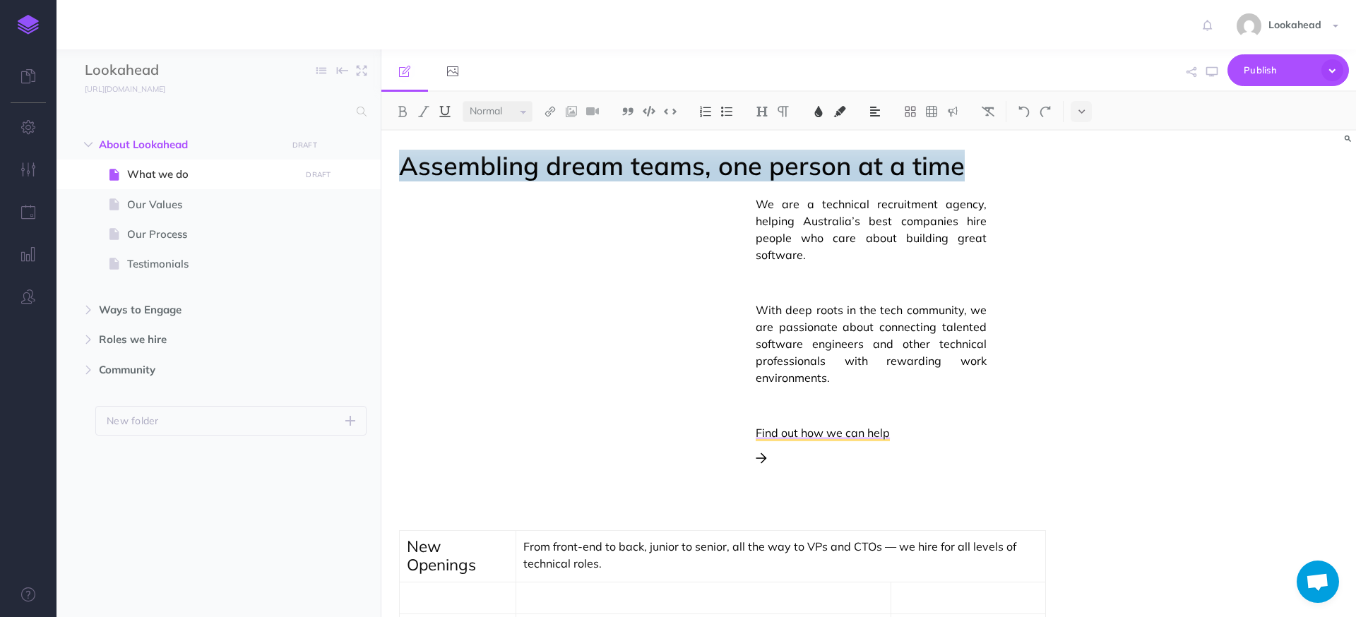
click at [481, 207] on div "We are a technical recruitment agency, helping Australia’s best companies hire …" at bounding box center [722, 357] width 647 height 322
click at [435, 208] on p "To enrich screen reader interactions, please activate Accessibility in Grammarl…" at bounding box center [425, 204] width 52 height 17
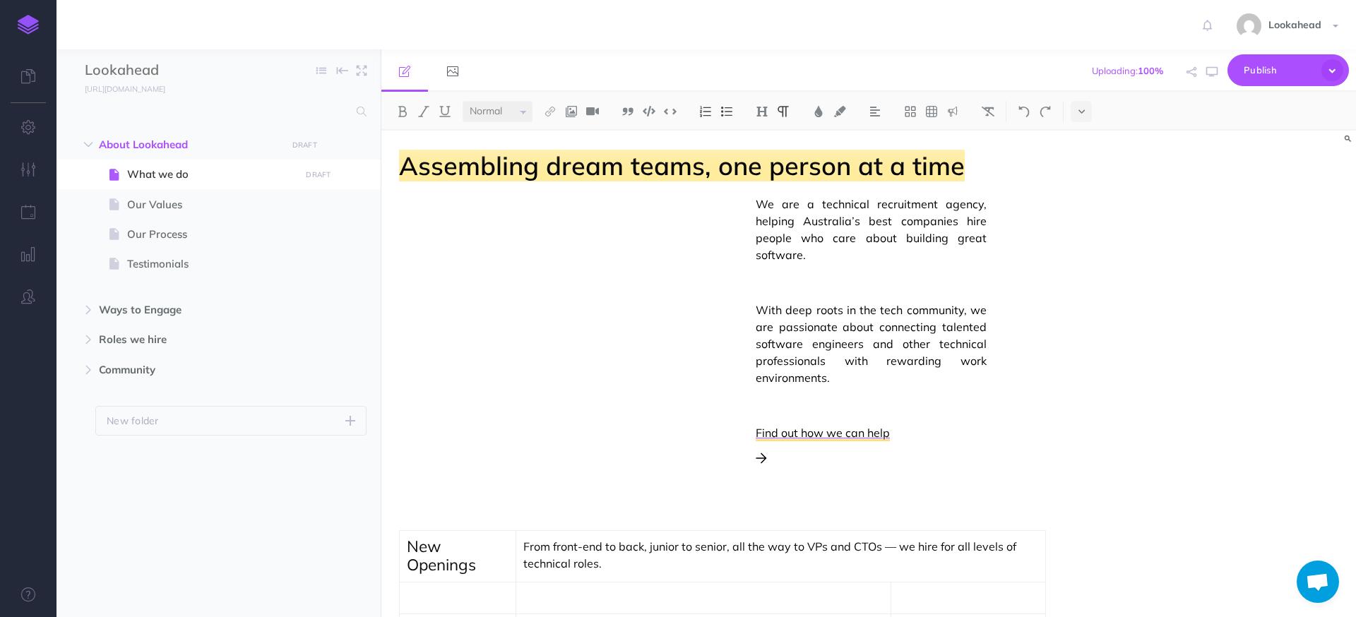
click at [448, 208] on p "To enrich screen reader interactions, please activate Accessibility in Grammarl…" at bounding box center [425, 204] width 52 height 17
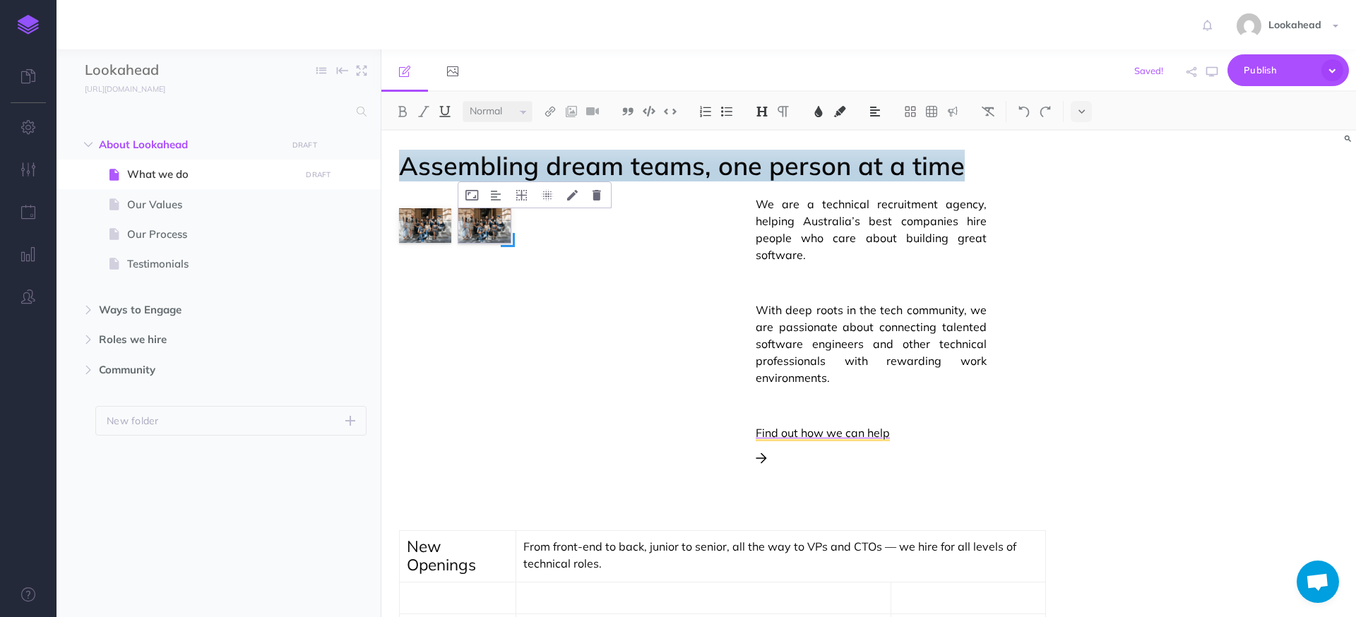
click at [493, 225] on img "To enrich screen reader interactions, please activate Accessibility in Grammarl…" at bounding box center [484, 225] width 52 height 35
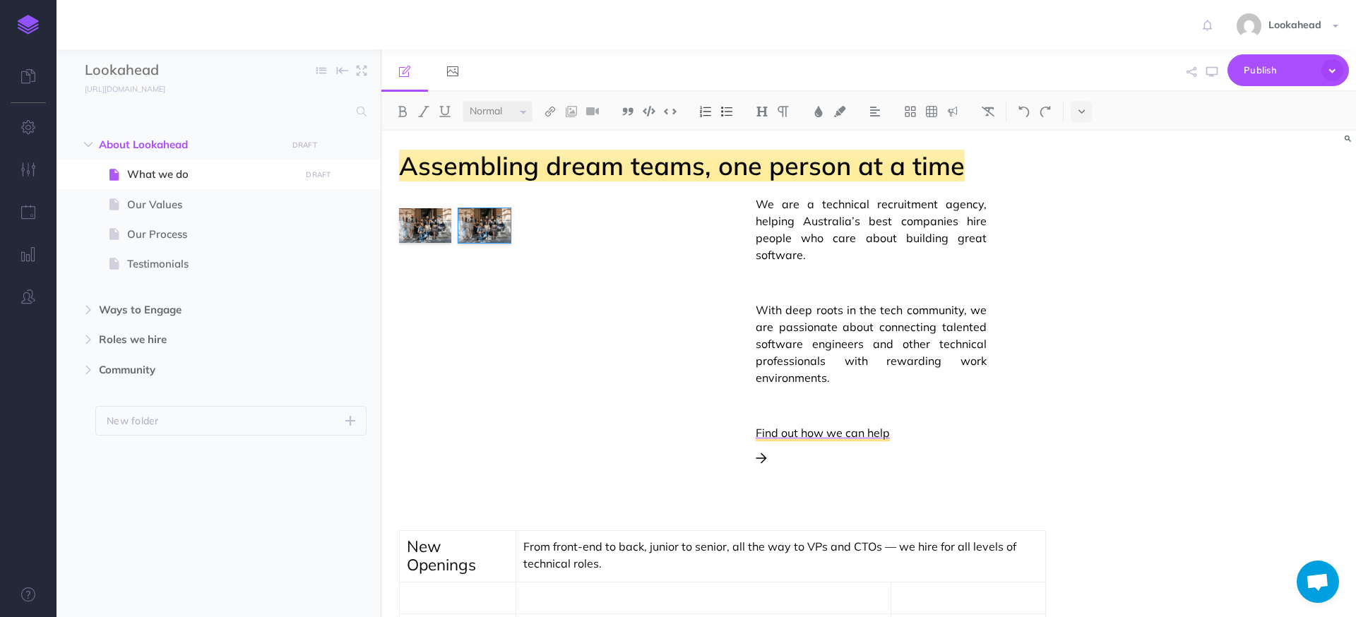
click at [458, 230] on div "We are a technical recruitment agency, helping Australia’s best companies hire …" at bounding box center [722, 357] width 647 height 322
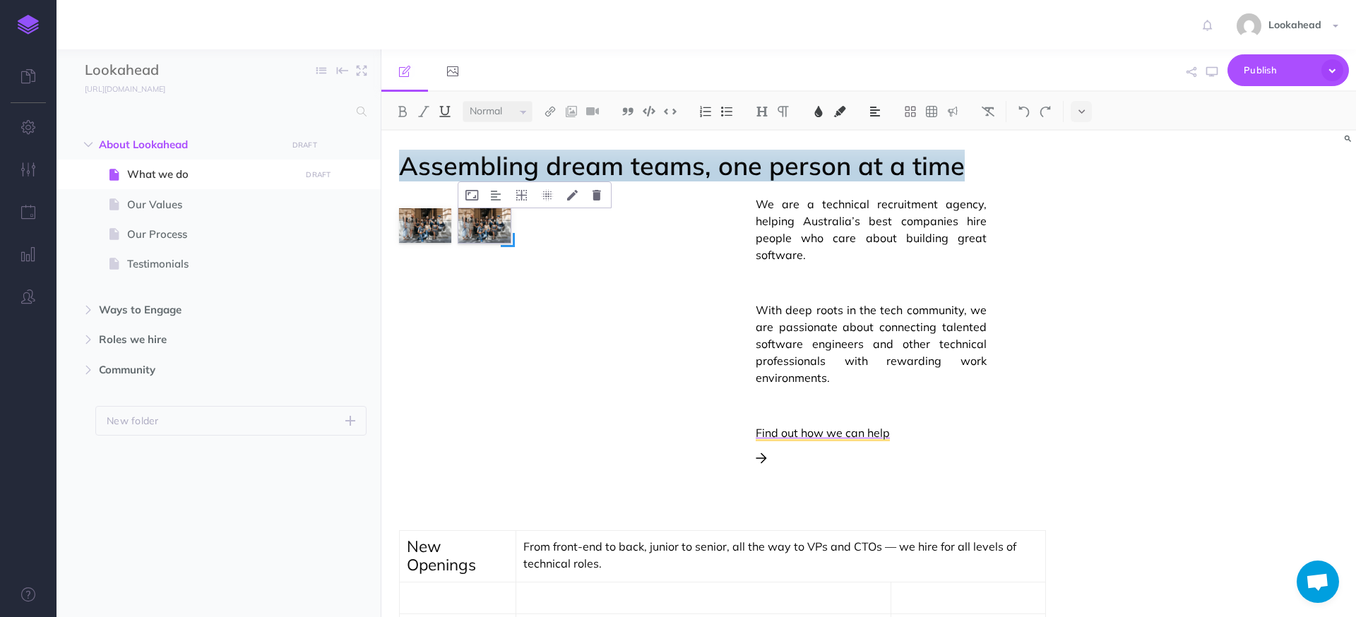
click at [495, 222] on img "To enrich screen reader interactions, please activate Accessibility in Grammarl…" at bounding box center [484, 225] width 52 height 35
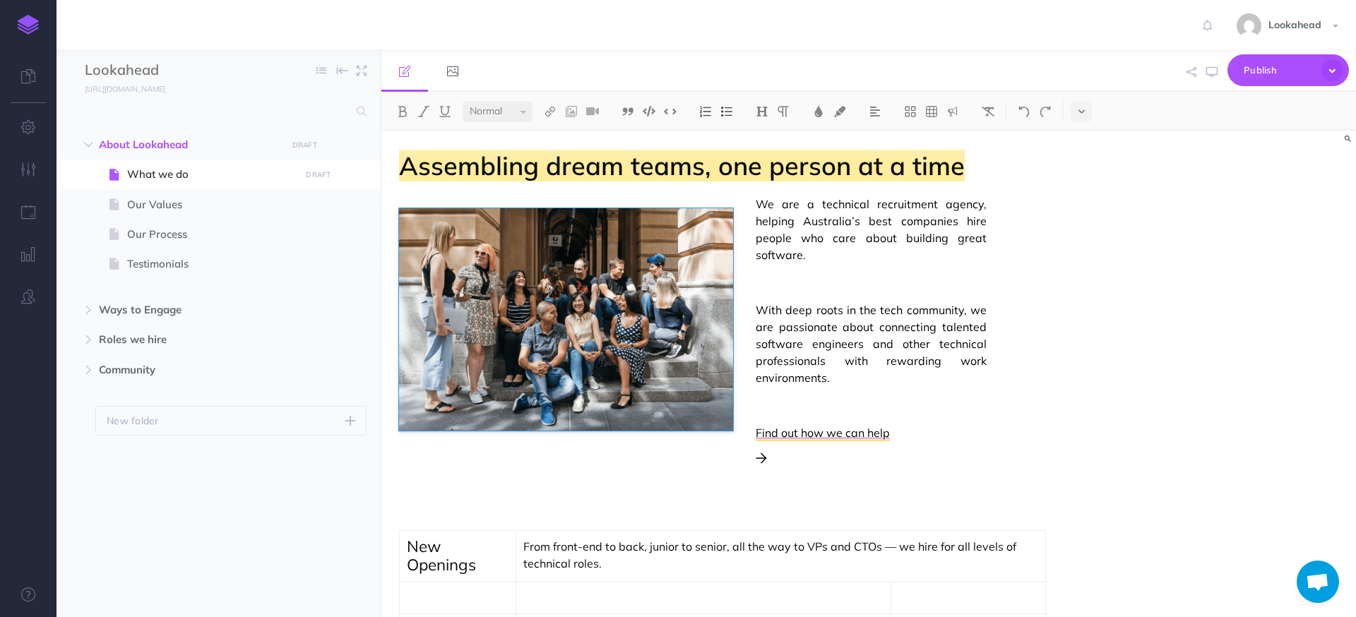
drag, startPoint x: 451, startPoint y: 242, endPoint x: 733, endPoint y: 400, distance: 322.8
click at [733, 400] on div "We are a technical recruitment agency, helping Australia’s best companies hire …" at bounding box center [722, 357] width 647 height 322
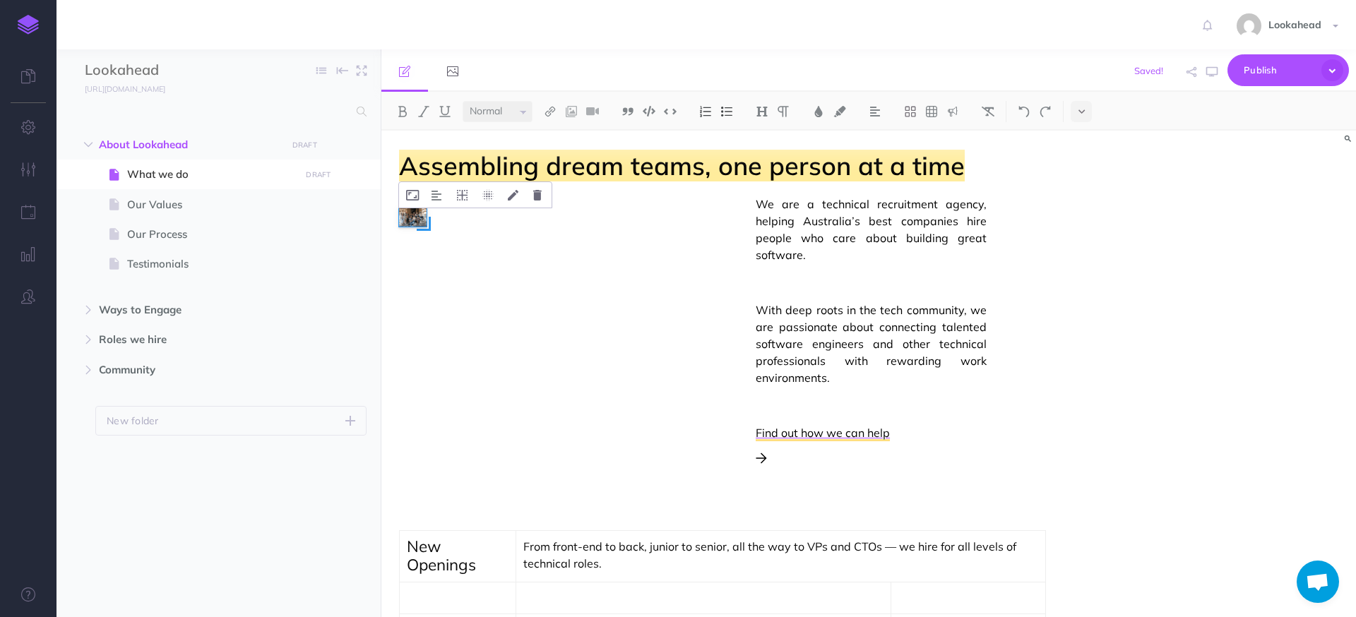
drag, startPoint x: 427, startPoint y: 226, endPoint x: 654, endPoint y: 374, distance: 270.9
click at [431, 231] on span "To enrich screen reader interactions, please activate Accessibility in Grammarl…" at bounding box center [424, 224] width 14 height 14
click at [523, 268] on div "We are a technical recruitment agency, helping Australia’s best companies hire …" at bounding box center [722, 357] width 647 height 322
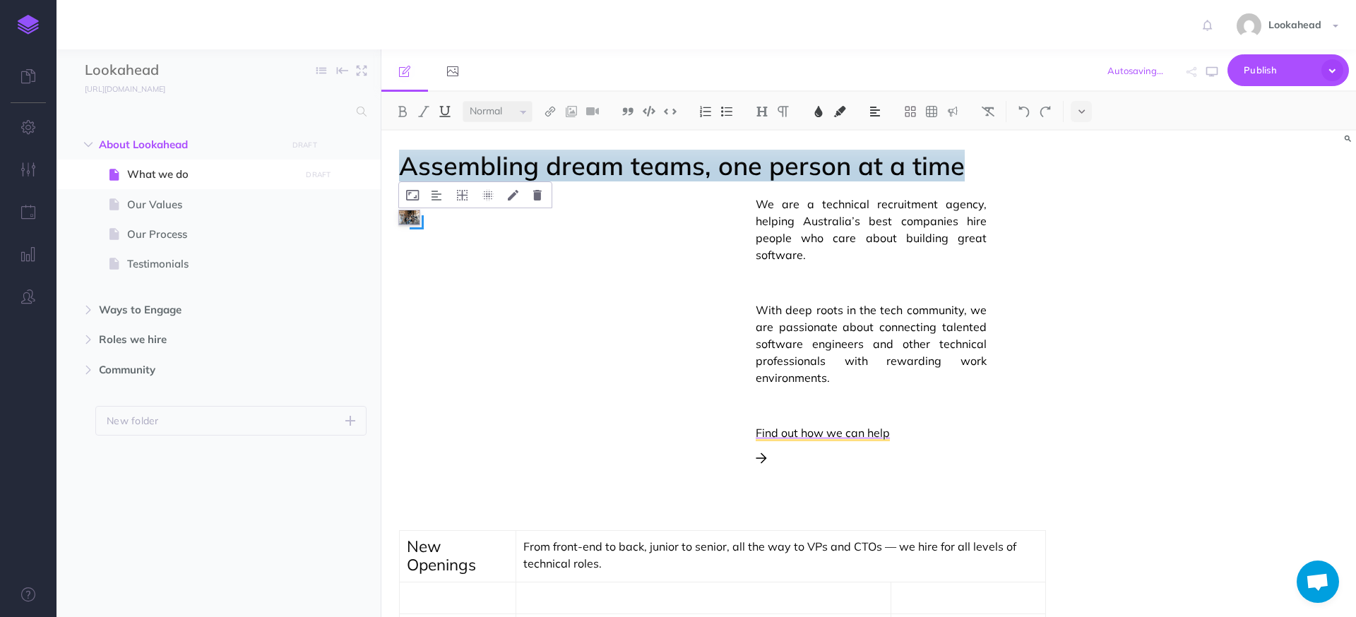
click at [415, 218] on img "To enrich screen reader interactions, please activate Accessibility in Grammarl…" at bounding box center [409, 216] width 20 height 13
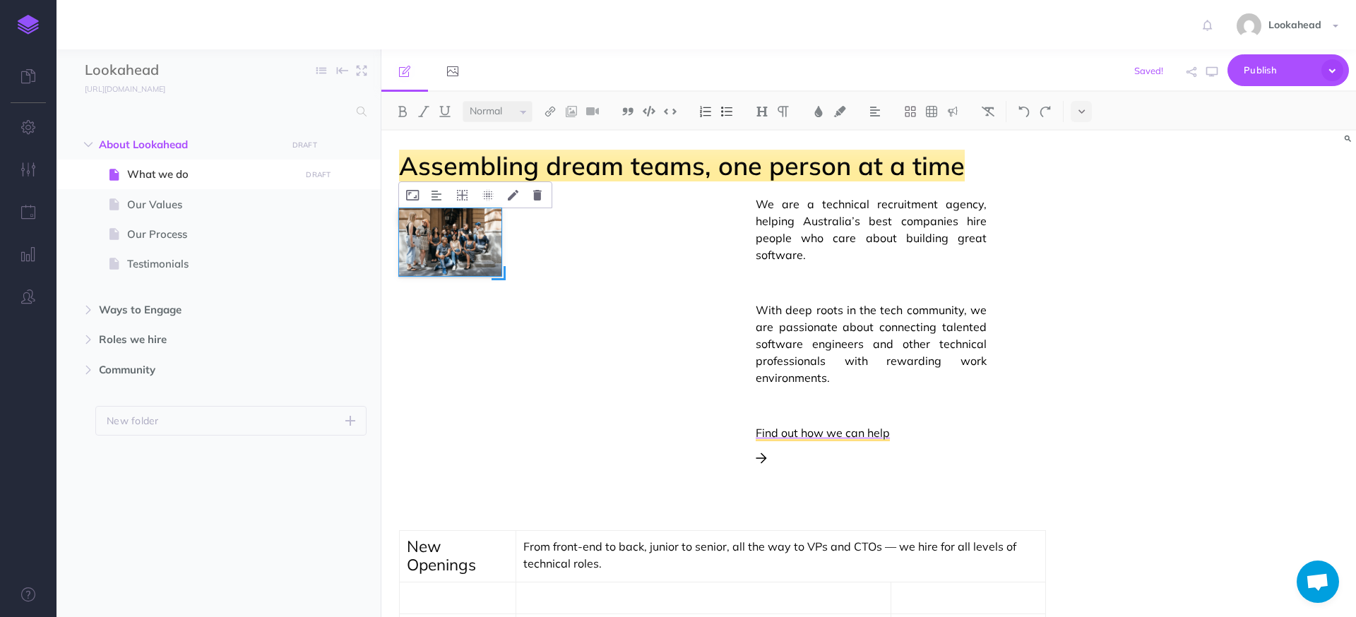
drag, startPoint x: 421, startPoint y: 225, endPoint x: 503, endPoint y: 278, distance: 97.9
click at [503, 278] on span "To enrich screen reader interactions, please activate Accessibility in Grammarl…" at bounding box center [499, 273] width 14 height 14
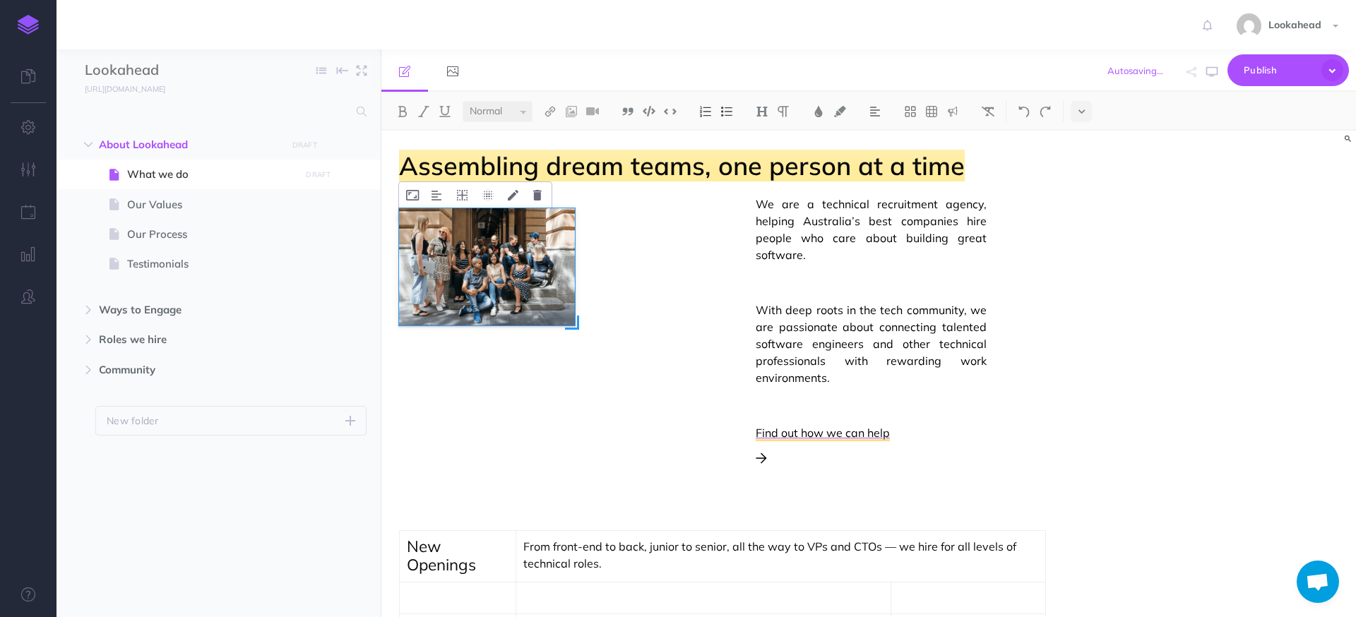
drag, startPoint x: 405, startPoint y: 227, endPoint x: 573, endPoint y: 315, distance: 189.9
click at [573, 316] on span "To enrich screen reader interactions, please activate Accessibility in Grammarl…" at bounding box center [572, 323] width 14 height 14
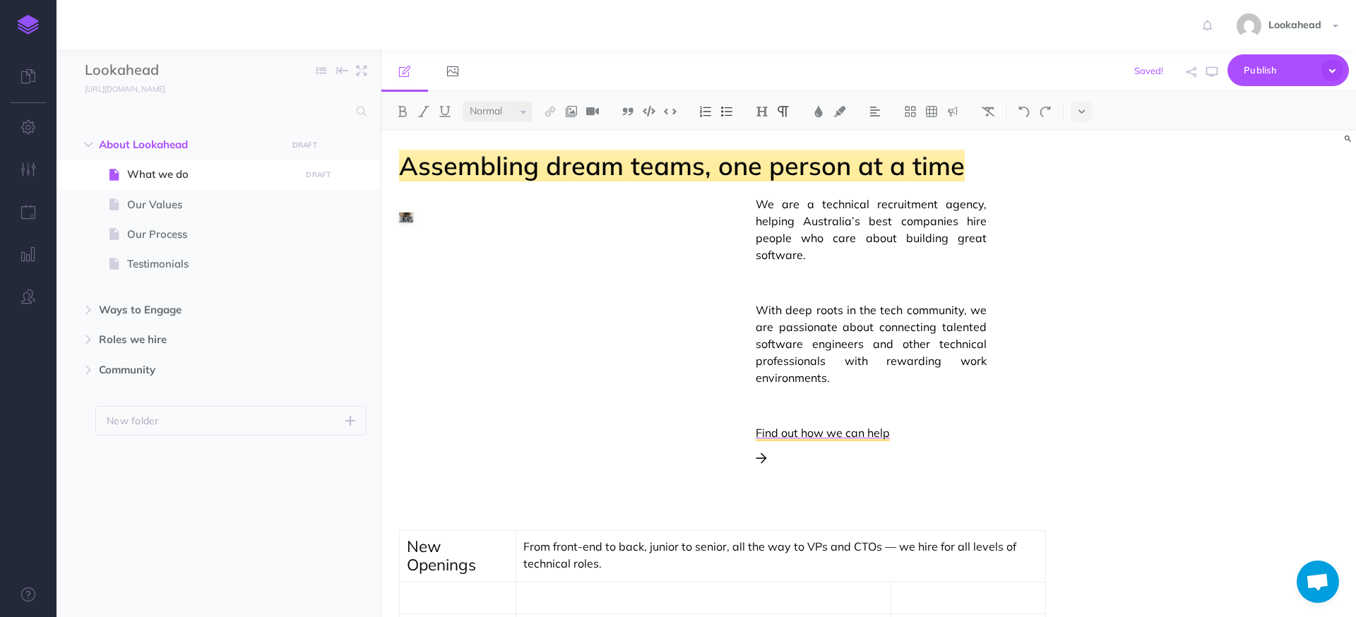
click at [569, 305] on div "We are a technical recruitment agency, helping Australia’s best companies hire …" at bounding box center [722, 357] width 647 height 322
click at [480, 221] on img "To enrich screen reader interactions, please activate Accessibility in Grammarl…" at bounding box center [484, 225] width 52 height 35
drag, startPoint x: 465, startPoint y: 207, endPoint x: 520, endPoint y: 219, distance: 55.7
click at [520, 219] on div "We are a technical recruitment agency, helping Australia’s best companies hire …" at bounding box center [722, 357] width 647 height 322
drag, startPoint x: 452, startPoint y: 240, endPoint x: 476, endPoint y: 266, distance: 35.5
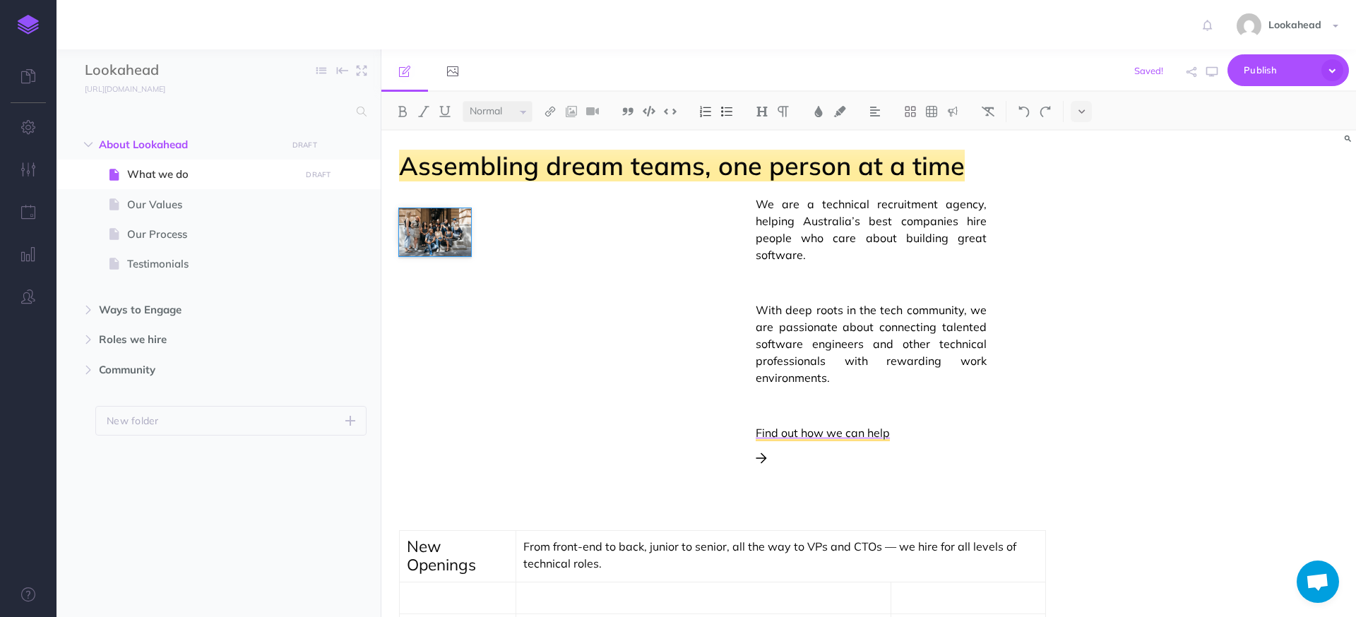
click at [476, 266] on div "We are a technical recruitment agency, helping Australia’s best companies hire …" at bounding box center [722, 357] width 647 height 322
click at [430, 227] on div "We are a technical recruitment agency, helping Australia’s best companies hire …" at bounding box center [722, 357] width 647 height 322
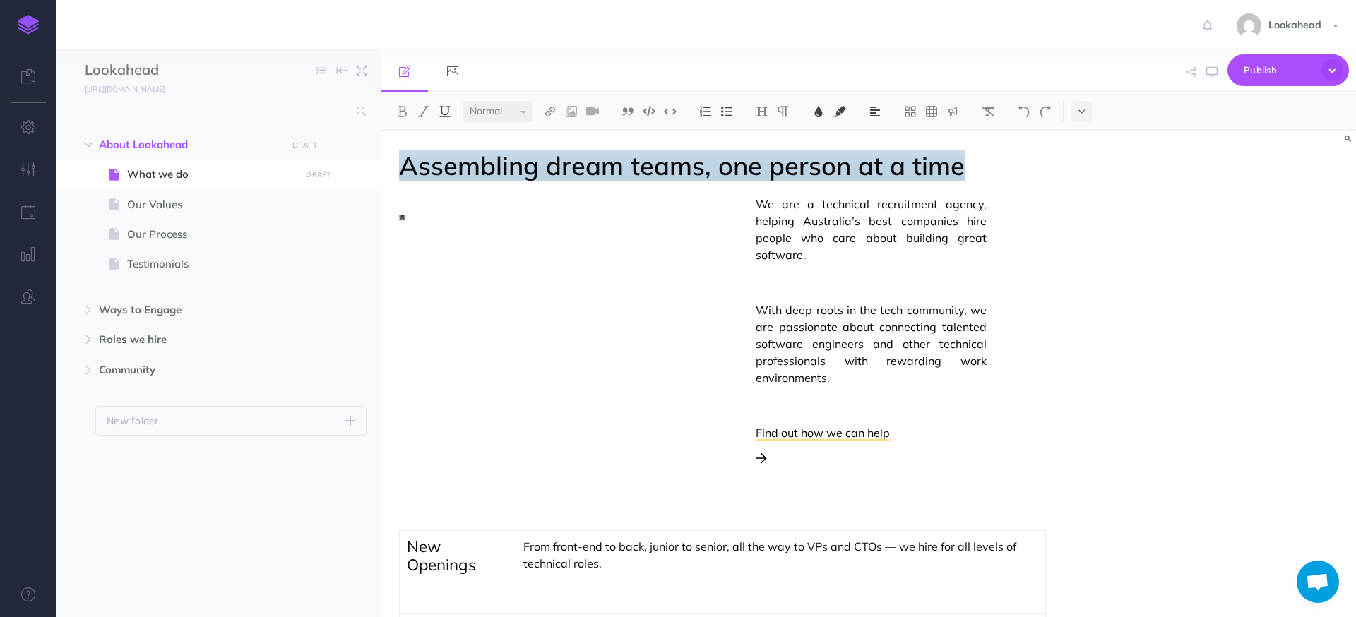
click at [438, 216] on div "We are a technical recruitment agency, helping Australia’s best companies hire …" at bounding box center [722, 357] width 647 height 322
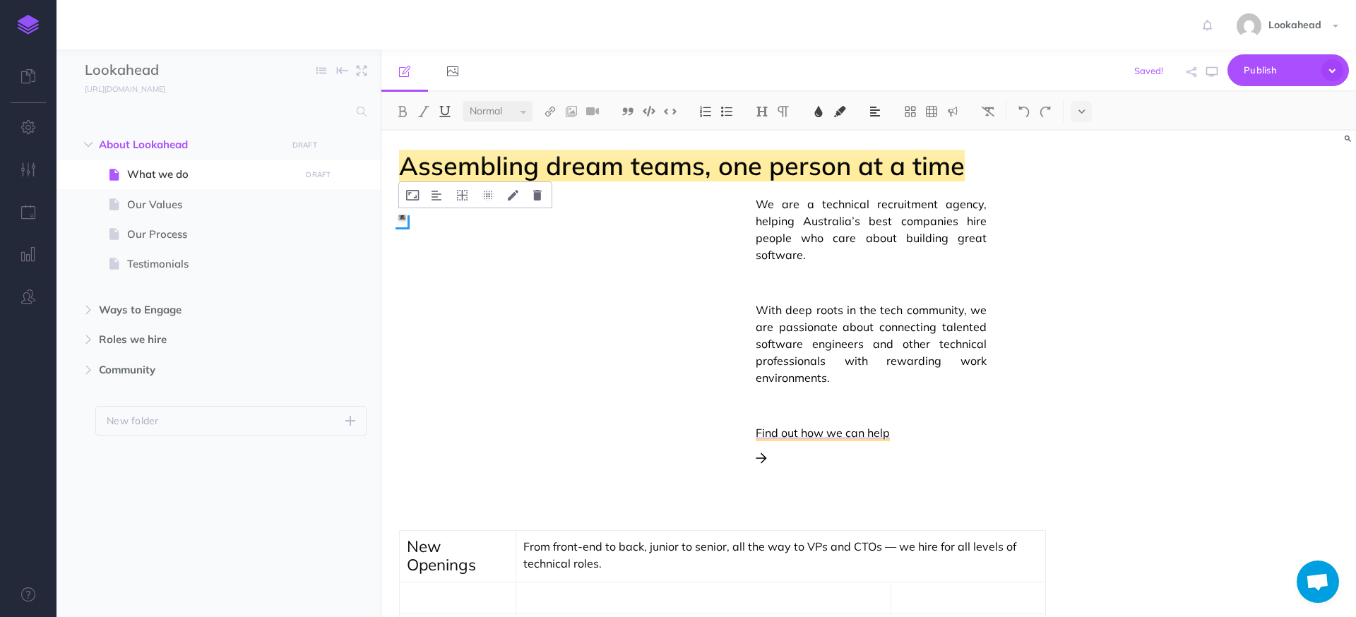
click at [402, 225] on span "To enrich screen reader interactions, please activate Accessibility in Grammarl…" at bounding box center [402, 222] width 14 height 14
click at [397, 74] on link at bounding box center [404, 70] width 47 height 42
click at [399, 73] on icon at bounding box center [404, 71] width 11 height 11
click at [404, 225] on span "To enrich screen reader interactions, please activate Accessibility in Grammarl…" at bounding box center [402, 222] width 14 height 14
click at [403, 218] on img "To enrich screen reader interactions, please activate Accessibility in Grammarl…" at bounding box center [402, 217] width 6 height 4
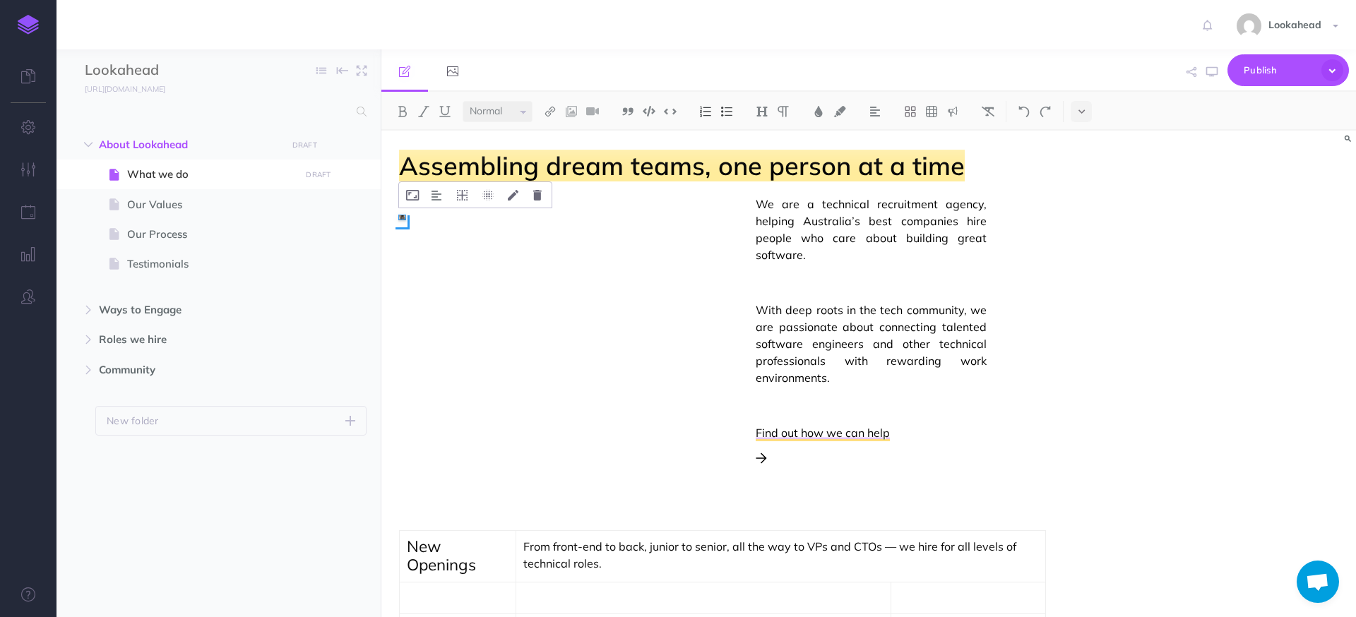
click at [398, 220] on span "To enrich screen reader interactions, please activate Accessibility in Grammarl…" at bounding box center [402, 222] width 14 height 14
drag, startPoint x: 407, startPoint y: 227, endPoint x: 436, endPoint y: 251, distance: 37.2
click at [436, 251] on div "We are a technical recruitment agency, helping Australia’s best companies hire …" at bounding box center [722, 357] width 647 height 322
click at [403, 216] on img "To enrich screen reader interactions, please activate Accessibility in Grammarl…" at bounding box center [401, 218] width 5 height 4
click at [402, 222] on span "To enrich screen reader interactions, please activate Accessibility in Grammarl…" at bounding box center [401, 222] width 14 height 14
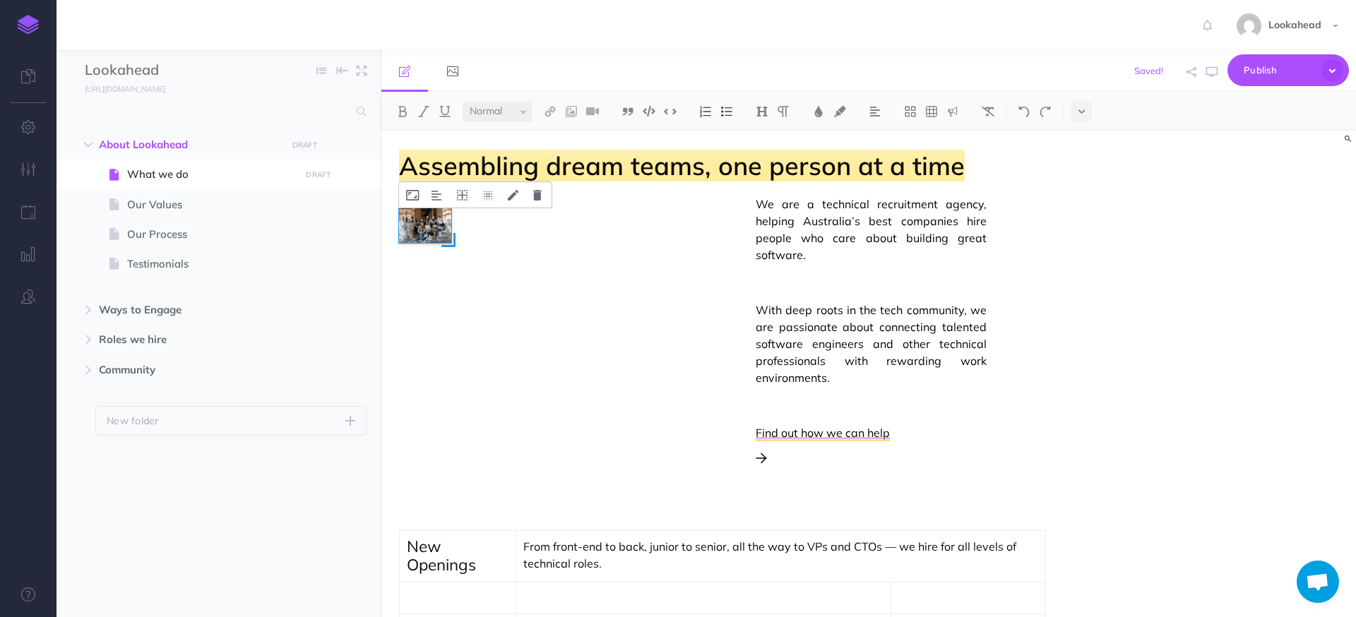
click at [426, 229] on img "To enrich screen reader interactions, please activate Accessibility in Grammarl…" at bounding box center [425, 225] width 52 height 35
click at [515, 193] on icon "To enrich screen reader interactions, please activate Accessibility in Grammarl…" at bounding box center [513, 195] width 11 height 11
click at [483, 337] on button "Cancel" at bounding box center [480, 336] width 44 height 24
click at [435, 222] on img "To enrich screen reader interactions, please activate Accessibility in Grammarl…" at bounding box center [425, 225] width 52 height 35
click at [0, 0] on icon "To enrich screen reader interactions, please activate Accessibility in Grammarl…" at bounding box center [0, 0] width 0 height 0
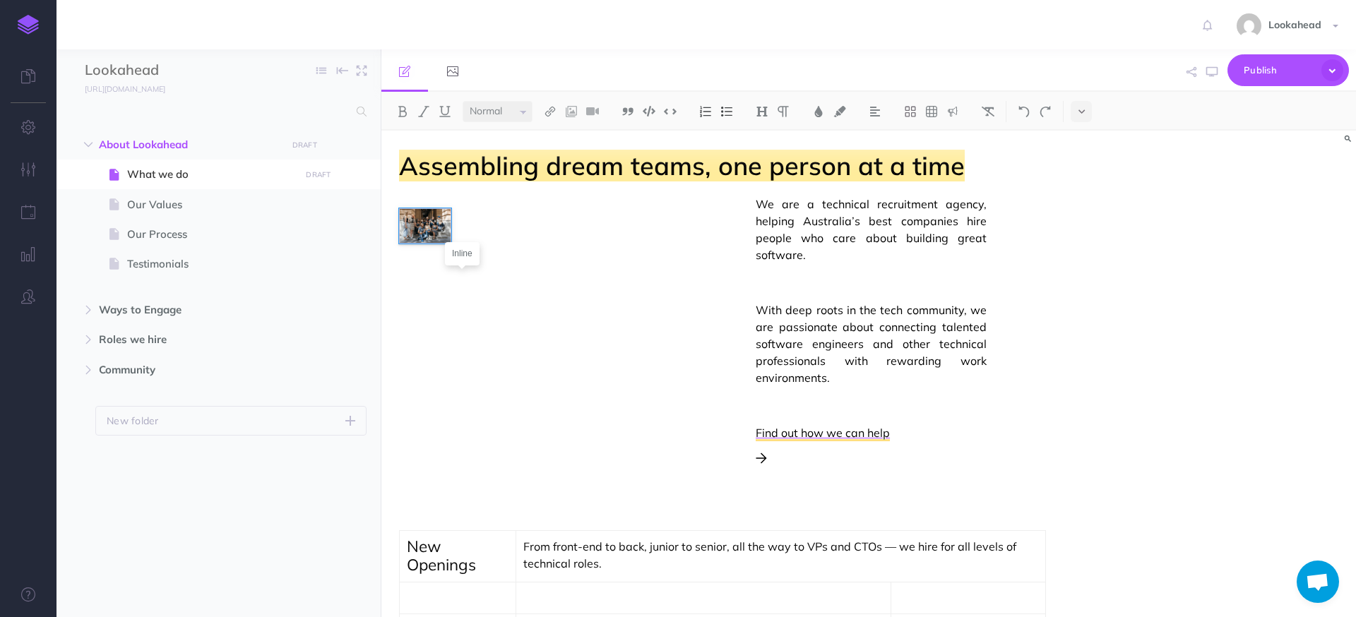
click at [0, 0] on icon "To enrich screen reader interactions, please activate Accessibility in Grammarl…" at bounding box center [0, 0] width 0 height 0
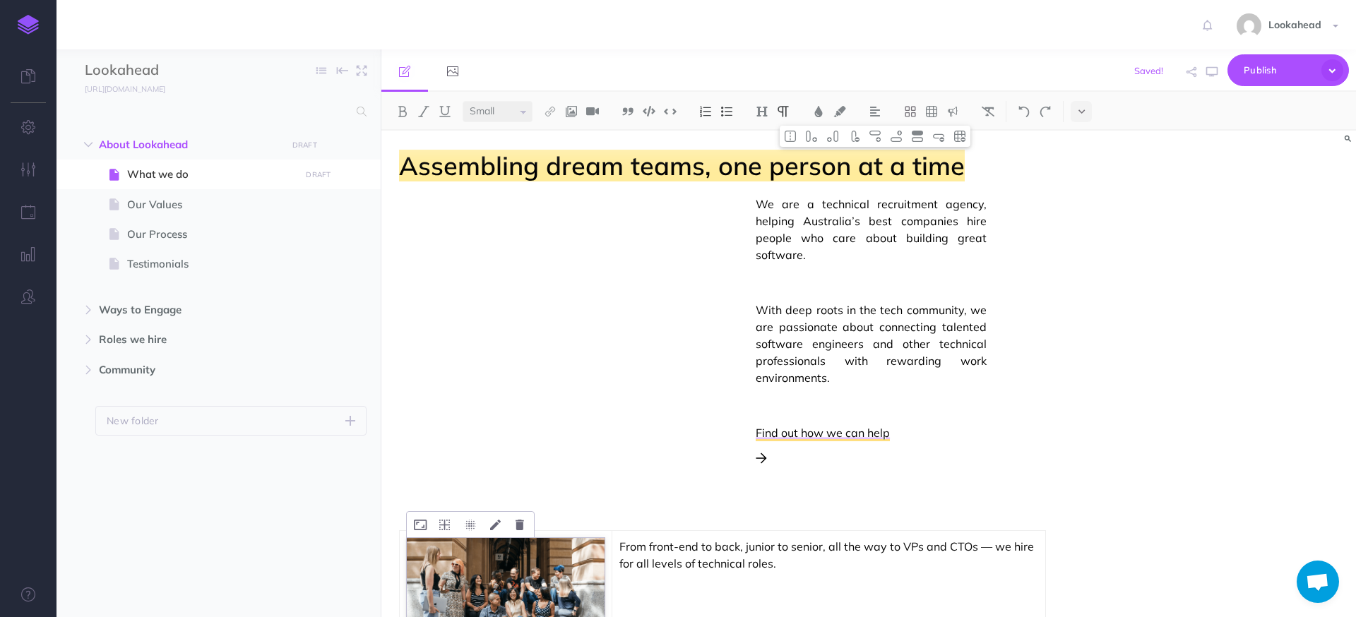
select select "null"
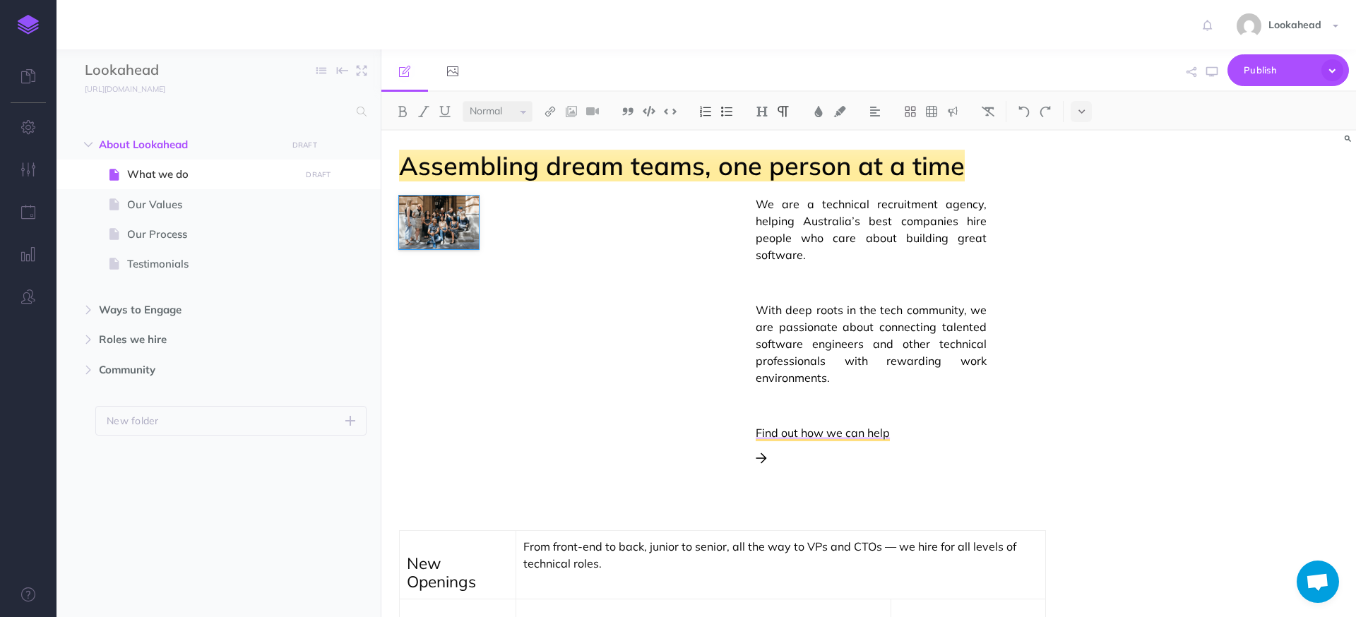
drag, startPoint x: 448, startPoint y: 232, endPoint x: 475, endPoint y: 254, distance: 35.6
click at [475, 254] on div "We are a technical recruitment agency, helping Australia’s best companies hire …" at bounding box center [722, 357] width 647 height 322
click at [455, 73] on icon at bounding box center [452, 71] width 11 height 11
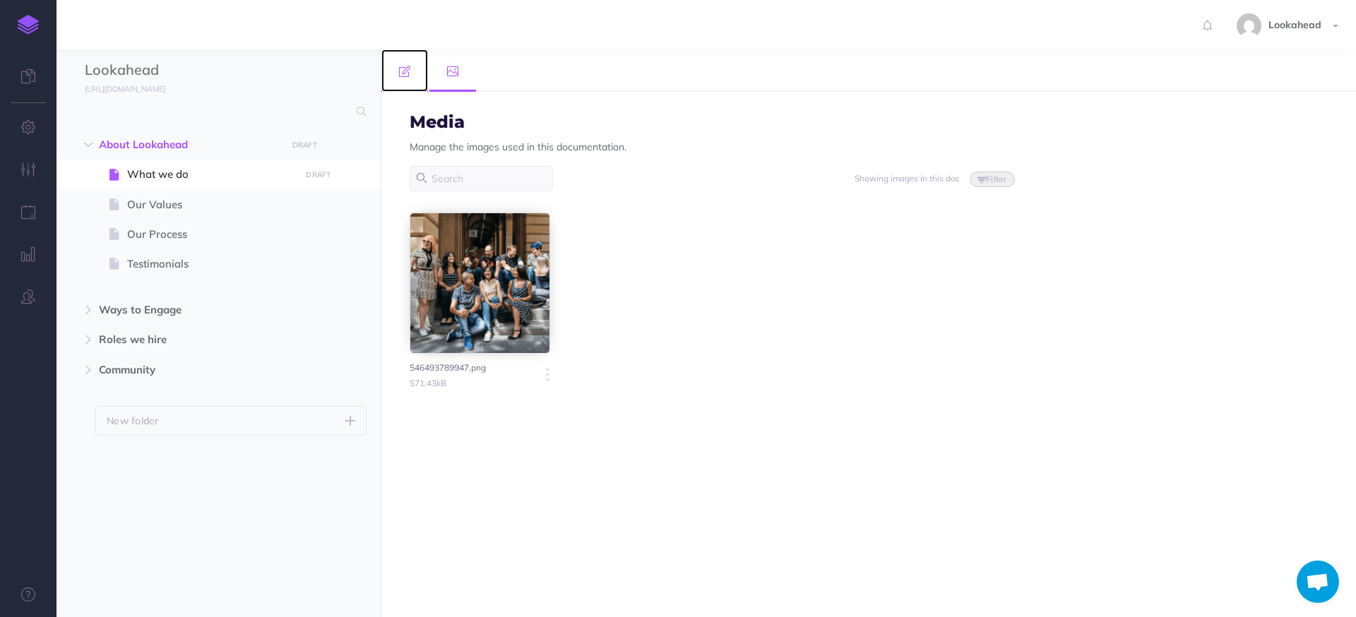
click at [403, 81] on link at bounding box center [404, 70] width 47 height 42
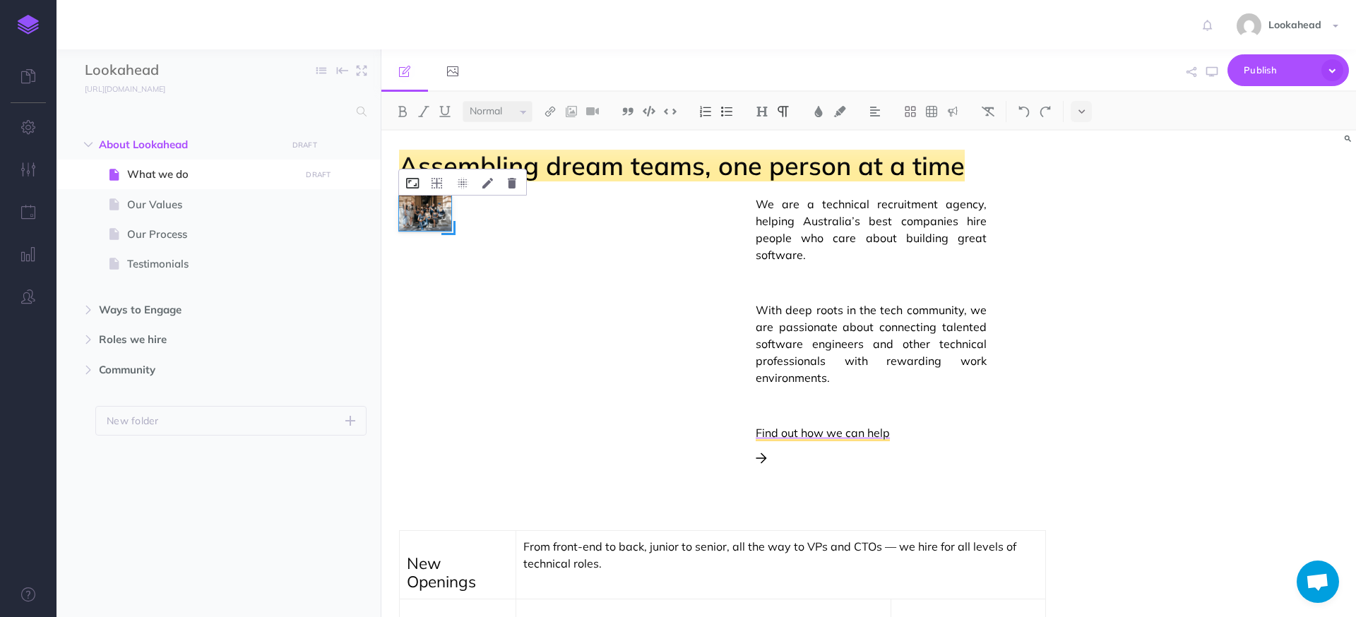
click at [412, 182] on icon "To enrich screen reader interactions, please activate Accessibility in Grammarl…" at bounding box center [412, 183] width 13 height 11
drag, startPoint x: 439, startPoint y: 239, endPoint x: 420, endPoint y: 239, distance: 19.1
click at [420, 239] on input "113px" at bounding box center [477, 237] width 126 height 21
click at [425, 217] on small "Width" at bounding box center [428, 214] width 28 height 12
click at [432, 239] on input "113px" at bounding box center [477, 237] width 126 height 21
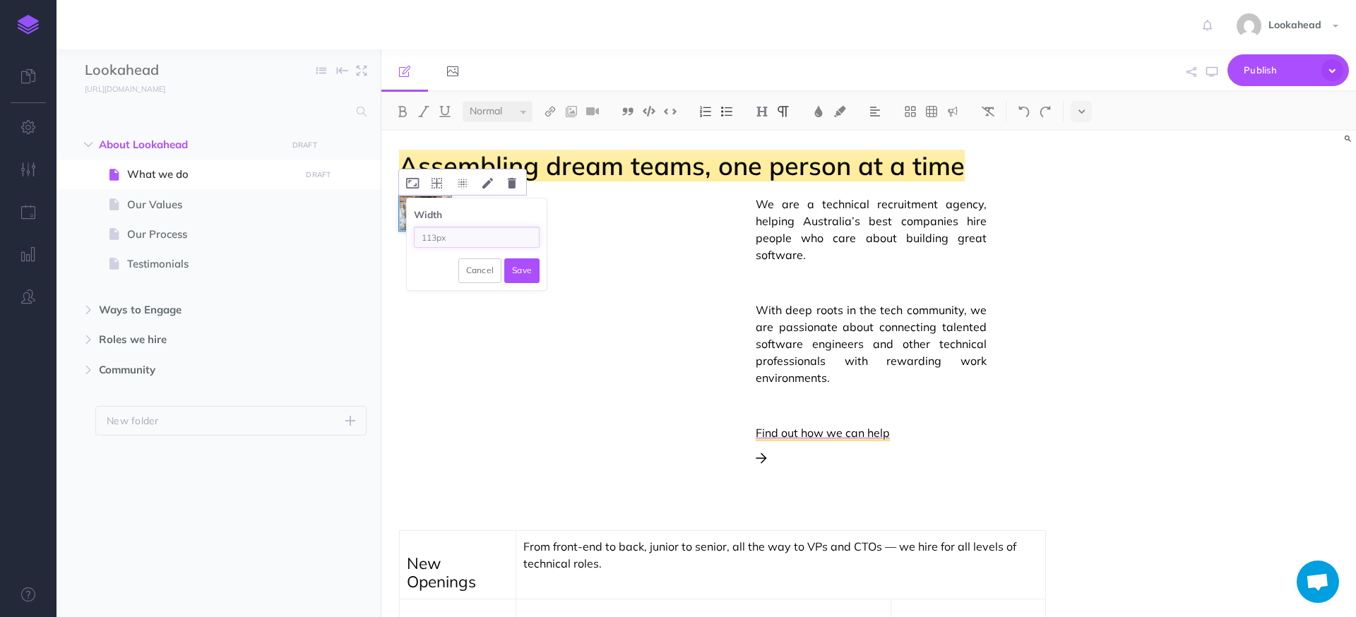
click at [432, 239] on input "113px" at bounding box center [477, 237] width 126 height 21
type input "1113px"
click at [417, 203] on img "To enrich screen reader interactions, please activate Accessibility in Grammarl…" at bounding box center [425, 213] width 52 height 35
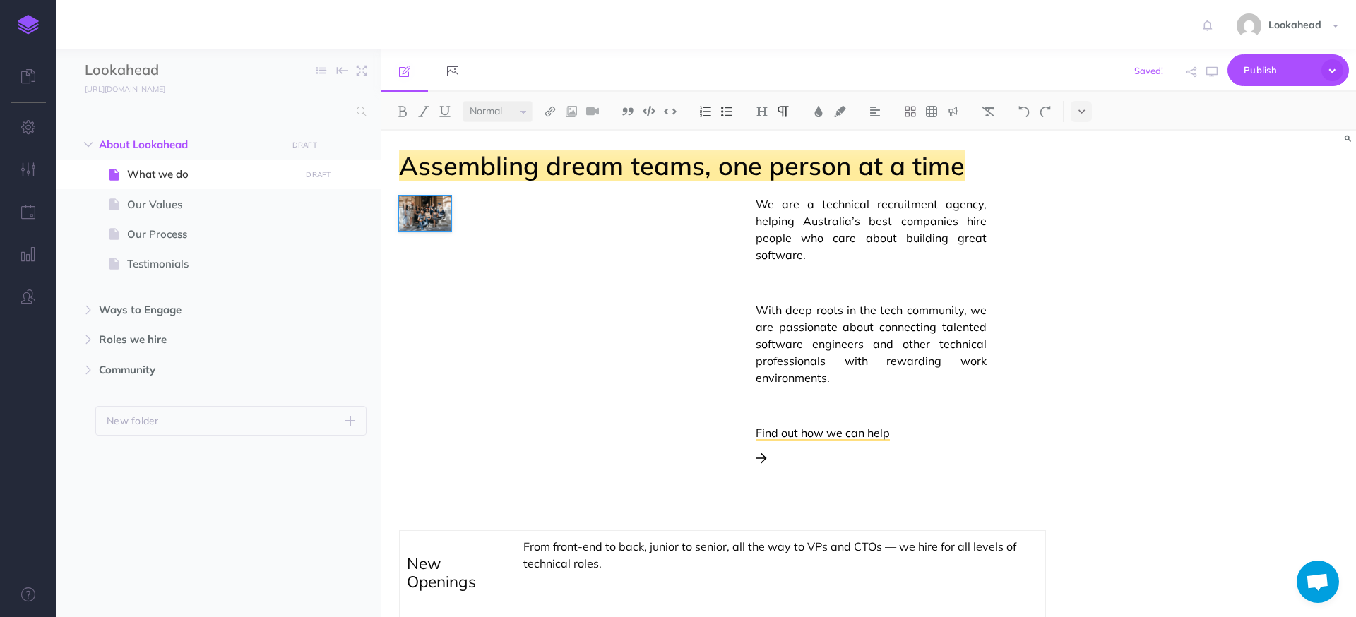
click at [0, 0] on icon "To enrich screen reader interactions, please activate Accessibility in Grammarl…" at bounding box center [0, 0] width 0 height 0
click at [0, 0] on button "Save" at bounding box center [0, 0] width 0 height 0
click at [433, 221] on img "To enrich screen reader interactions, please activate Accessibility in Grammarl…" at bounding box center [425, 213] width 52 height 35
click at [0, 0] on icon "To enrich screen reader interactions, please activate Accessibility in Grammarl…" at bounding box center [0, 0] width 0 height 0
click at [575, 112] on img at bounding box center [571, 111] width 13 height 11
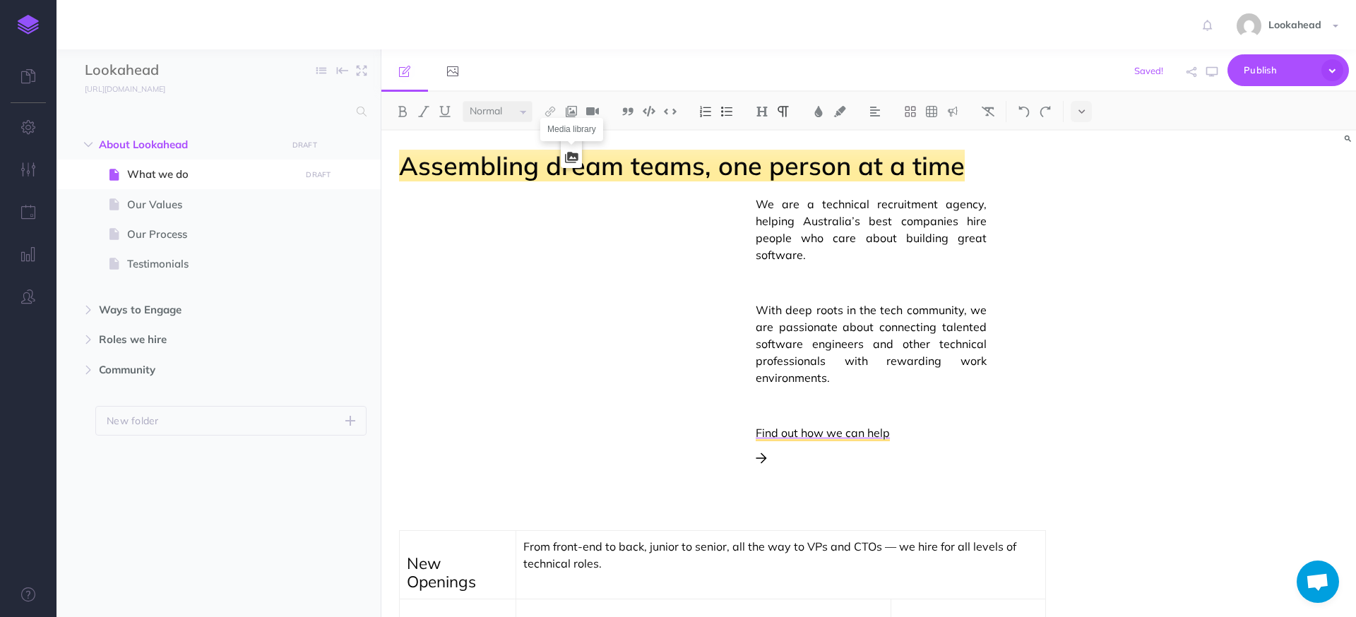
click at [573, 153] on icon at bounding box center [571, 158] width 13 height 10
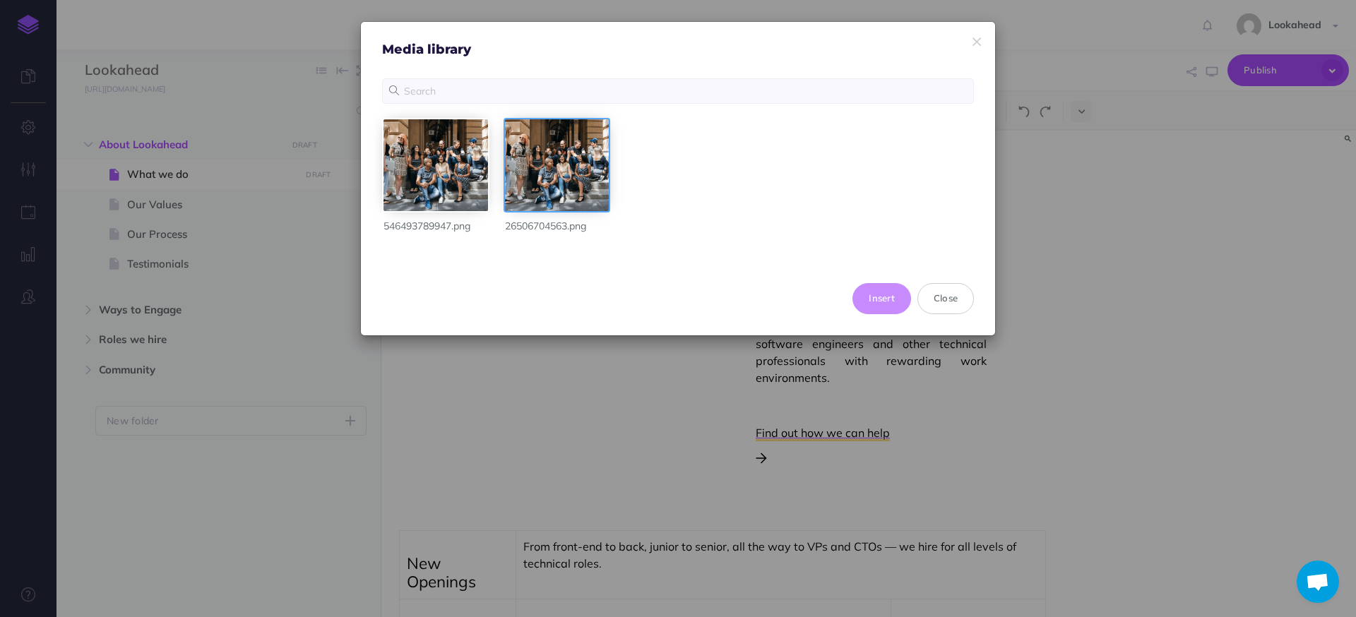
click at [595, 152] on div at bounding box center [557, 165] width 105 height 92
click at [890, 299] on button "Insert" at bounding box center [881, 298] width 59 height 31
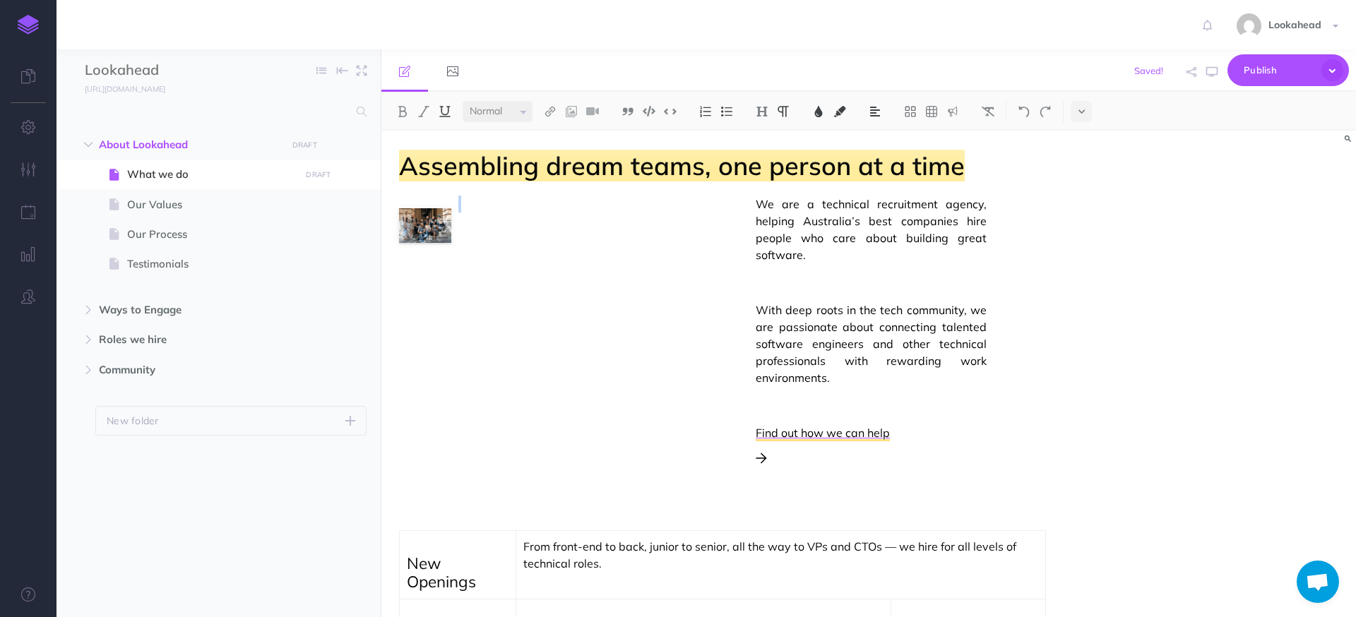
drag, startPoint x: 706, startPoint y: 456, endPoint x: 489, endPoint y: 266, distance: 288.8
click at [461, 277] on div "We are a technical recruitment agency, helping Australia’s best companies hire …" at bounding box center [722, 357] width 647 height 322
click at [423, 223] on img "To enrich screen reader interactions, please activate Accessibility in Grammarl…" at bounding box center [425, 225] width 52 height 35
click at [434, 218] on img "To enrich screen reader interactions, please activate Accessibility in Grammarl…" at bounding box center [425, 225] width 52 height 35
click at [458, 196] on icon "To enrich screen reader interactions, please activate Accessibility in Grammarl…" at bounding box center [462, 195] width 11 height 11
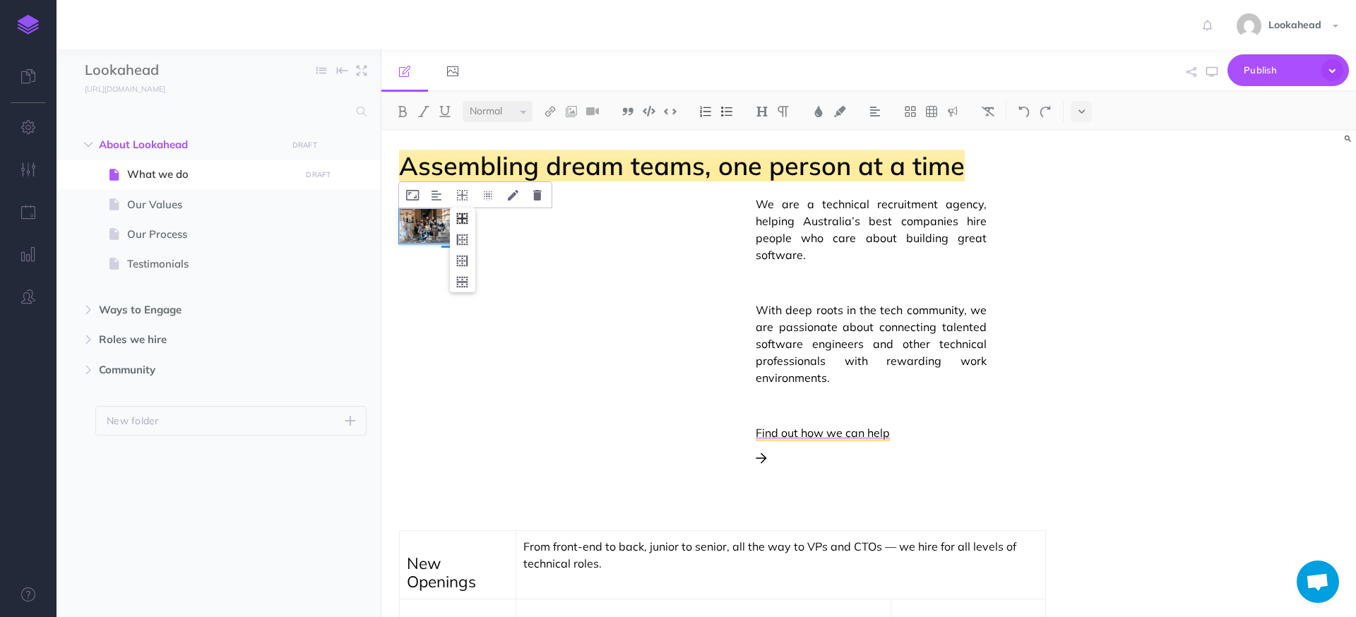
click at [461, 220] on icon "To enrich screen reader interactions, please activate Accessibility in Grammarl…" at bounding box center [462, 219] width 25 height 22
click at [429, 222] on img "To enrich screen reader interactions, please activate Accessibility in Grammarl…" at bounding box center [425, 225] width 52 height 35
click at [0, 0] on icon "To enrich screen reader interactions, please activate Accessibility in Grammarl…" at bounding box center [0, 0] width 0 height 0
click at [434, 208] on img "To enrich screen reader interactions, please activate Accessibility in Grammarl…" at bounding box center [425, 213] width 52 height 35
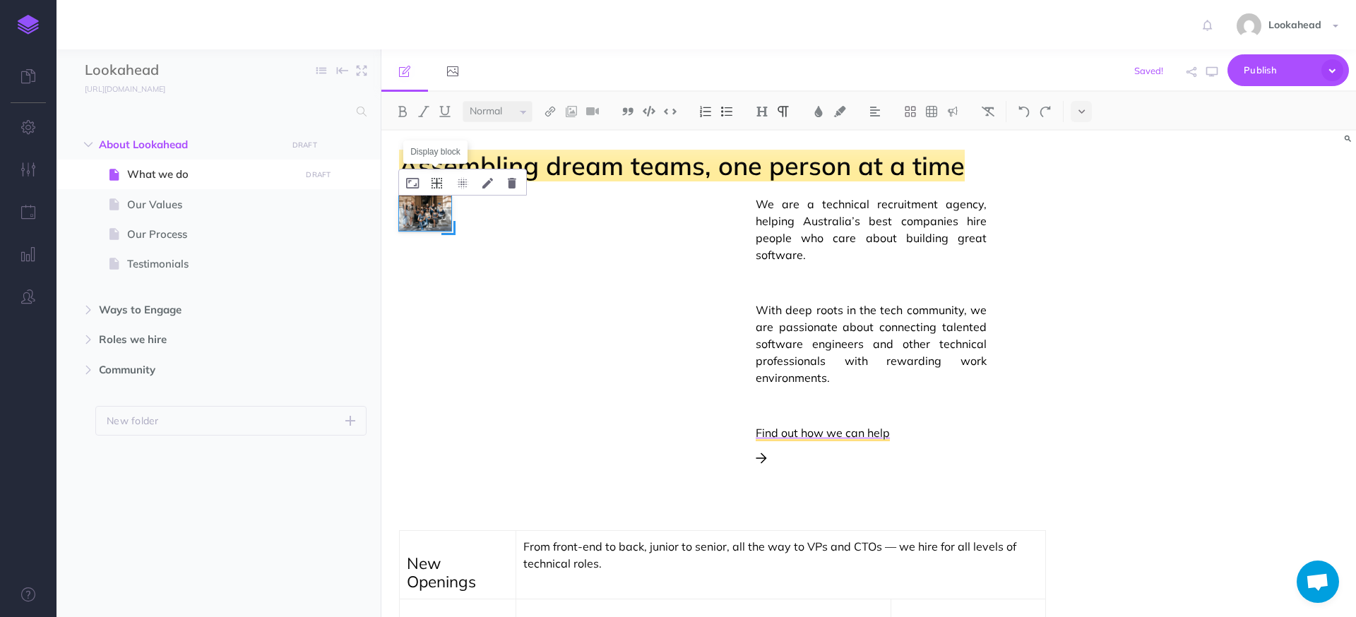
click at [433, 183] on icon "To enrich screen reader interactions, please activate Accessibility in Grammarl…" at bounding box center [437, 183] width 11 height 11
click at [433, 227] on img "To enrich screen reader interactions, please activate Accessibility in Grammarl…" at bounding box center [425, 225] width 52 height 35
click at [590, 228] on div "We are a technical recruitment agency, helping Australia’s best companies hire …" at bounding box center [722, 357] width 647 height 322
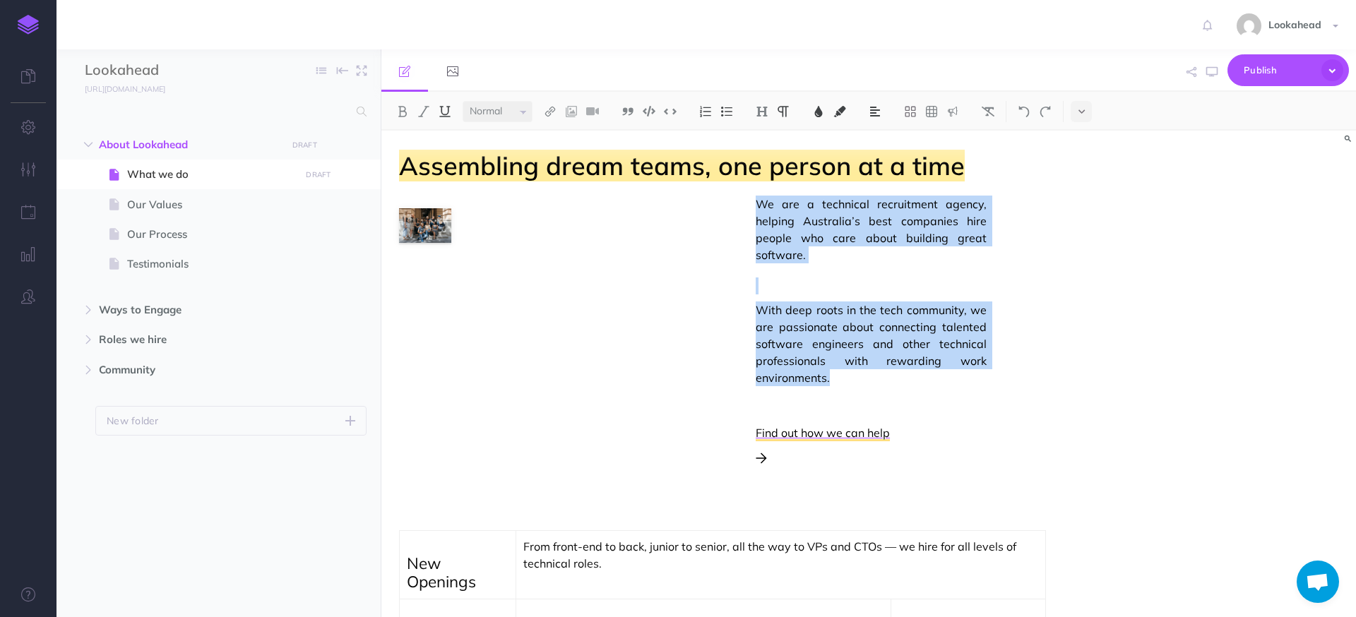
drag, startPoint x: 756, startPoint y: 206, endPoint x: 792, endPoint y: 319, distance: 119.3
click at [891, 427] on div "We are a technical recruitment agency, helping Australia’s best companies hire …" at bounding box center [871, 343] width 231 height 294
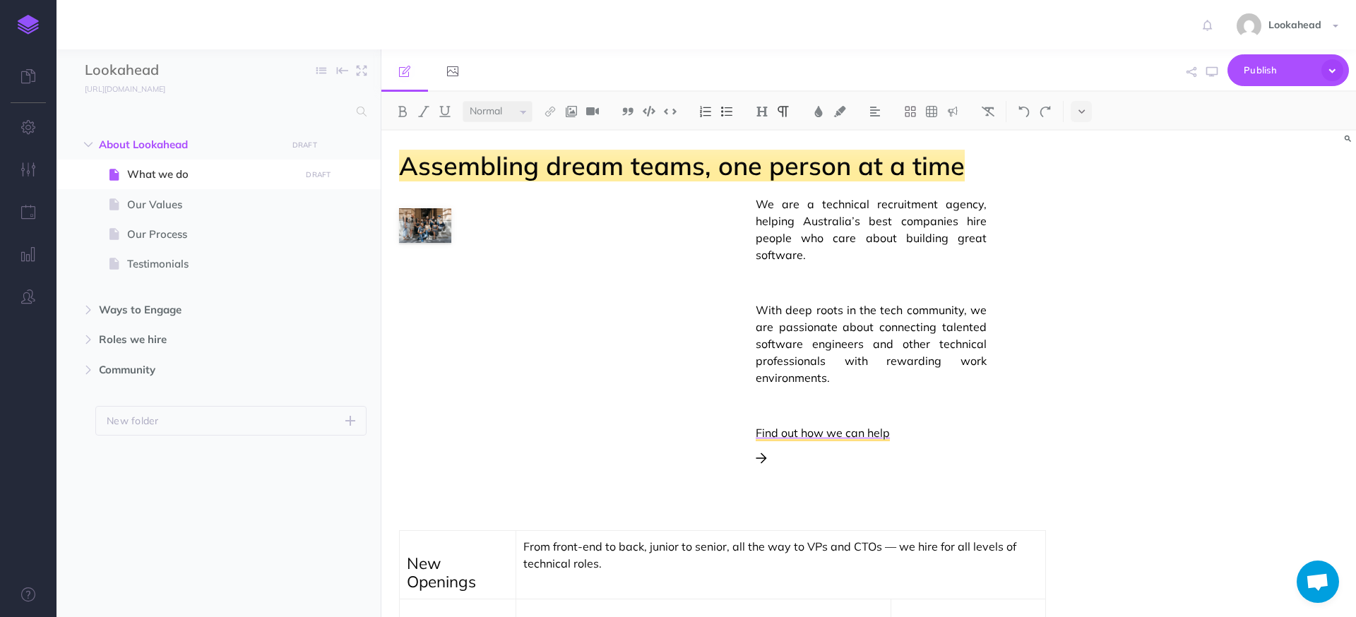
drag, startPoint x: 768, startPoint y: 213, endPoint x: 631, endPoint y: 222, distance: 137.4
click at [631, 222] on div "We are a technical recruitment agency, helping Australia’s best companies hire …" at bounding box center [722, 357] width 647 height 322
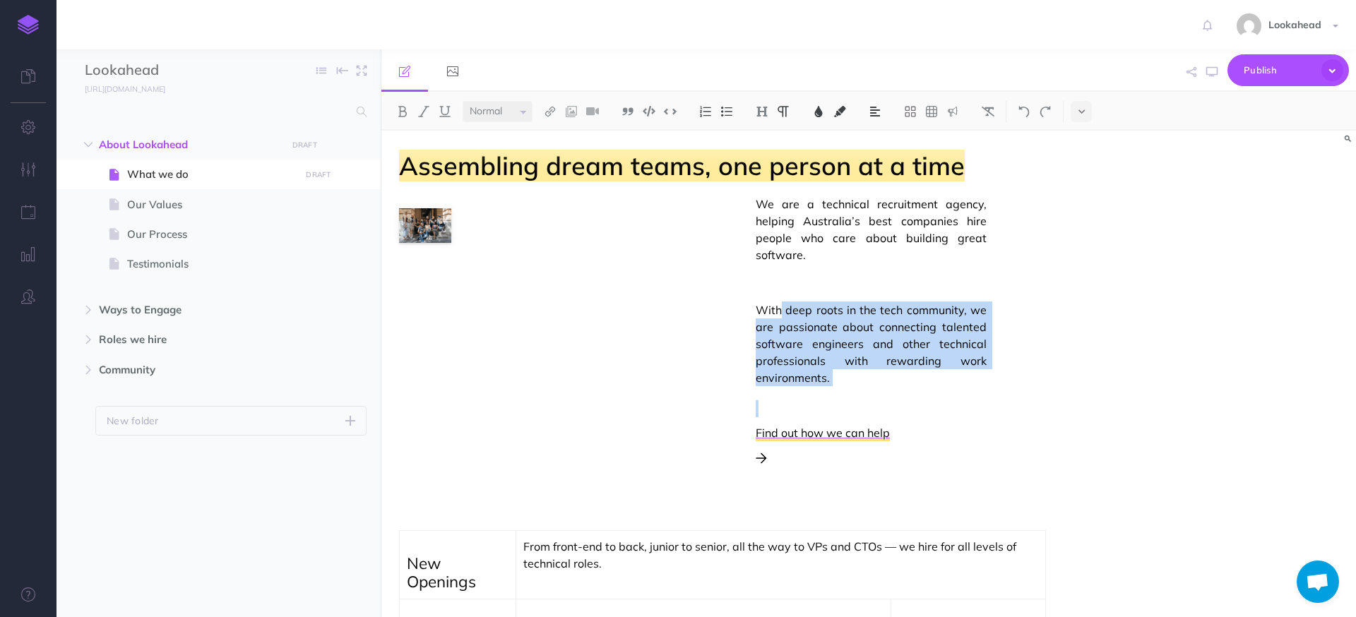
drag, startPoint x: 900, startPoint y: 439, endPoint x: 780, endPoint y: 304, distance: 179.6
click at [780, 304] on div "We are a technical recruitment agency, helping Australia’s best companies hire …" at bounding box center [871, 343] width 231 height 294
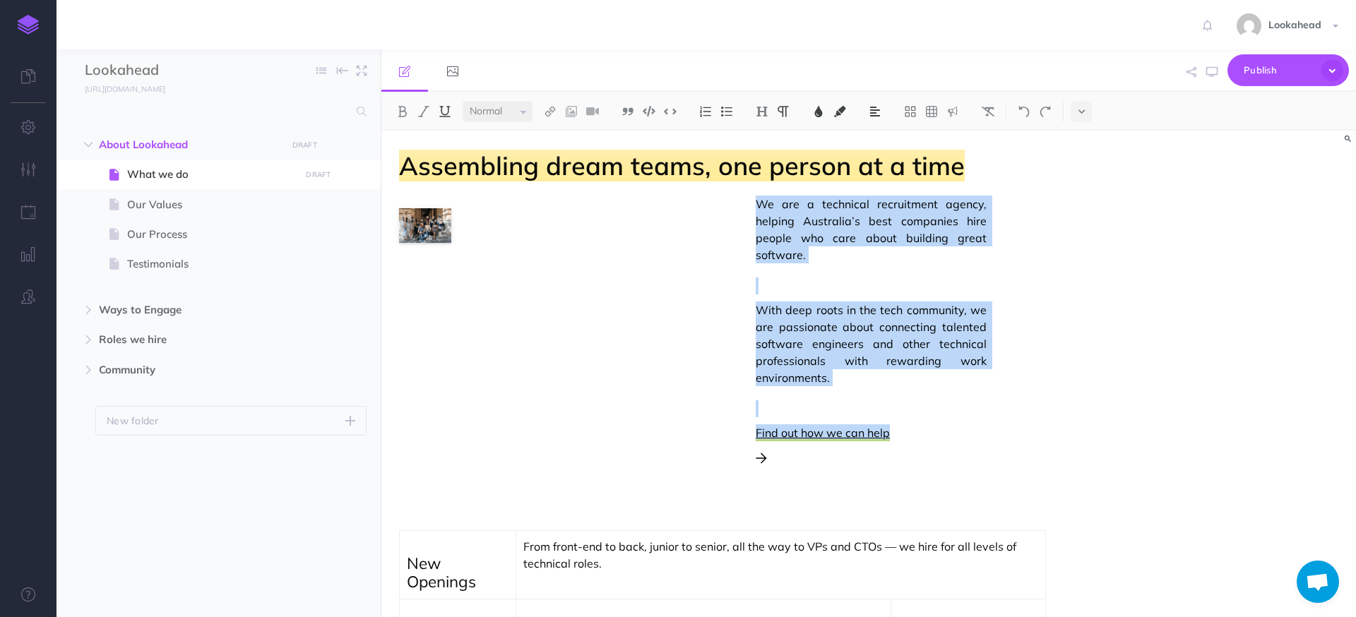
drag, startPoint x: 790, startPoint y: 463, endPoint x: 732, endPoint y: 208, distance: 262.0
click at [732, 208] on div "We are a technical recruitment agency, helping Australia’s best companies hire …" at bounding box center [722, 357] width 647 height 322
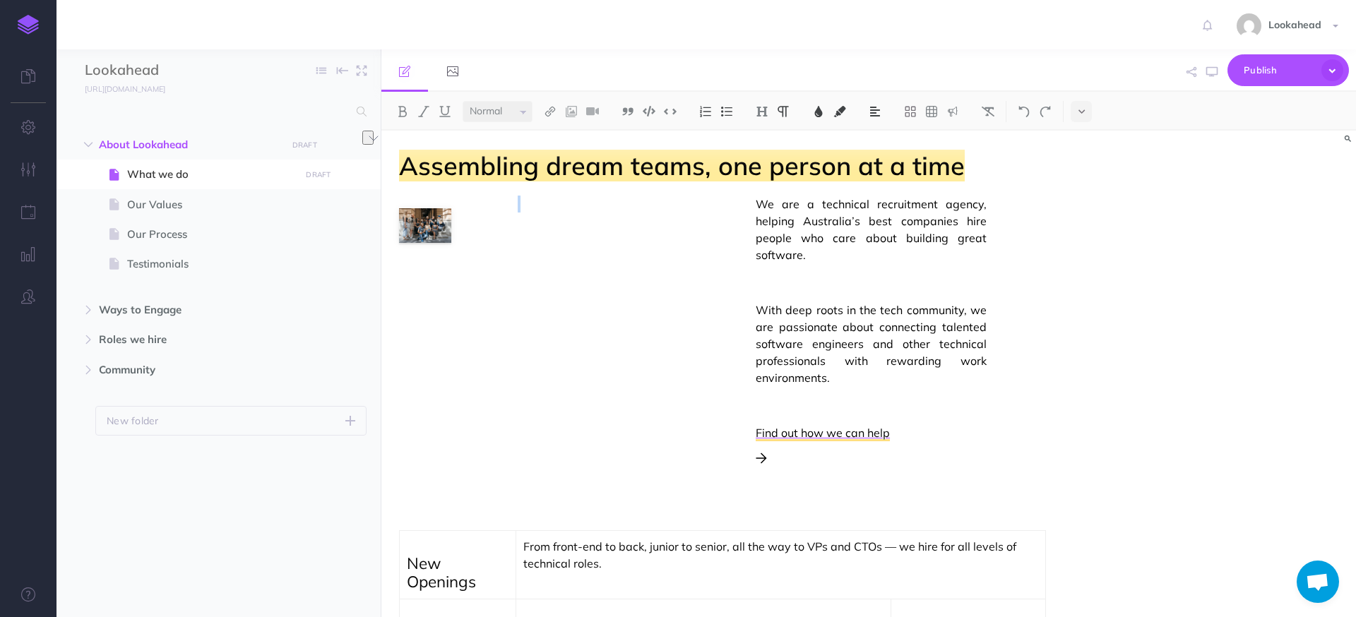
drag, startPoint x: 770, startPoint y: 209, endPoint x: 572, endPoint y: 209, distance: 197.7
click at [653, 217] on div "We are a technical recruitment agency, helping Australia’s best companies hire …" at bounding box center [722, 357] width 647 height 322
drag, startPoint x: 530, startPoint y: 203, endPoint x: 556, endPoint y: 287, distance: 88.0
click at [556, 287] on div "We are a technical recruitment agency, helping Australia’s best companies hire …" at bounding box center [722, 357] width 647 height 322
click at [435, 225] on img "To enrich screen reader interactions, please activate Accessibility in Grammarl…" at bounding box center [425, 225] width 52 height 35
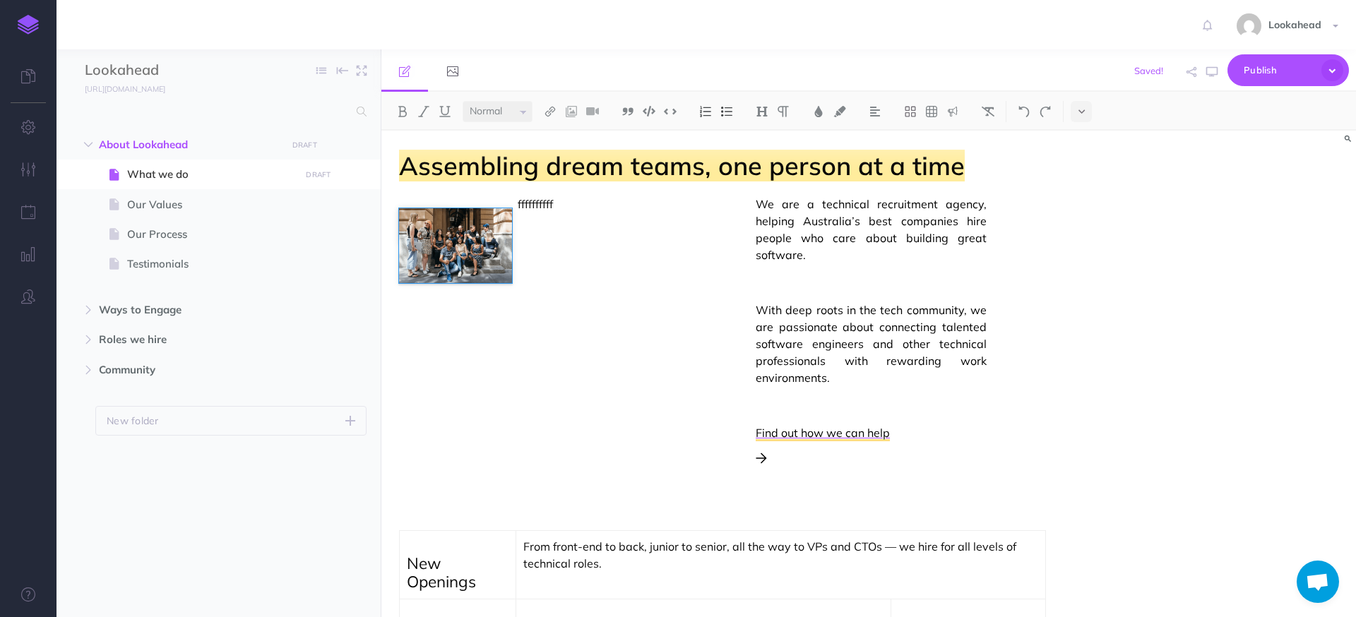
drag, startPoint x: 452, startPoint y: 244, endPoint x: 513, endPoint y: 302, distance: 83.9
click at [513, 302] on div "ffffffffff We are a technical recruitment agency, helping Australia’s best comp…" at bounding box center [722, 357] width 647 height 322
click at [495, 255] on div "ffffffffff We are a technical recruitment agency, helping Australia’s best comp…" at bounding box center [722, 357] width 647 height 322
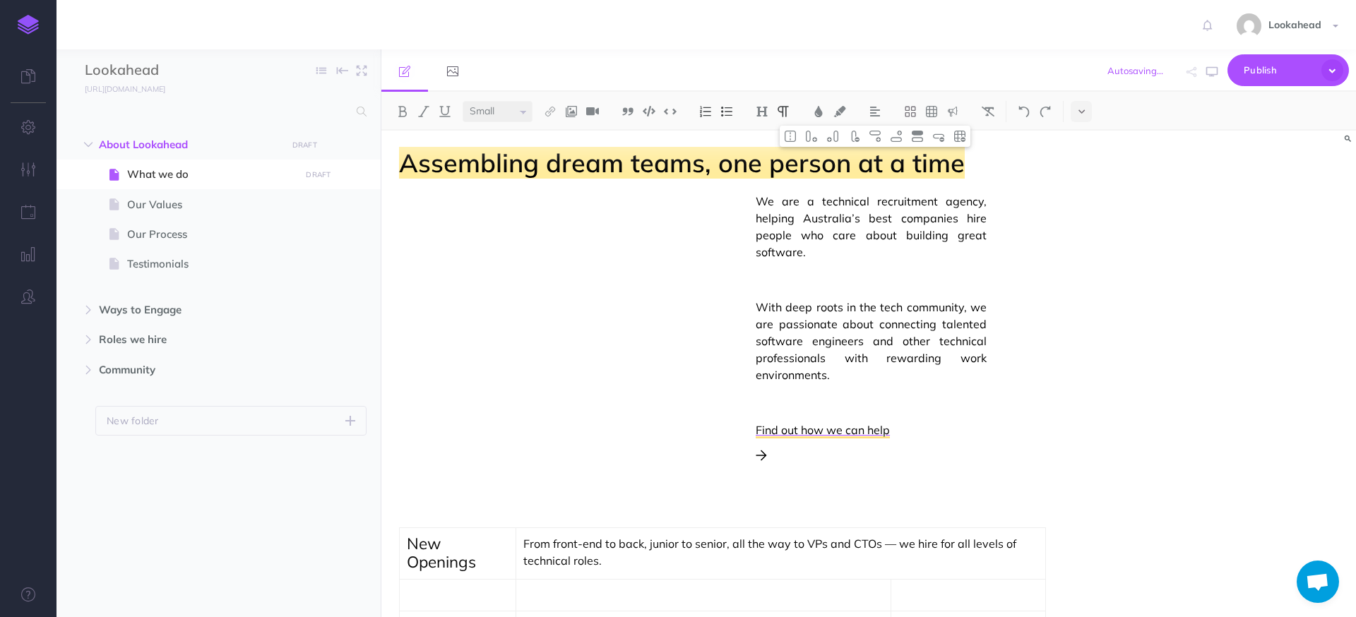
scroll to position [0, 0]
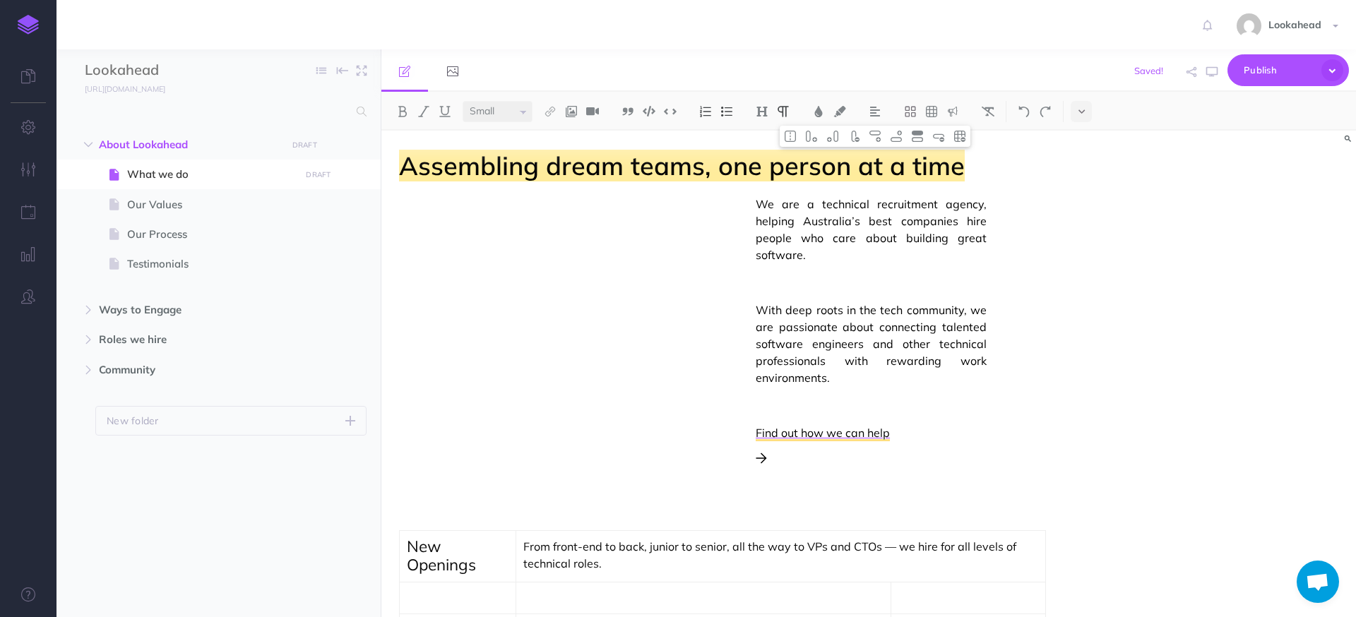
select select "null"
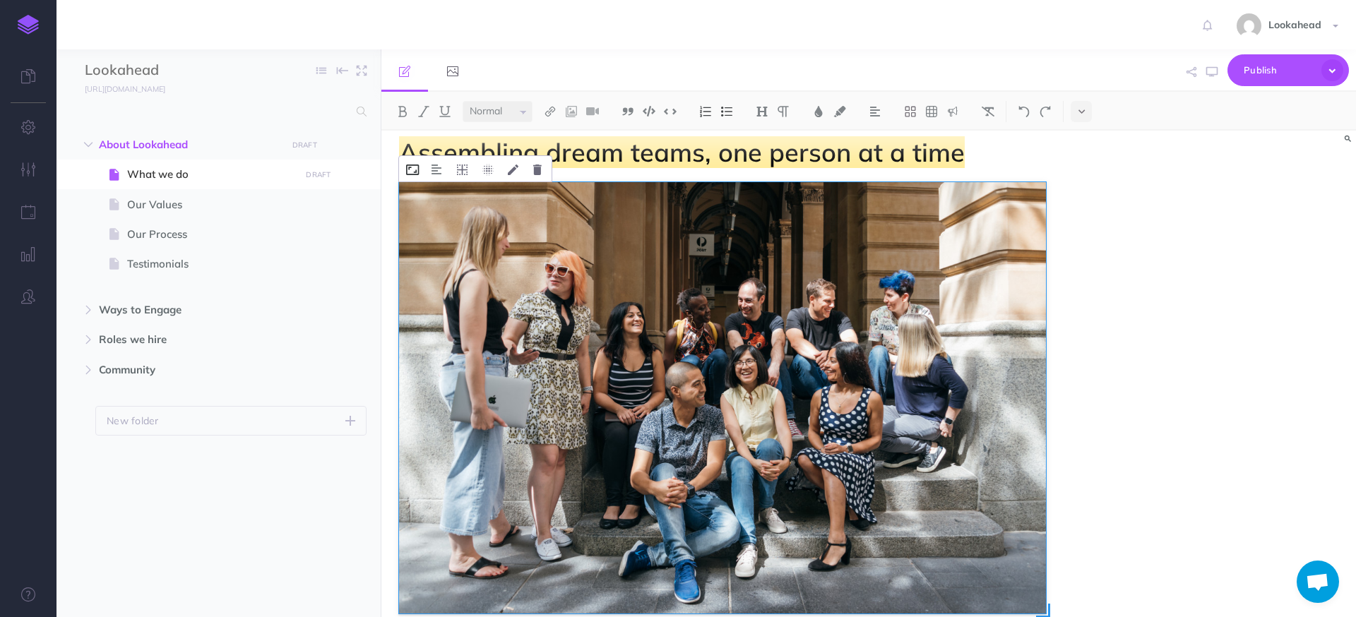
click at [410, 167] on icon "To enrich screen reader interactions, please activate Accessibility in Grammarl…" at bounding box center [412, 170] width 13 height 11
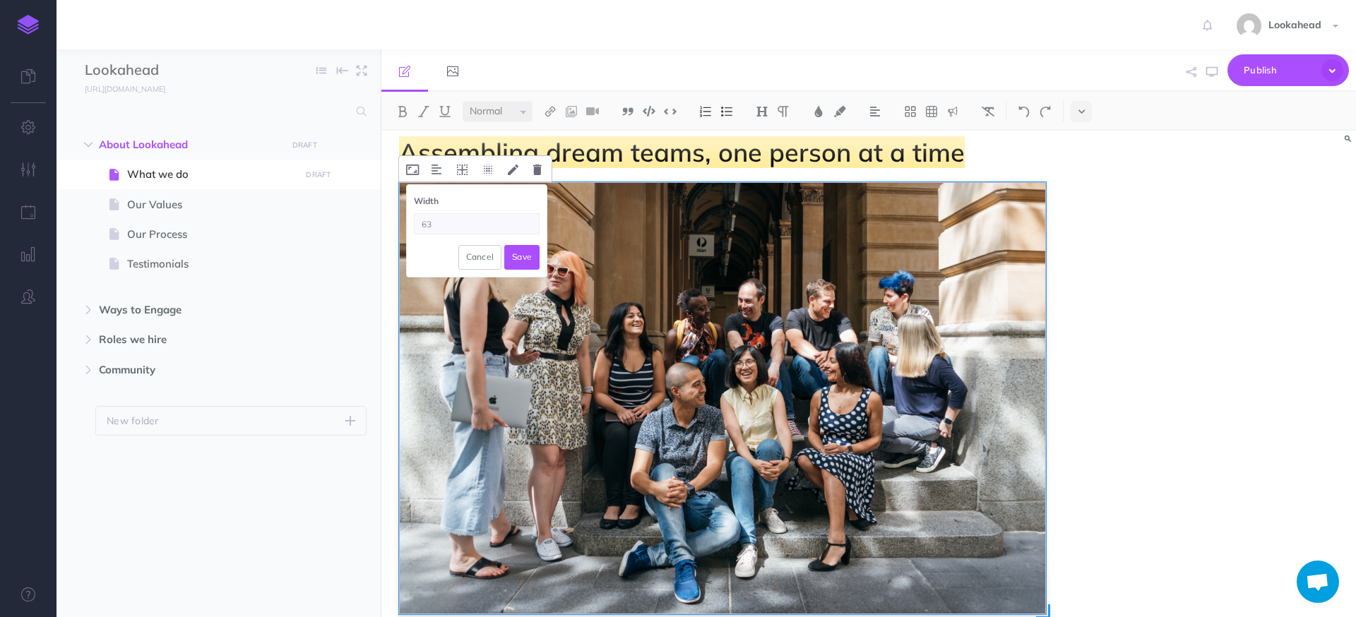
type input "6"
type input "420"
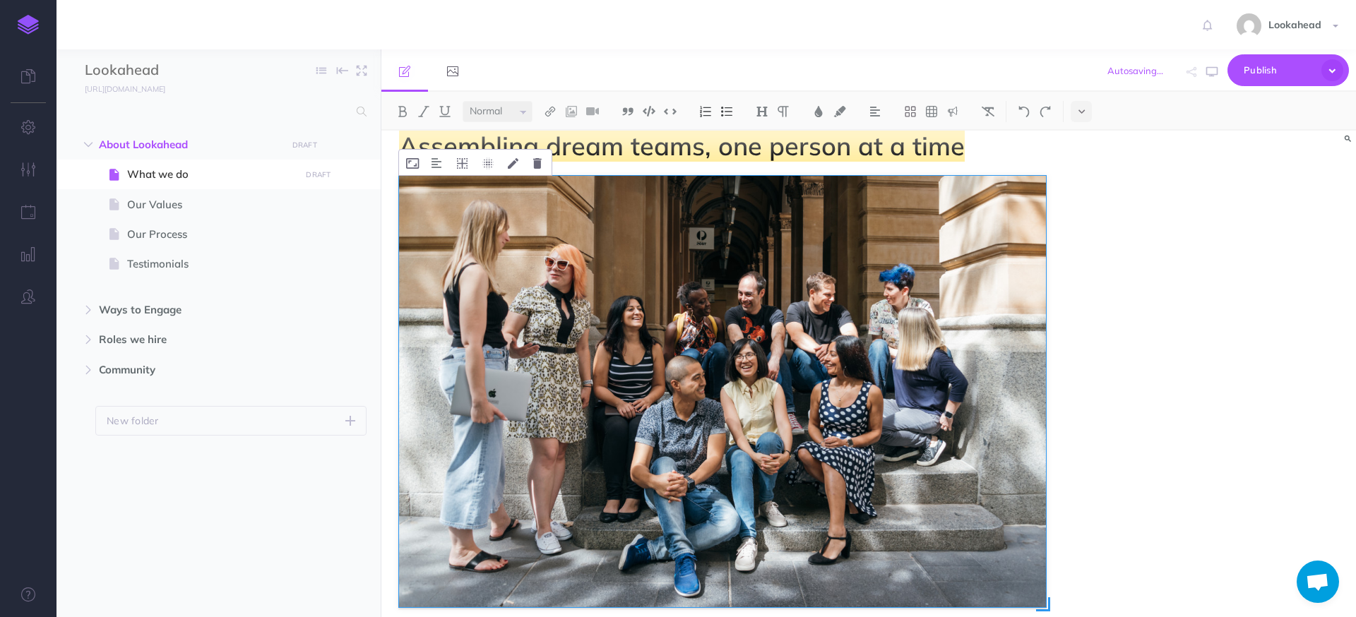
scroll to position [69, 0]
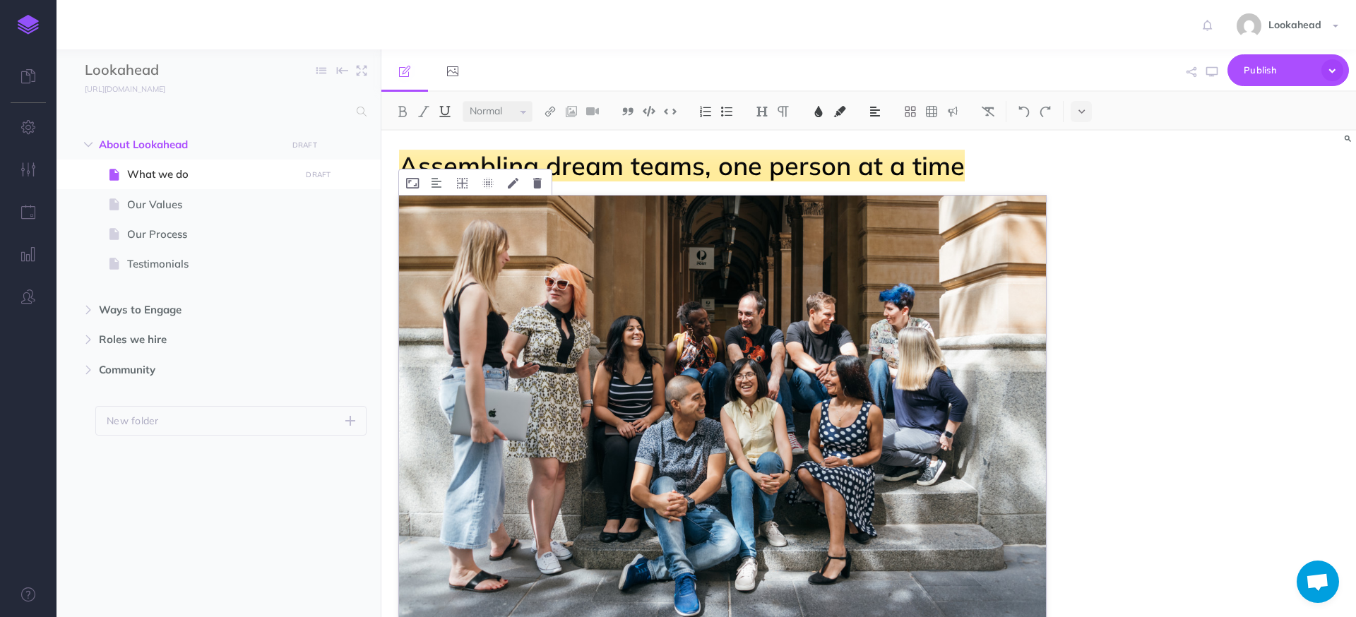
click at [955, 248] on img "To enrich screen reader interactions, please activate Accessibility in Grammarl…" at bounding box center [722, 412] width 647 height 432
click at [985, 116] on img at bounding box center [988, 111] width 13 height 11
click at [990, 112] on img at bounding box center [988, 111] width 13 height 11
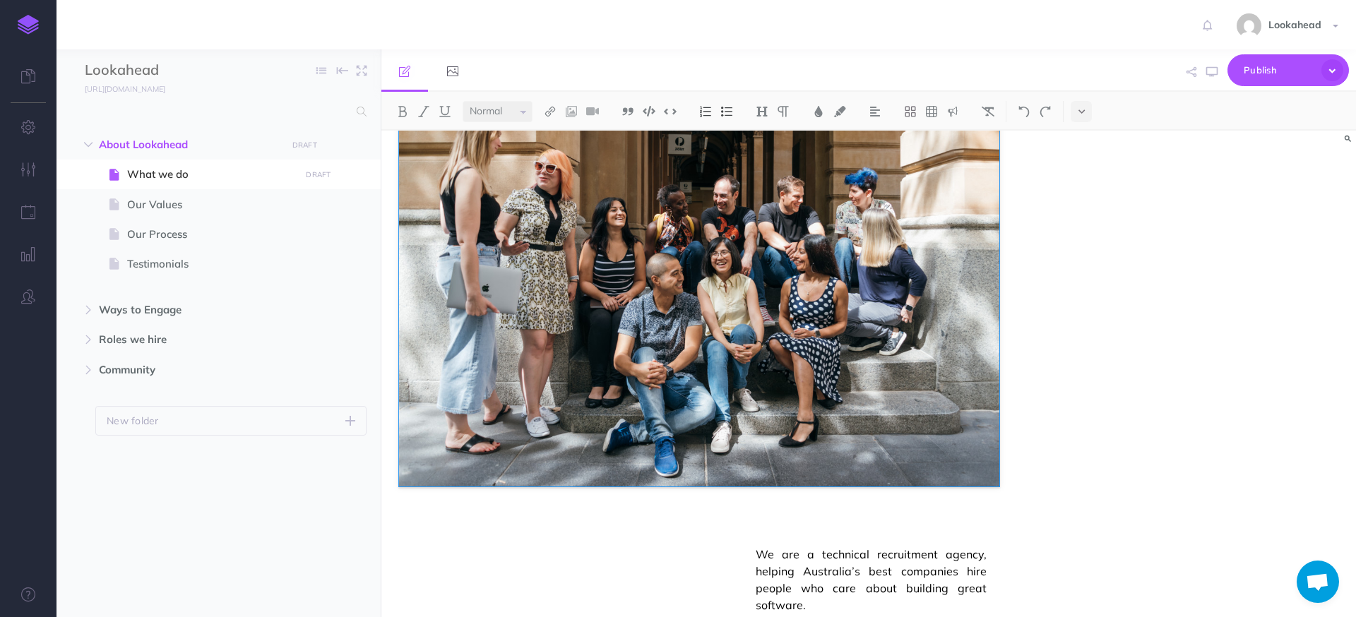
drag, startPoint x: 1045, startPoint y: 519, endPoint x: 999, endPoint y: 491, distance: 53.9
click at [996, 493] on div "To enrich screen reader interactions, please activate Accessibility in Grammarl…" at bounding box center [722, 302] width 647 height 432
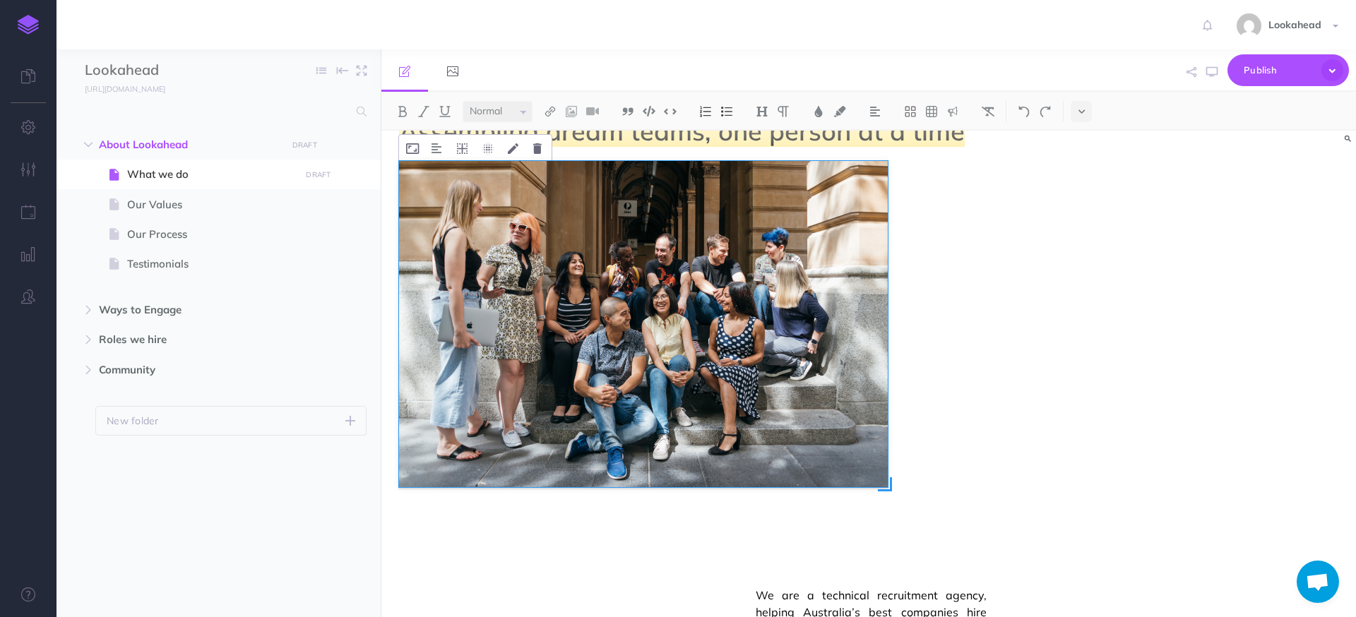
drag, startPoint x: 996, startPoint y: 560, endPoint x: 889, endPoint y: 496, distance: 124.1
click at [889, 496] on div "To enrich screen reader interactions, please activate Accessibility in Grammarl…" at bounding box center [696, 359] width 595 height 397
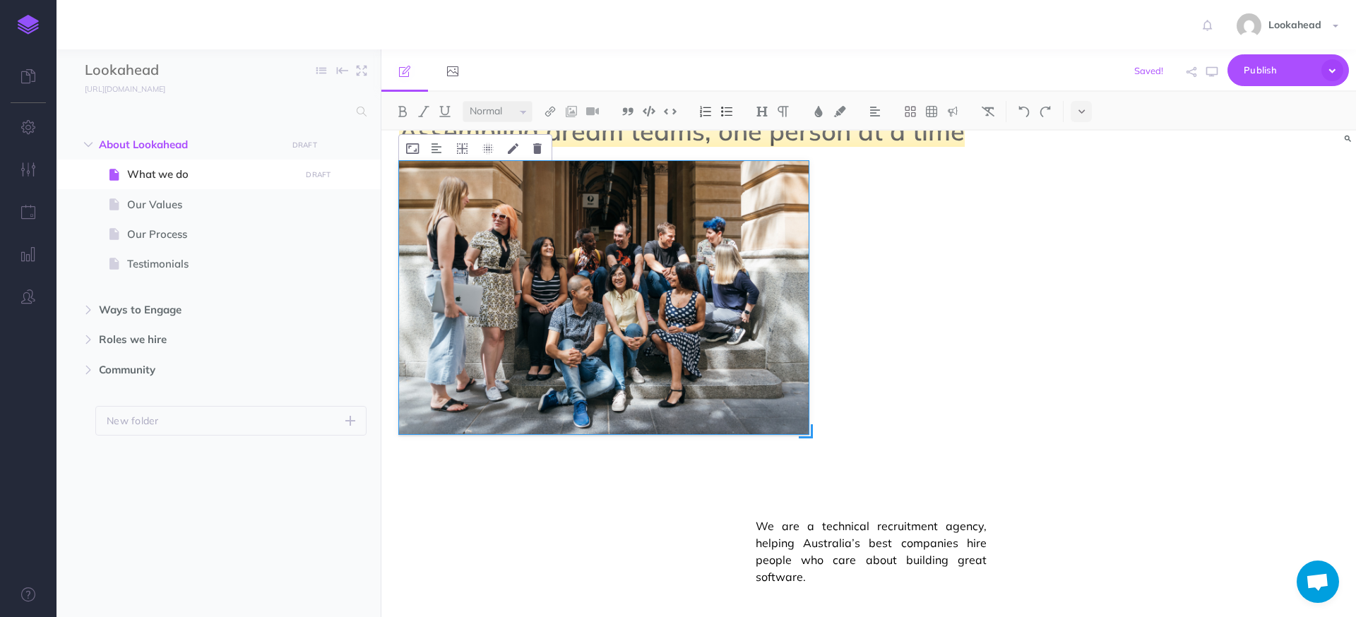
drag, startPoint x: 891, startPoint y: 488, endPoint x: 809, endPoint y: 432, distance: 99.5
click at [809, 432] on span "To enrich screen reader interactions, please activate Accessibility in Grammarl…" at bounding box center [806, 431] width 14 height 14
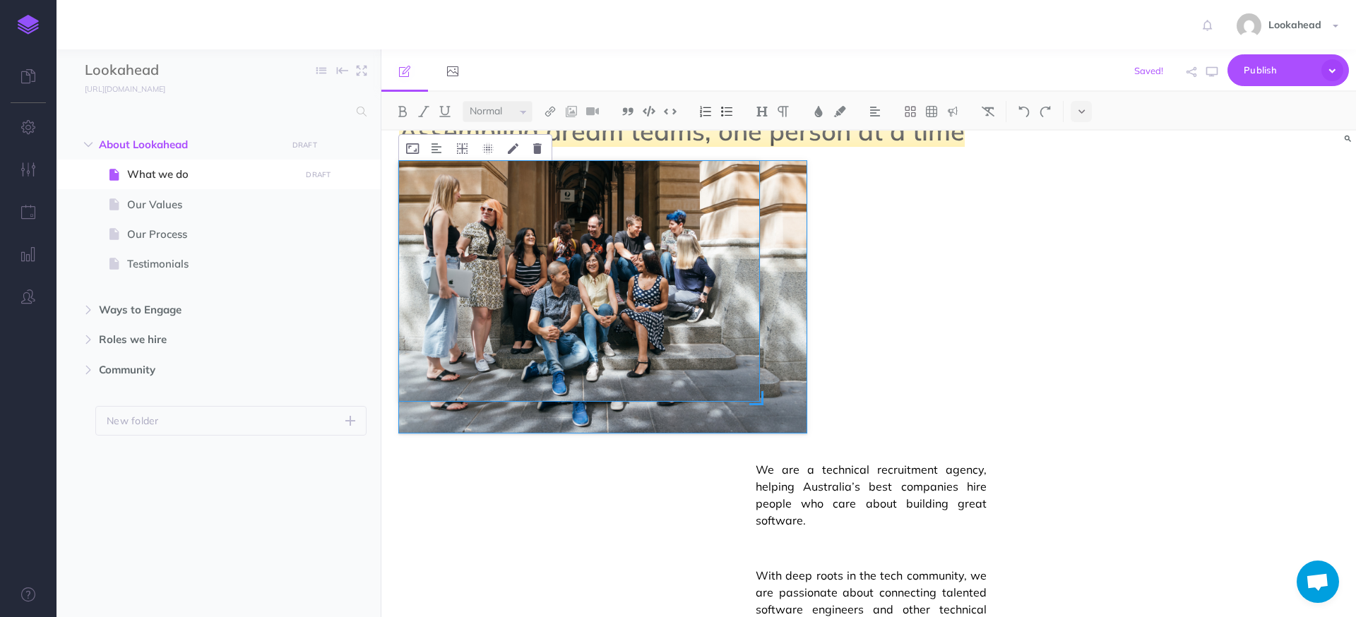
drag, startPoint x: 809, startPoint y: 434, endPoint x: 761, endPoint y: 410, distance: 54.0
click at [761, 410] on div "To enrich screen reader interactions, please activate Accessibility in Grammarl…" at bounding box center [603, 297] width 408 height 272
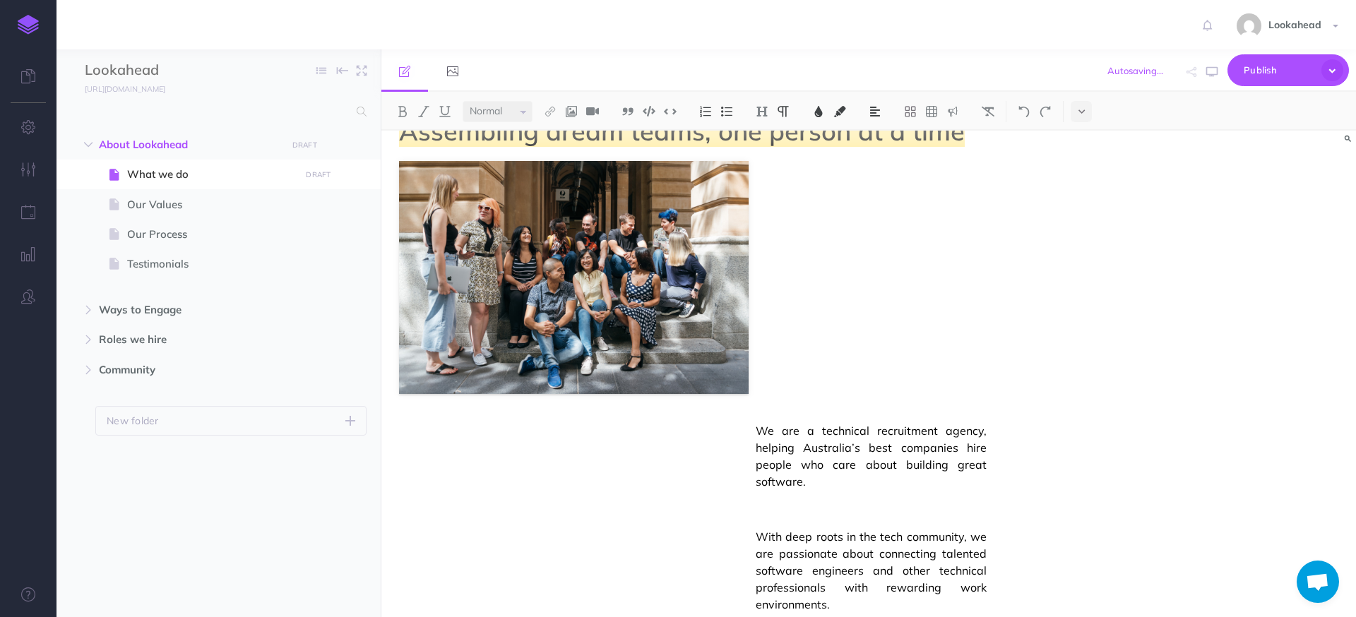
drag, startPoint x: 756, startPoint y: 431, endPoint x: 771, endPoint y: 420, distance: 18.1
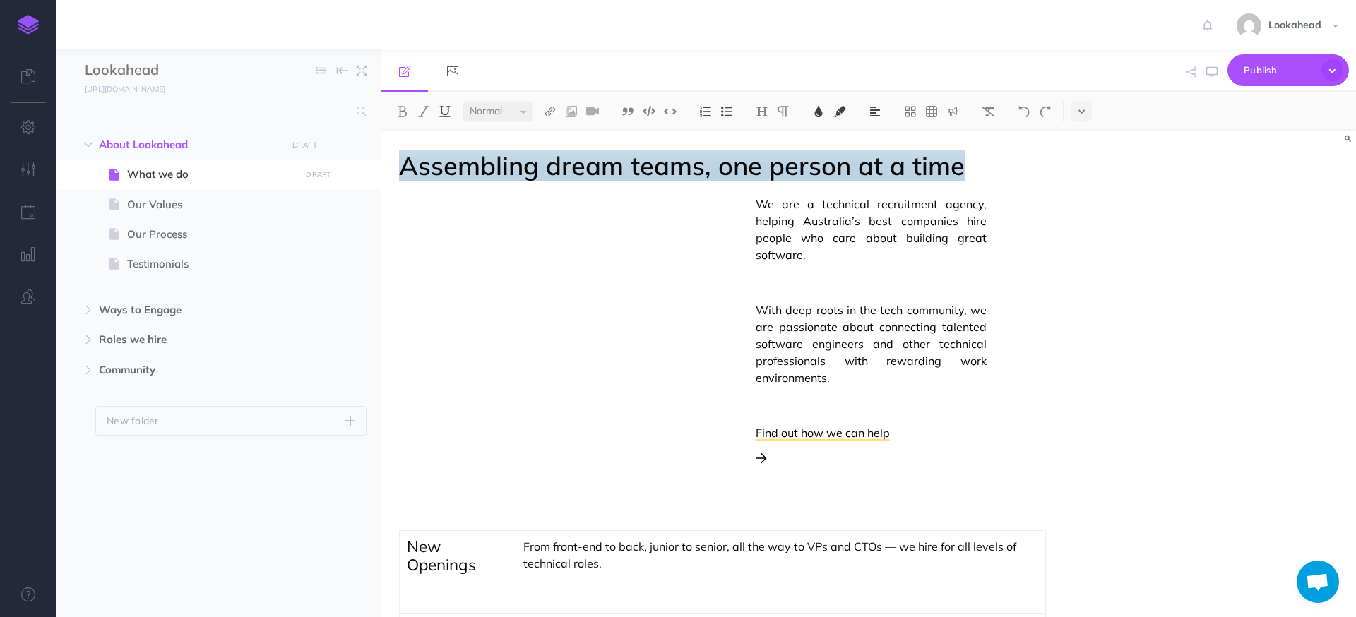
click at [756, 203] on span "We are a technical recruitment agency, helping Australia’s best companies hire …" at bounding box center [871, 230] width 231 height 68
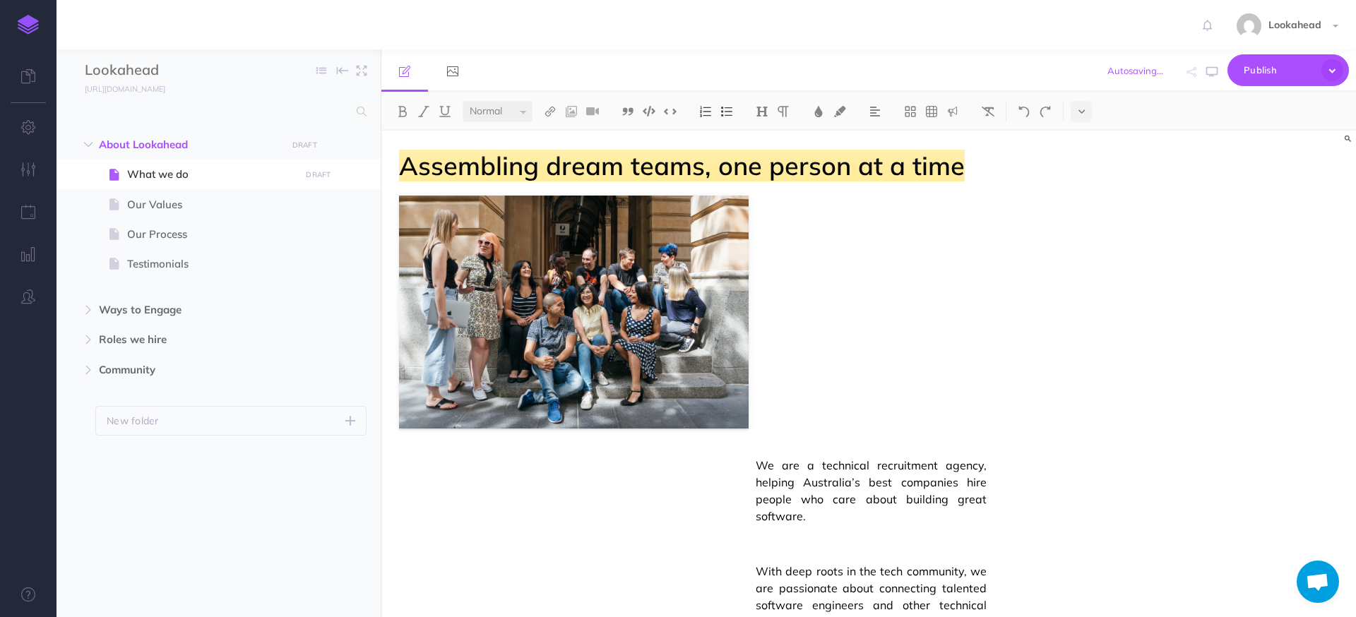
click at [757, 461] on span "We are a technical recruitment agency, helping Australia’s best companies hire …" at bounding box center [871, 491] width 231 height 68
click at [730, 374] on img "To enrich screen reader interactions, please activate Accessibility in Grammarl…" at bounding box center [574, 312] width 350 height 233
click at [872, 114] on img at bounding box center [875, 111] width 13 height 11
click at [878, 184] on button at bounding box center [874, 178] width 21 height 21
click at [683, 314] on img "To enrich screen reader interactions, please activate Accessibility in Grammarl…" at bounding box center [574, 312] width 350 height 233
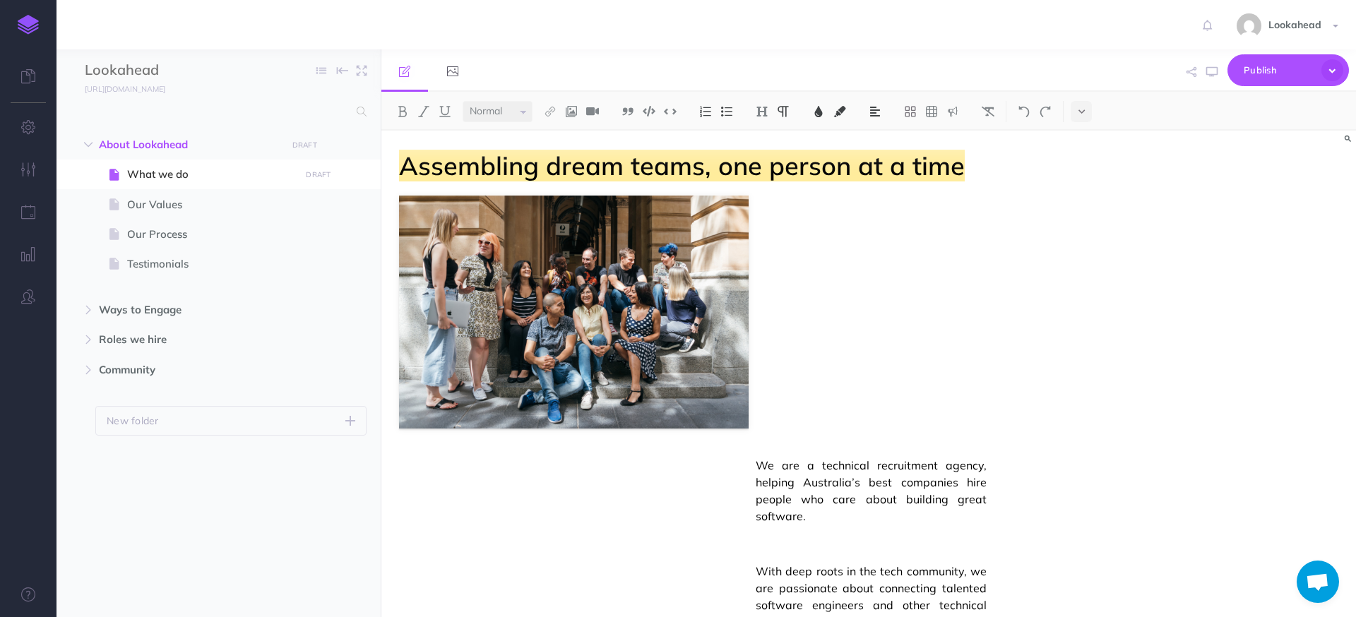
click at [758, 465] on span "We are a technical recruitment agency, helping Australia’s best companies hire …" at bounding box center [871, 491] width 231 height 68
drag, startPoint x: 768, startPoint y: 469, endPoint x: 779, endPoint y: 434, distance: 36.4
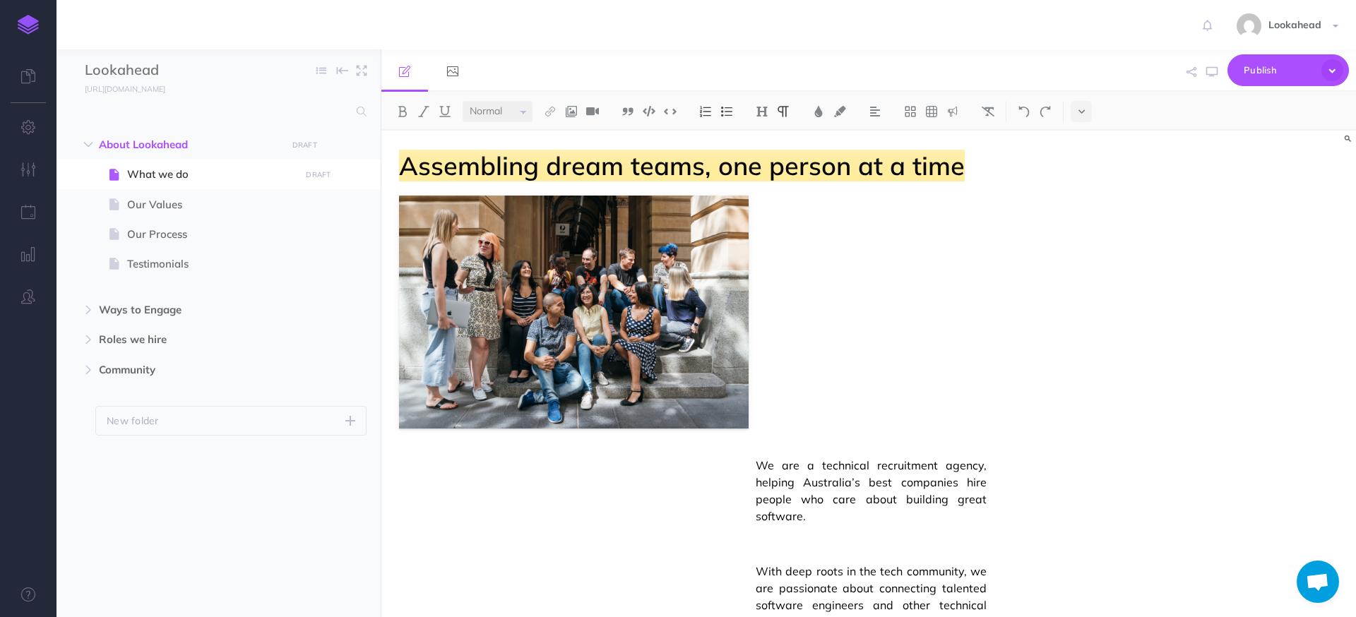
click at [406, 457] on p "To enrich screen reader interactions, please activate Accessibility in Grammarl…" at bounding box center [425, 465] width 52 height 17
click at [34, 163] on icon "button" at bounding box center [28, 169] width 15 height 14
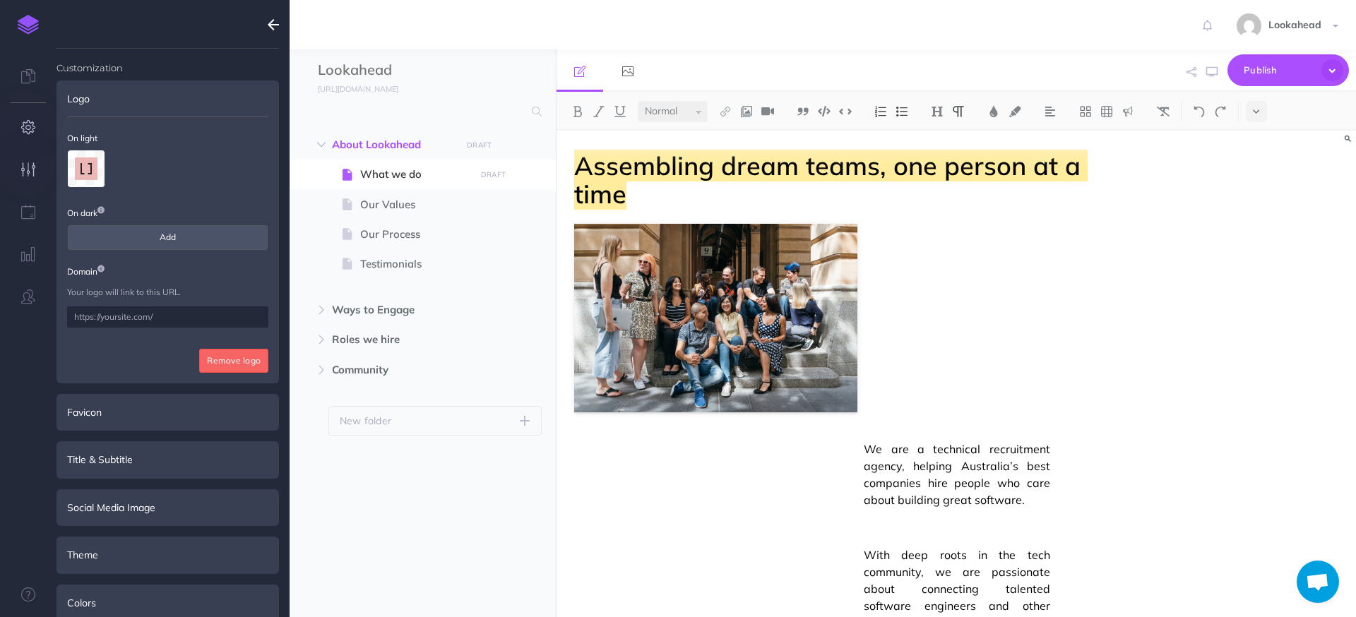
click at [38, 124] on button "button" at bounding box center [28, 128] width 56 height 42
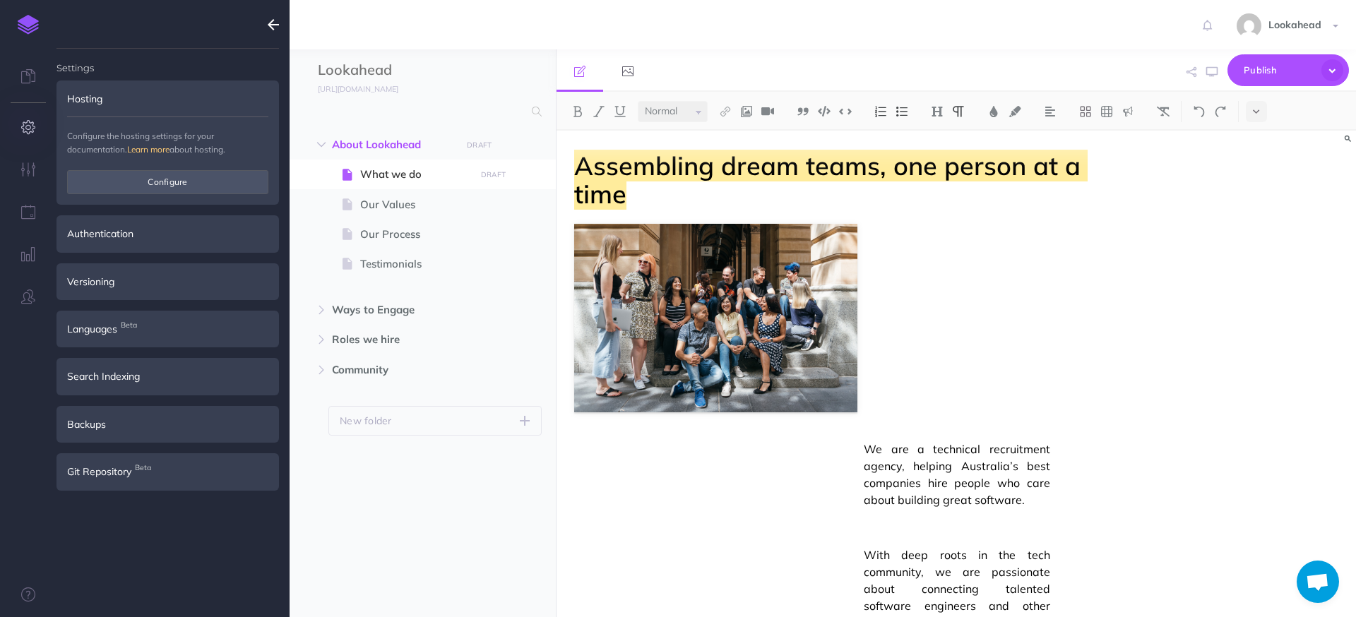
click at [30, 121] on icon "button" at bounding box center [28, 127] width 15 height 14
click at [30, 130] on icon "button" at bounding box center [28, 127] width 15 height 14
click at [869, 446] on span "We are a technical recruitment agency, helping Australia’s best companies hire …" at bounding box center [957, 475] width 186 height 68
click at [799, 371] on img "To enrich screen reader interactions, please activate Accessibility in Grammarl…" at bounding box center [715, 318] width 283 height 189
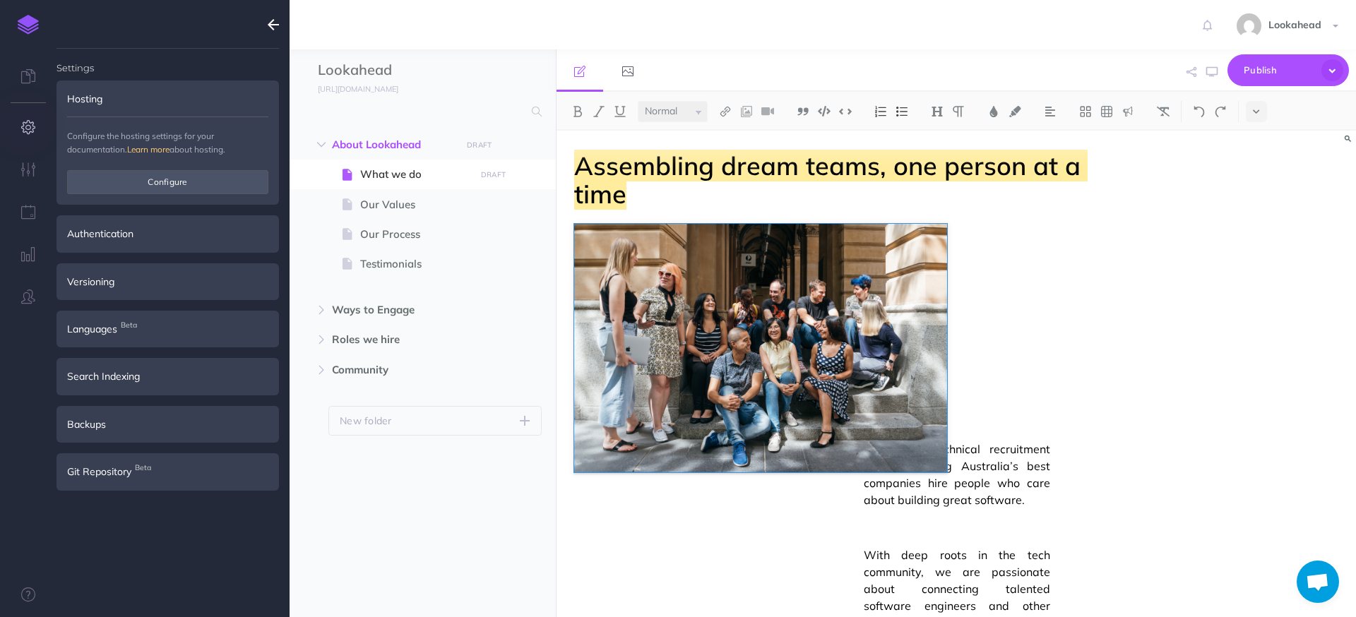
drag, startPoint x: 858, startPoint y: 416, endPoint x: 948, endPoint y: 445, distance: 94.3
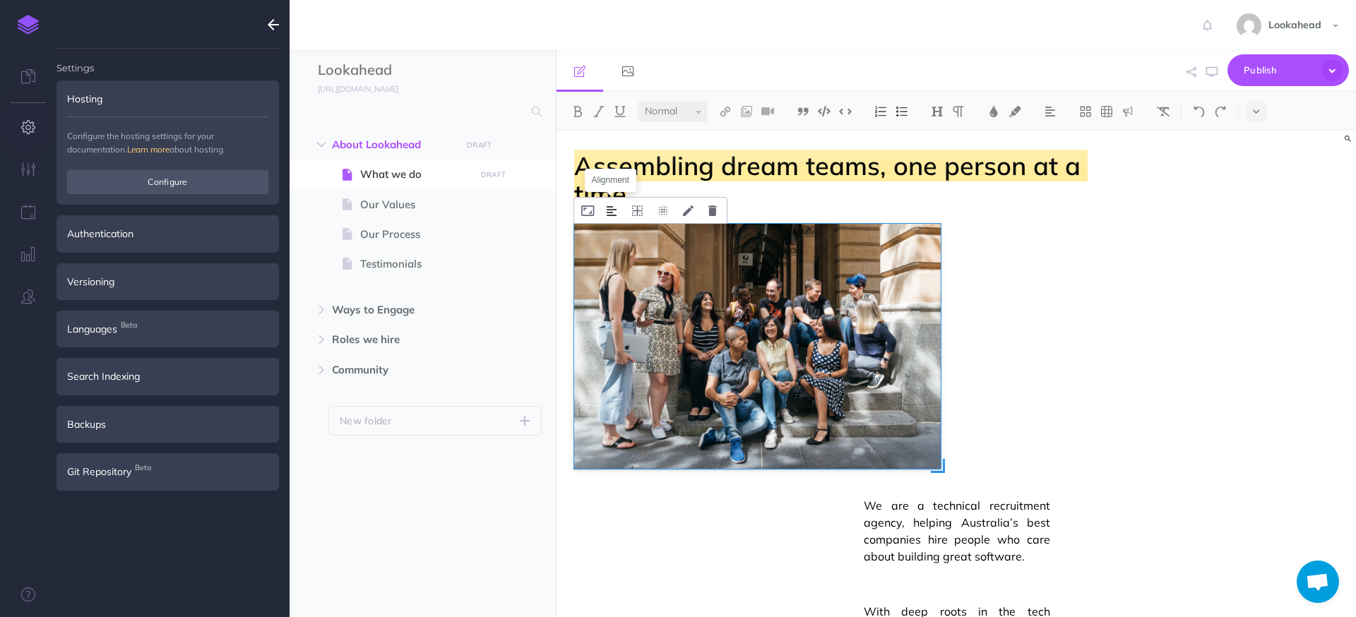
click at [610, 216] on img "To enrich screen reader interactions, please activate Accessibility in Grammarl…" at bounding box center [612, 211] width 10 height 11
click at [613, 251] on img "To enrich screen reader interactions, please activate Accessibility in Grammarl…" at bounding box center [612, 255] width 25 height 11
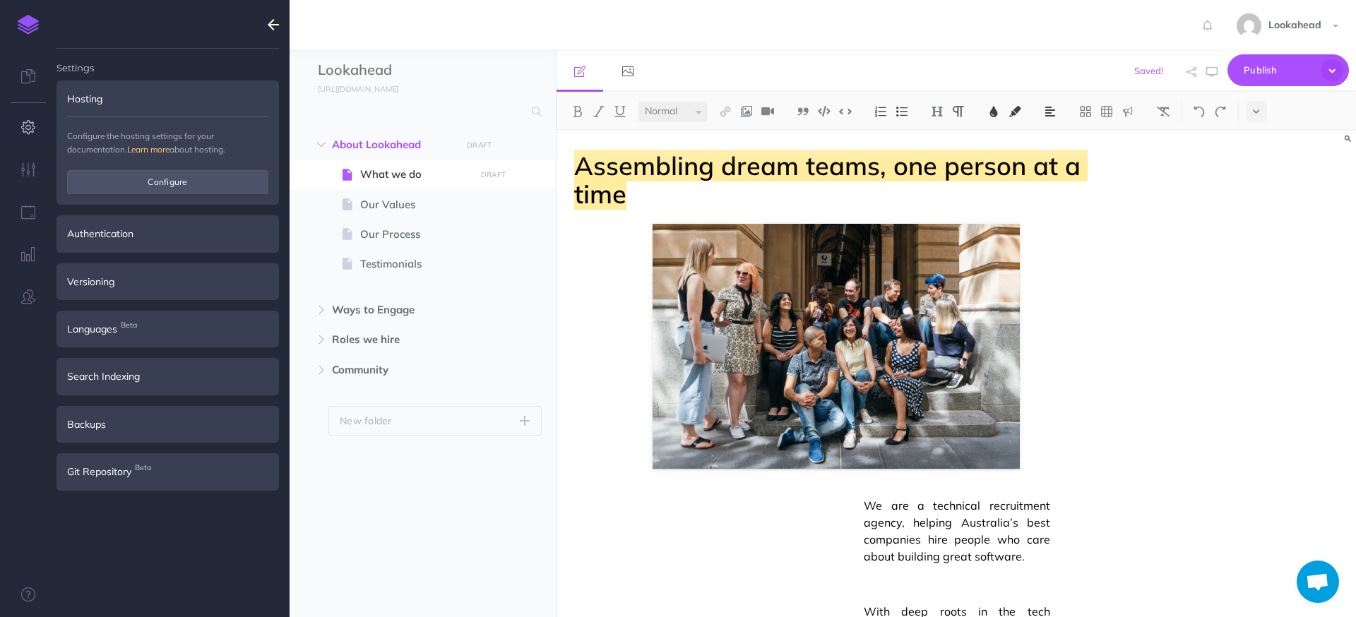
click at [684, 212] on button "To enrich screen reader interactions, please activate Accessibility in Grammarl…" at bounding box center [690, 210] width 24 height 25
click at [691, 278] on img "To enrich screen reader interactions, please activate Accessibility in Grammarl…" at bounding box center [690, 276] width 25 height 11
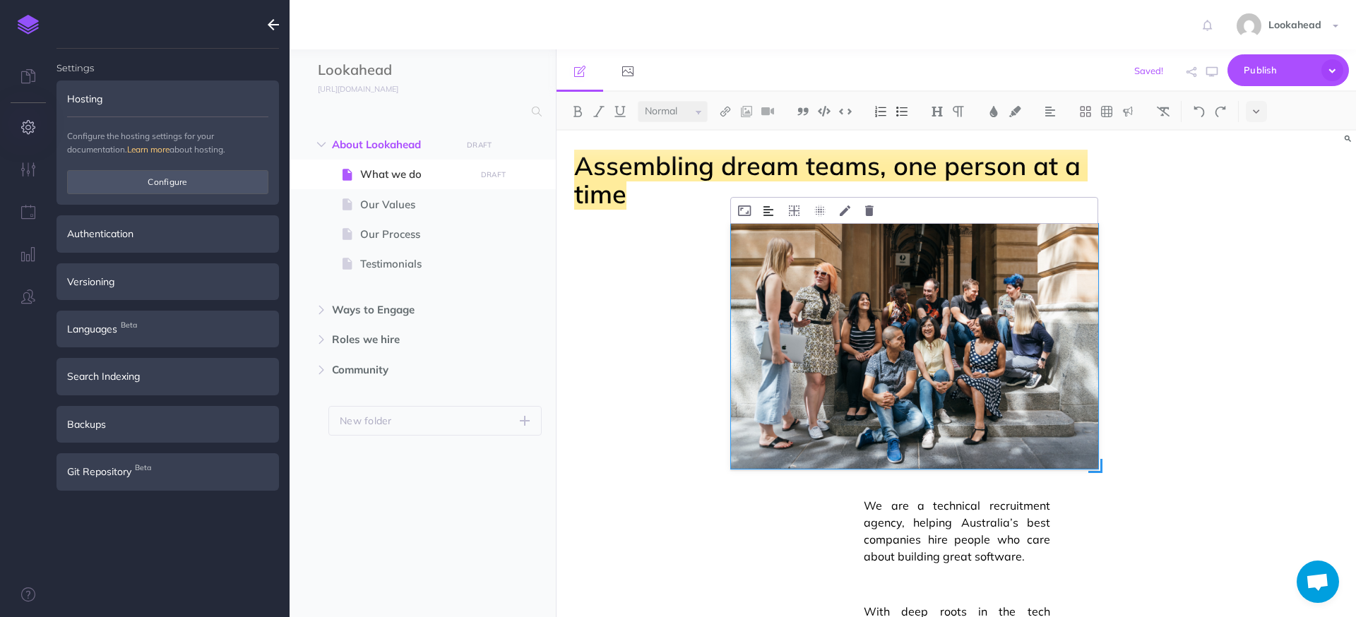
click at [759, 207] on button "To enrich screen reader interactions, please activate Accessibility in Grammarl…" at bounding box center [768, 210] width 24 height 25
click at [771, 237] on img "To enrich screen reader interactions, please activate Accessibility in Grammarl…" at bounding box center [768, 234] width 25 height 11
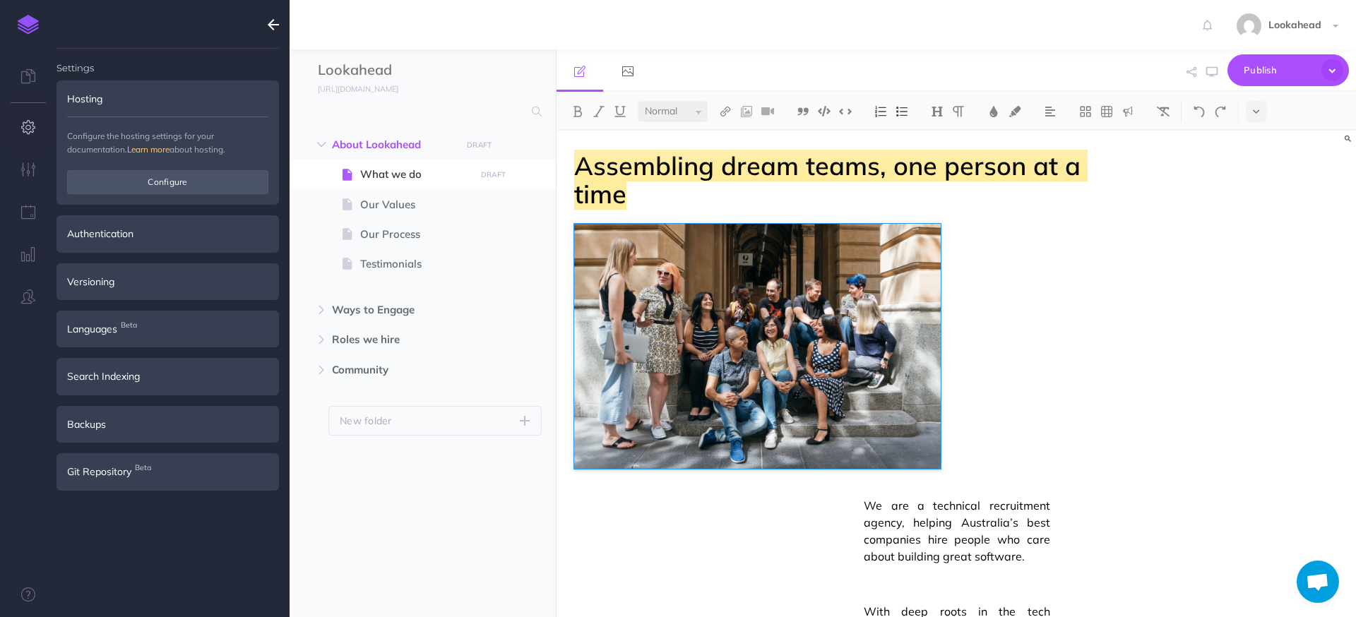
click at [272, 23] on icon "button" at bounding box center [273, 24] width 11 height 17
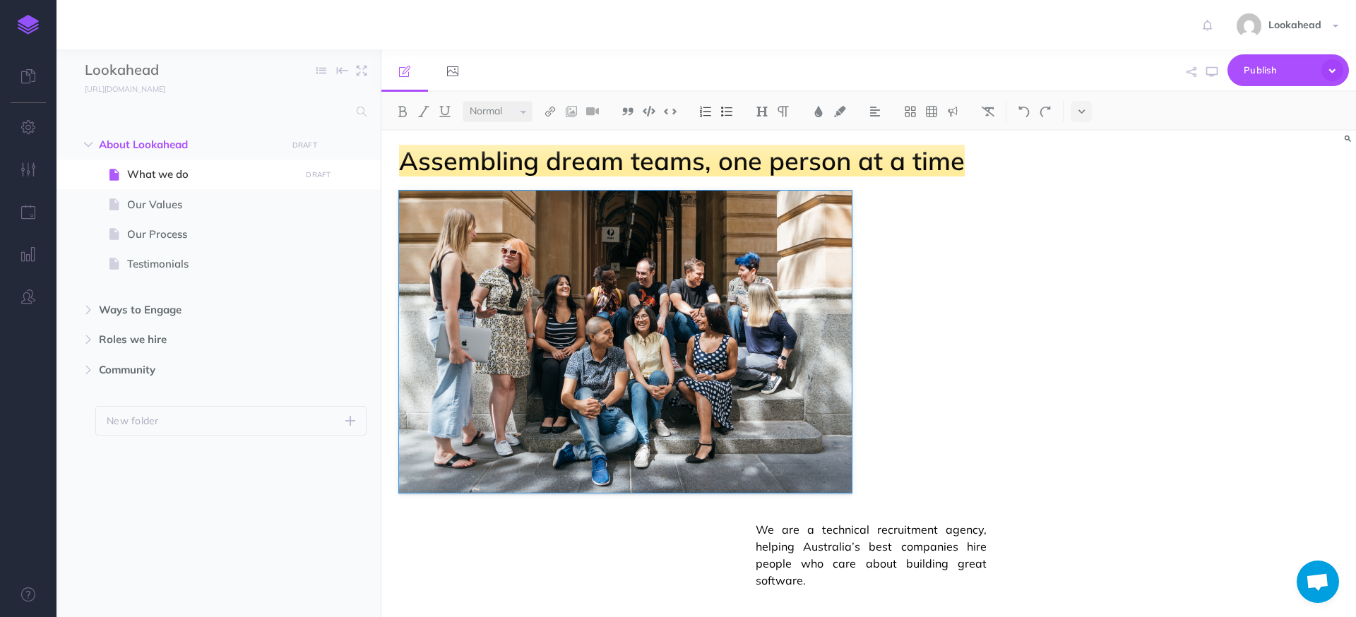
scroll to position [6, 0]
click at [1349, 137] on icon "button" at bounding box center [1348, 139] width 6 height 8
click at [1092, 167] on input "text" at bounding box center [1091, 160] width 129 height 25
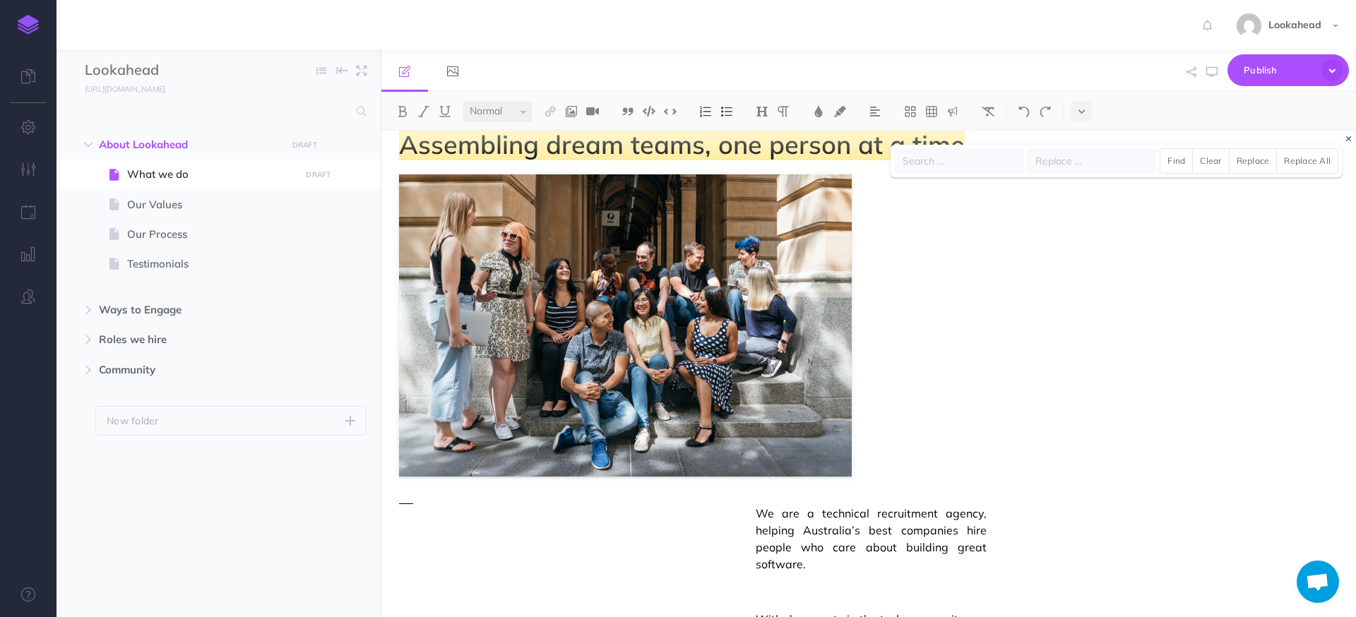
scroll to position [36, 0]
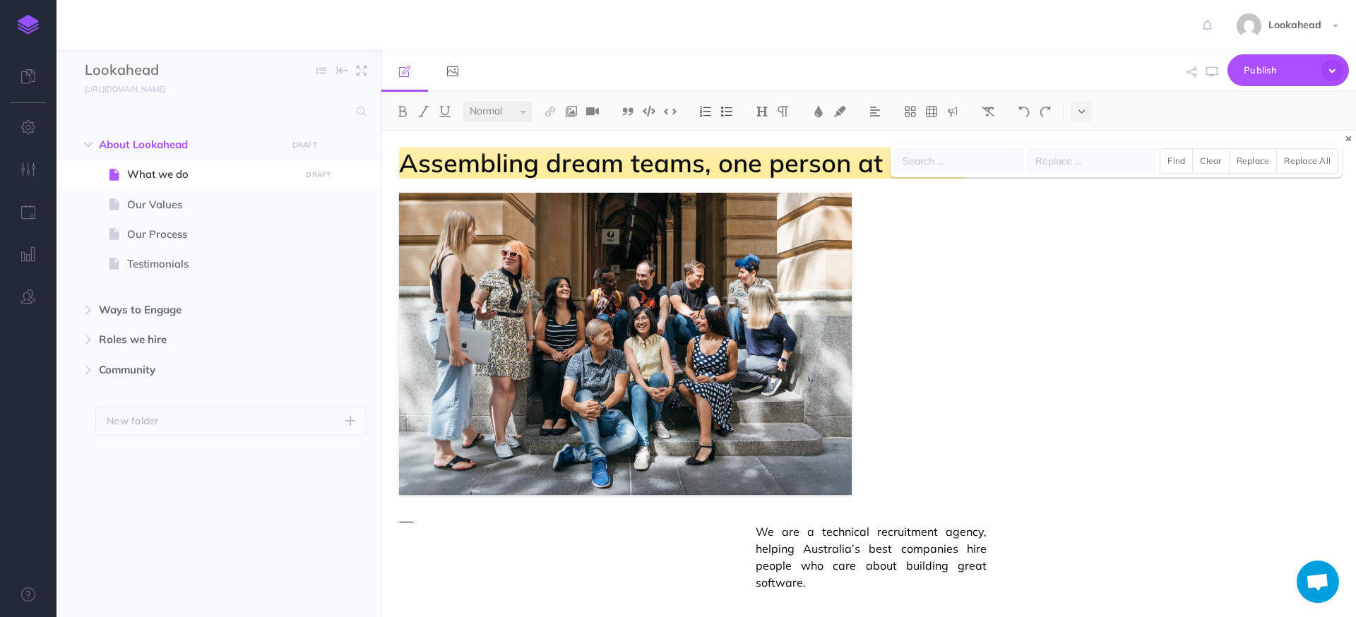
click at [760, 533] on span "We are a technical recruitment agency, helping Australia’s best companies hire …" at bounding box center [871, 557] width 231 height 68
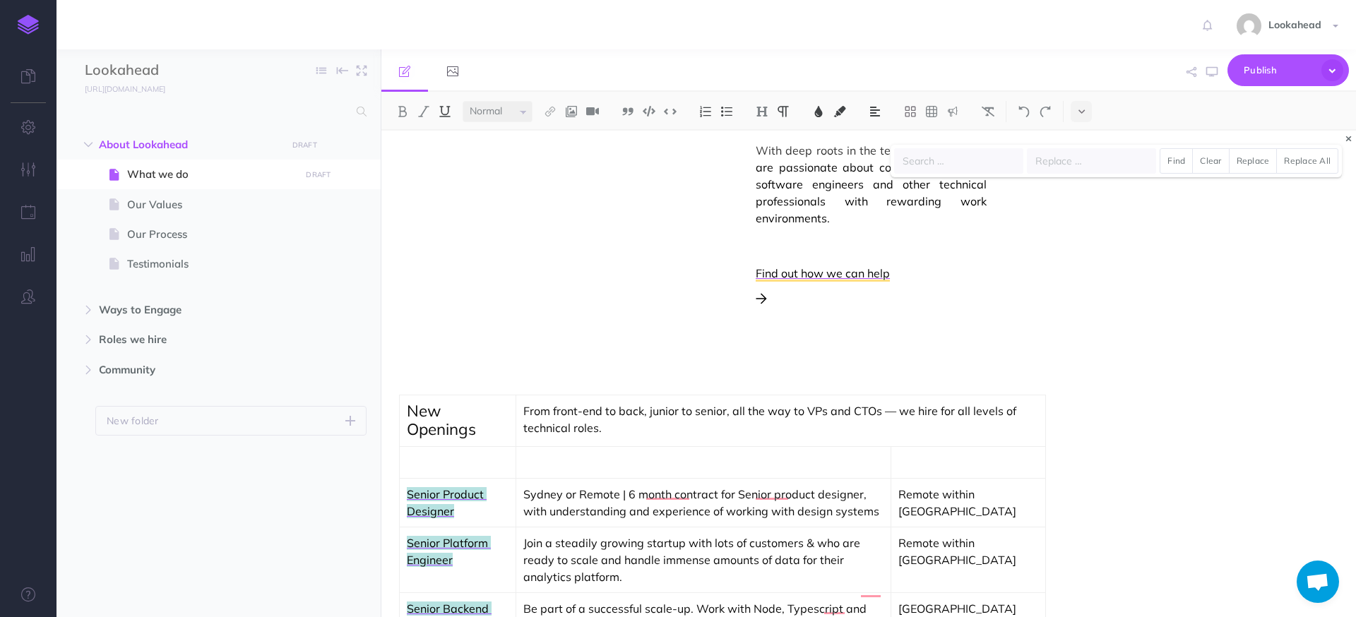
click at [579, 319] on div "We are a technical recruitment agency, helping Australia’s best companies hire …" at bounding box center [722, 209] width 647 height 346
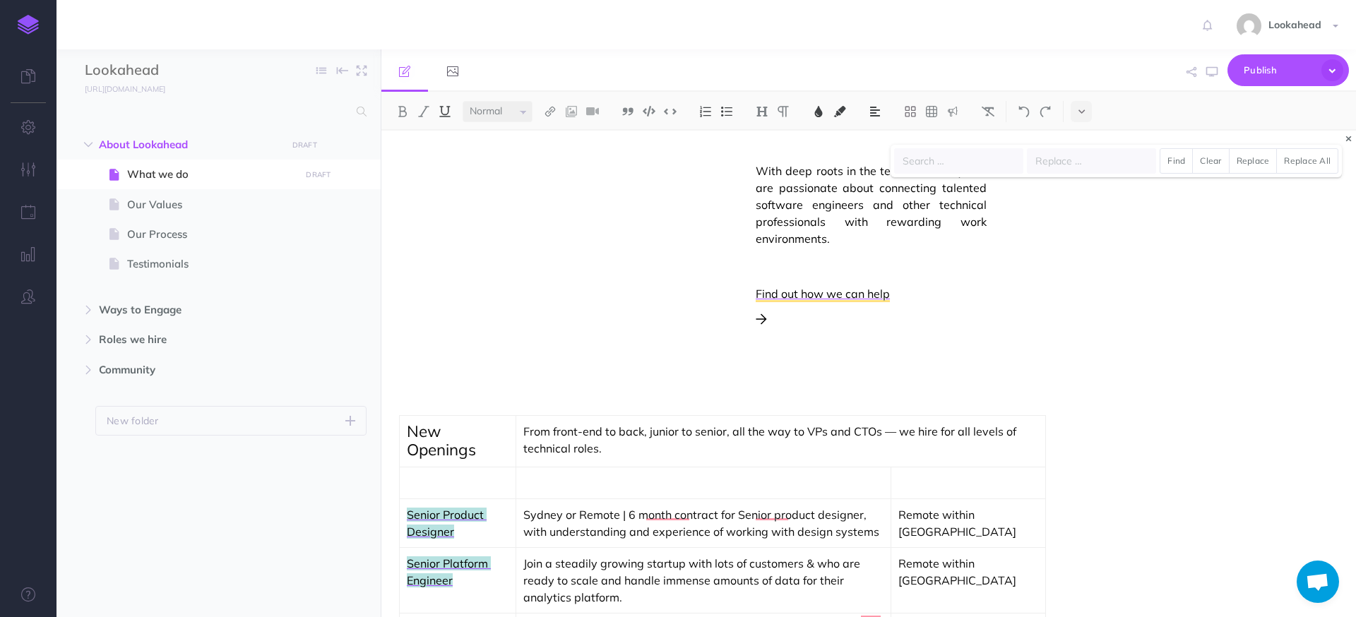
click at [931, 341] on p "To enrich screen reader interactions, please activate Accessibility in Grammarl…" at bounding box center [871, 326] width 231 height 34
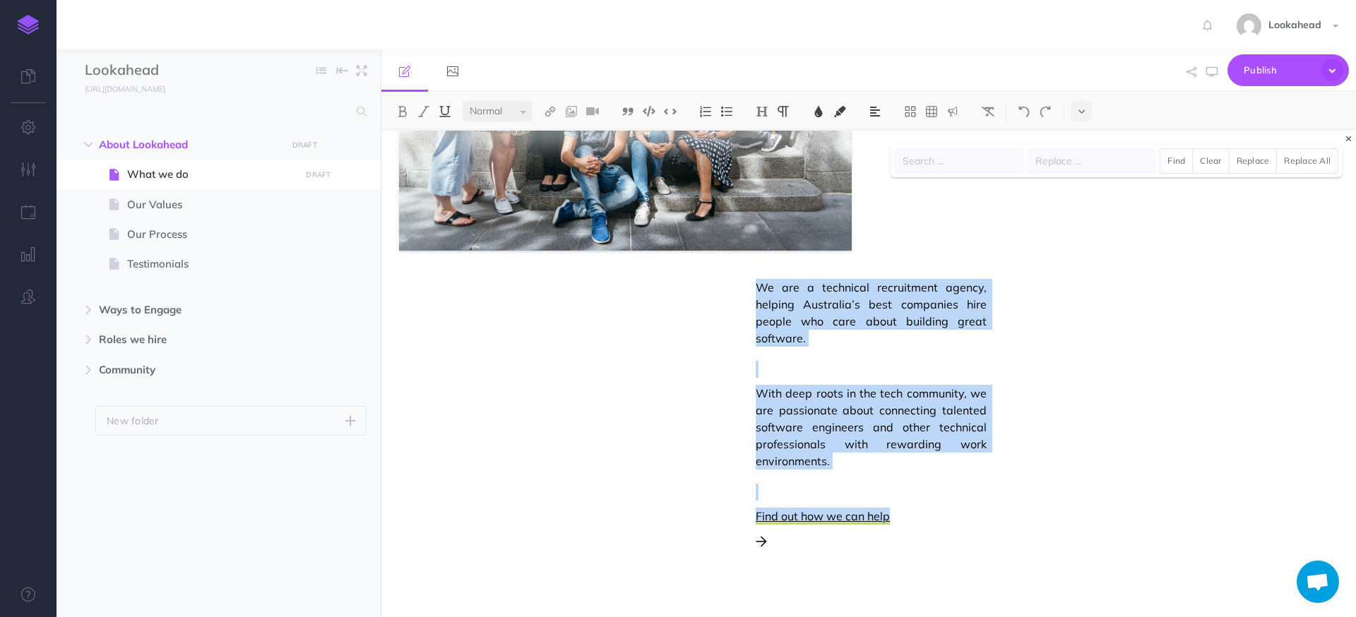
drag, startPoint x: 869, startPoint y: 560, endPoint x: 520, endPoint y: 287, distance: 443.2
click at [520, 287] on div "We are a technical recruitment agency, helping Australia’s best companies hire …" at bounding box center [722, 452] width 647 height 346
click at [880, 111] on img at bounding box center [875, 111] width 13 height 11
click at [756, 296] on span "We are a technical recruitment agency, helping Australia’s best companies hire …" at bounding box center [871, 313] width 231 height 68
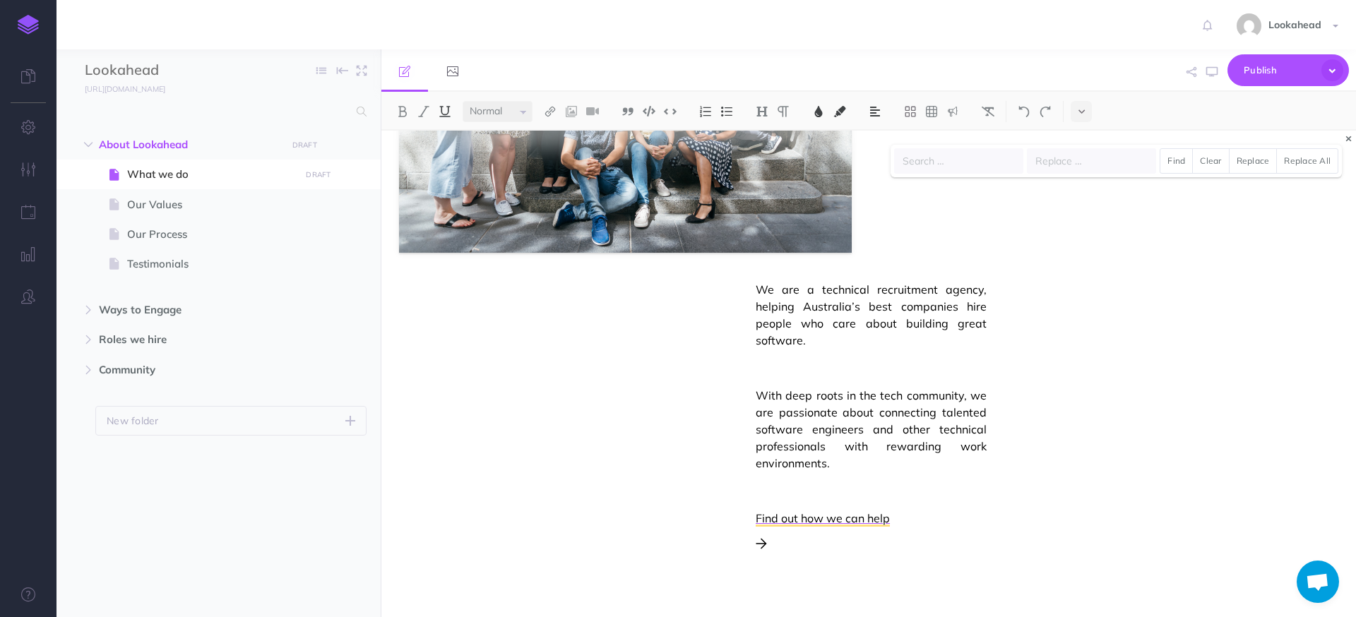
scroll to position [242, 0]
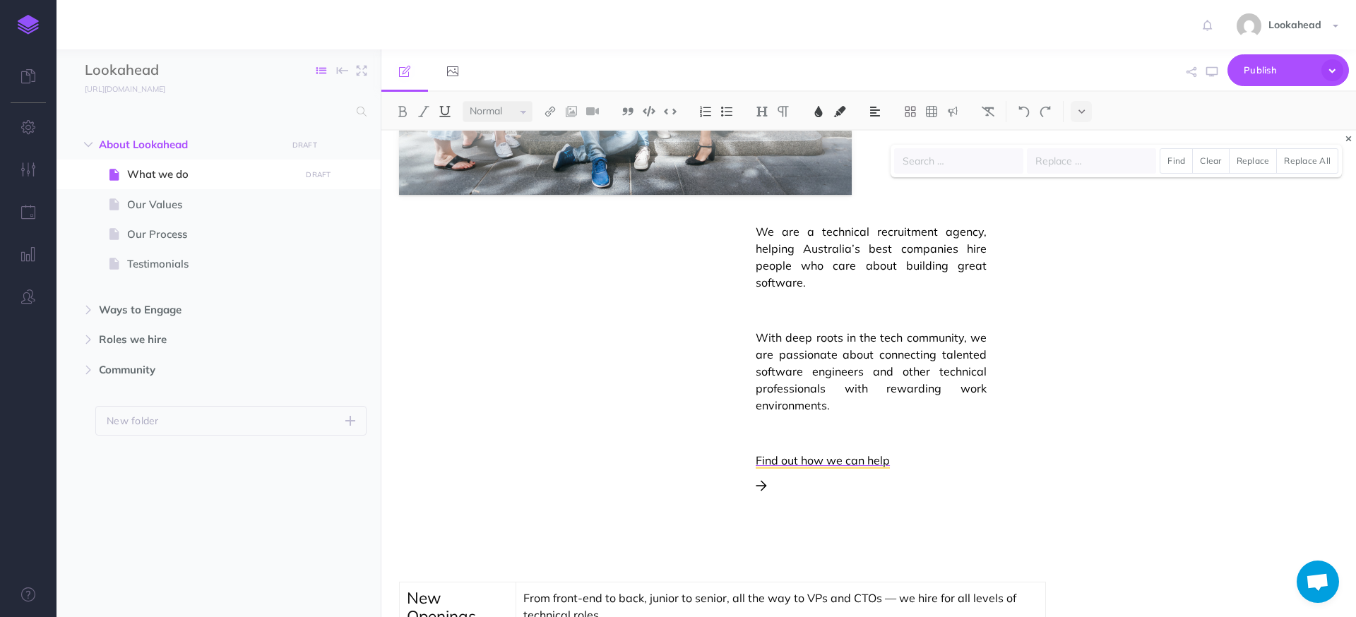
click at [314, 69] on button "button" at bounding box center [321, 70] width 27 height 21
click at [552, 316] on div "We are a technical recruitment agency, helping Australia’s best companies hire …" at bounding box center [722, 396] width 647 height 346
click at [591, 256] on div "We are a technical recruitment agency, helping Australia’s best companies hire …" at bounding box center [722, 396] width 647 height 346
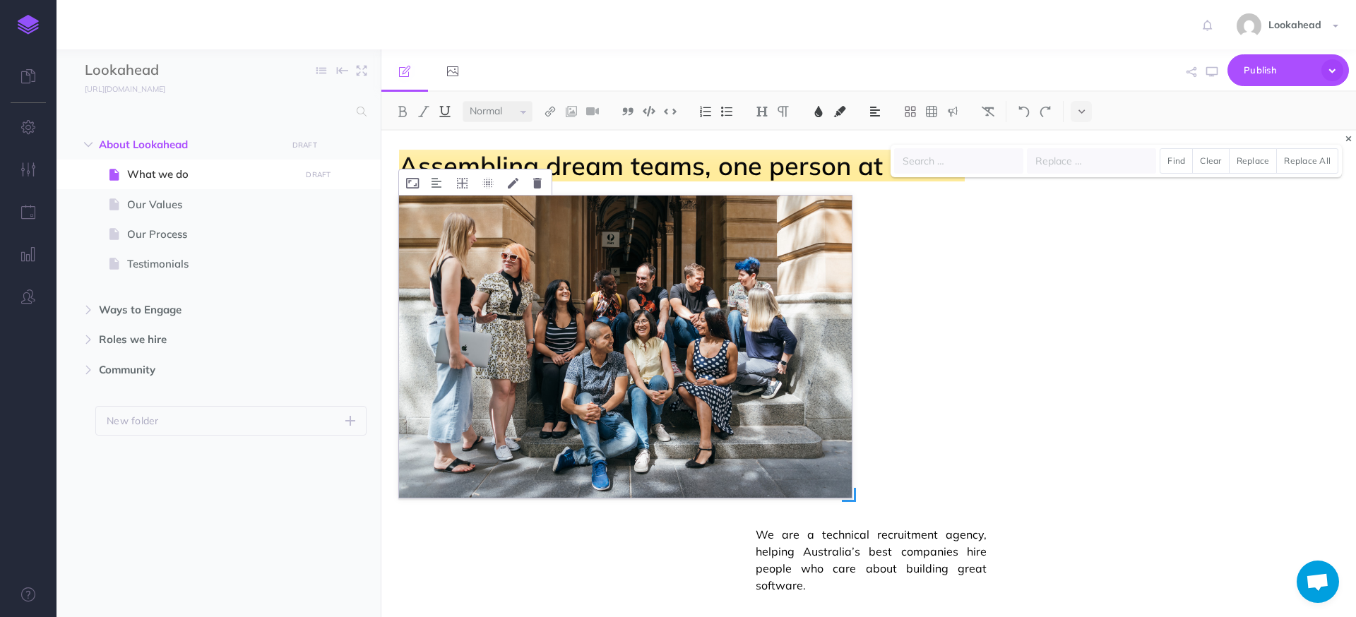
click at [751, 342] on img "To enrich screen reader interactions, please activate Accessibility in Grammarl…" at bounding box center [625, 347] width 453 height 302
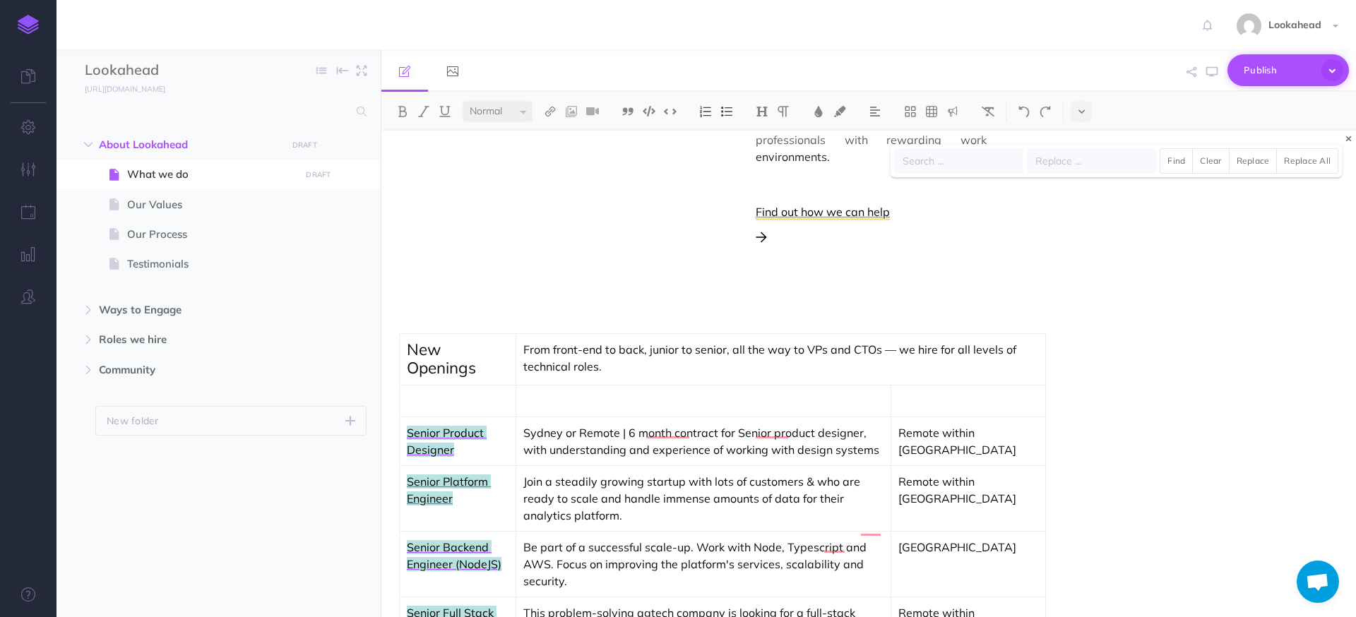
click at [1259, 69] on span "Publish" at bounding box center [1279, 70] width 71 height 22
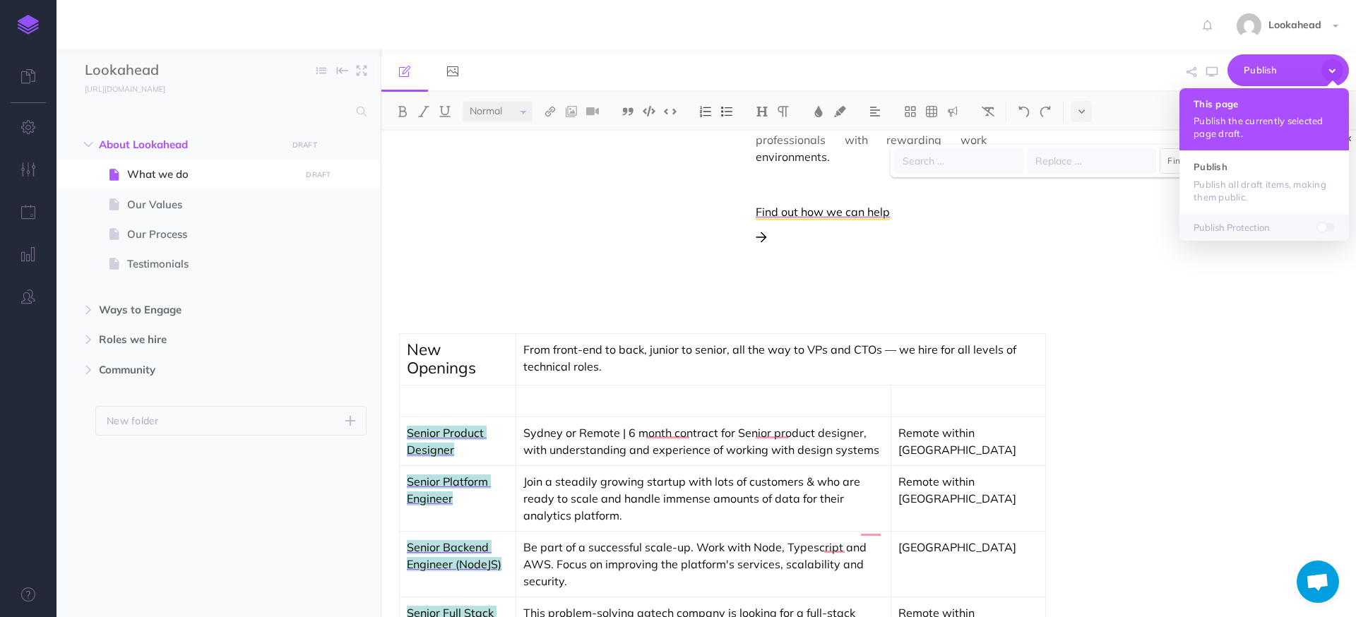
click at [1249, 142] on button "This page Publish the currently selected page draft." at bounding box center [1263, 119] width 169 height 62
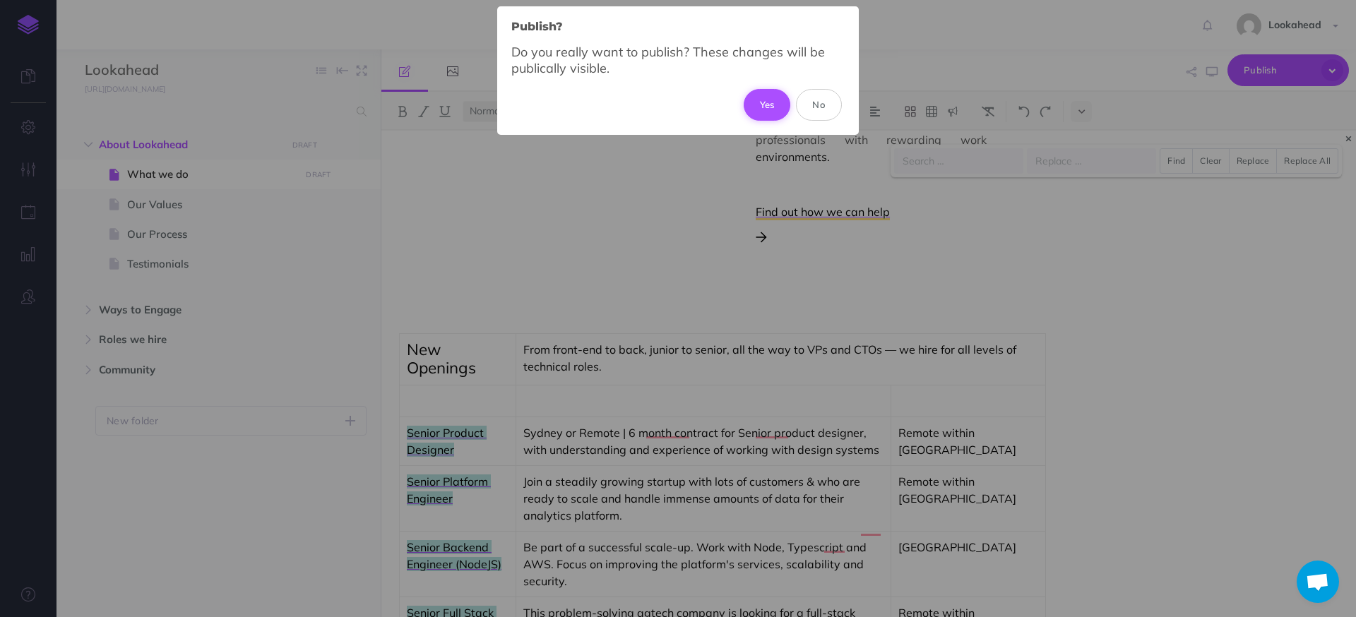
click at [759, 112] on button "Yes" at bounding box center [767, 104] width 47 height 31
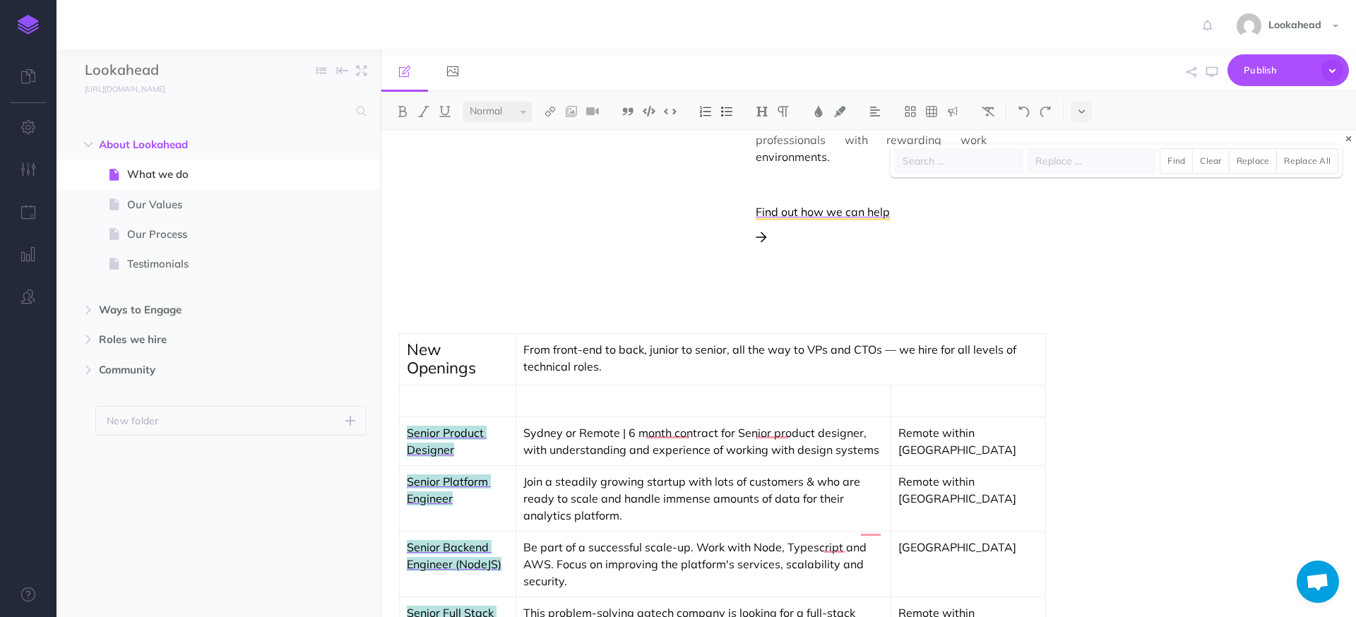
scroll to position [552, 0]
